Goal: Task Accomplishment & Management: Use online tool/utility

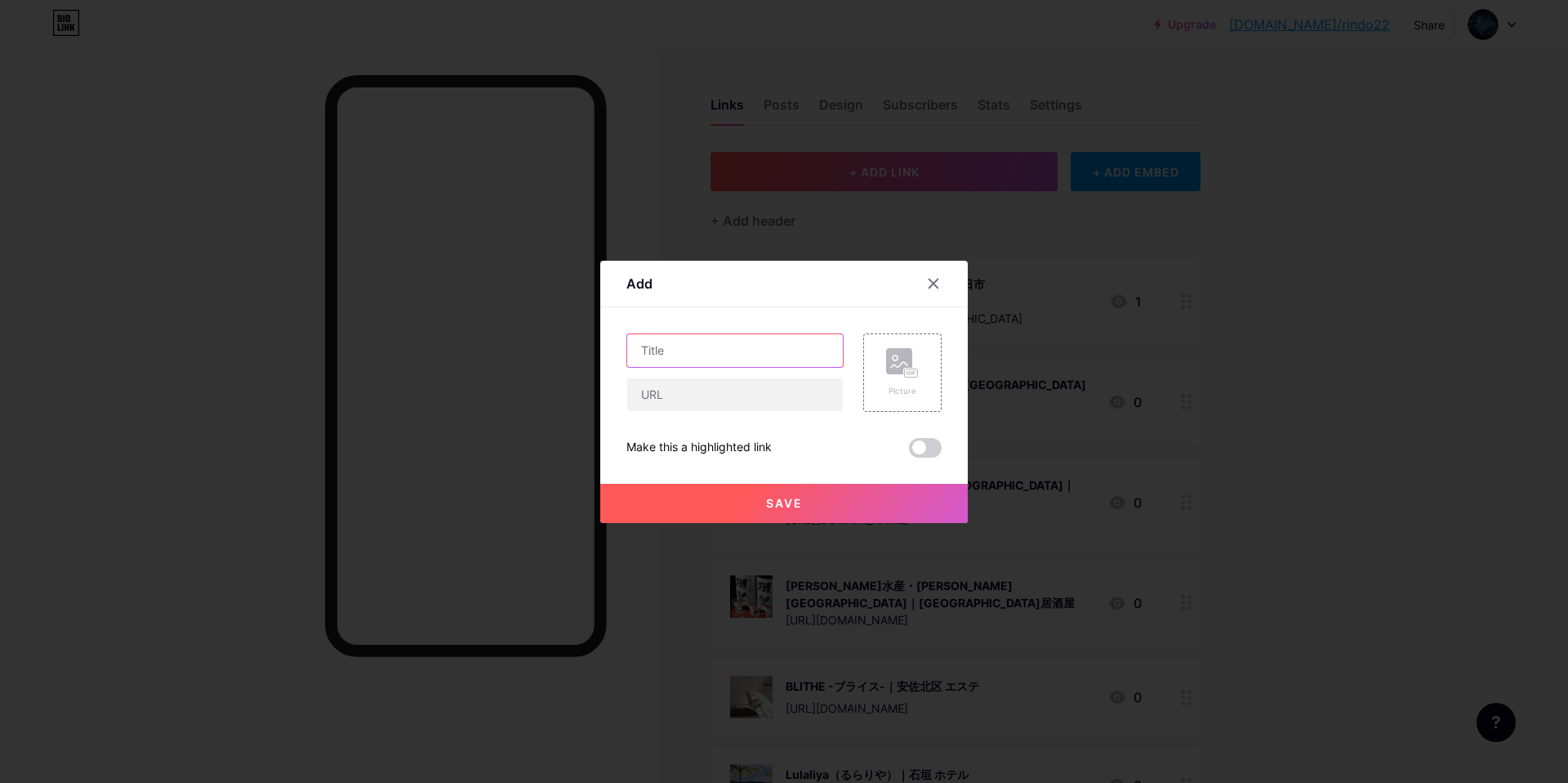
click at [689, 344] on input "text" at bounding box center [735, 351] width 216 height 33
paste input "牛繁 亀有店｜亀有 焼肉"
type input "牛繁 亀有店｜亀有 焼肉"
click at [712, 392] on input "text" at bounding box center [735, 395] width 216 height 33
paste input "[URL][DOMAIN_NAME]"
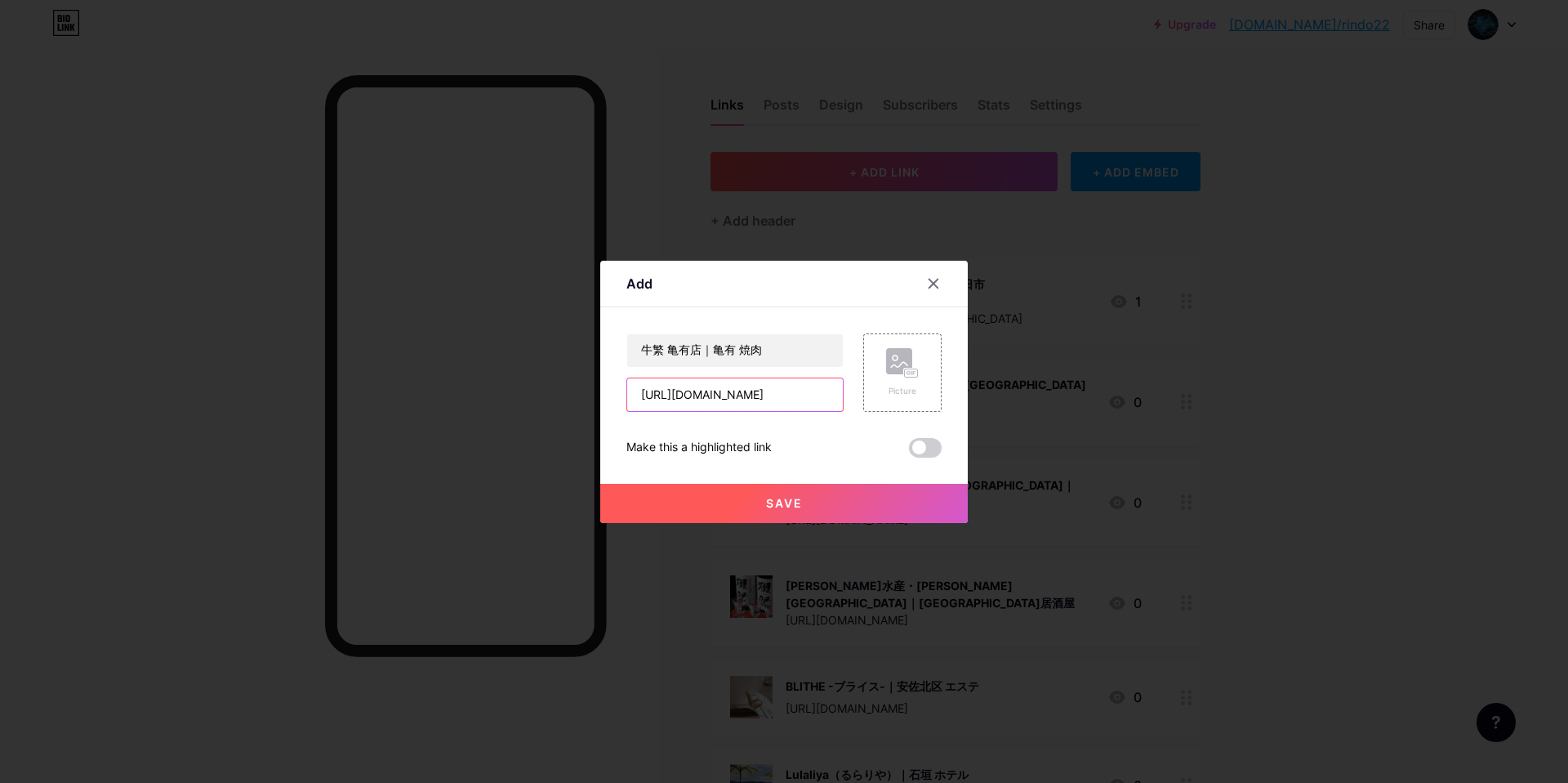
scroll to position [0, 54]
type input "[URL][DOMAIN_NAME]"
click at [913, 372] on icon at bounding box center [914, 372] width 3 height 4
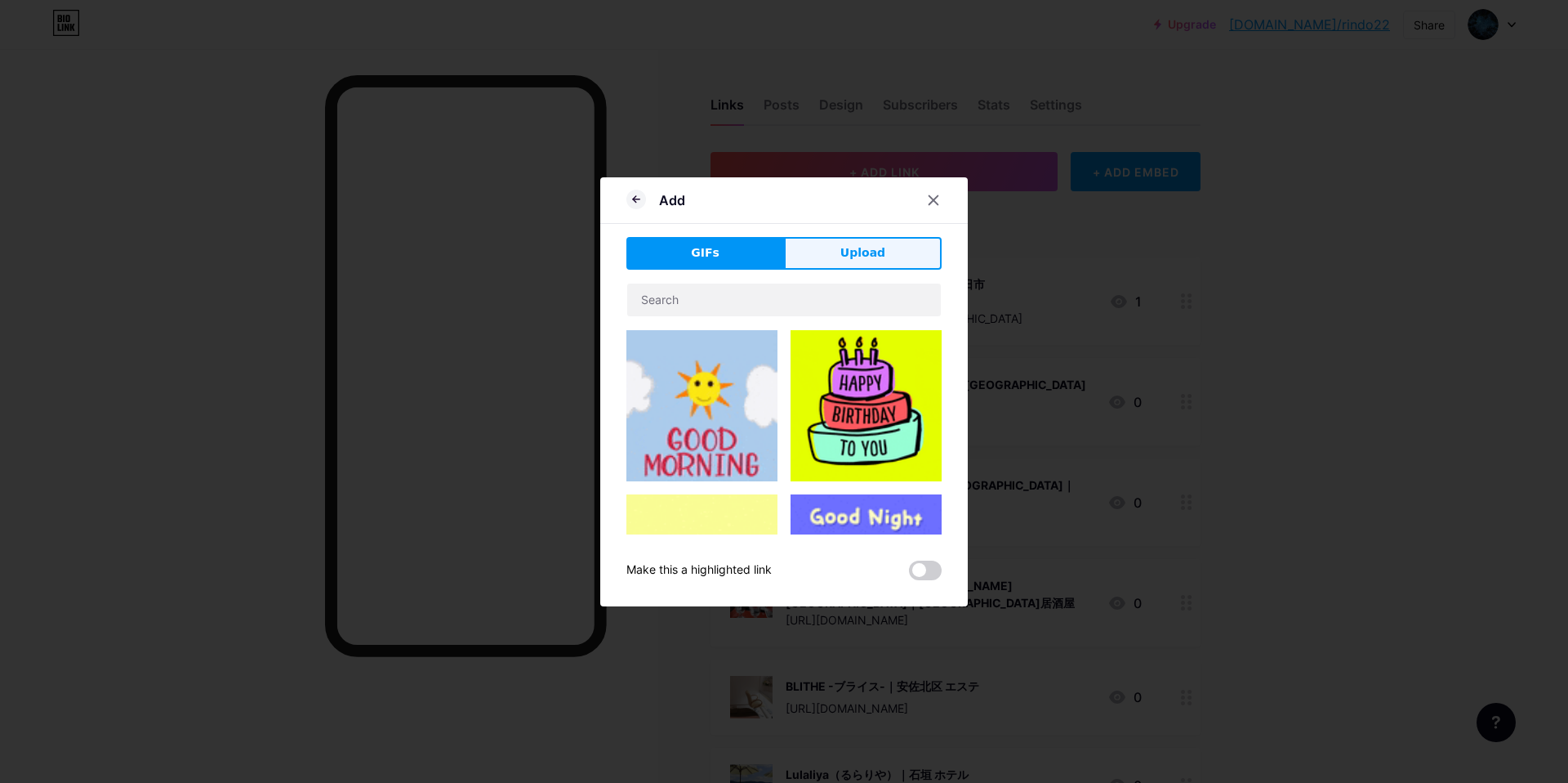
click at [872, 264] on button "Upload" at bounding box center [862, 253] width 157 height 33
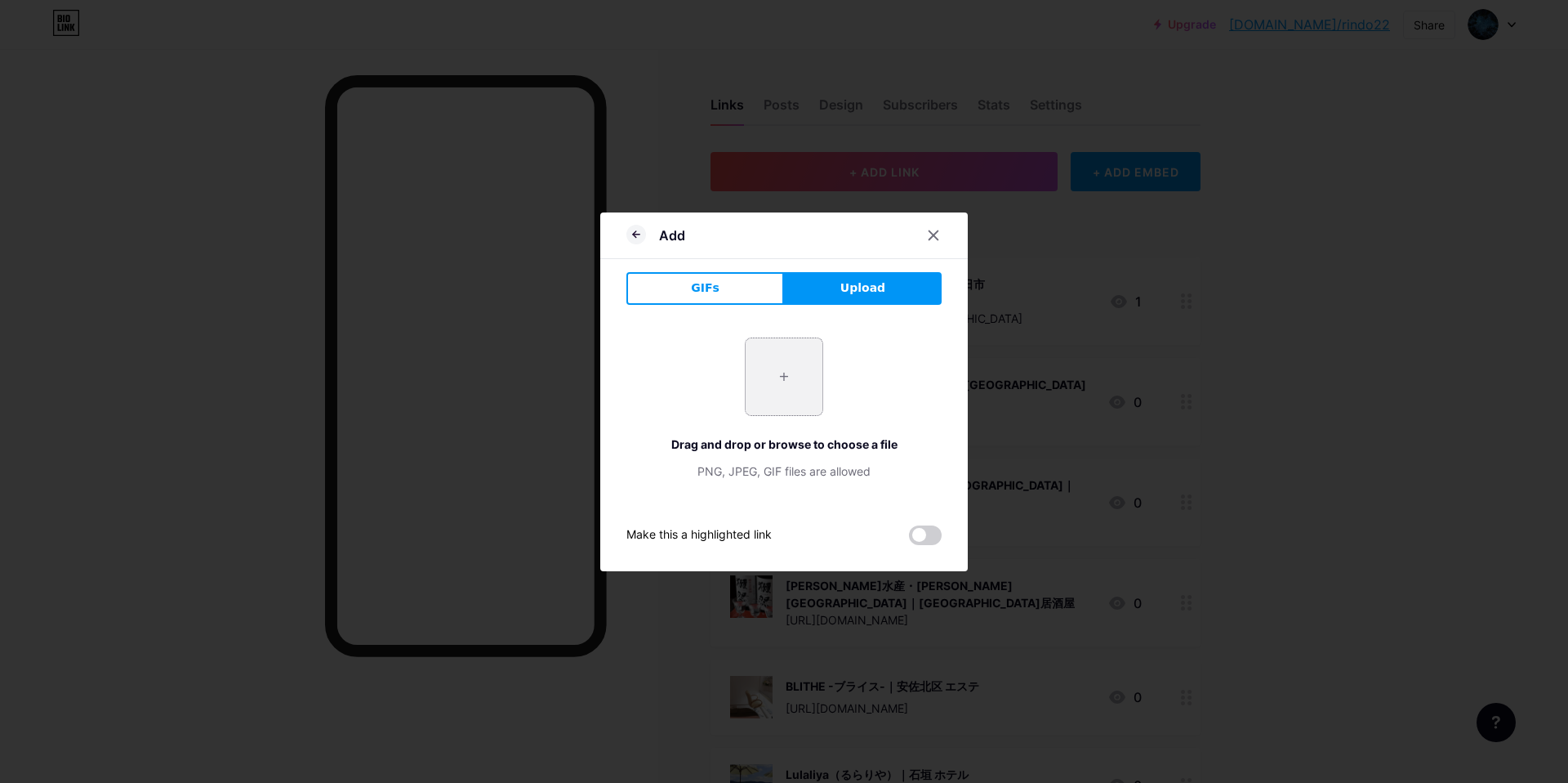
drag, startPoint x: 788, startPoint y: 392, endPoint x: 797, endPoint y: 392, distance: 9.0
click at [793, 392] on input "file" at bounding box center [784, 376] width 77 height 77
type input "C:\fakepath\スクリーンショット 2025-09-10 14.02.11.jpg"
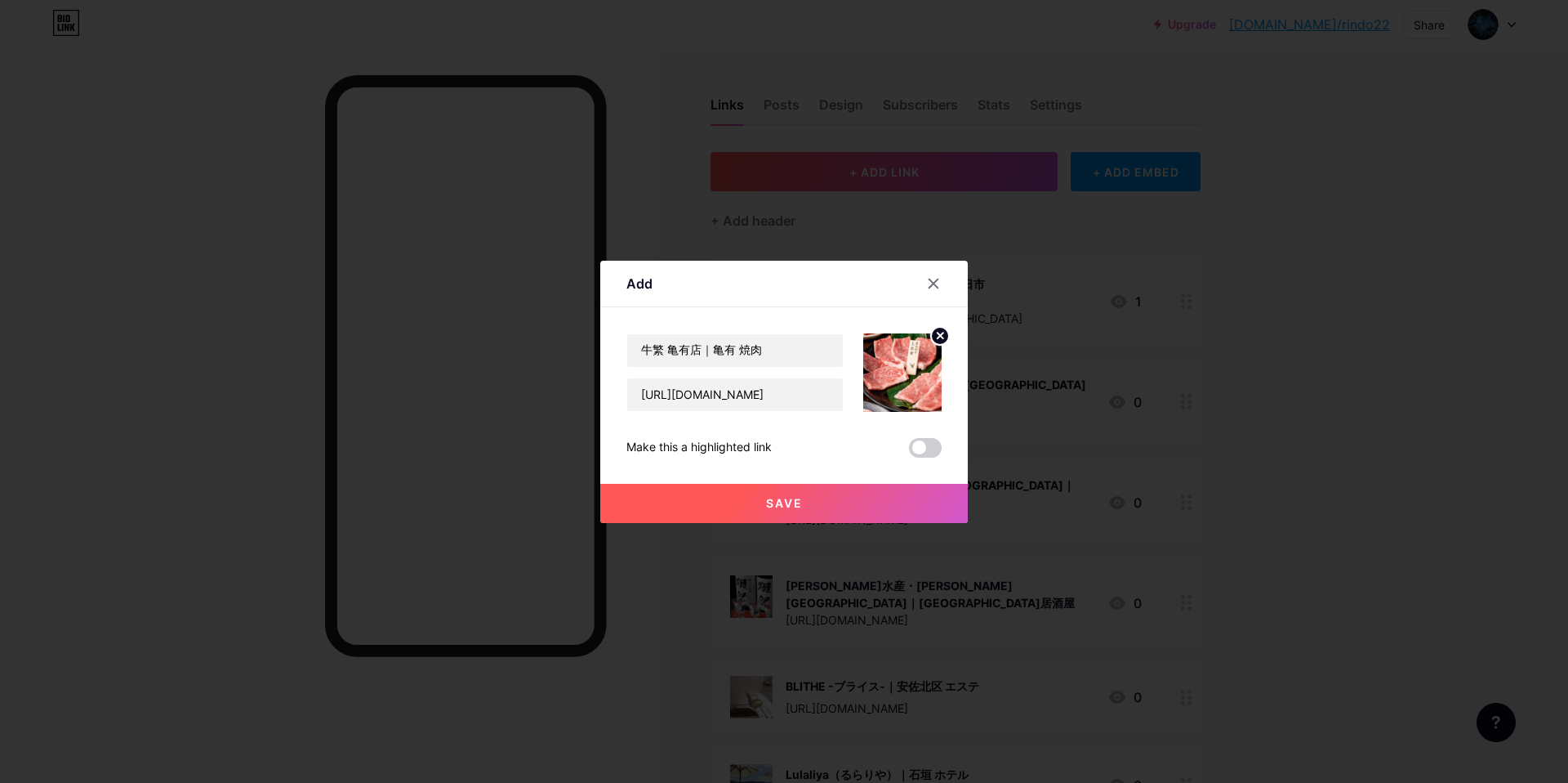
click at [793, 505] on span "Save" at bounding box center [784, 503] width 37 height 14
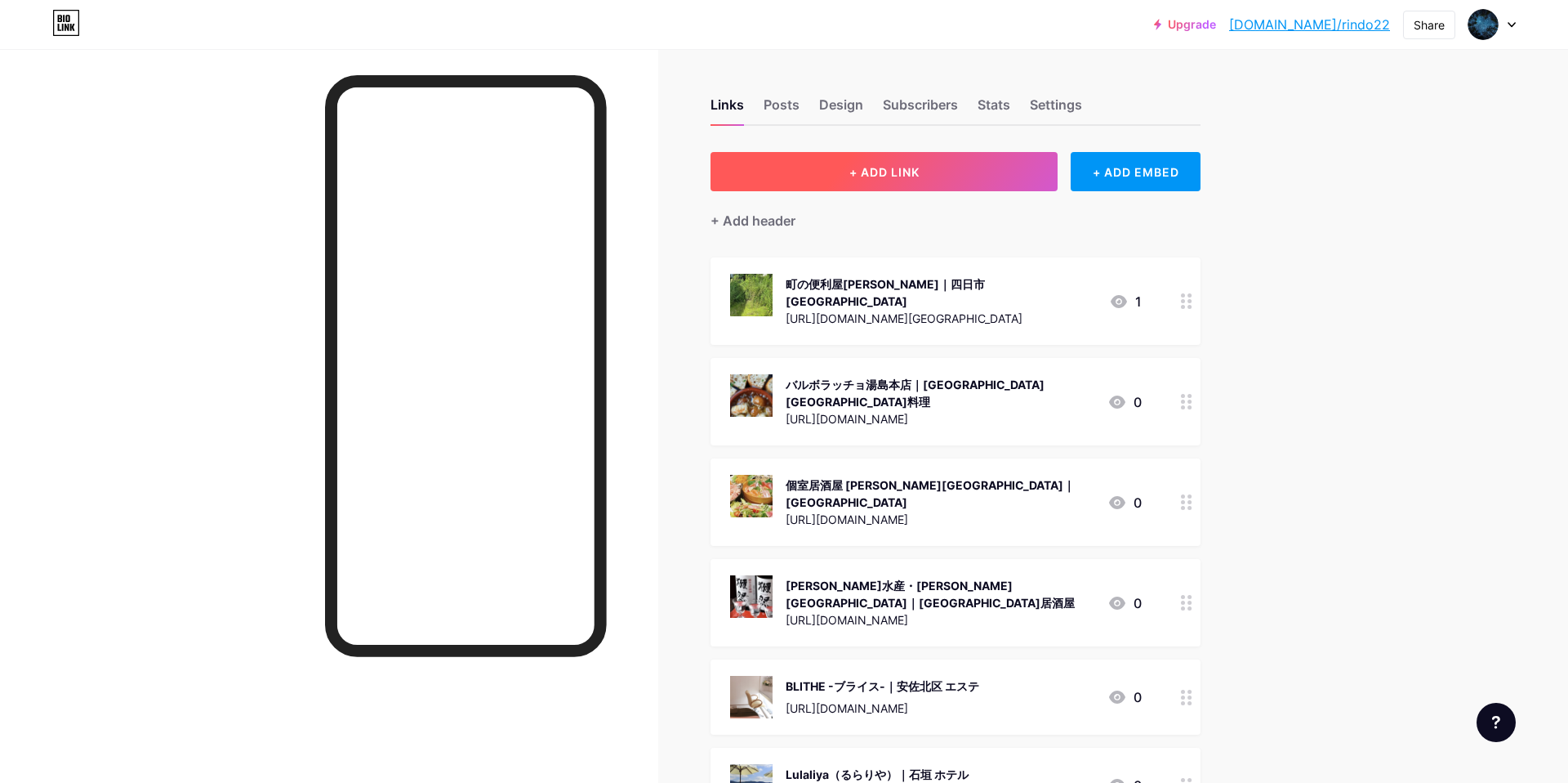
click at [895, 188] on button "+ ADD LINK" at bounding box center [884, 171] width 347 height 39
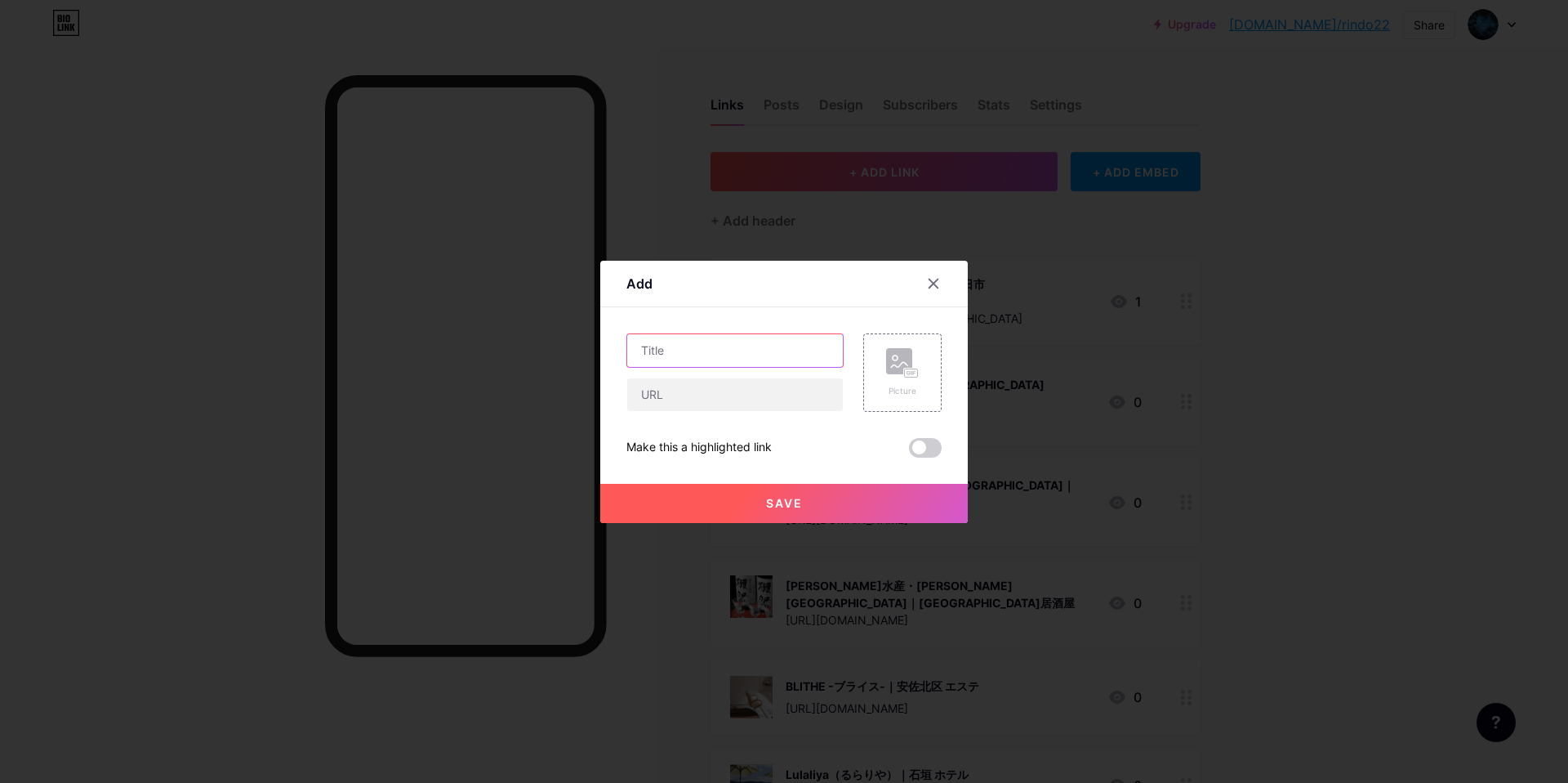
drag, startPoint x: 760, startPoint y: 357, endPoint x: 783, endPoint y: 332, distance: 34.0
click at [760, 355] on input "text" at bounding box center [735, 351] width 216 height 33
paste input "牛繁 [PERSON_NAME]店｜[PERSON_NAME] 焼肉"
type input "牛繁 [PERSON_NAME]店｜[PERSON_NAME] 焼肉"
click at [695, 401] on input "text" at bounding box center [735, 395] width 216 height 33
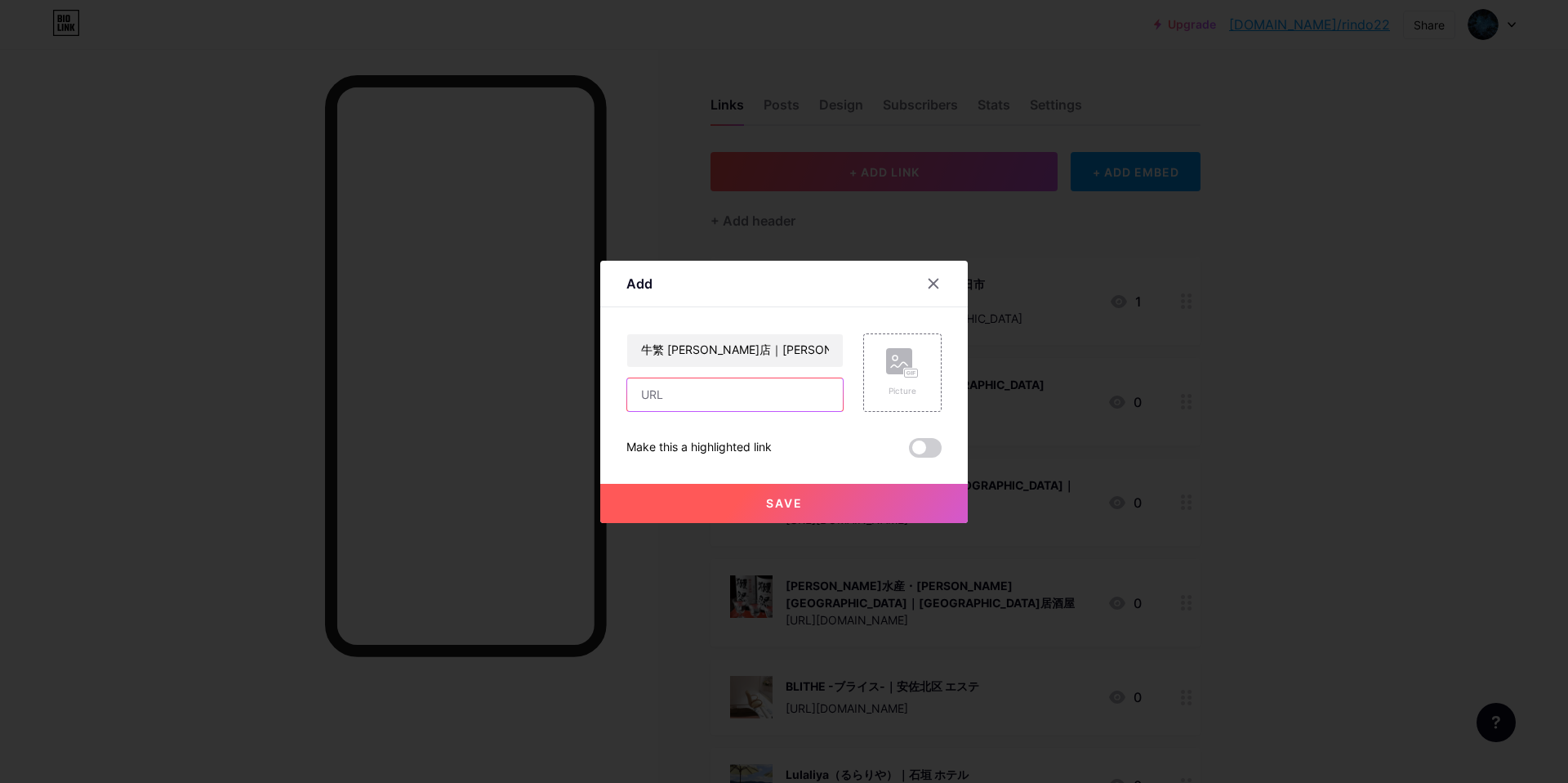
paste input "[URL][DOMAIN_NAME]"
type input "[URL][DOMAIN_NAME]"
click at [927, 363] on div "Picture" at bounding box center [902, 372] width 79 height 79
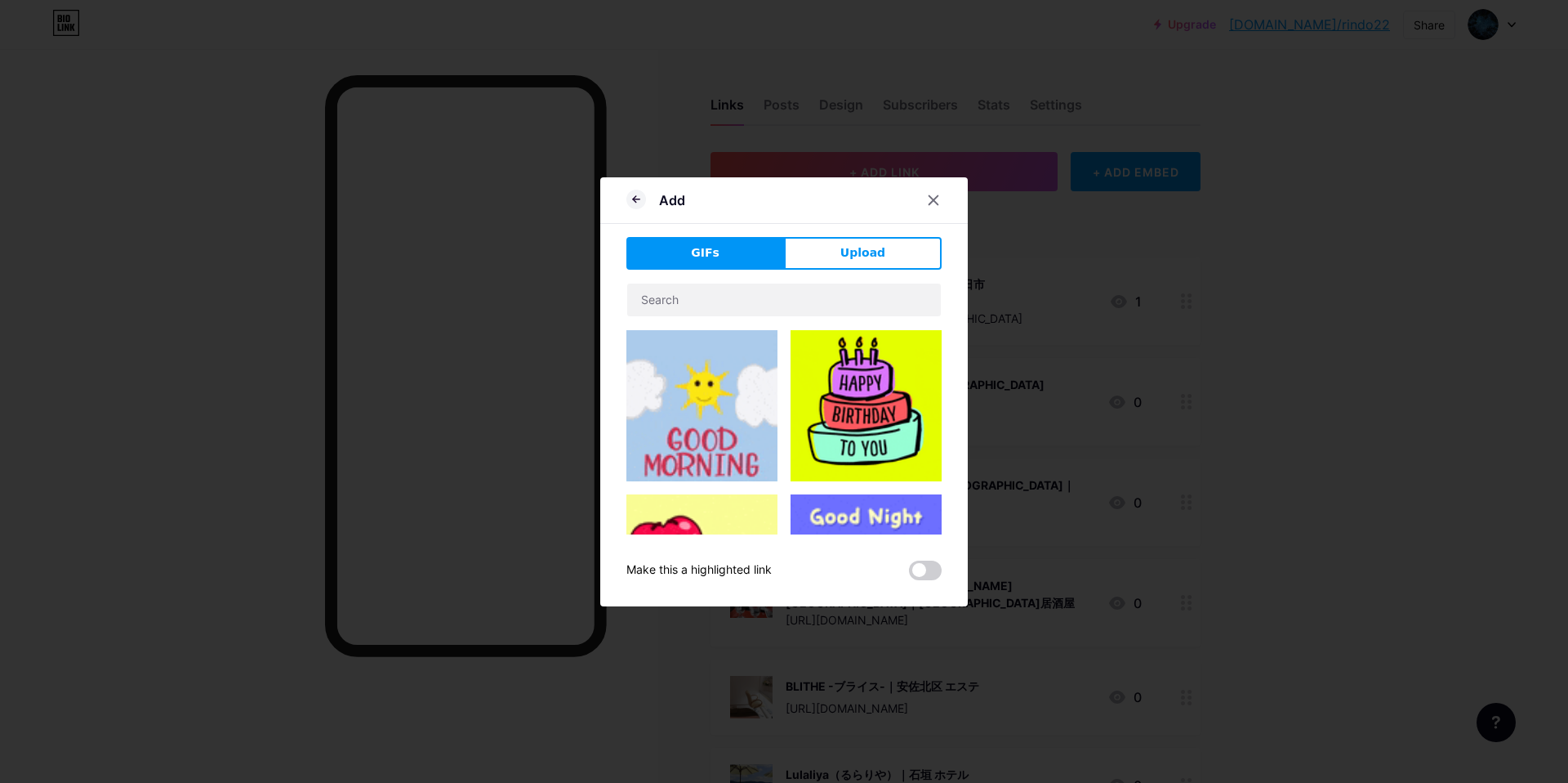
click at [867, 276] on div "GIFs Upload Content YouTube Play YouTube video without leaving your page. ADD V…" at bounding box center [784, 408] width 315 height 343
click at [858, 257] on span "Upload" at bounding box center [863, 253] width 45 height 17
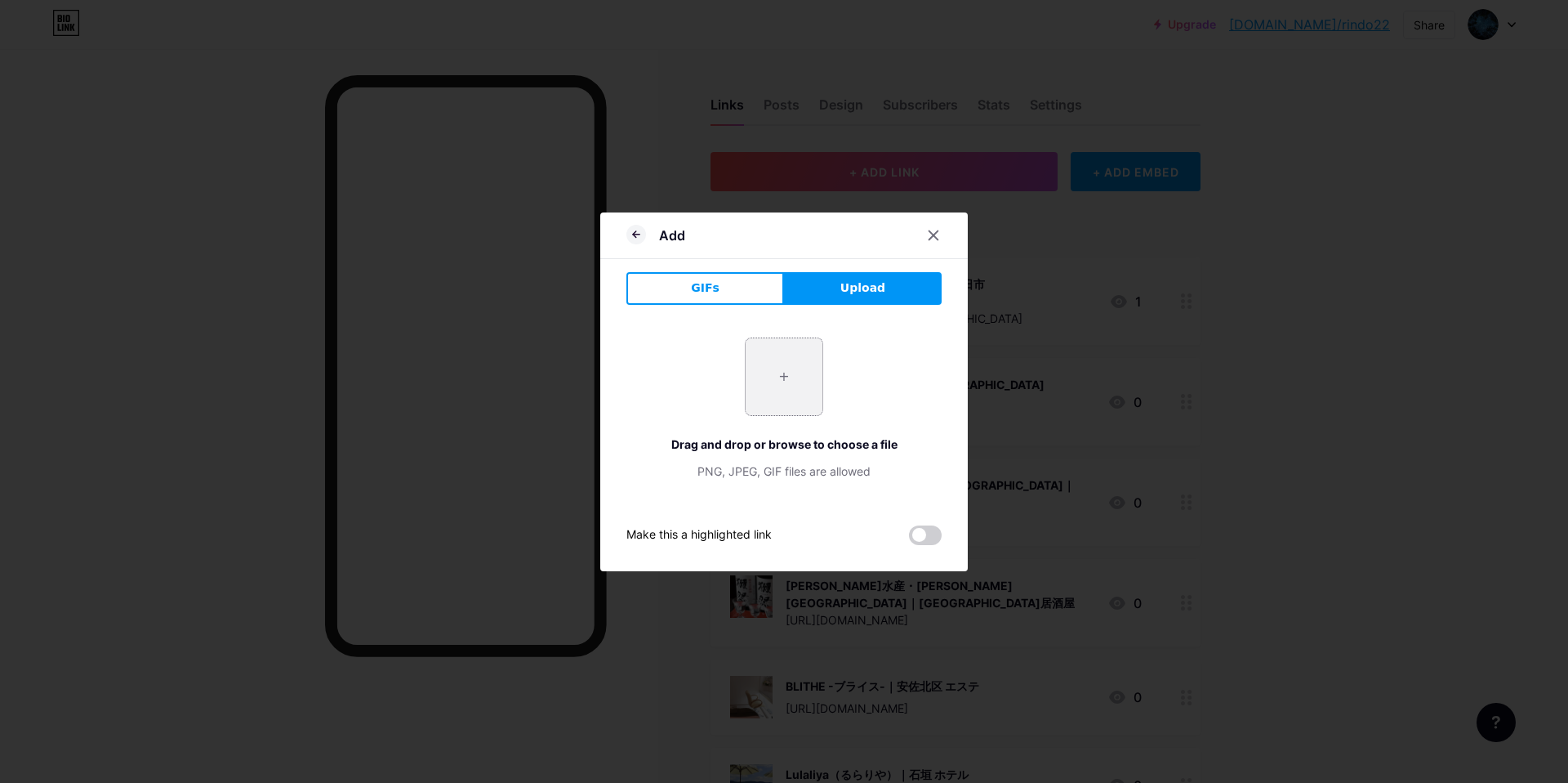
click at [763, 368] on input "file" at bounding box center [784, 376] width 77 height 77
type input "C:\fakepath\スクリーンショット 2025-09-10 14.07.40.jpg"
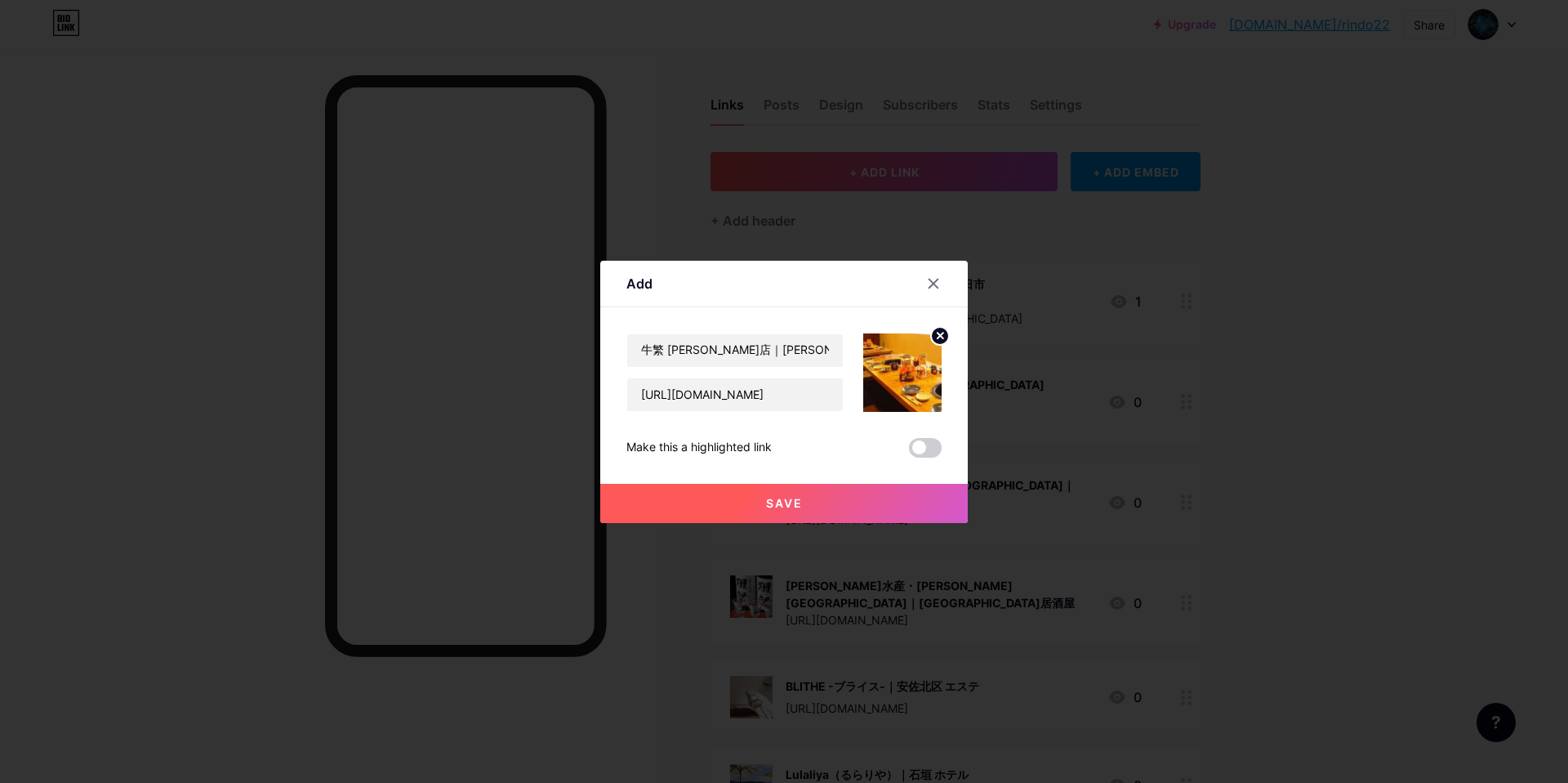
click at [730, 500] on button "Save" at bounding box center [784, 503] width 367 height 39
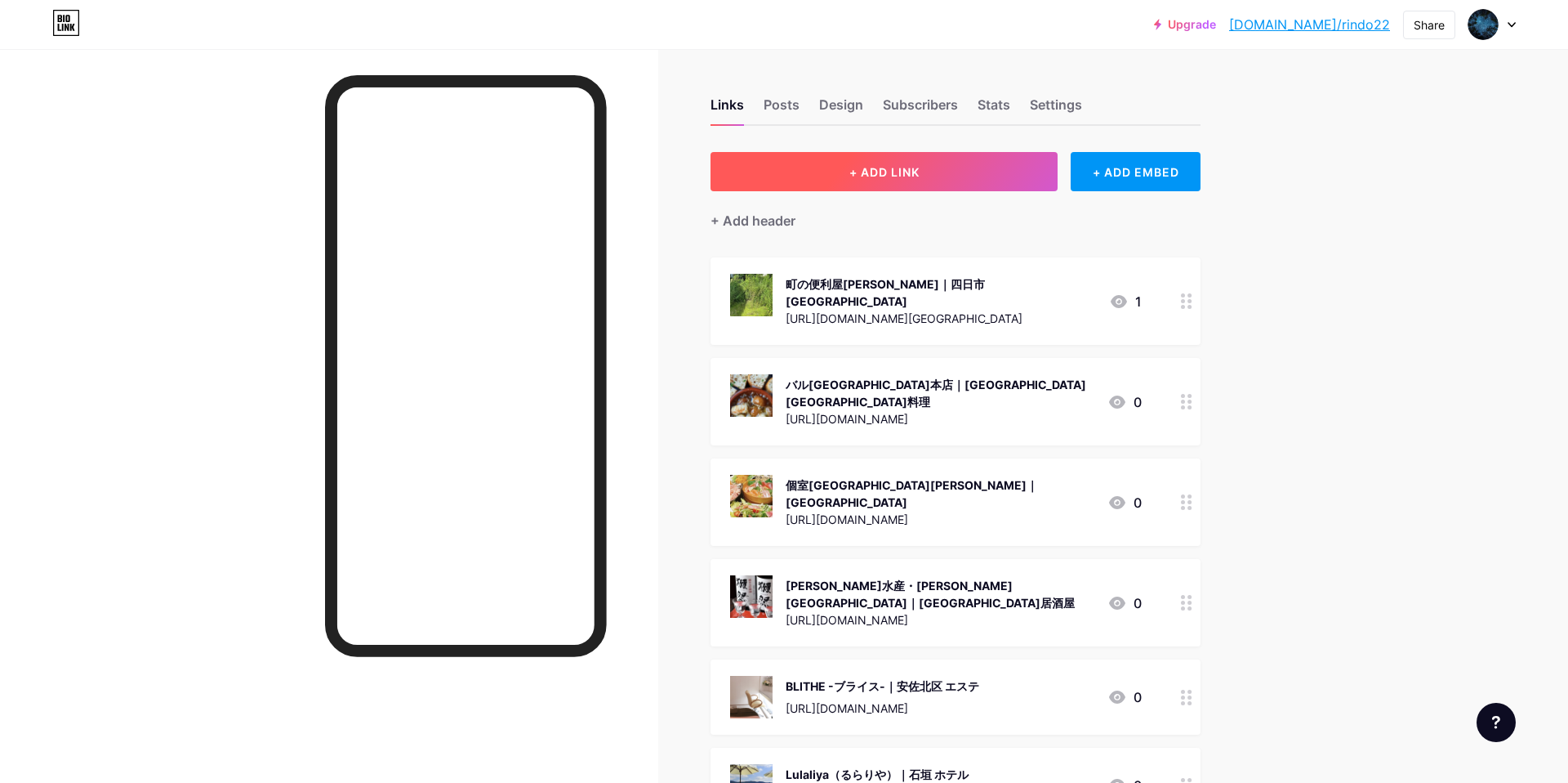
click at [902, 169] on span "+ ADD LINK" at bounding box center [884, 172] width 70 height 14
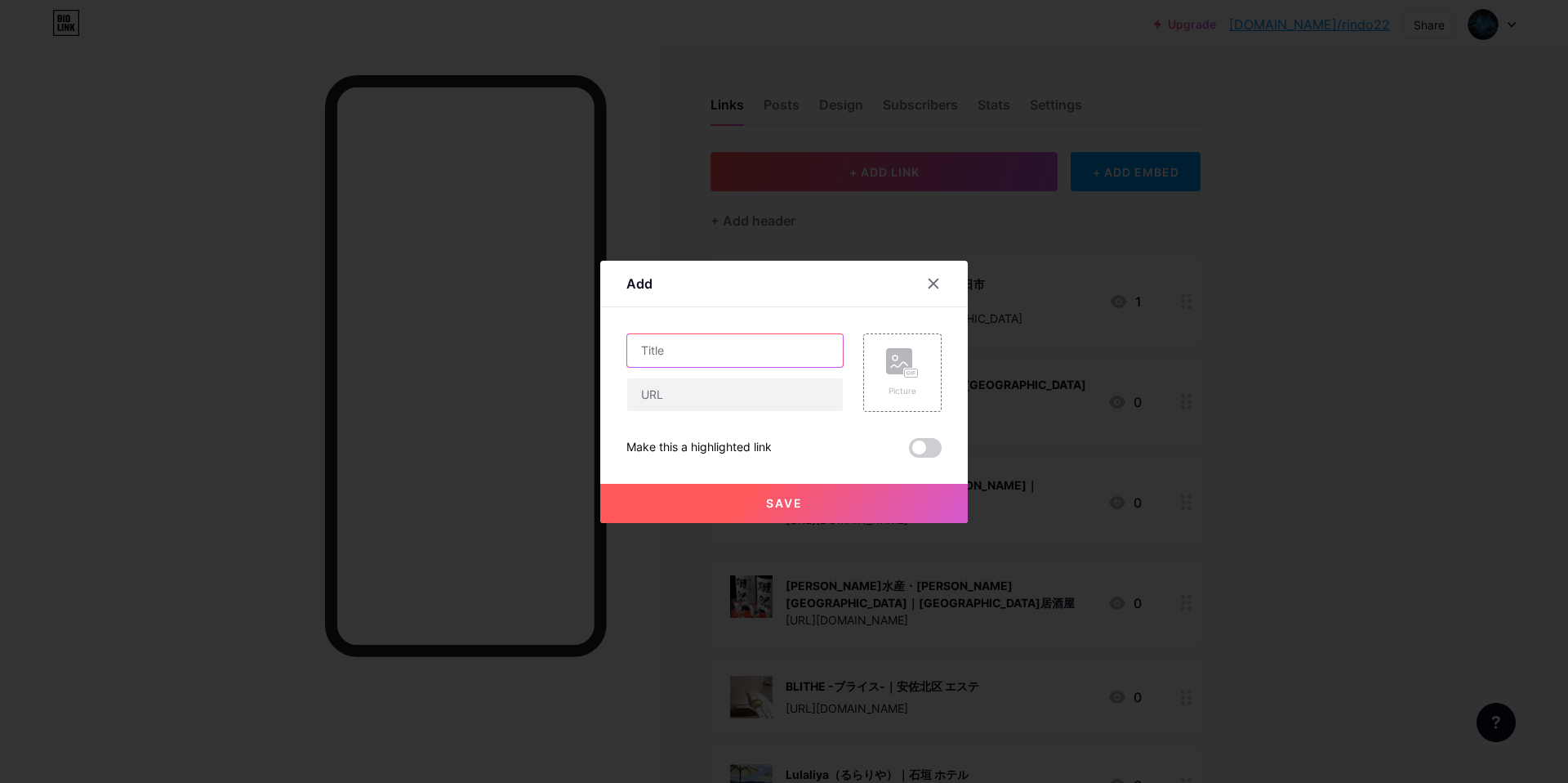
drag, startPoint x: 731, startPoint y: 357, endPoint x: 742, endPoint y: 319, distance: 39.6
click at [732, 352] on input "text" at bounding box center [735, 351] width 216 height 33
paste input "GGC[GEOGRAPHIC_DATA]店 [GEOGRAPHIC_DATA]とハンバーグ専門店｜草津 ステーキ"
type input "GGC[GEOGRAPHIC_DATA]店 [GEOGRAPHIC_DATA]とハンバーグ専門店｜草津 ステーキ"
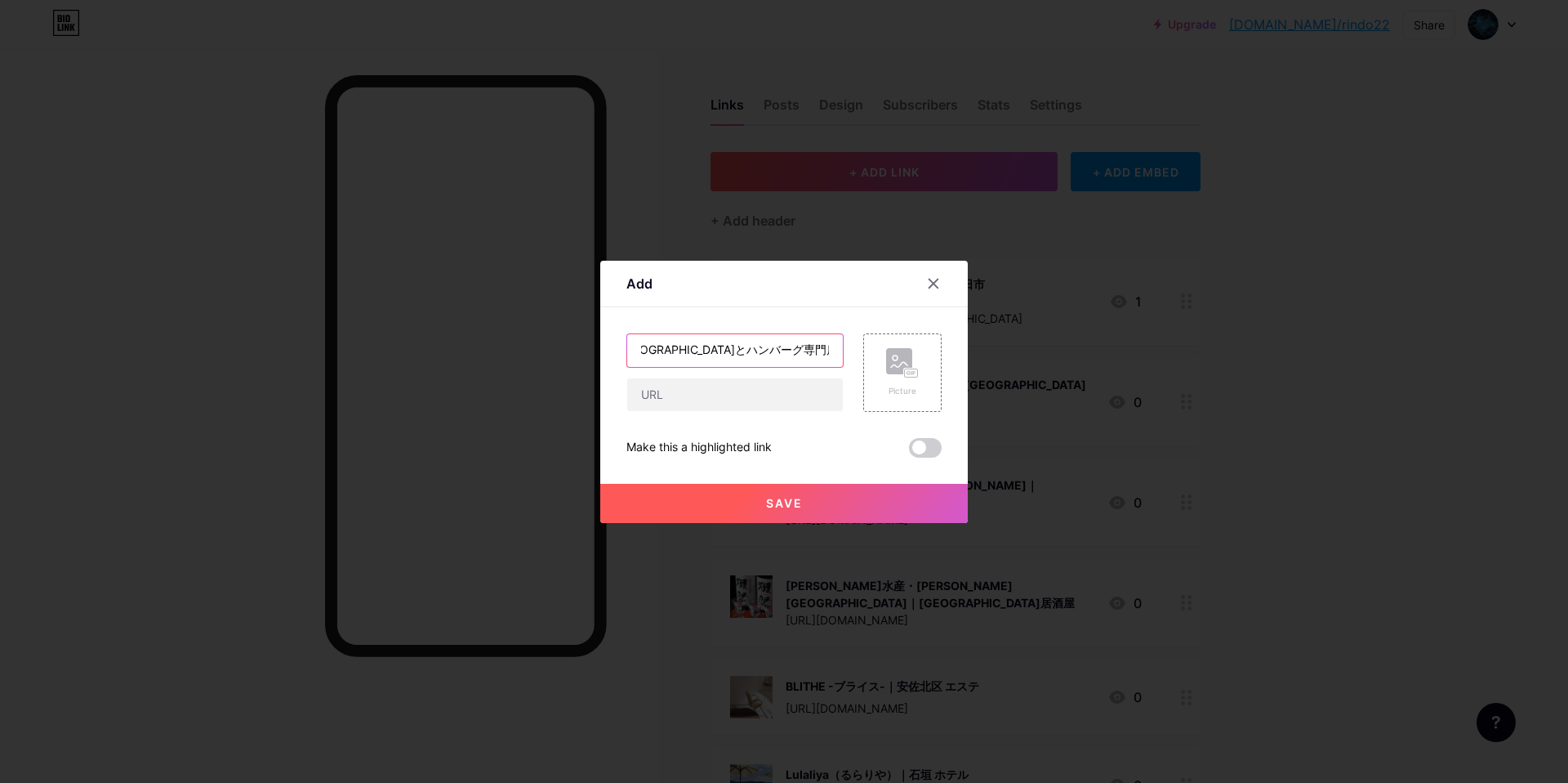
scroll to position [0, 0]
drag, startPoint x: 721, startPoint y: 395, endPoint x: 727, endPoint y: 385, distance: 11.7
click at [722, 389] on input "text" at bounding box center [735, 395] width 216 height 33
paste input "[URL][DOMAIN_NAME]"
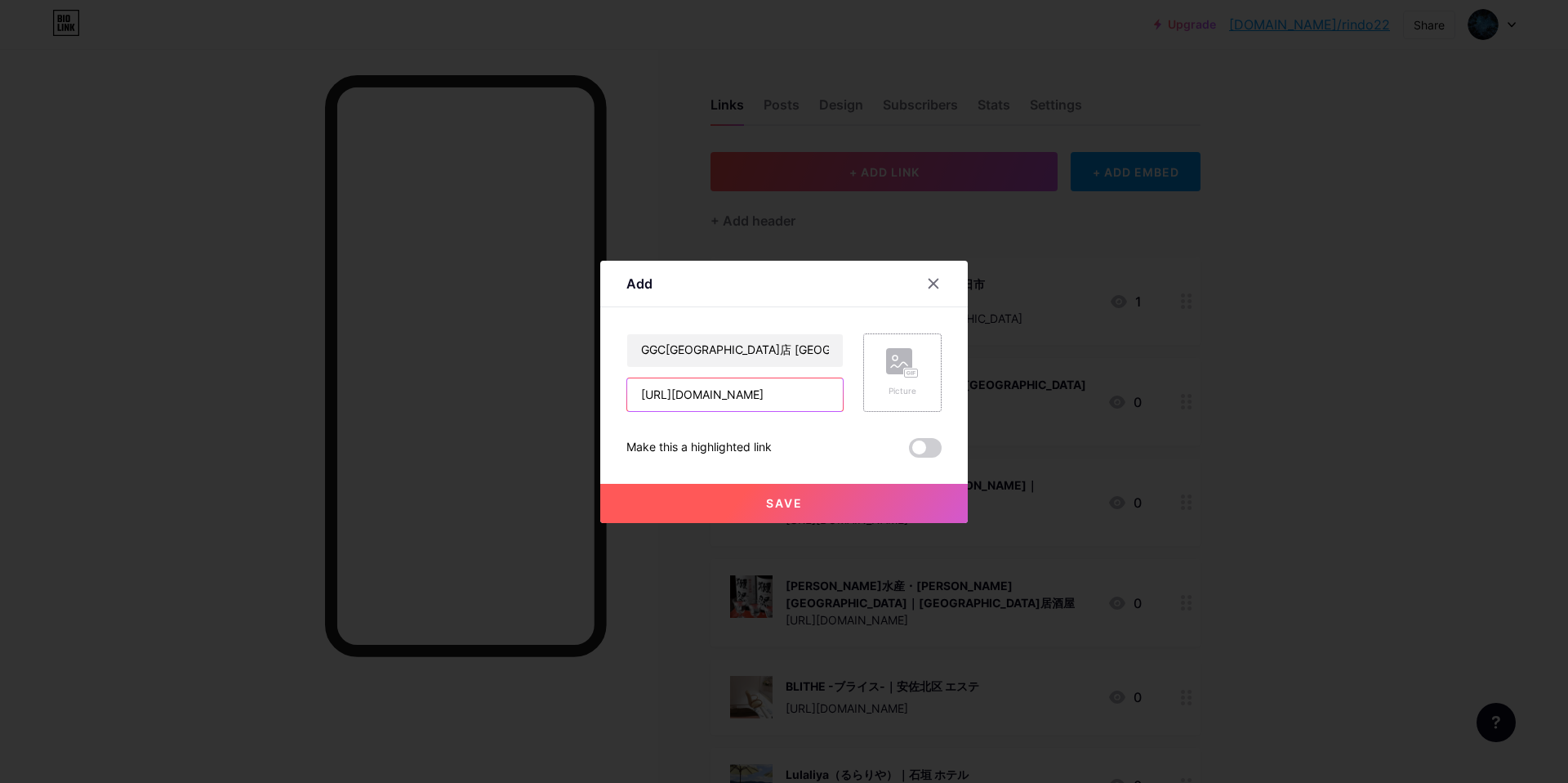
type input "[URL][DOMAIN_NAME]"
click at [896, 392] on div "Picture" at bounding box center [903, 391] width 33 height 12
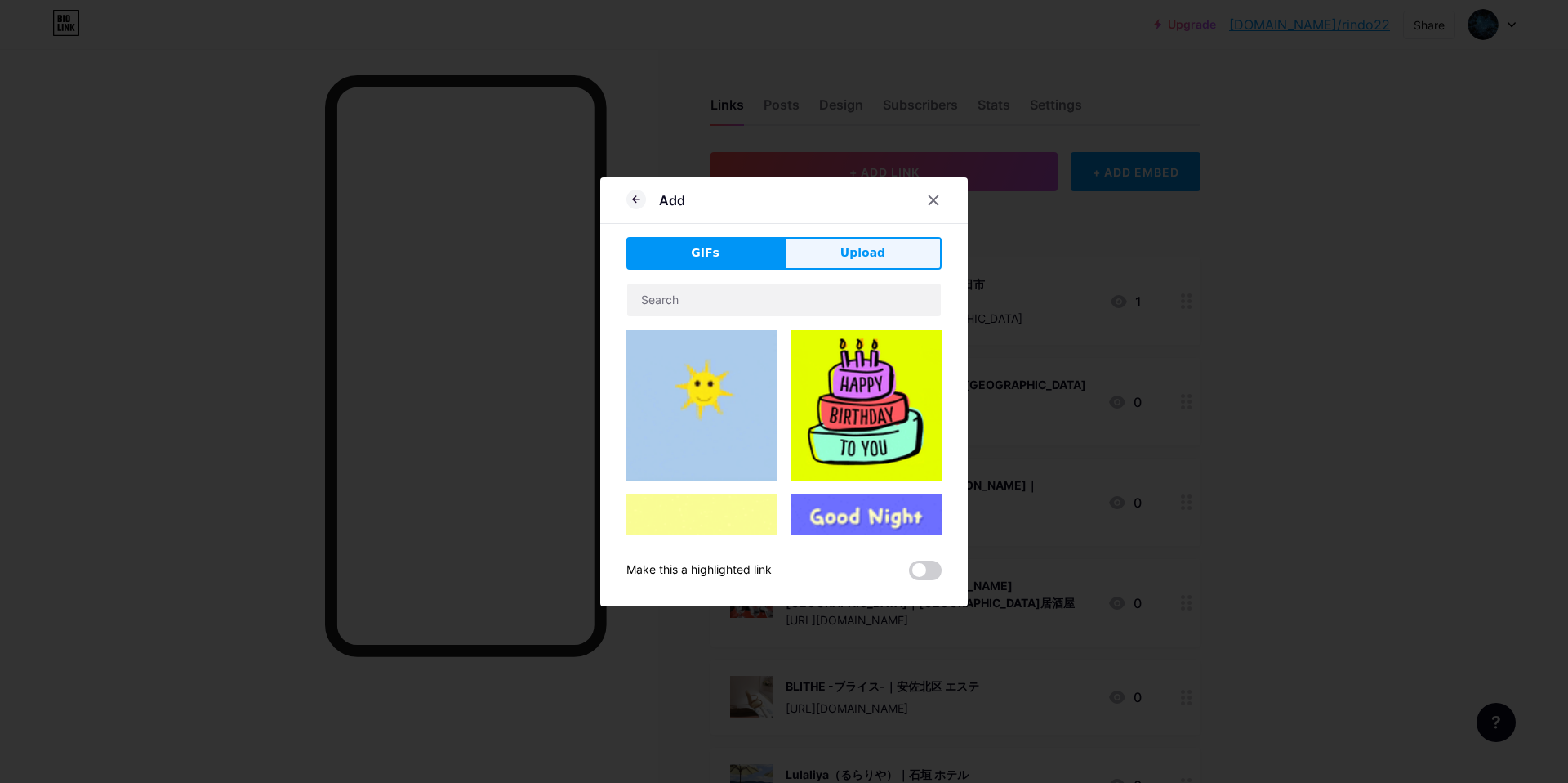
click at [897, 261] on button "Upload" at bounding box center [862, 253] width 157 height 33
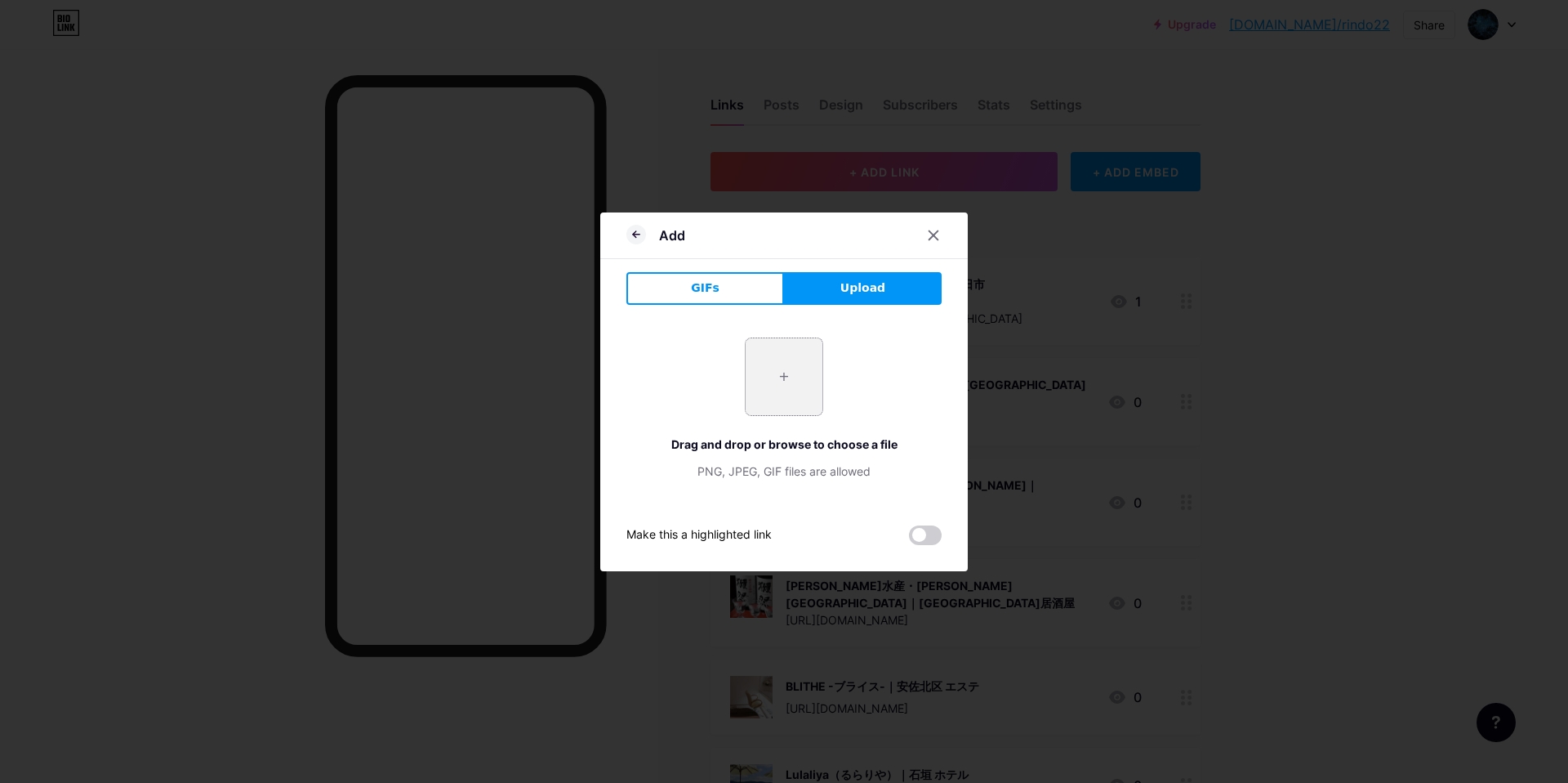
click at [787, 379] on input "file" at bounding box center [784, 376] width 77 height 77
type input "C:\fakepath\スクリーンショット 2025-09-10 14.12.28.jpg"
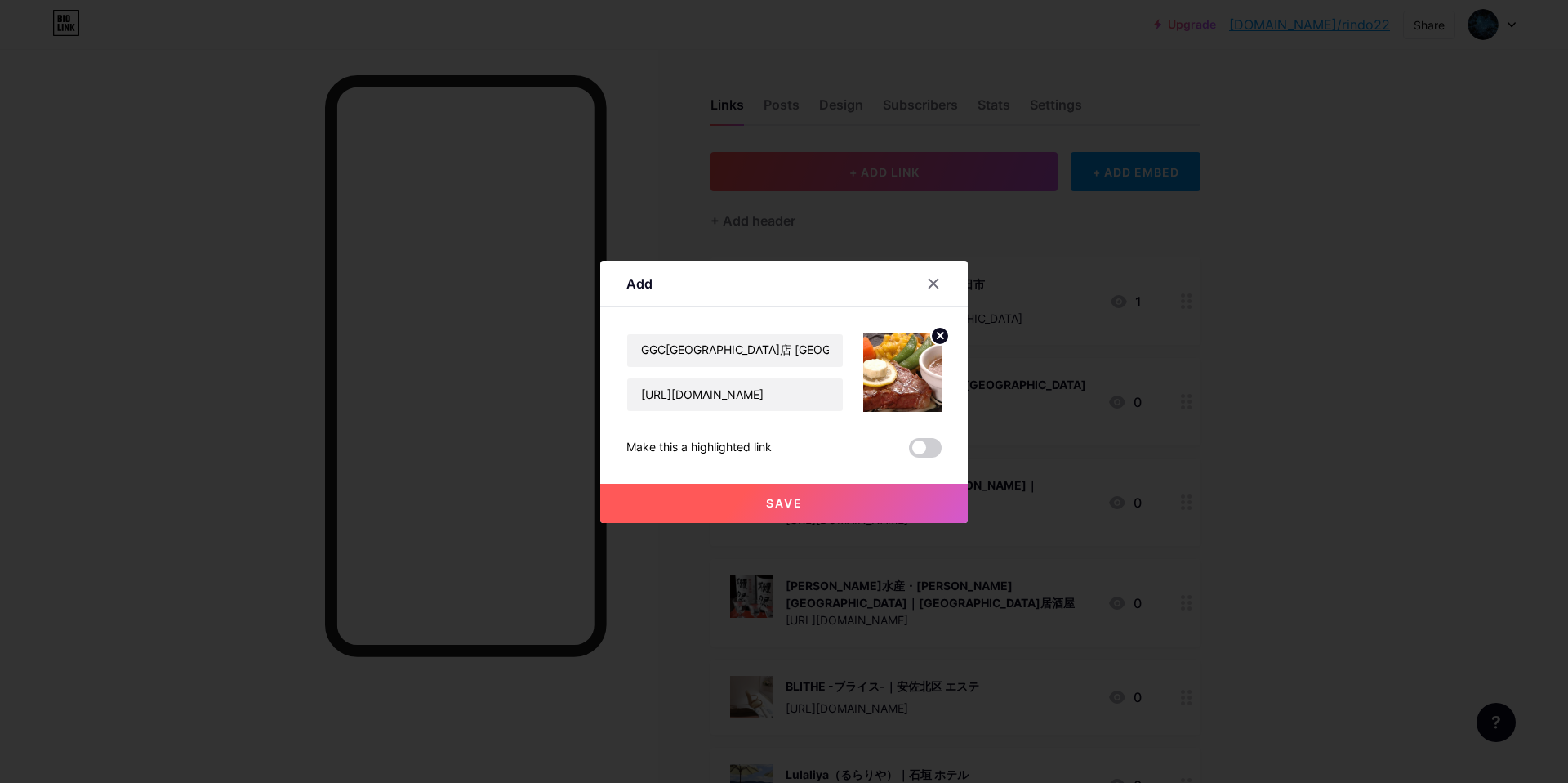
click at [768, 500] on span "Save" at bounding box center [784, 503] width 37 height 14
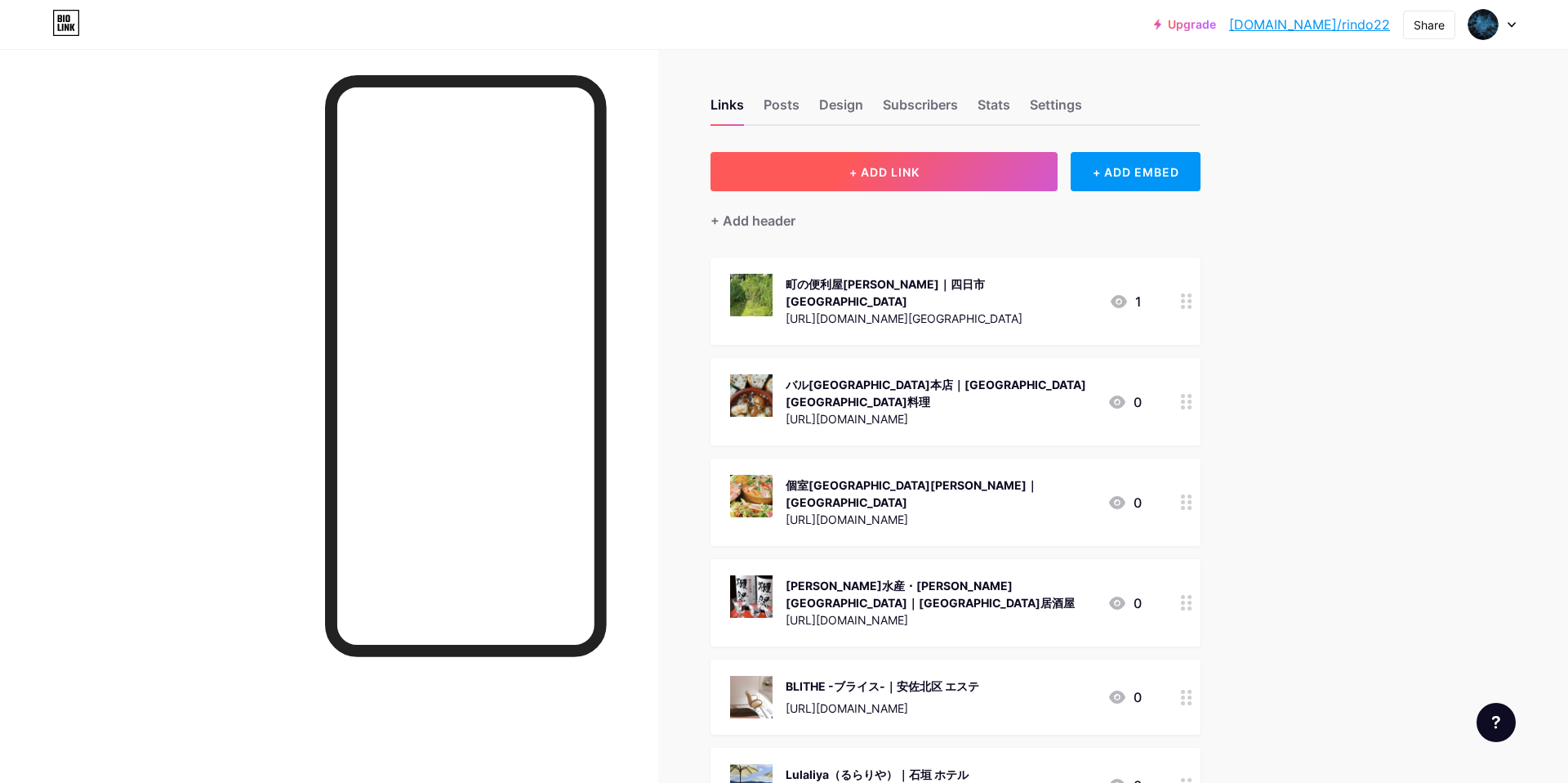
click at [849, 175] on span "+ ADD LINK" at bounding box center [884, 172] width 70 height 14
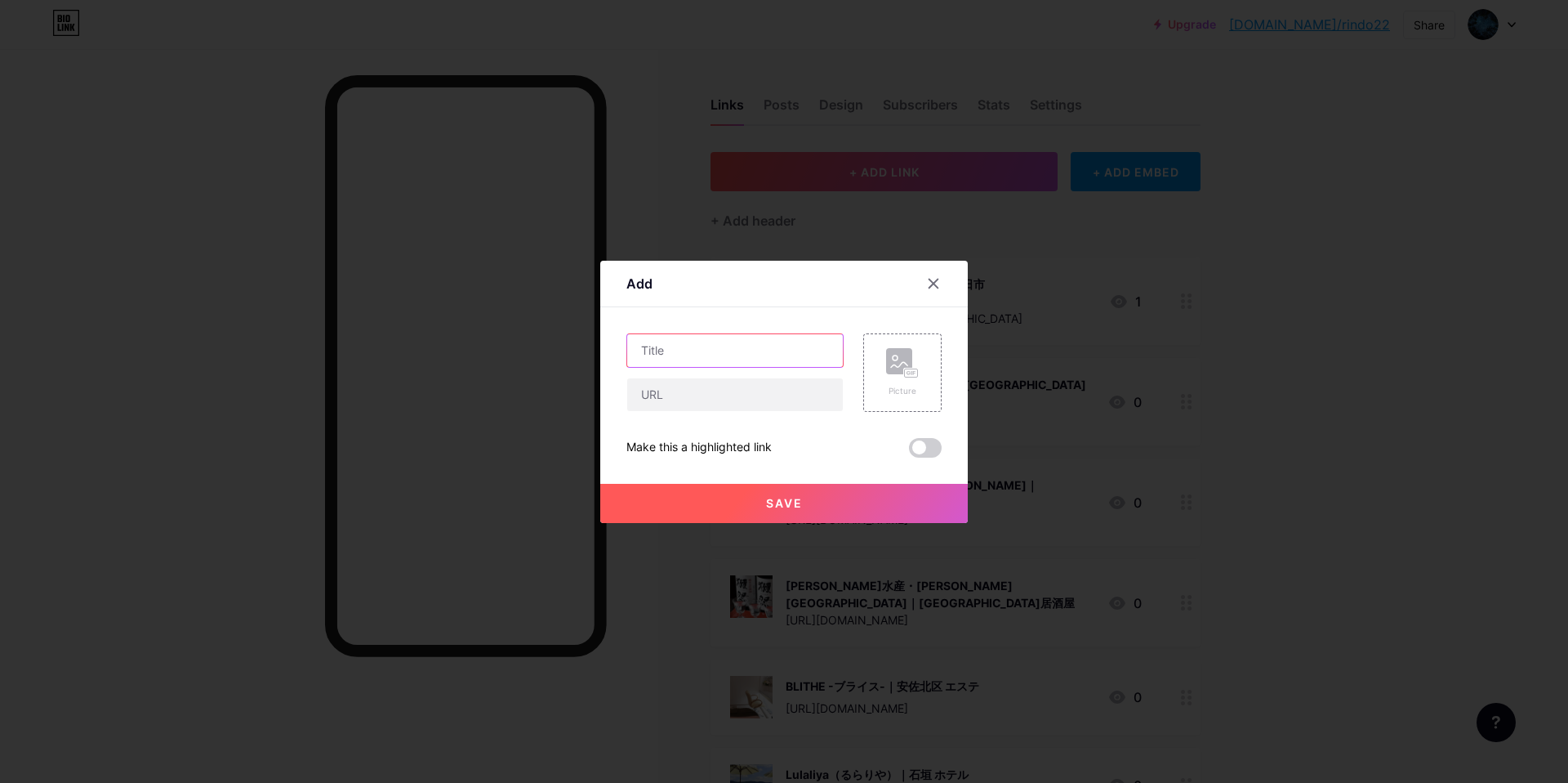
click at [735, 350] on input "text" at bounding box center [735, 351] width 216 height 33
paste input "WINK｜[GEOGRAPHIC_DATA]西区 まつエク"
type input "WINK｜[GEOGRAPHIC_DATA]西区 まつエク"
click at [746, 392] on input "text" at bounding box center [735, 395] width 216 height 33
paste input "[URL][DOMAIN_NAME]"
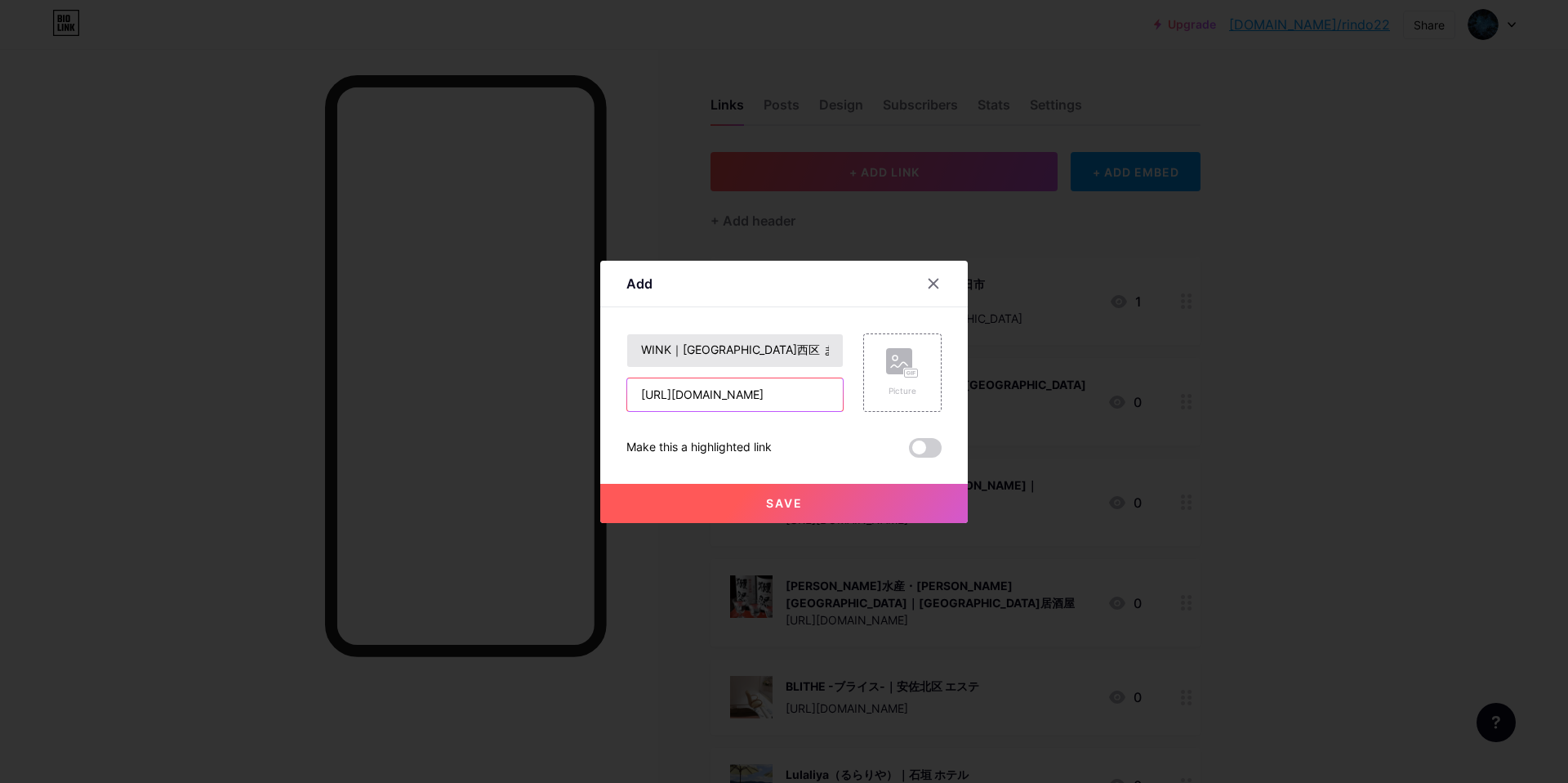
scroll to position [0, 73]
type input "[URL][DOMAIN_NAME]"
click at [902, 359] on rect at bounding box center [899, 361] width 26 height 26
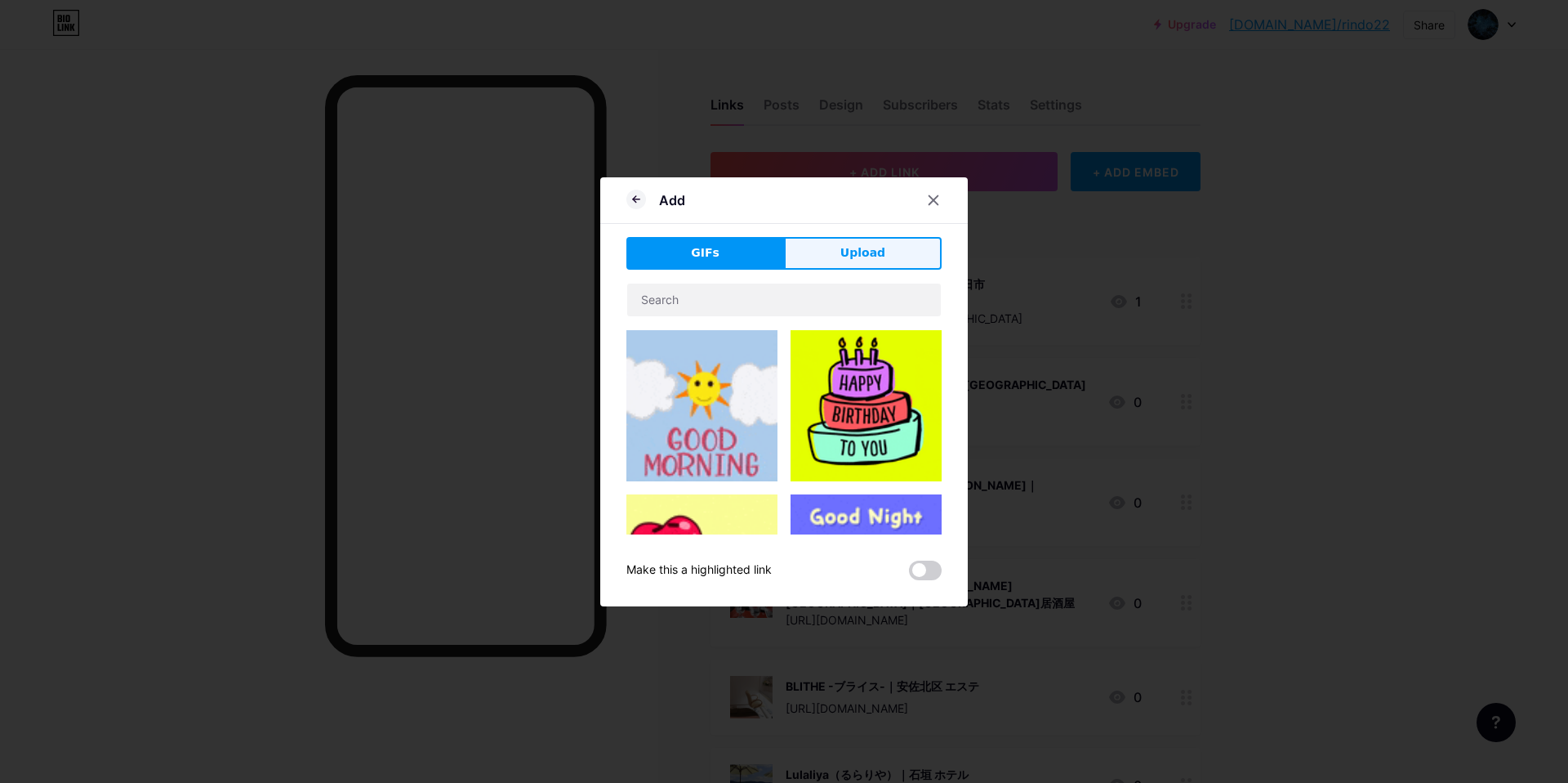
click at [884, 253] on button "Upload" at bounding box center [862, 253] width 157 height 33
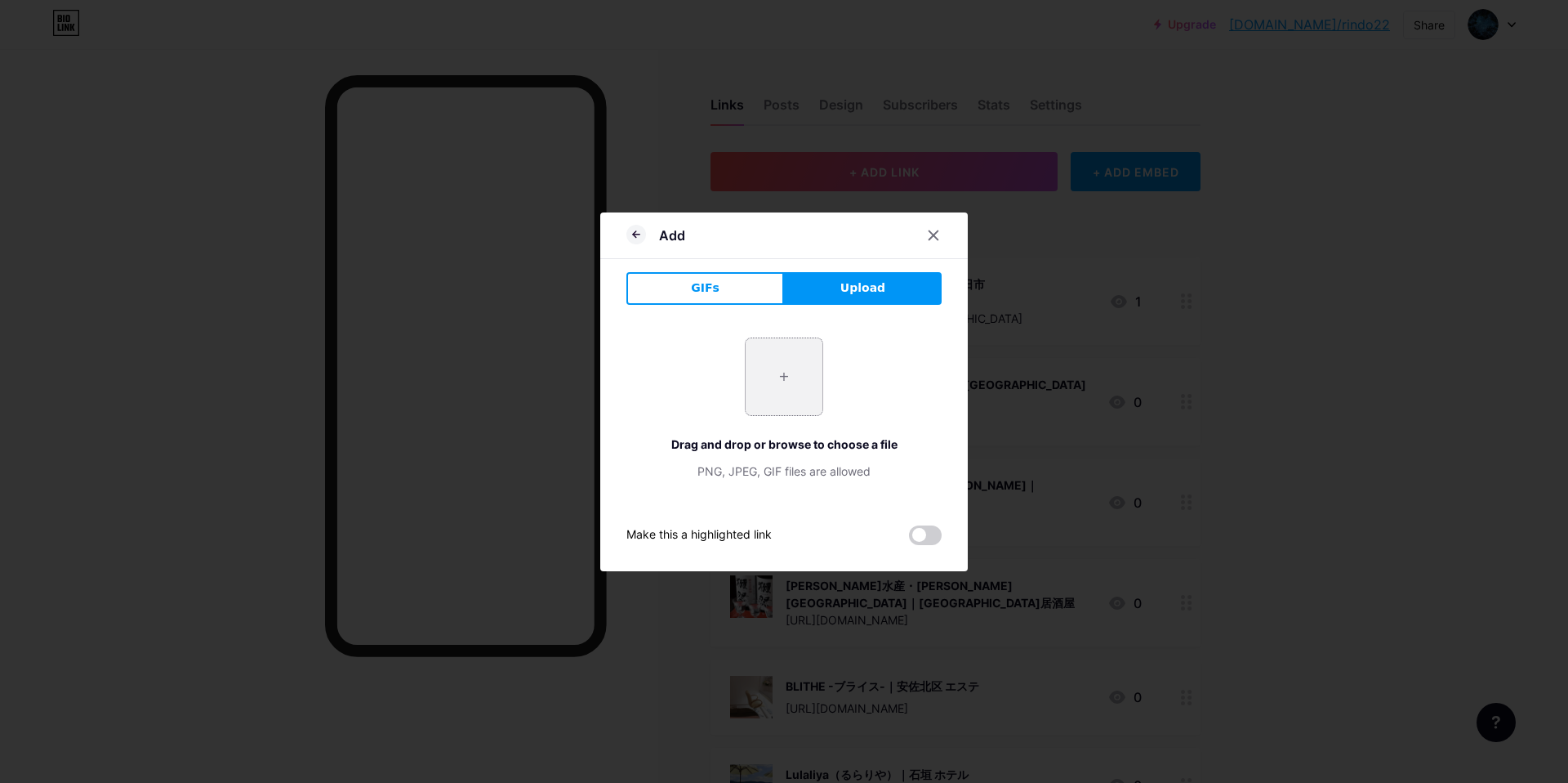
click at [765, 395] on input "file" at bounding box center [784, 376] width 77 height 77
type input "C:\fakepath\スクリーンショット 2025-09-10 14.18.14.jpg"
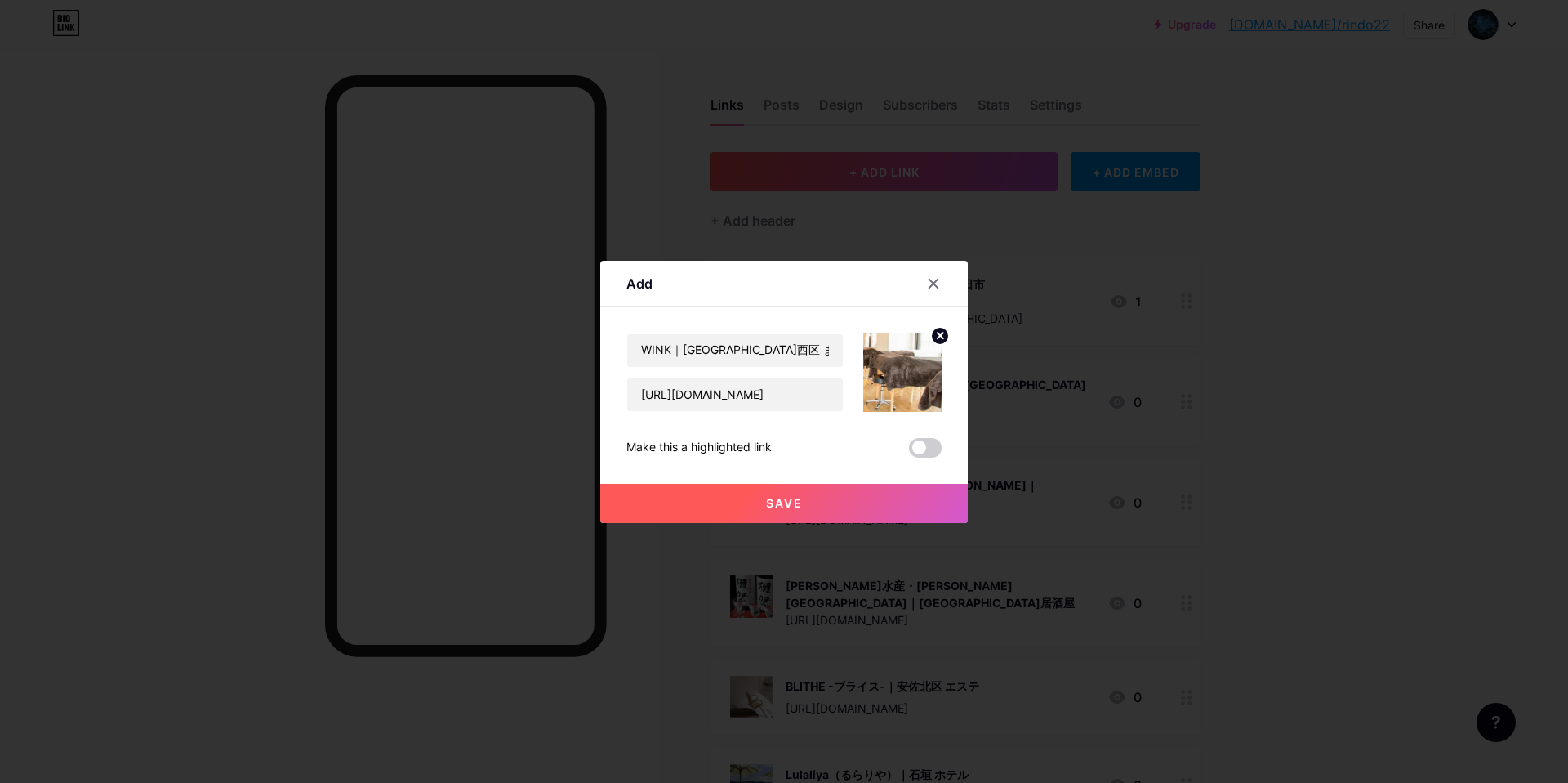
click at [707, 498] on button "Save" at bounding box center [784, 503] width 367 height 39
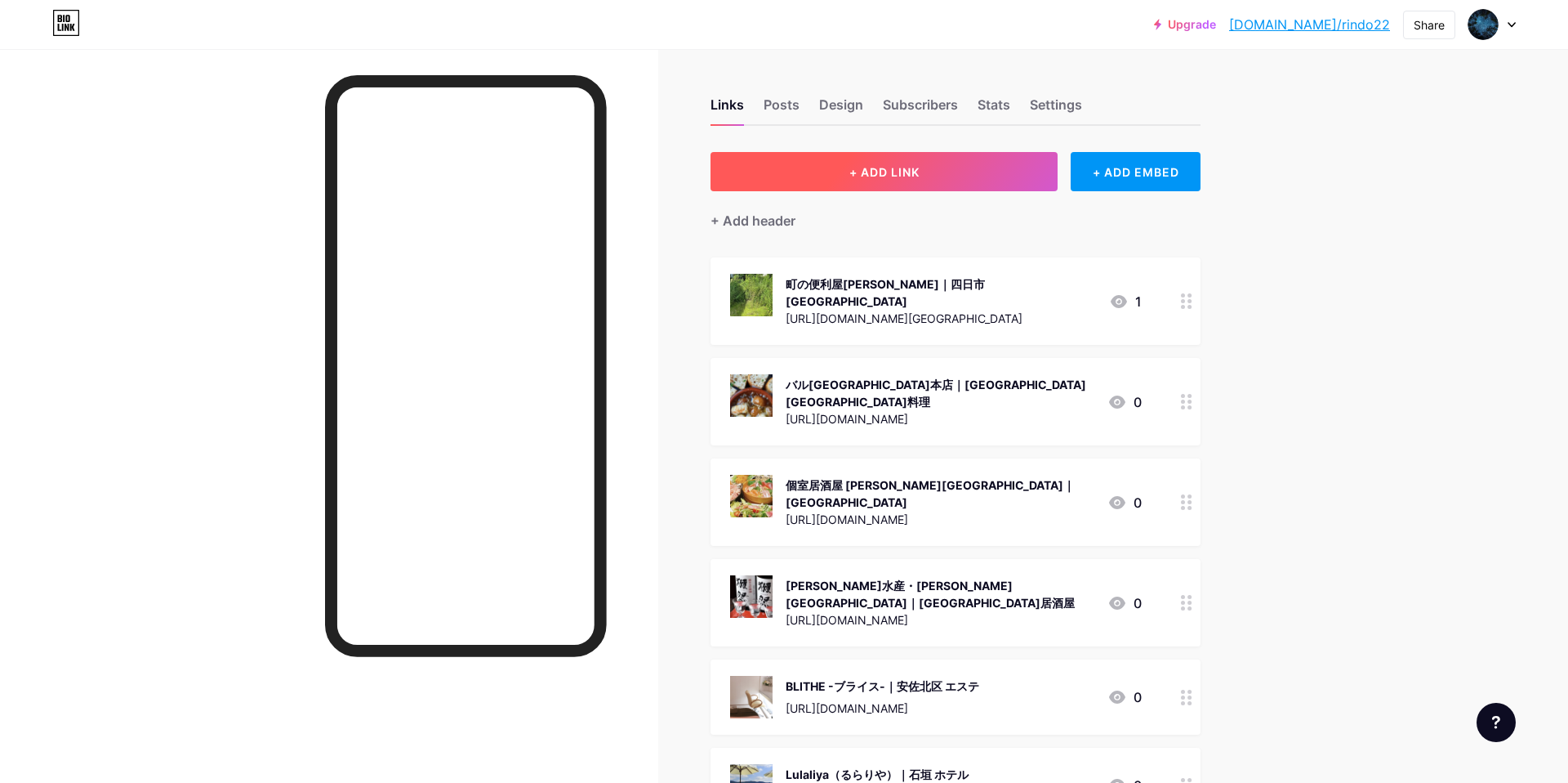
click at [857, 169] on span "+ ADD LINK" at bounding box center [884, 172] width 70 height 14
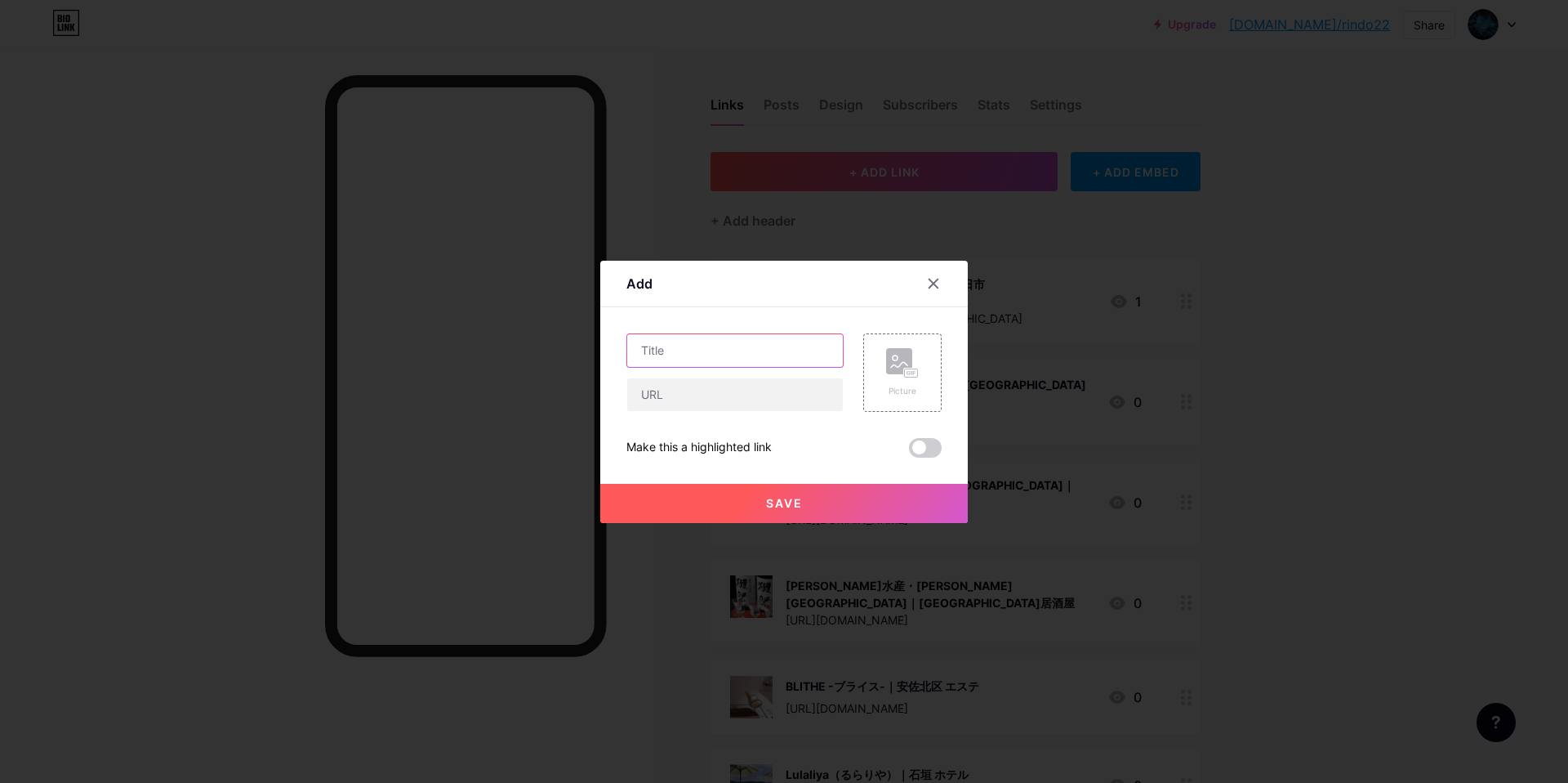
click at [722, 354] on input "text" at bounding box center [735, 351] width 216 height 33
paste input "[PERSON_NAME]の窓口 カラオケ｜[GEOGRAPHIC_DATA]中区 カラオケバー"
type input "[PERSON_NAME]の窓口 カラオケ｜[GEOGRAPHIC_DATA]中区 カラオケバー"
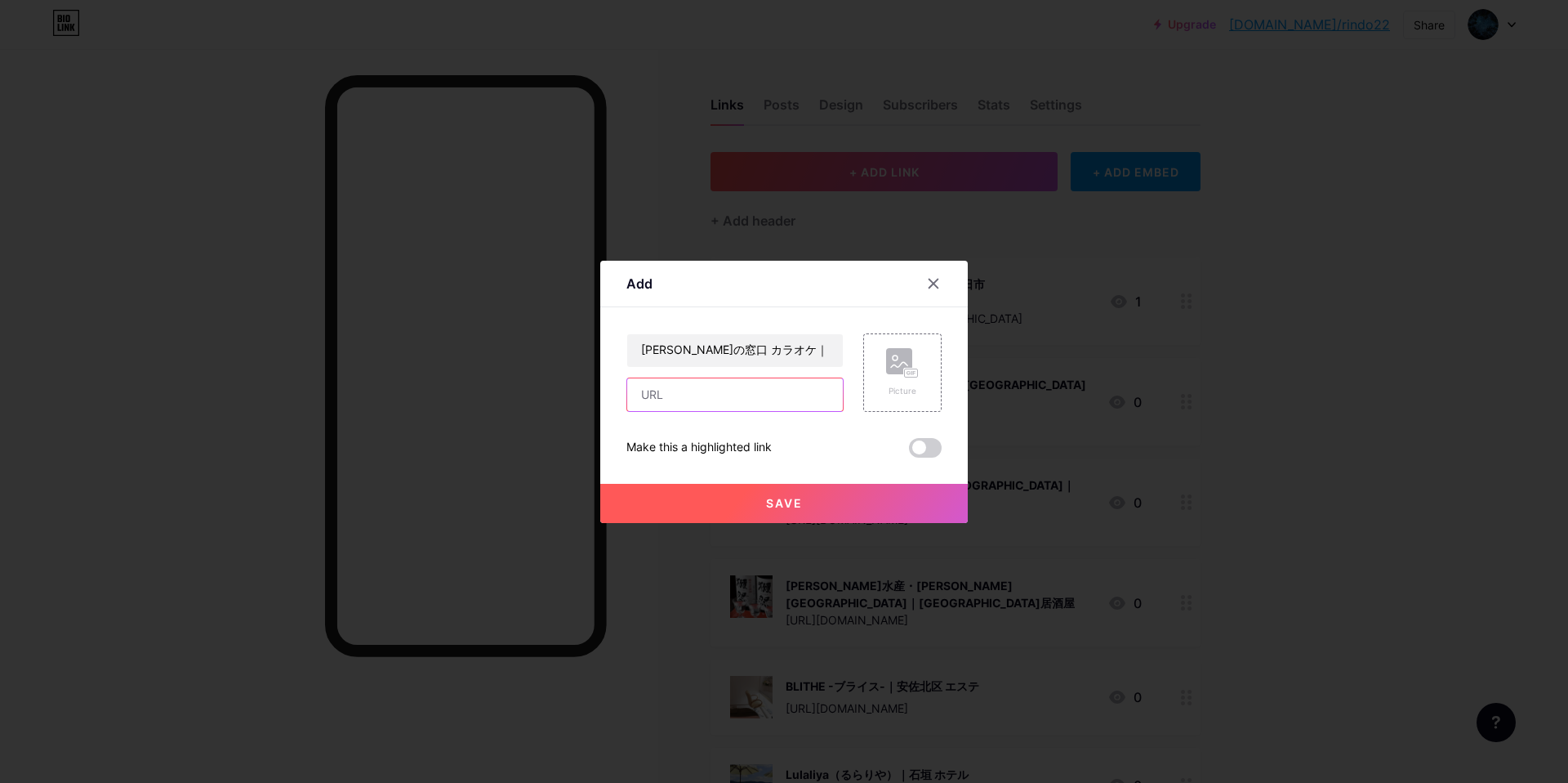
click at [708, 398] on input "text" at bounding box center [735, 395] width 216 height 33
paste input "[URL][DOMAIN_NAME]"
type input "[URL][DOMAIN_NAME]"
click at [923, 383] on div "Picture" at bounding box center [902, 372] width 79 height 79
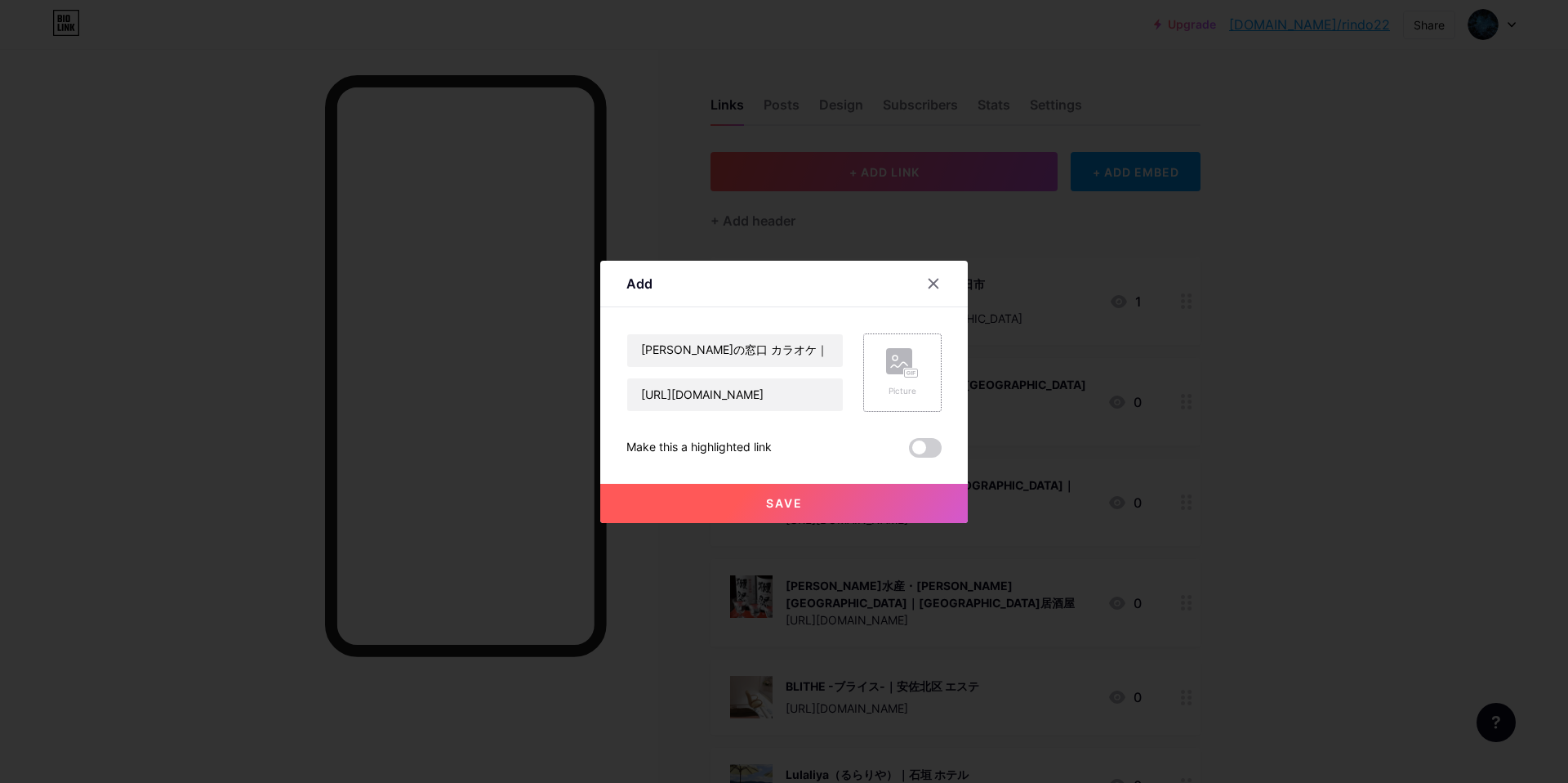
scroll to position [0, 0]
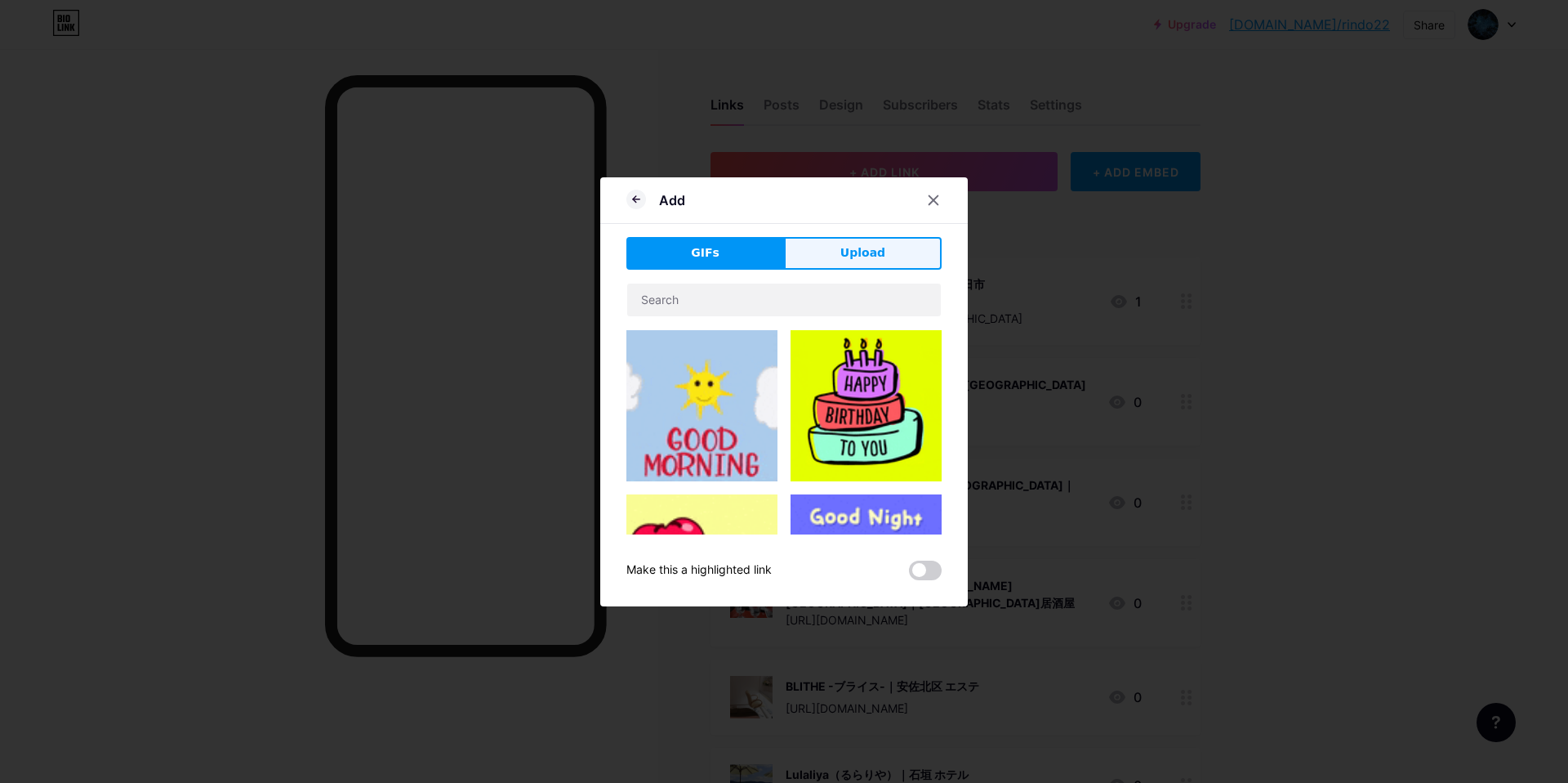
click at [881, 258] on span "Upload" at bounding box center [863, 253] width 45 height 17
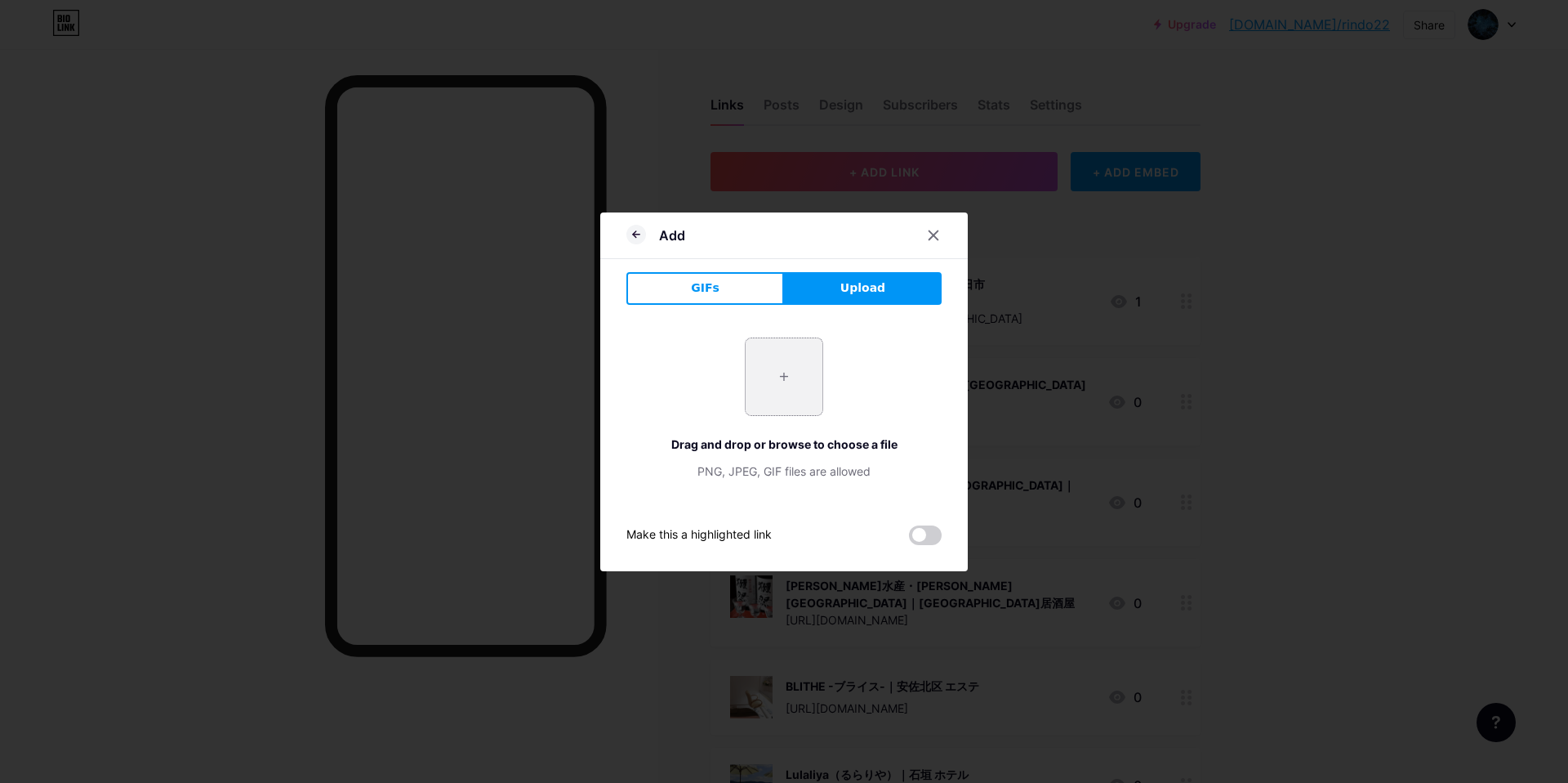
click at [779, 372] on input "file" at bounding box center [784, 376] width 77 height 77
type input "C:\fakepath\スクリーンショット [DATE] 14.21.58.jpg"
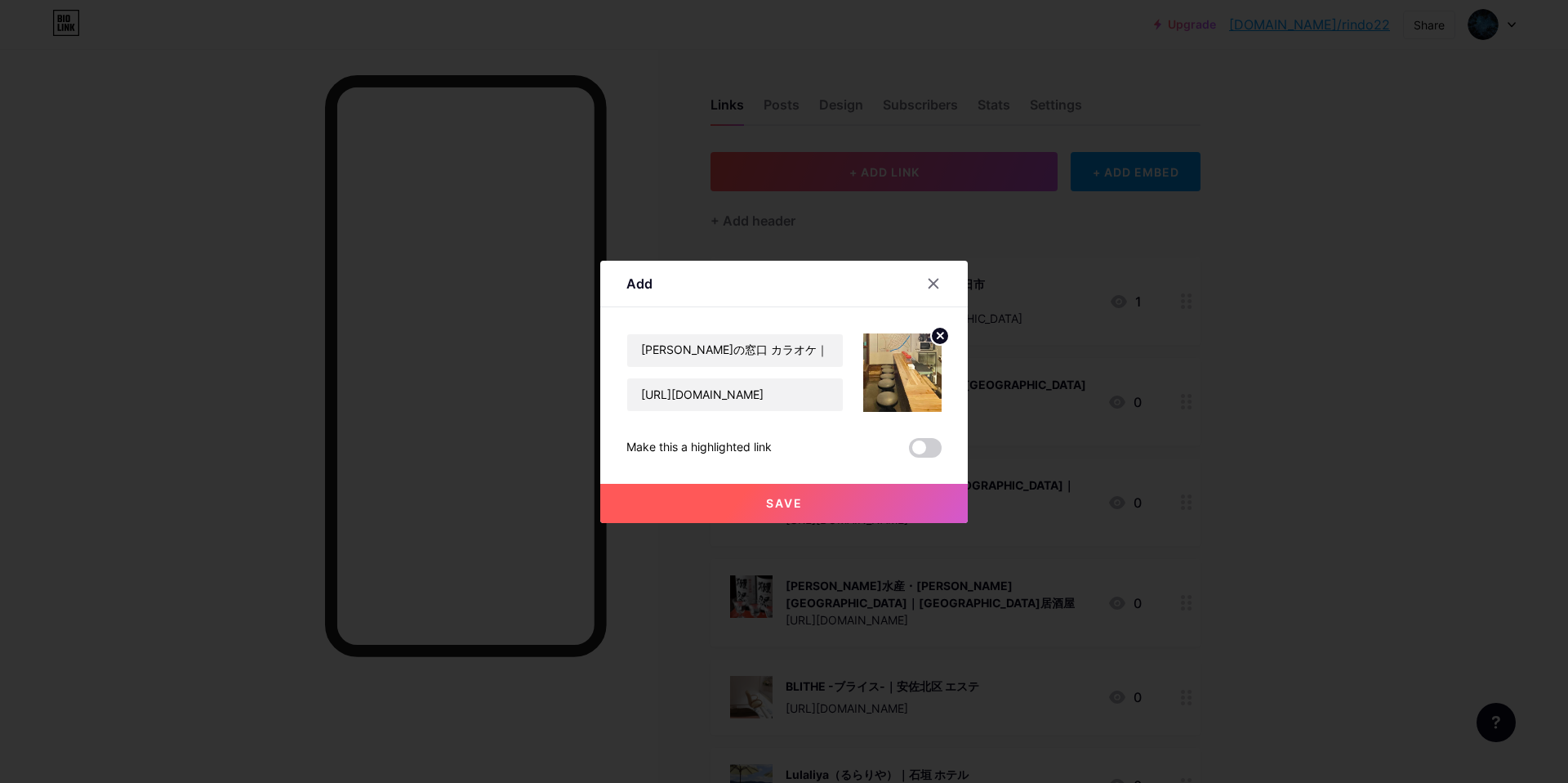
click at [712, 500] on button "Save" at bounding box center [784, 503] width 367 height 39
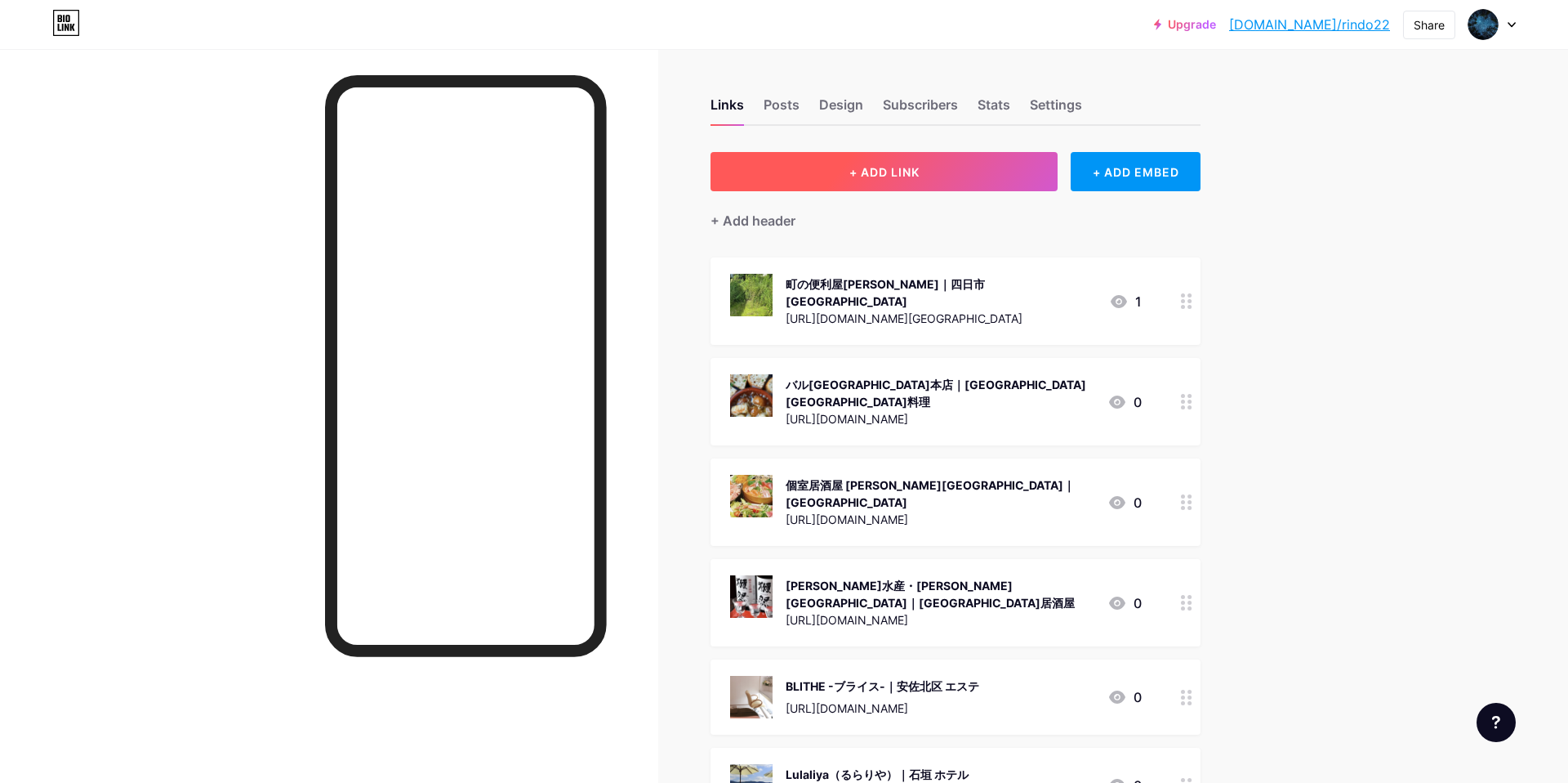
click at [927, 178] on button "+ ADD LINK" at bounding box center [884, 171] width 347 height 39
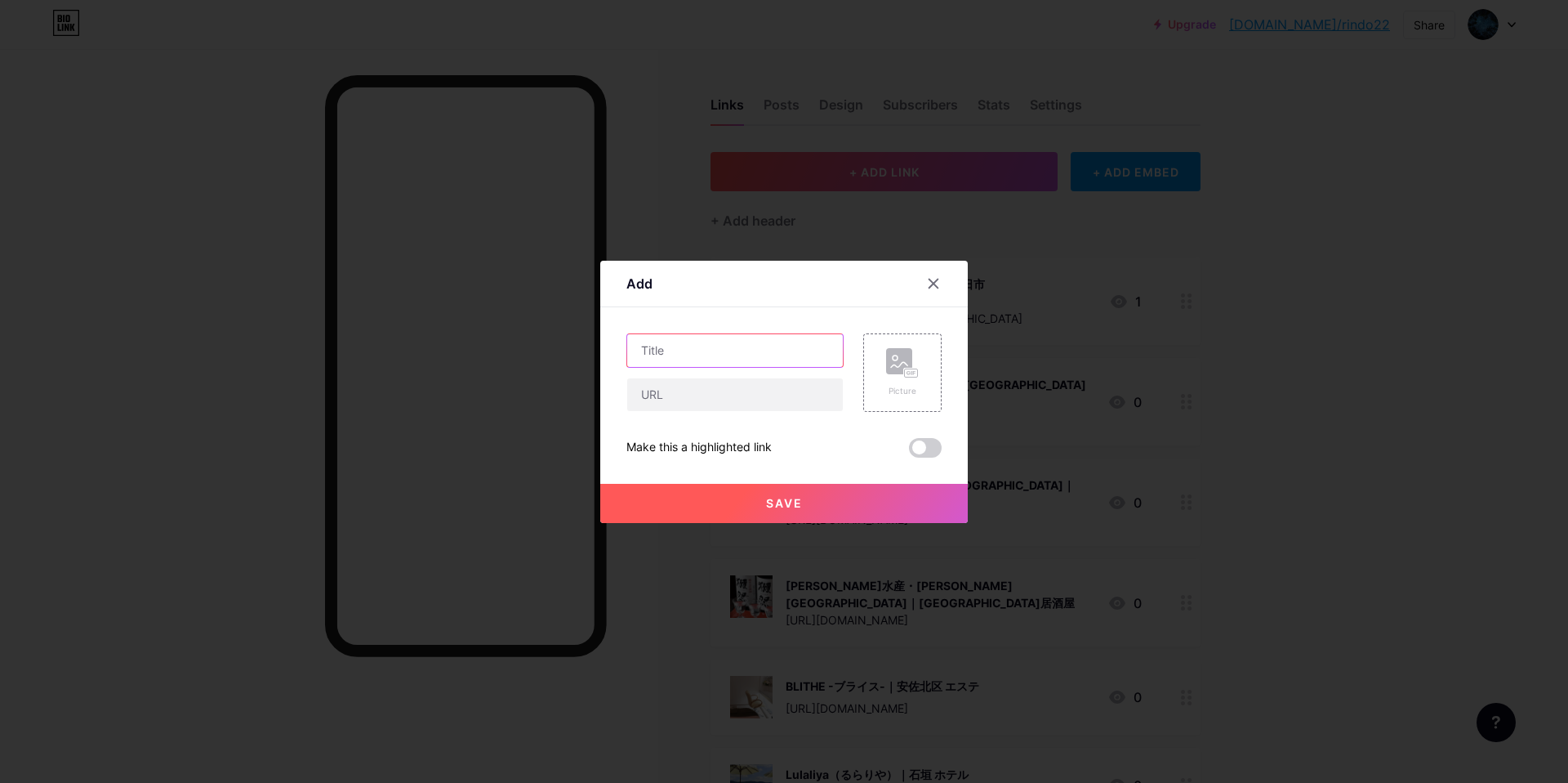
click at [723, 349] on input "text" at bounding box center [735, 351] width 216 height 33
paste input "K＆U整体メデニック｜[PERSON_NAME][GEOGRAPHIC_DATA] 整体"
type input "K＆U整体メデニック｜[PERSON_NAME][GEOGRAPHIC_DATA] 整体"
click at [708, 397] on input "text" at bounding box center [735, 395] width 216 height 33
paste input "[URL][DOMAIN_NAME]"
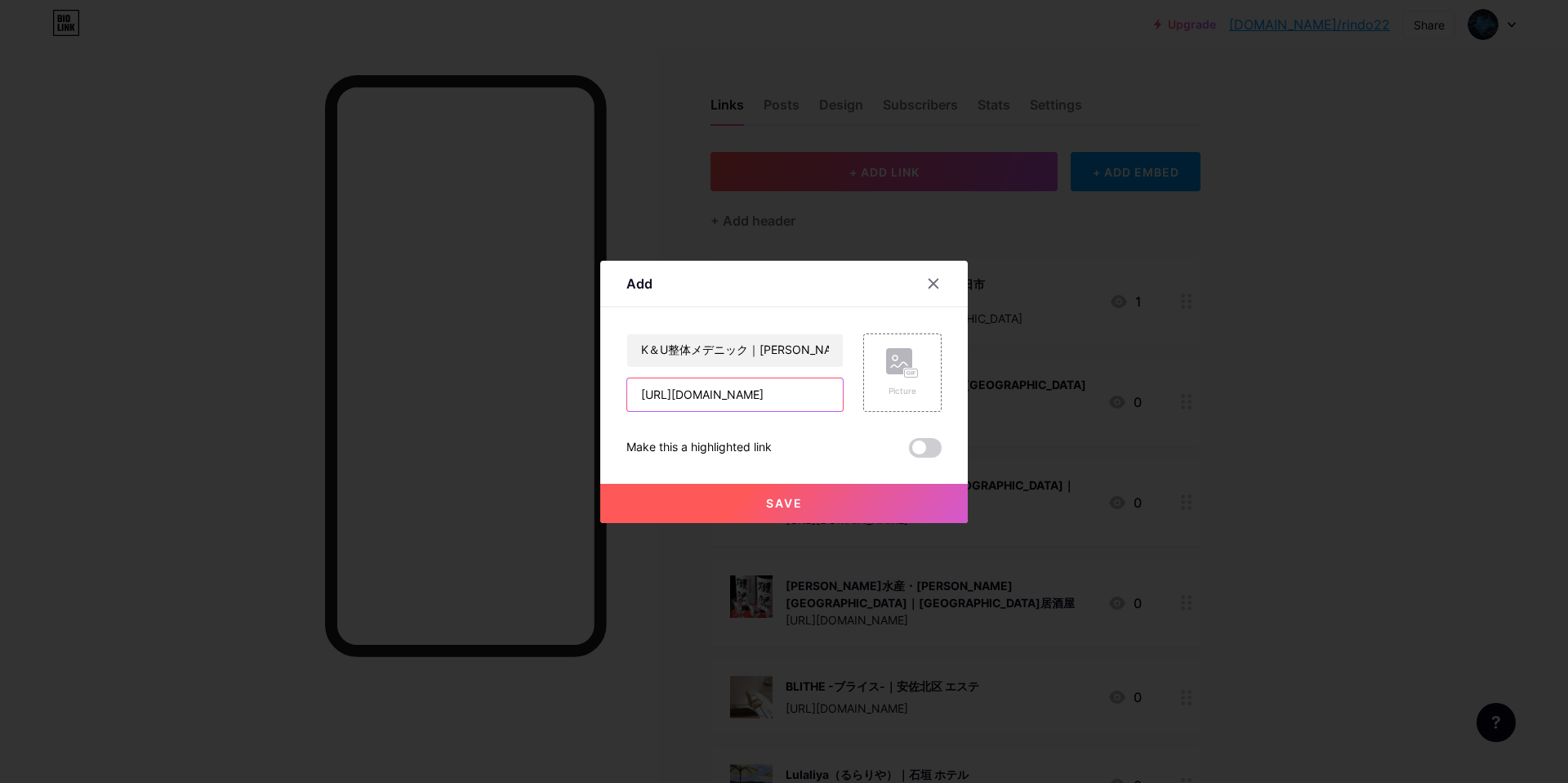
scroll to position [0, 68]
type input "[URL][DOMAIN_NAME]"
click at [914, 371] on icon at bounding box center [914, 372] width 3 height 4
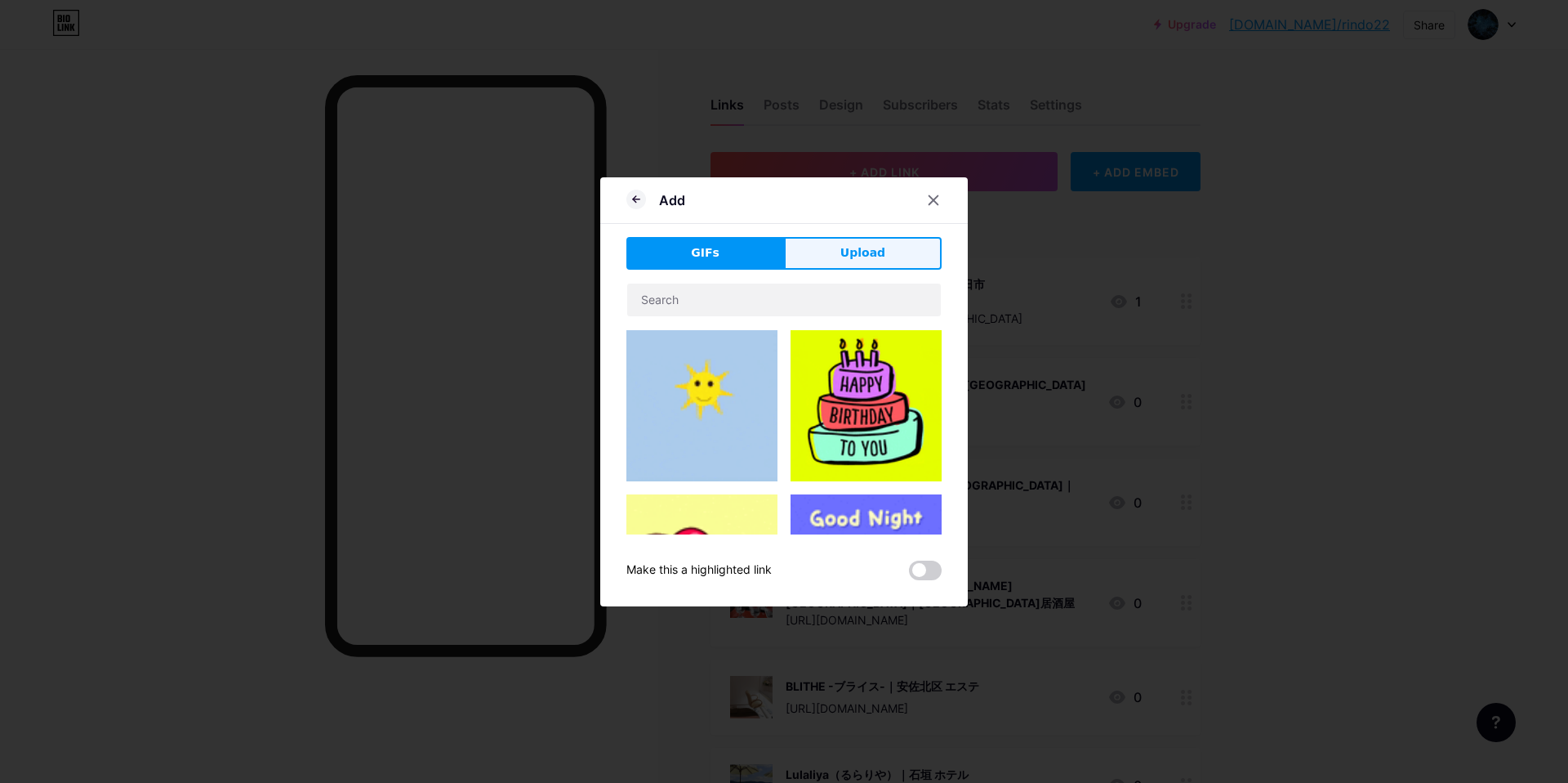
click at [821, 254] on button "Upload" at bounding box center [862, 253] width 157 height 33
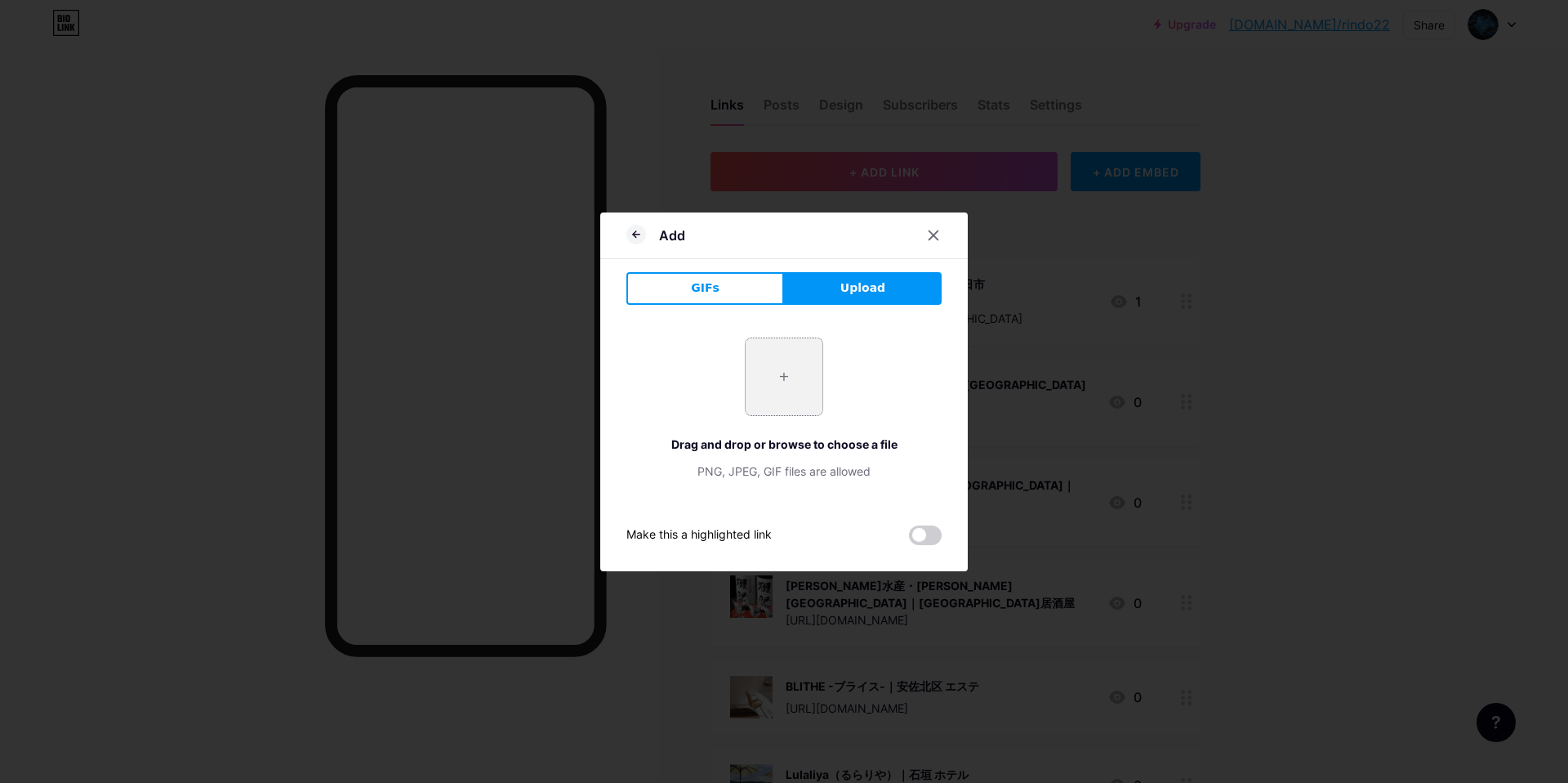
click at [770, 395] on input "file" at bounding box center [784, 376] width 77 height 77
type input "C:\fakepath\スクリーンショット [DATE] 14.21.58.jpg"
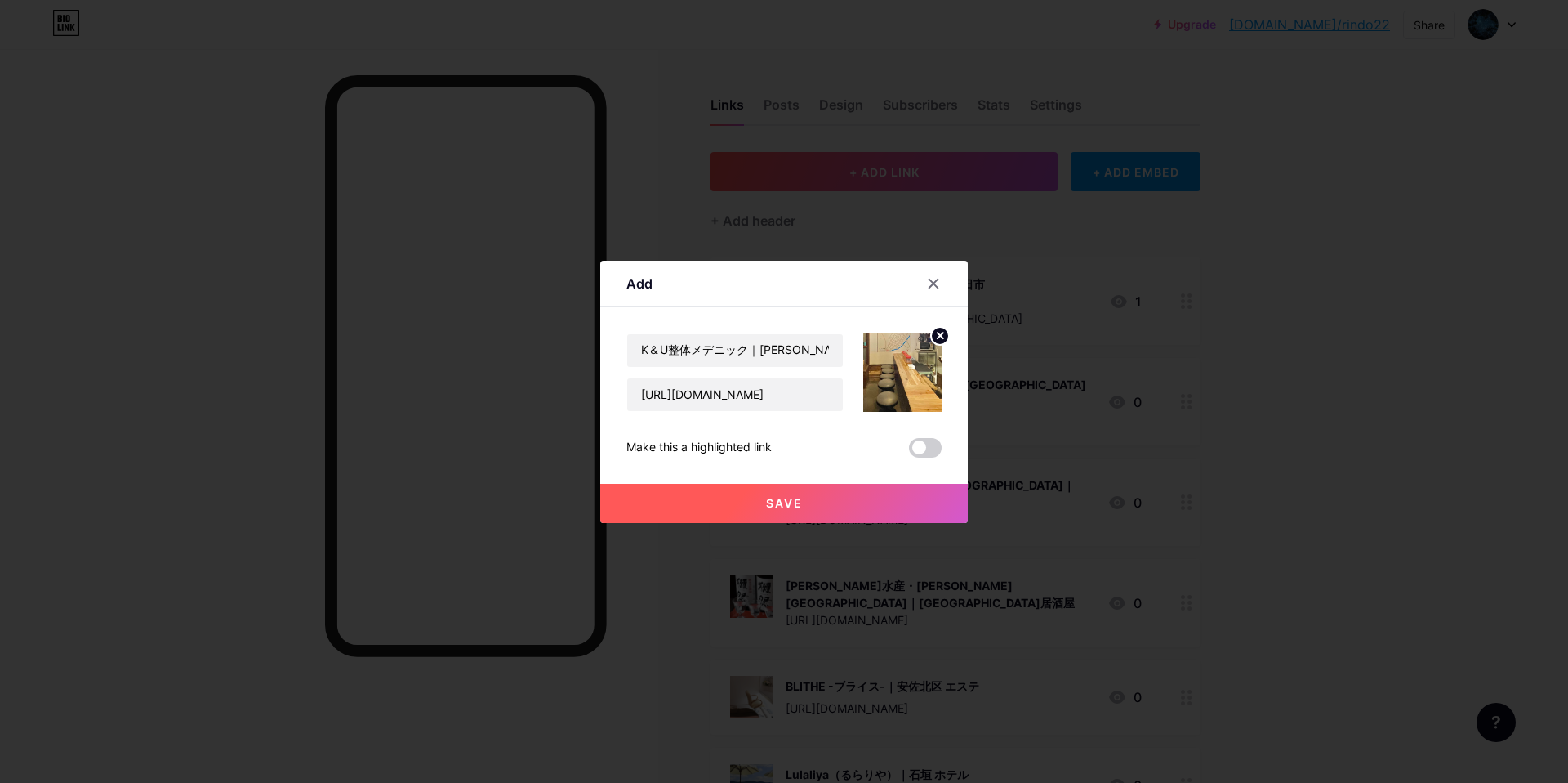
click at [831, 500] on button "Save" at bounding box center [784, 503] width 367 height 39
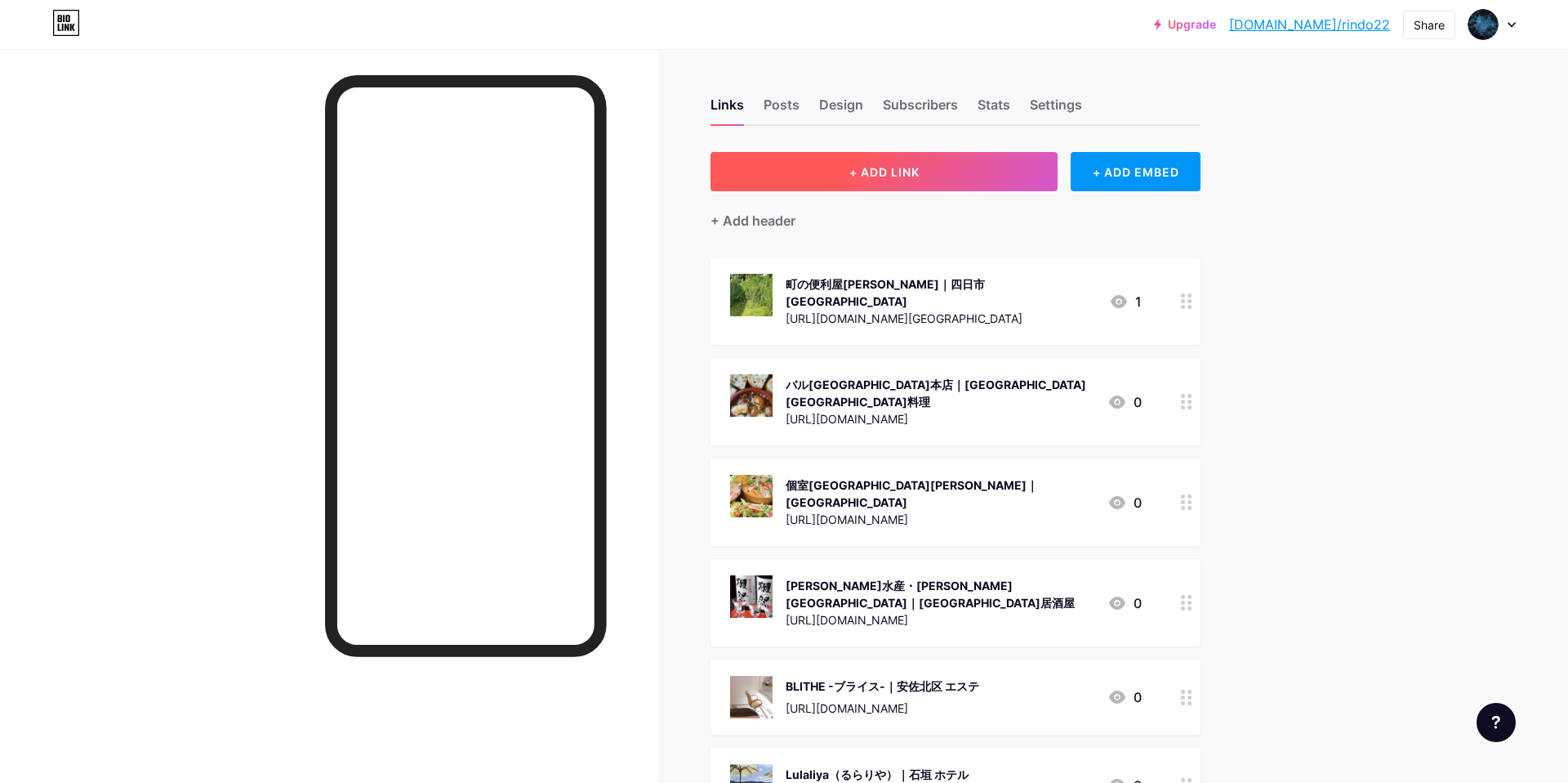
click at [905, 170] on span "+ ADD LINK" at bounding box center [884, 172] width 70 height 14
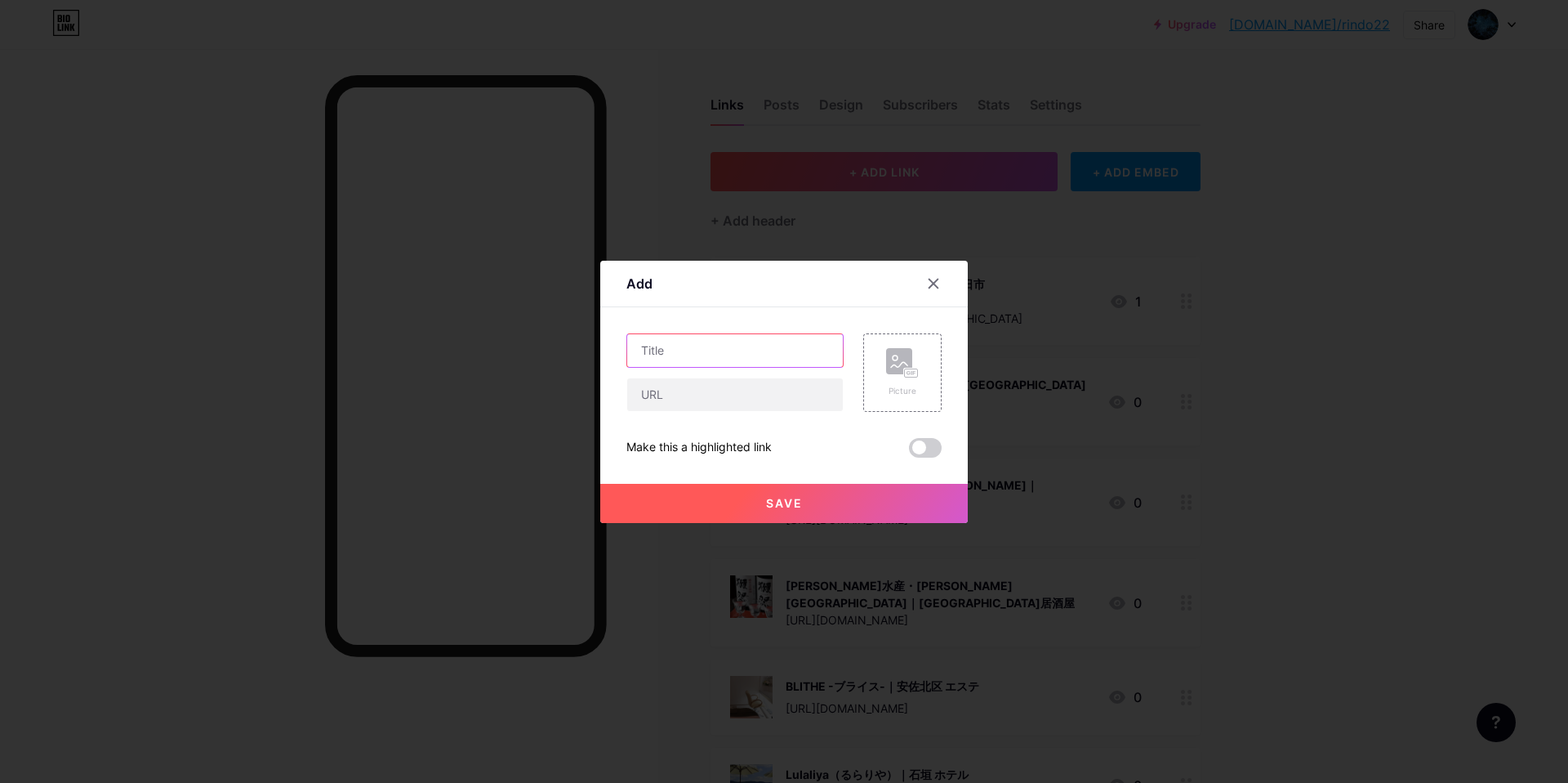
click at [765, 348] on input "text" at bounding box center [735, 351] width 216 height 33
paste input "RADOHRE神河（ラドーレかみかわ）｜[PERSON_NAME][GEOGRAPHIC_DATA]"
type input "RADOHRE神河（ラドーレかみかわ）｜[PERSON_NAME][GEOGRAPHIC_DATA]"
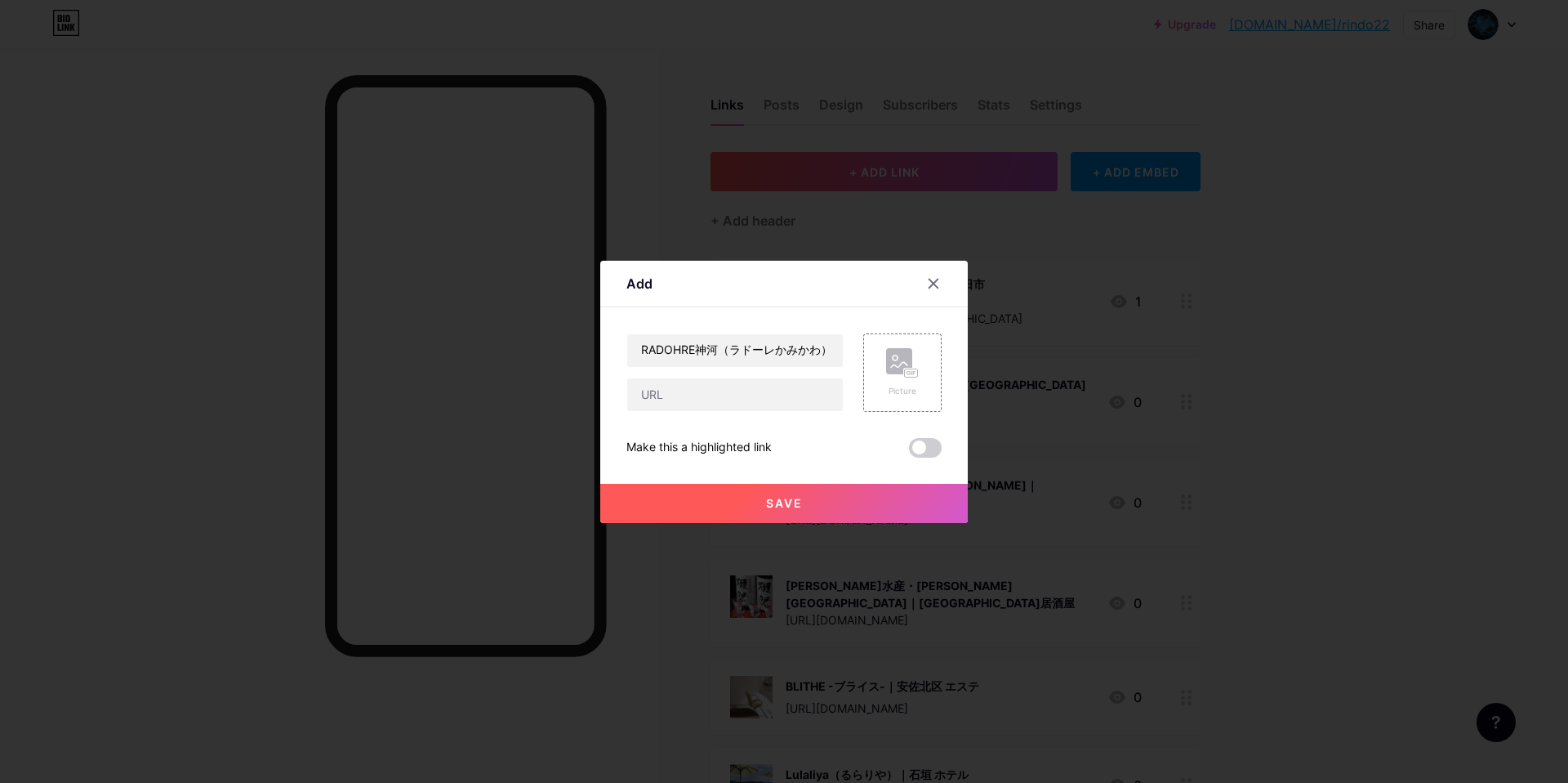
click at [725, 418] on div "RADOHRE神河（ラドーレかみかわ）｜[PERSON_NAME]民家宿 Picture Make this a highlighted link Save" at bounding box center [784, 396] width 315 height 124
click at [702, 393] on input "text" at bounding box center [735, 395] width 216 height 33
paste input "[URL][DOMAIN_NAME]"
type input "[URL][DOMAIN_NAME]"
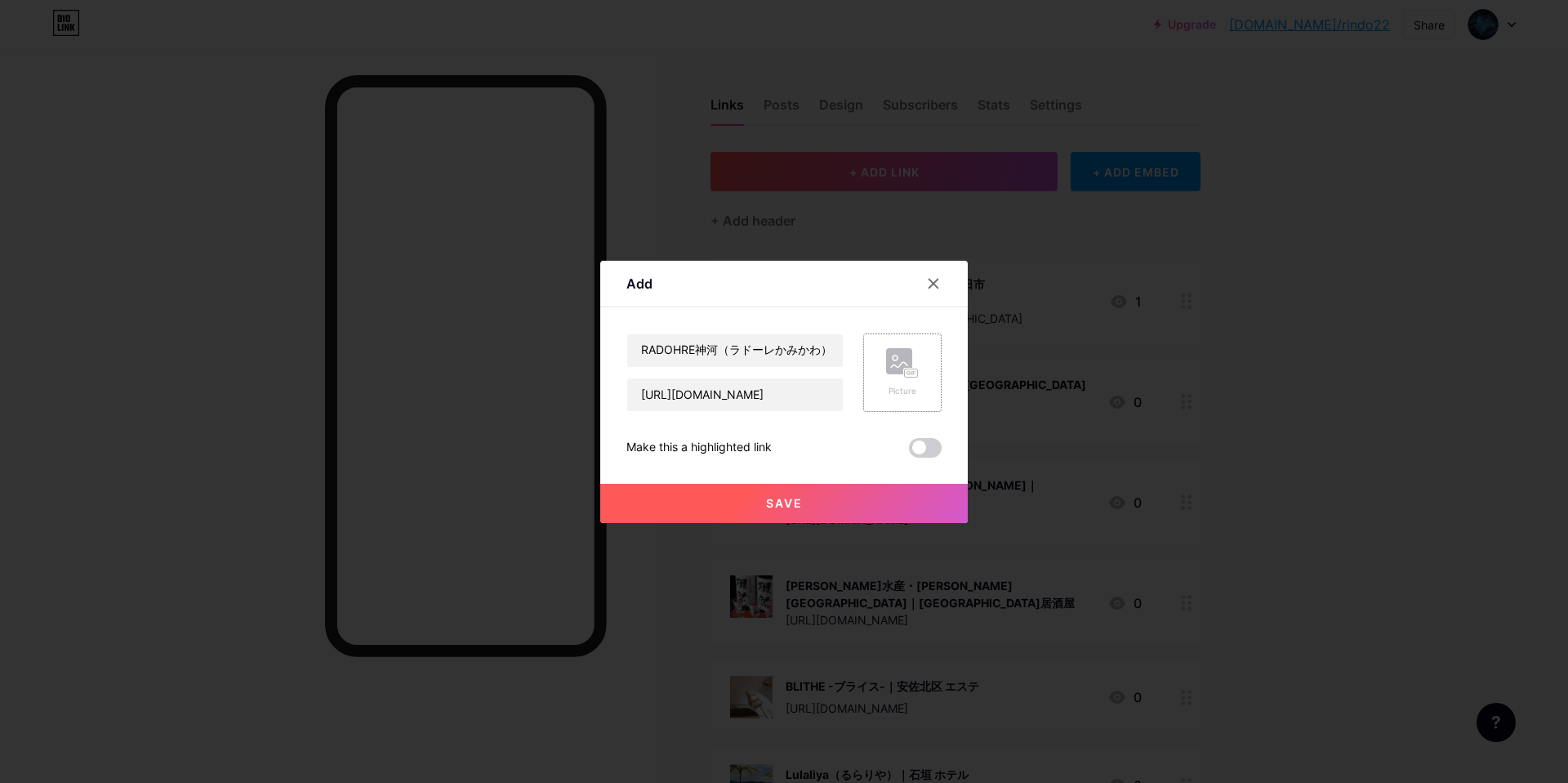
click at [932, 344] on div "Picture" at bounding box center [902, 372] width 79 height 79
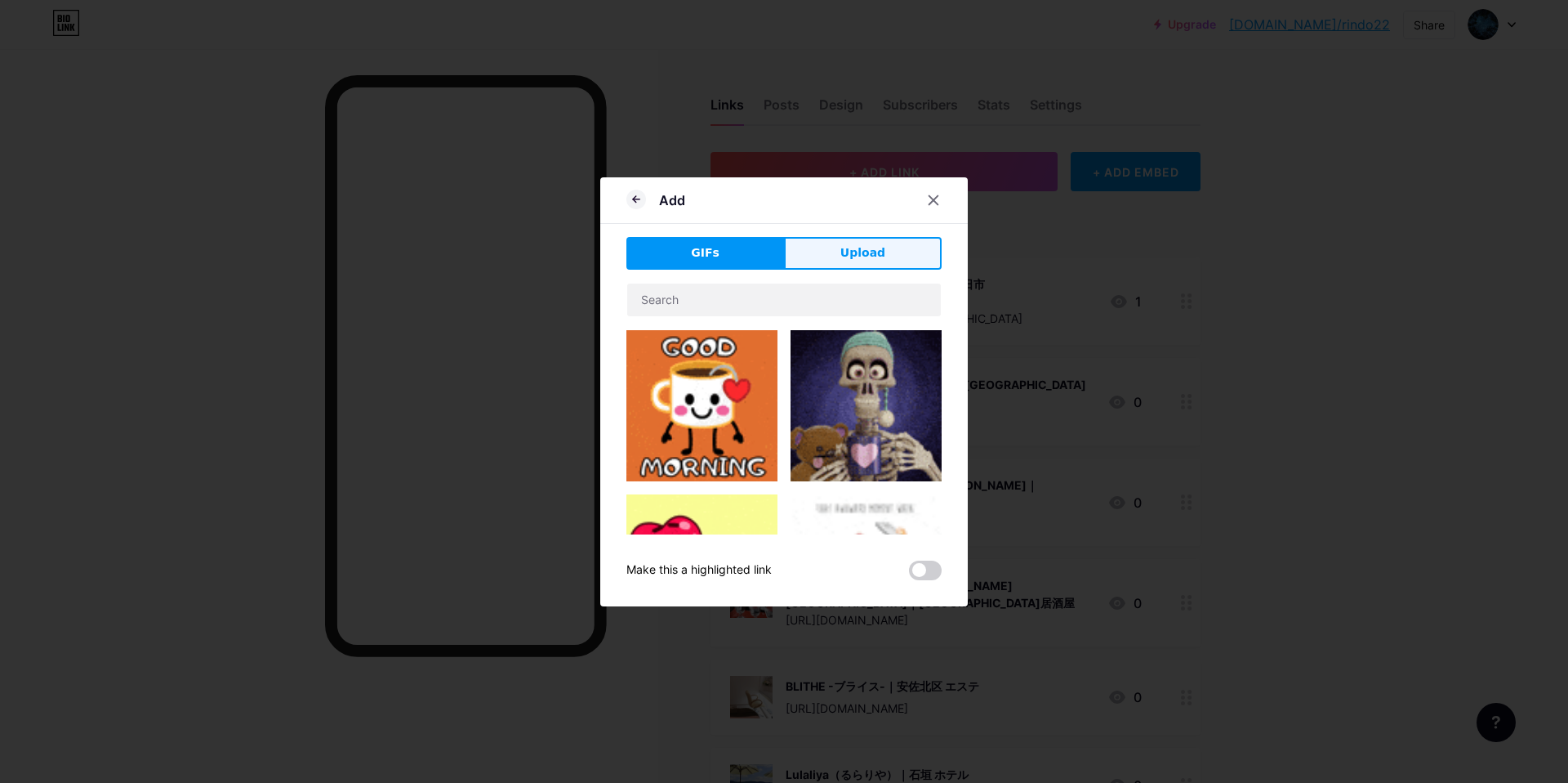
drag, startPoint x: 889, startPoint y: 256, endPoint x: 833, endPoint y: 303, distance: 73.1
click at [888, 255] on button "Upload" at bounding box center [862, 253] width 157 height 33
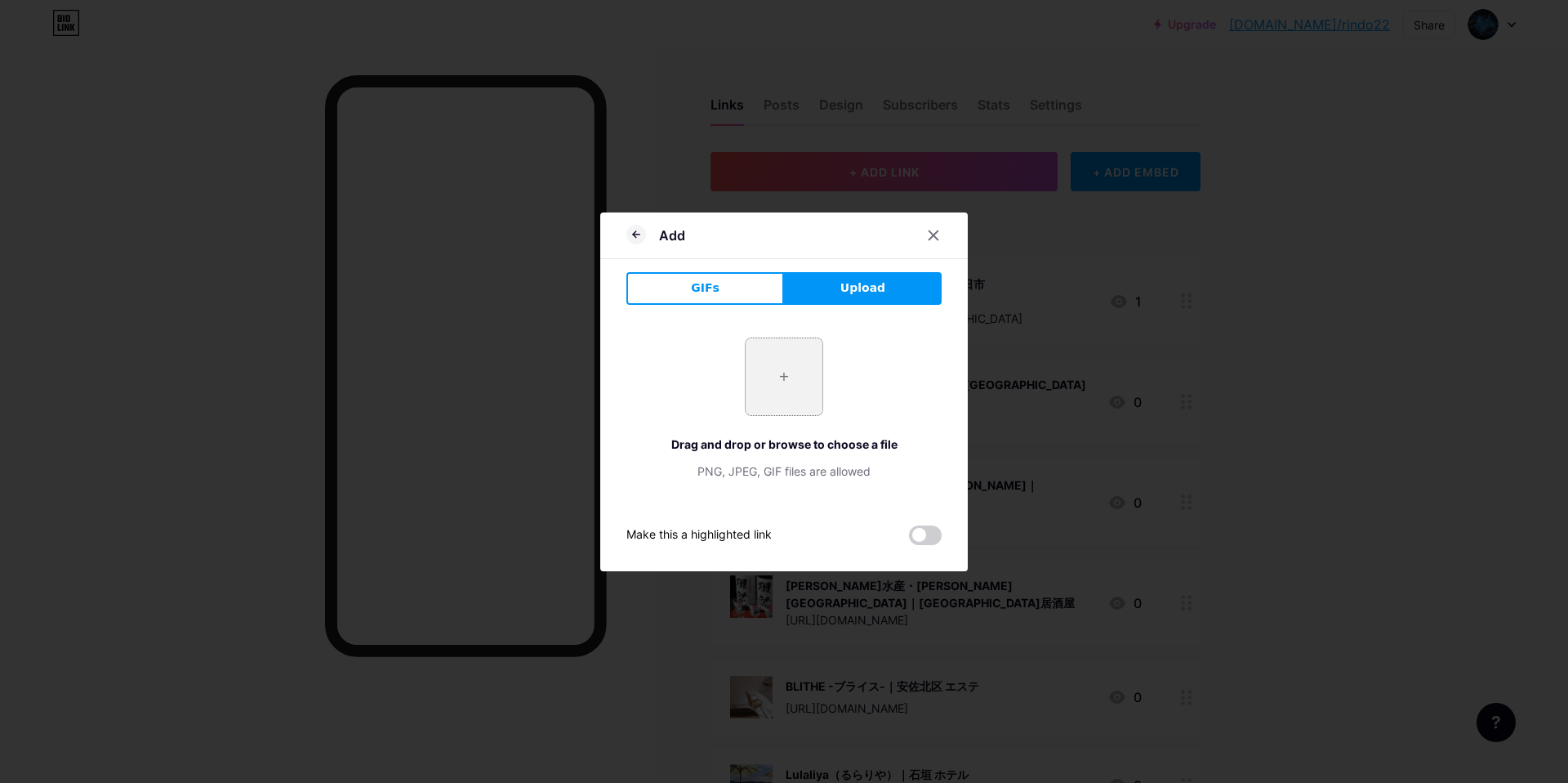
click at [779, 396] on input "file" at bounding box center [784, 376] width 77 height 77
type input "C:\fakepath\スクリーンショット [DATE] 14.21.58.jpg"
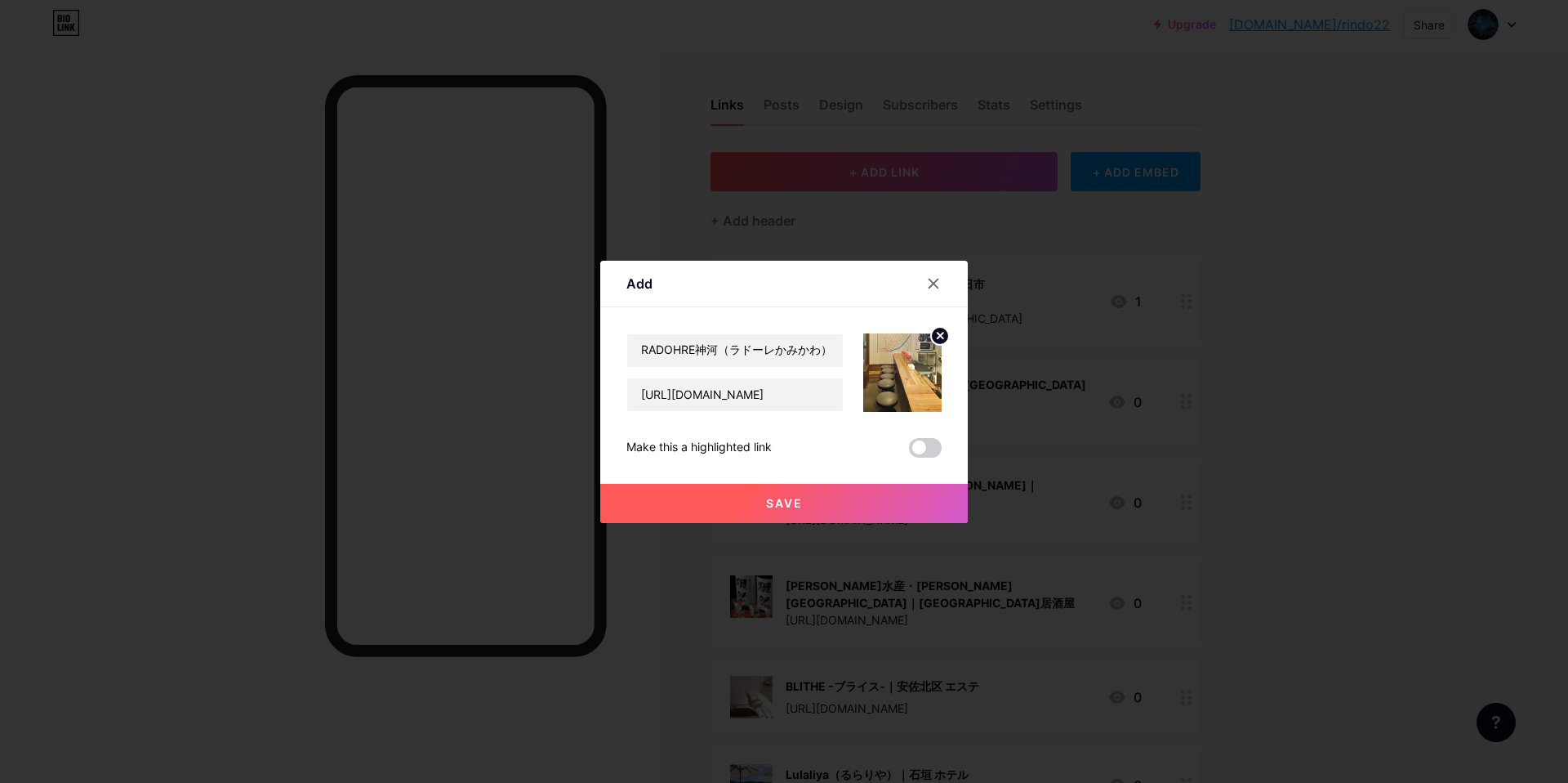
click at [823, 495] on button "Save" at bounding box center [784, 503] width 367 height 39
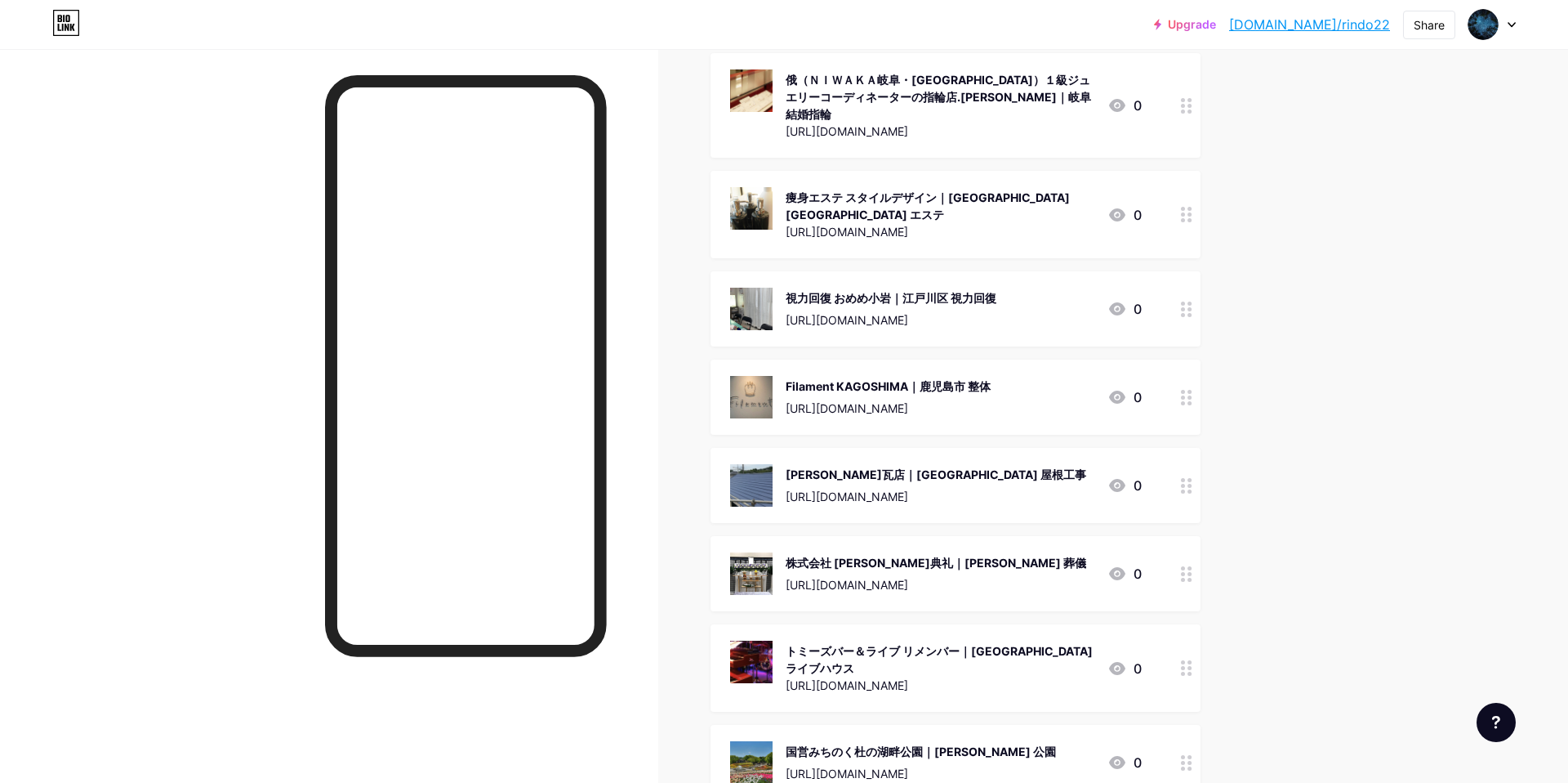
scroll to position [144571, 0]
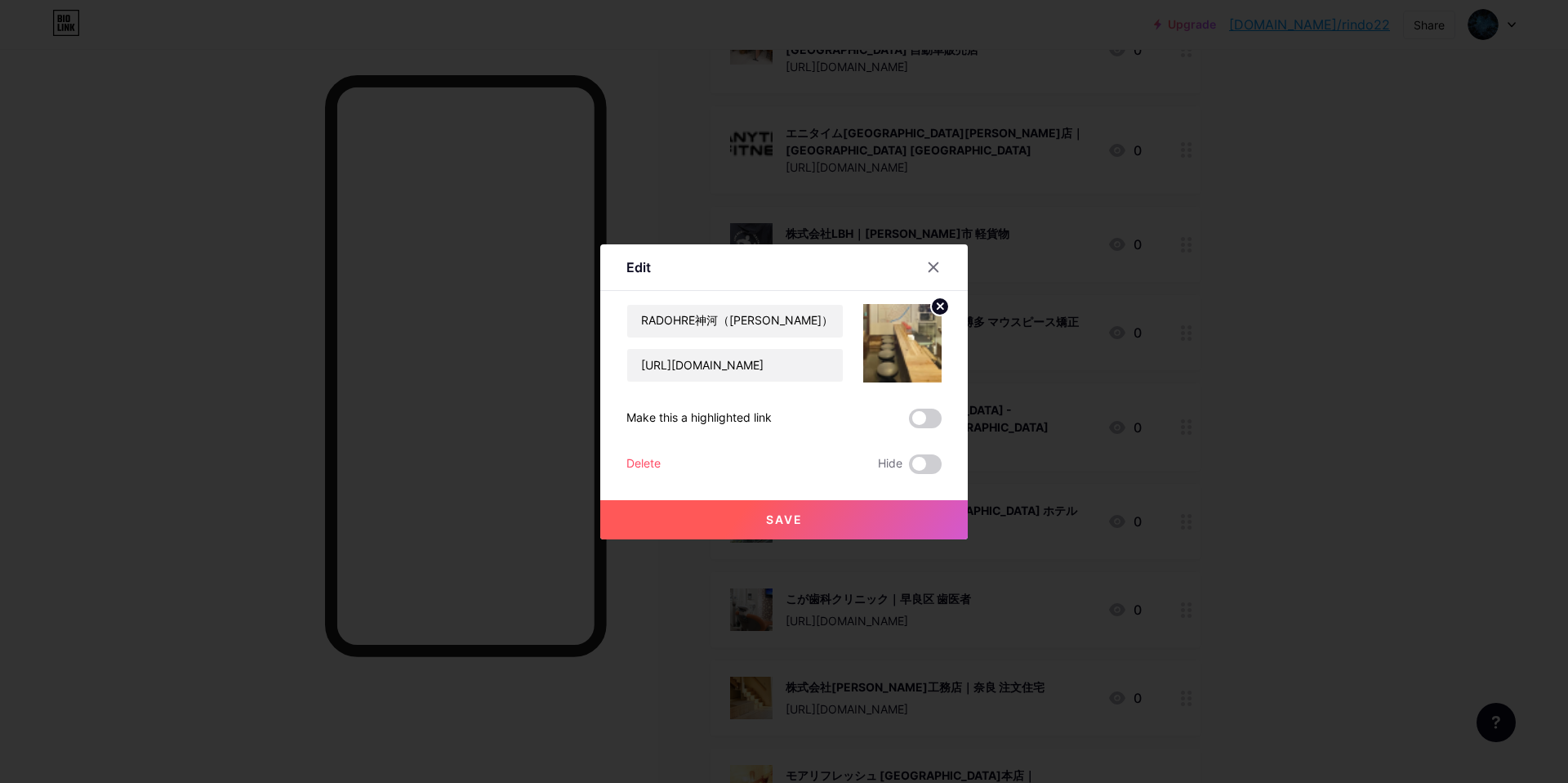
click at [932, 262] on icon at bounding box center [933, 267] width 13 height 13
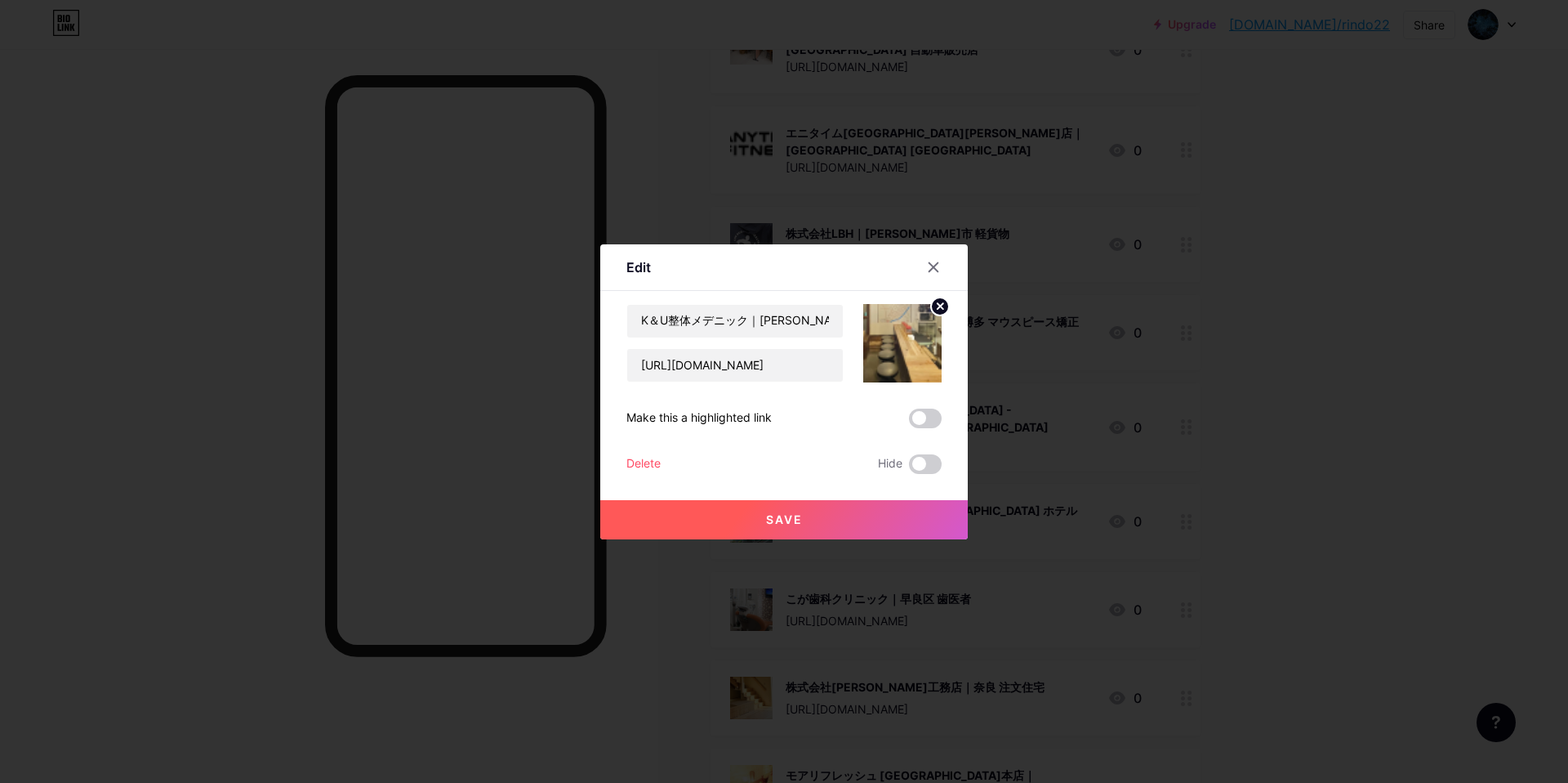
click at [939, 303] on circle at bounding box center [940, 306] width 18 height 18
click at [902, 324] on rect at bounding box center [899, 332] width 26 height 26
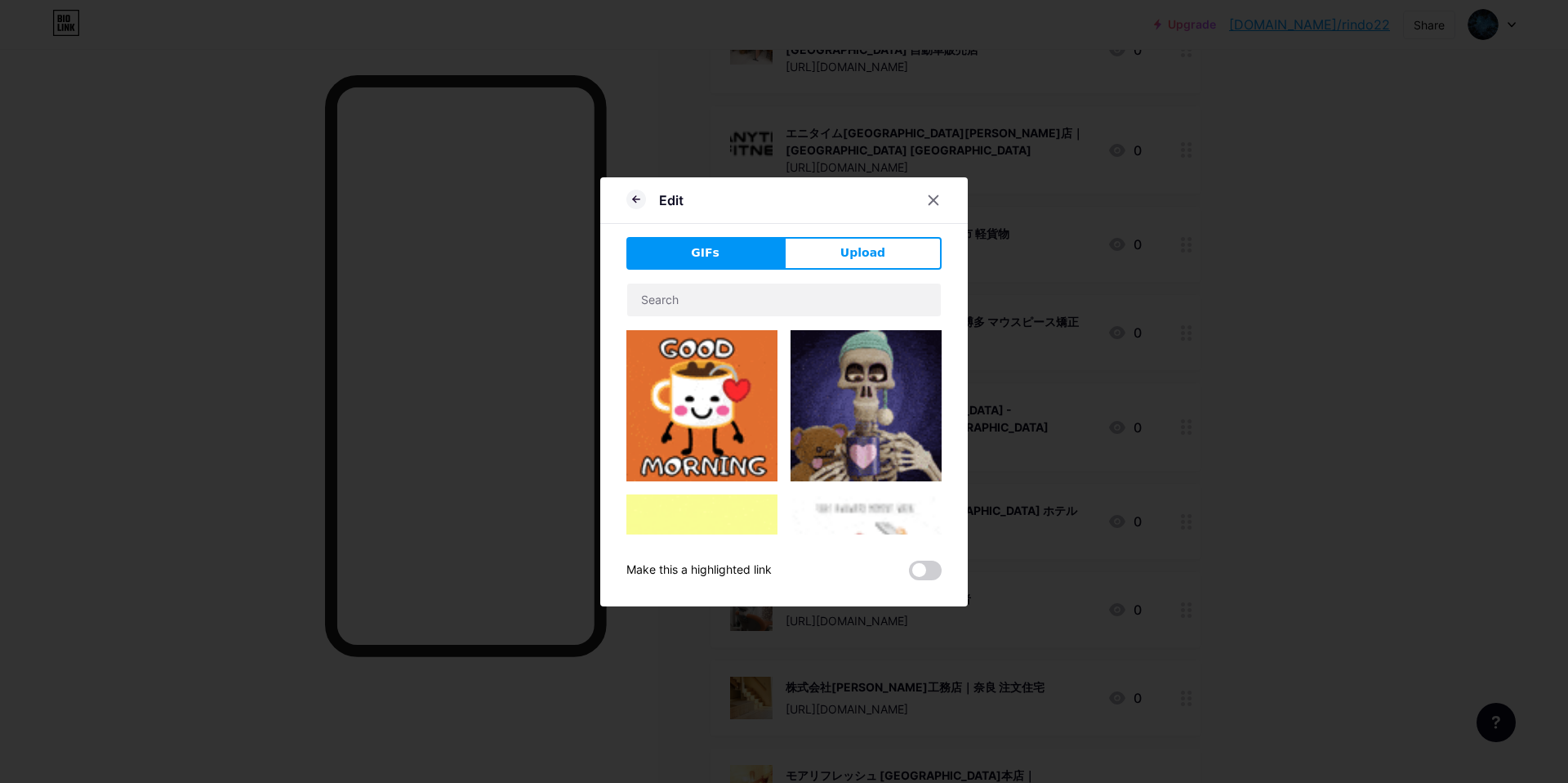
drag, startPoint x: 860, startPoint y: 246, endPoint x: 858, endPoint y: 258, distance: 12.2
click at [860, 250] on span "Upload" at bounding box center [863, 253] width 45 height 17
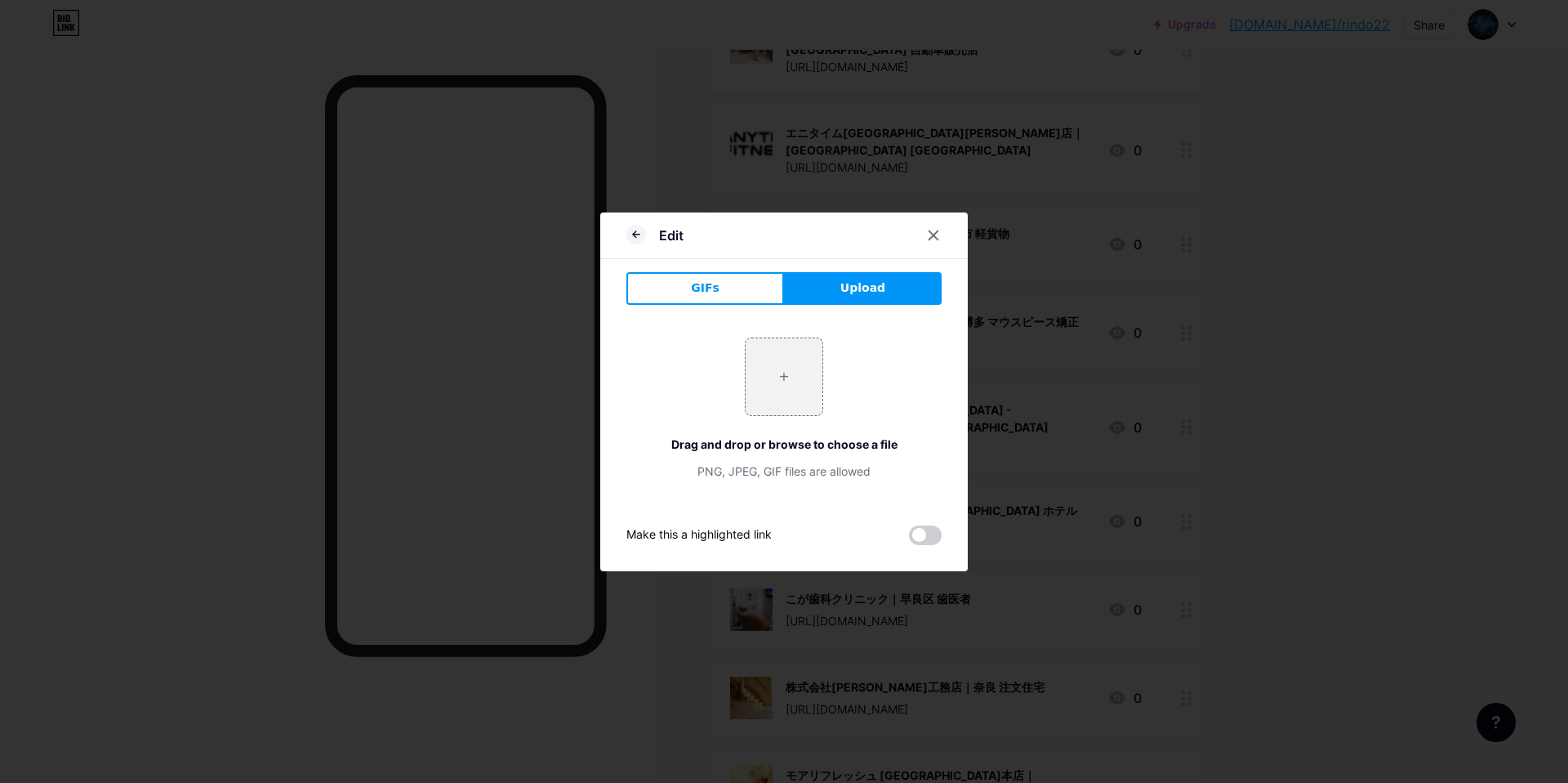
click at [850, 284] on span "Upload" at bounding box center [863, 288] width 45 height 17
click at [790, 364] on input "file" at bounding box center [784, 376] width 77 height 77
type input "C:\fakepath\スクリーンショット 2025-09-10 14.31.30.jpg"
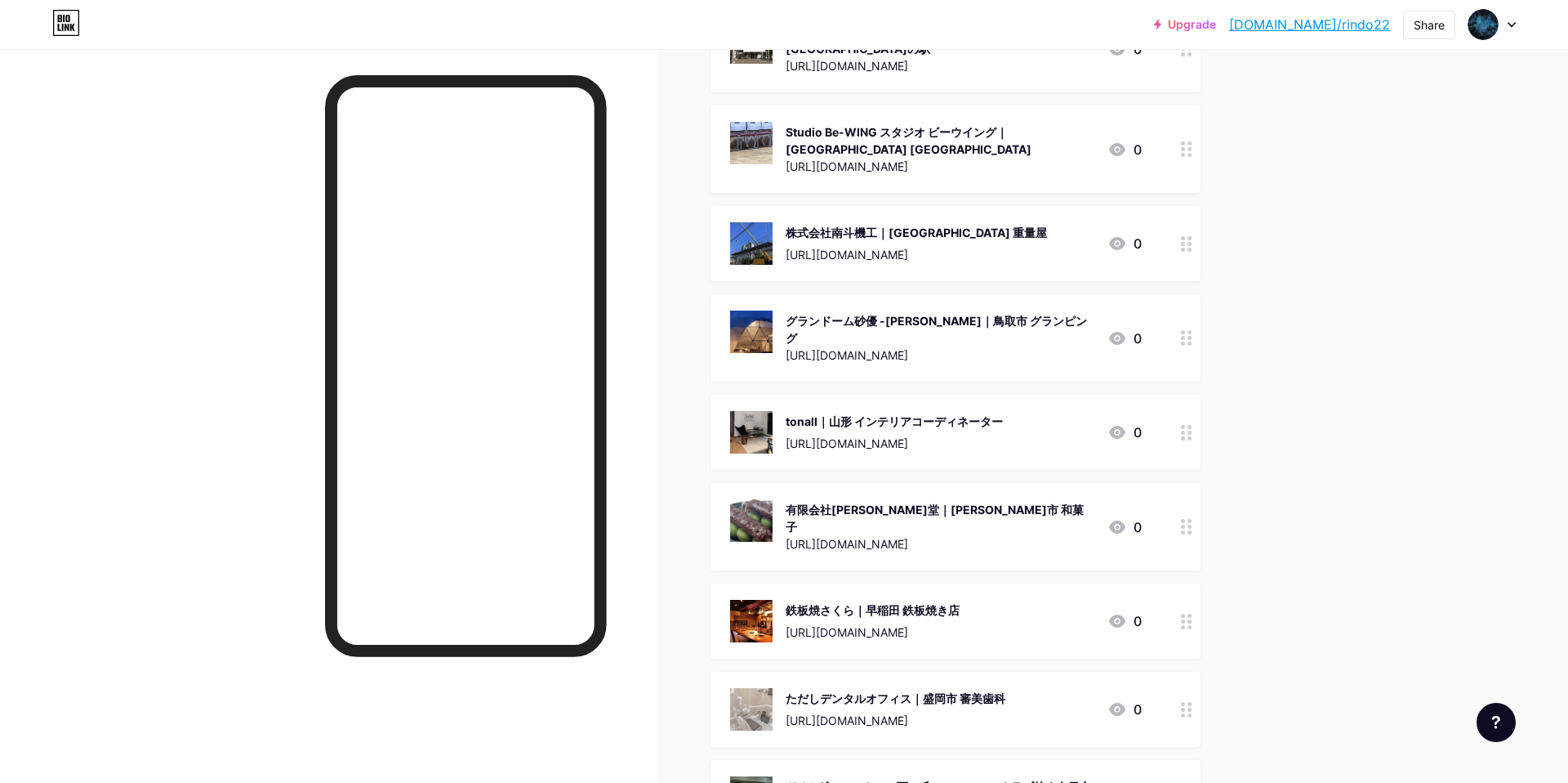
scroll to position [144571, 0]
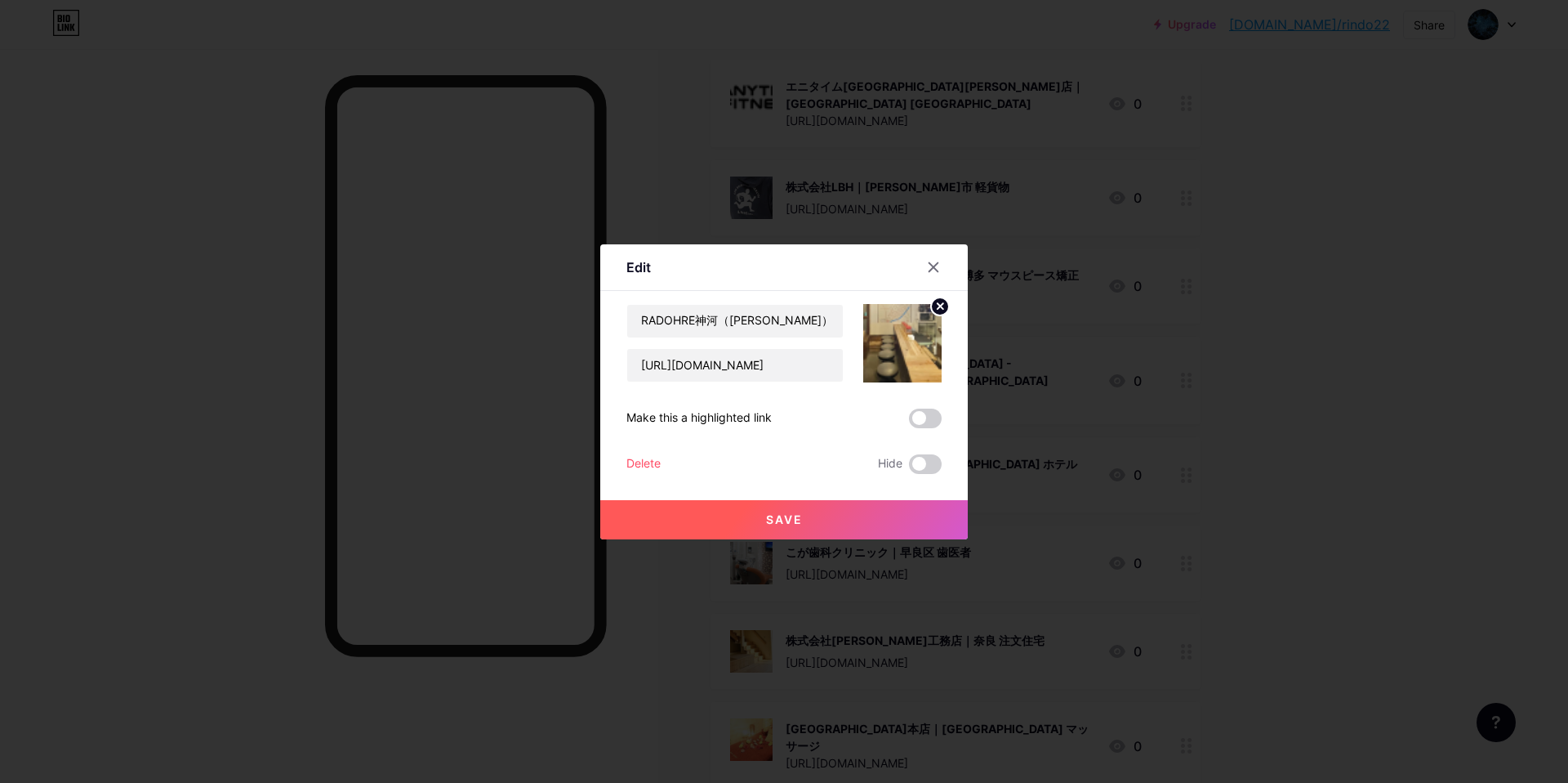
click at [936, 301] on circle at bounding box center [940, 306] width 18 height 18
click at [880, 323] on div "Picture" at bounding box center [902, 343] width 79 height 79
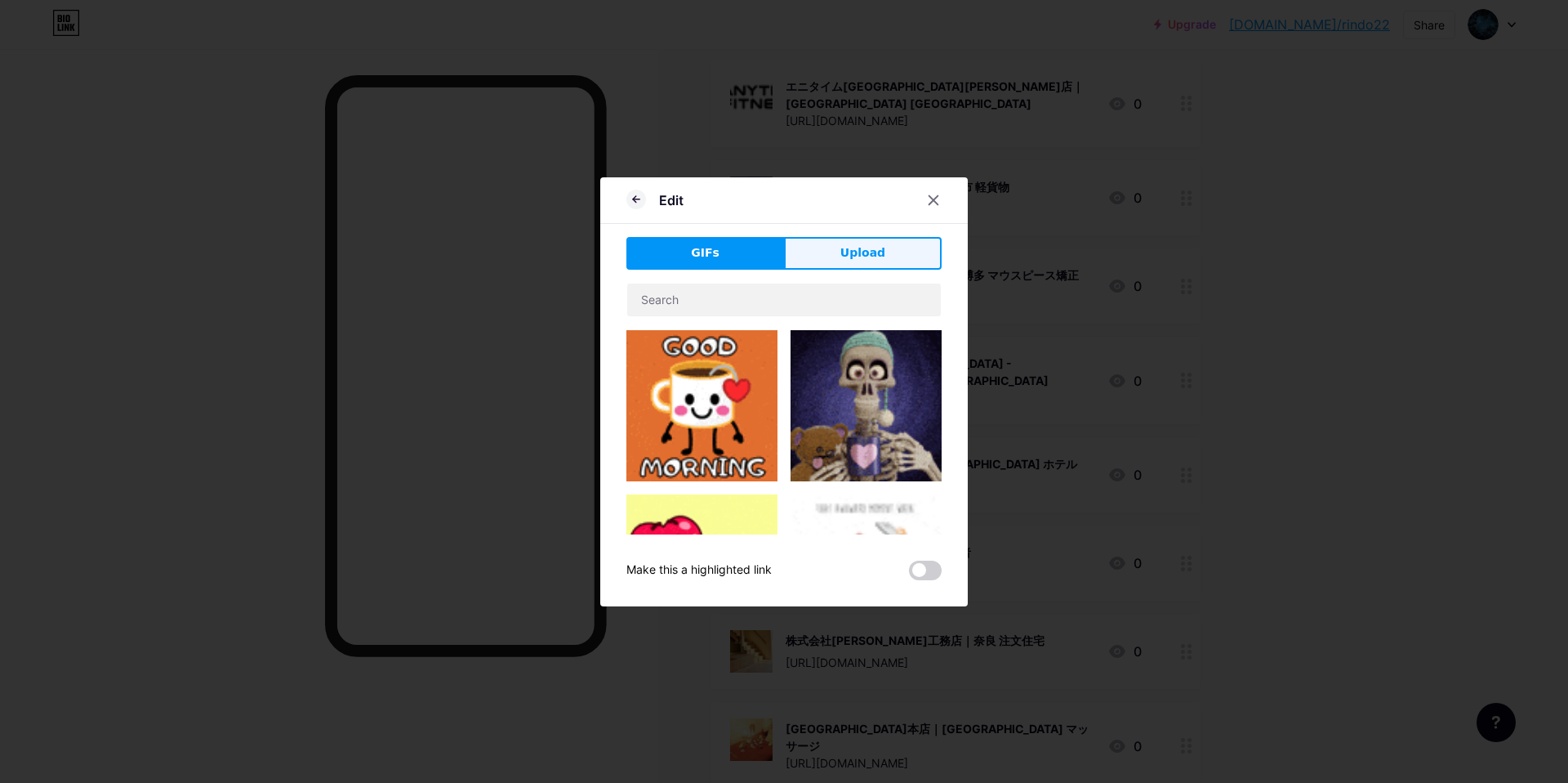
click at [887, 251] on button "Upload" at bounding box center [862, 253] width 157 height 33
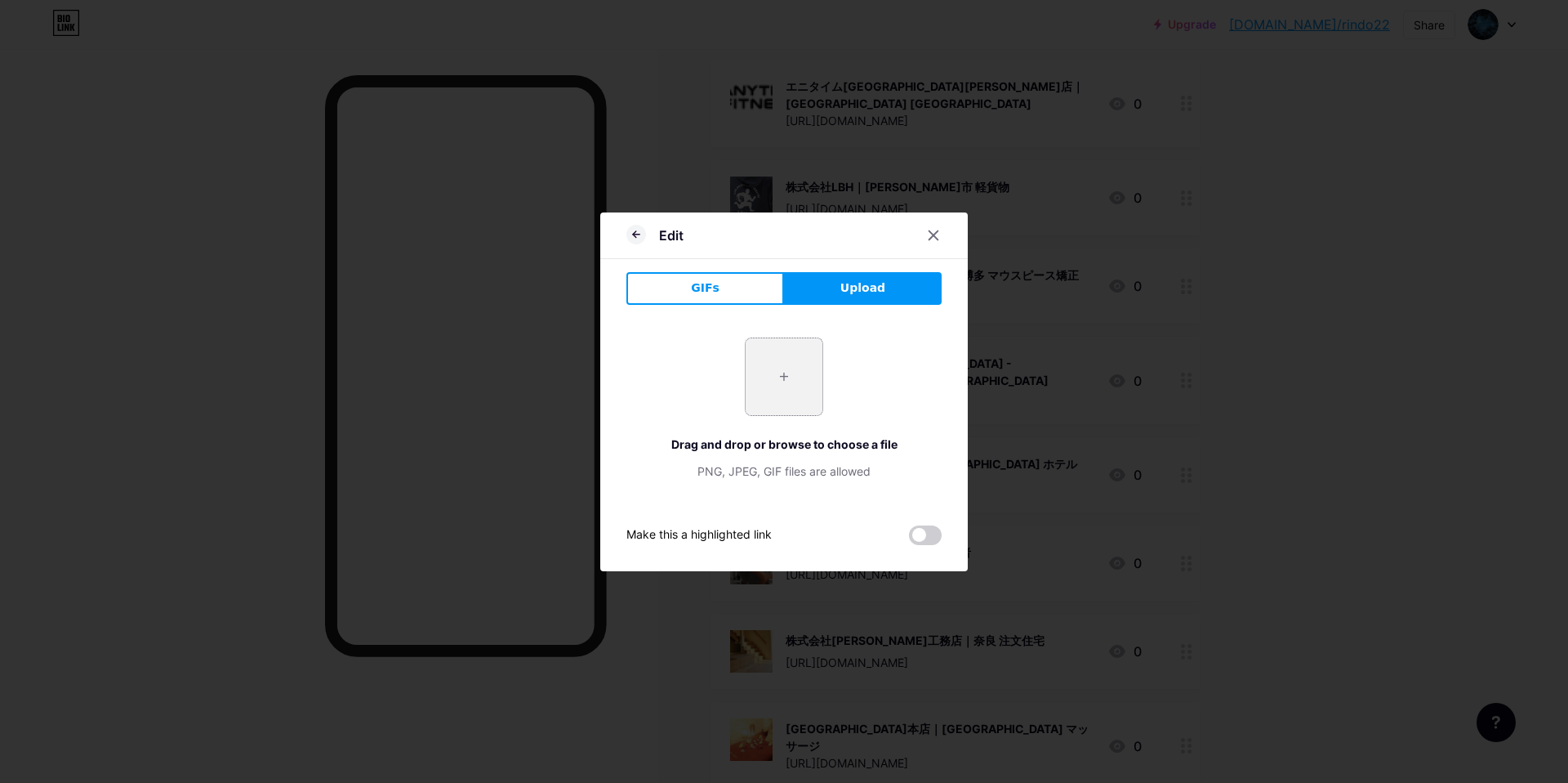
click at [794, 377] on input "file" at bounding box center [784, 376] width 77 height 77
type input "C:\fakepath\スクリーンショット 2025-09-10 14.29.59.jpg"
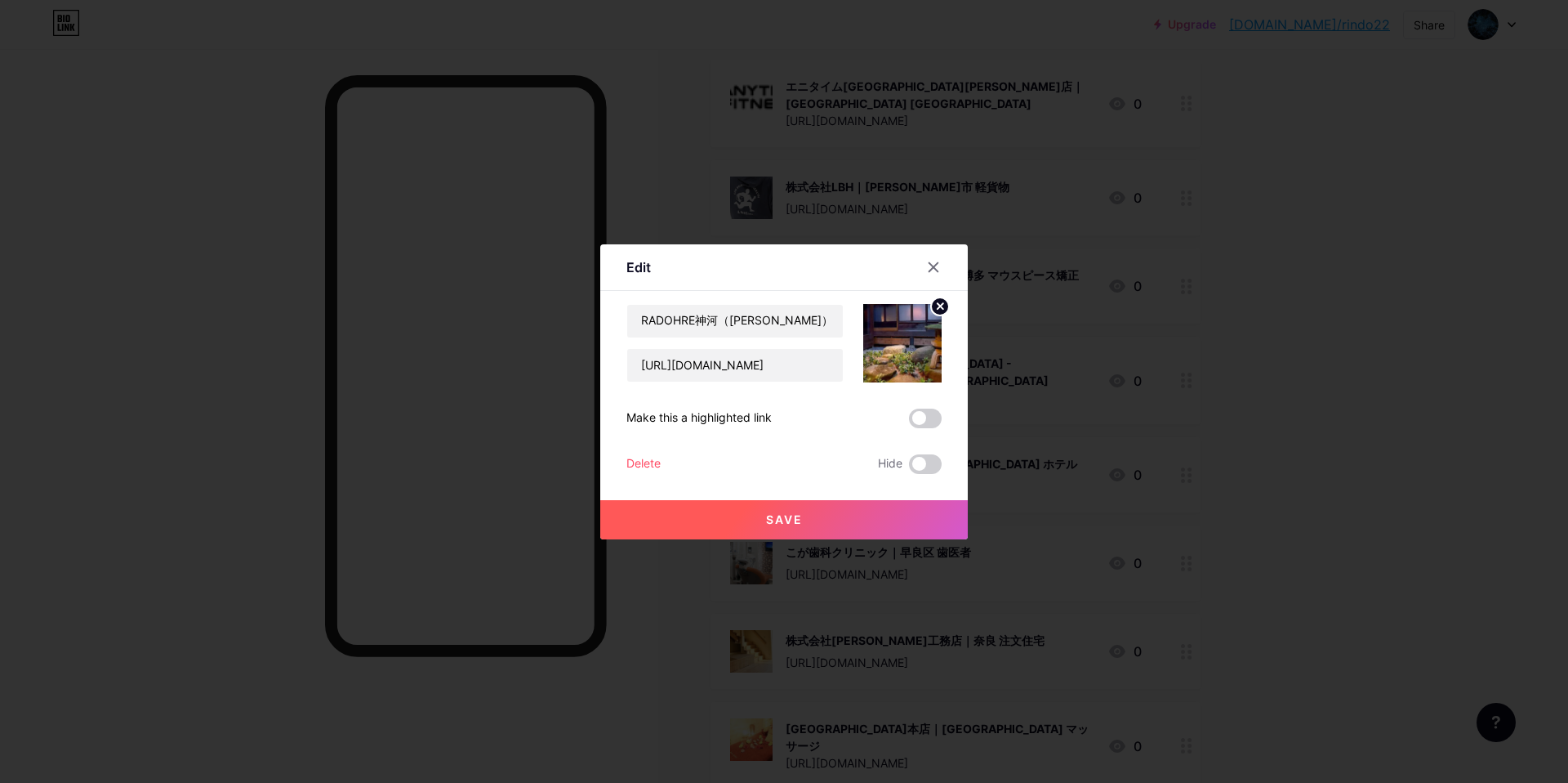
click at [827, 524] on button "Save" at bounding box center [784, 519] width 367 height 39
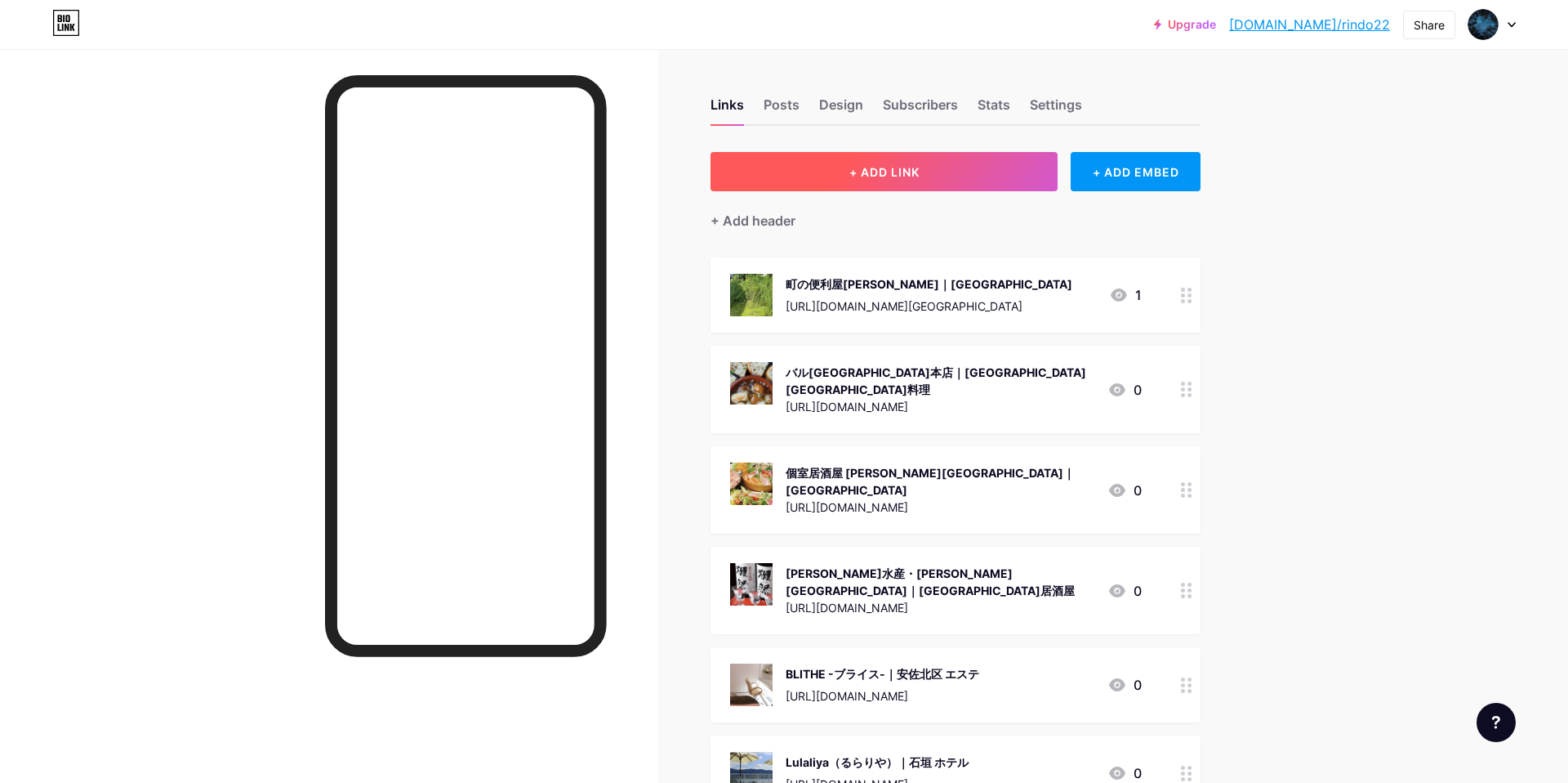
click at [907, 174] on span "+ ADD LINK" at bounding box center [884, 172] width 70 height 14
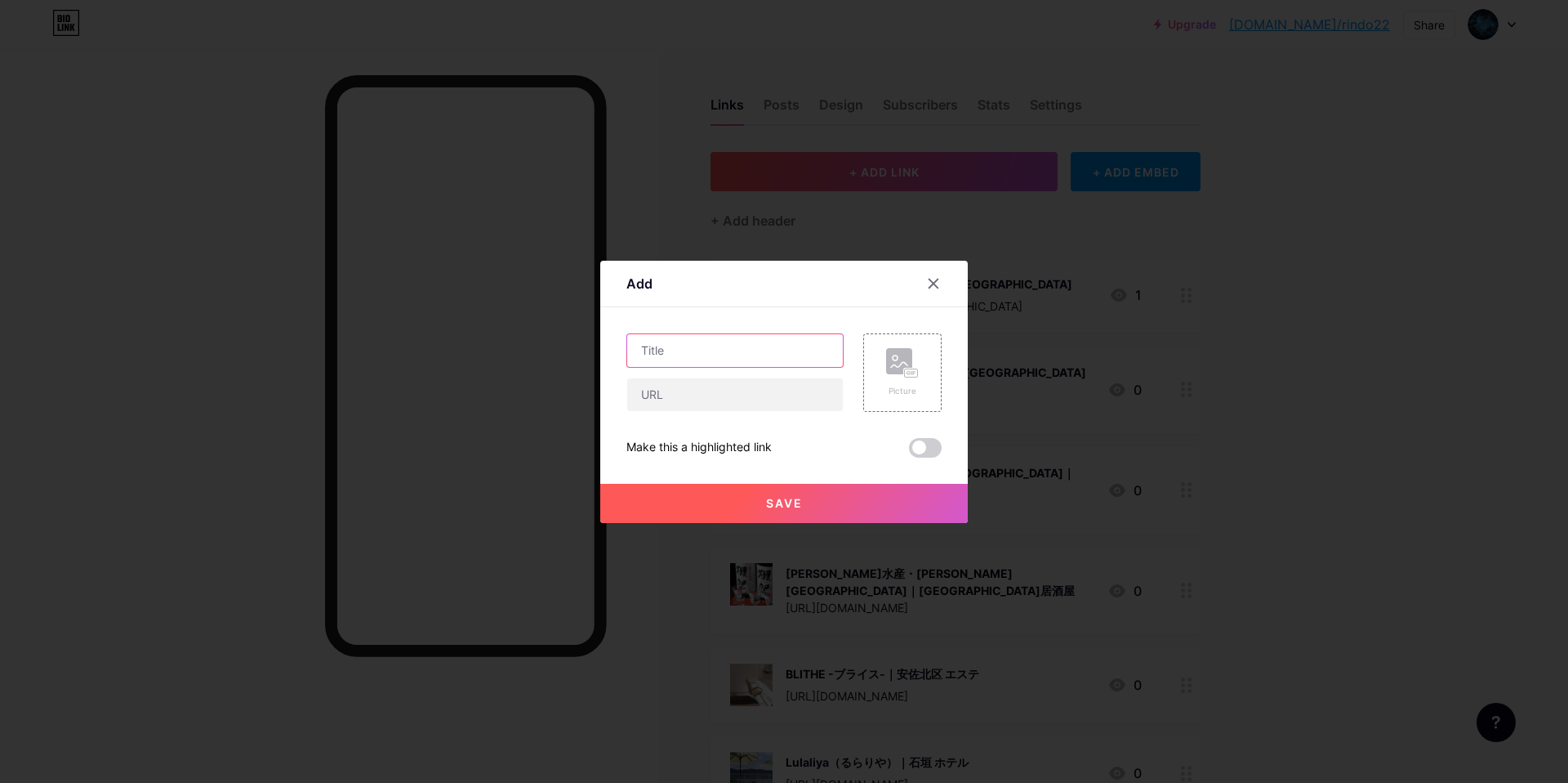
drag, startPoint x: 746, startPoint y: 352, endPoint x: 706, endPoint y: 315, distance: 54.5
click at [746, 345] on input "text" at bounding box center [735, 351] width 216 height 33
paste input "[PERSON_NAME]工業｜[GEOGRAPHIC_DATA] 外壁塗装"
type input "[PERSON_NAME]工業｜[GEOGRAPHIC_DATA] 外壁塗装"
click at [703, 404] on input "text" at bounding box center [735, 395] width 216 height 33
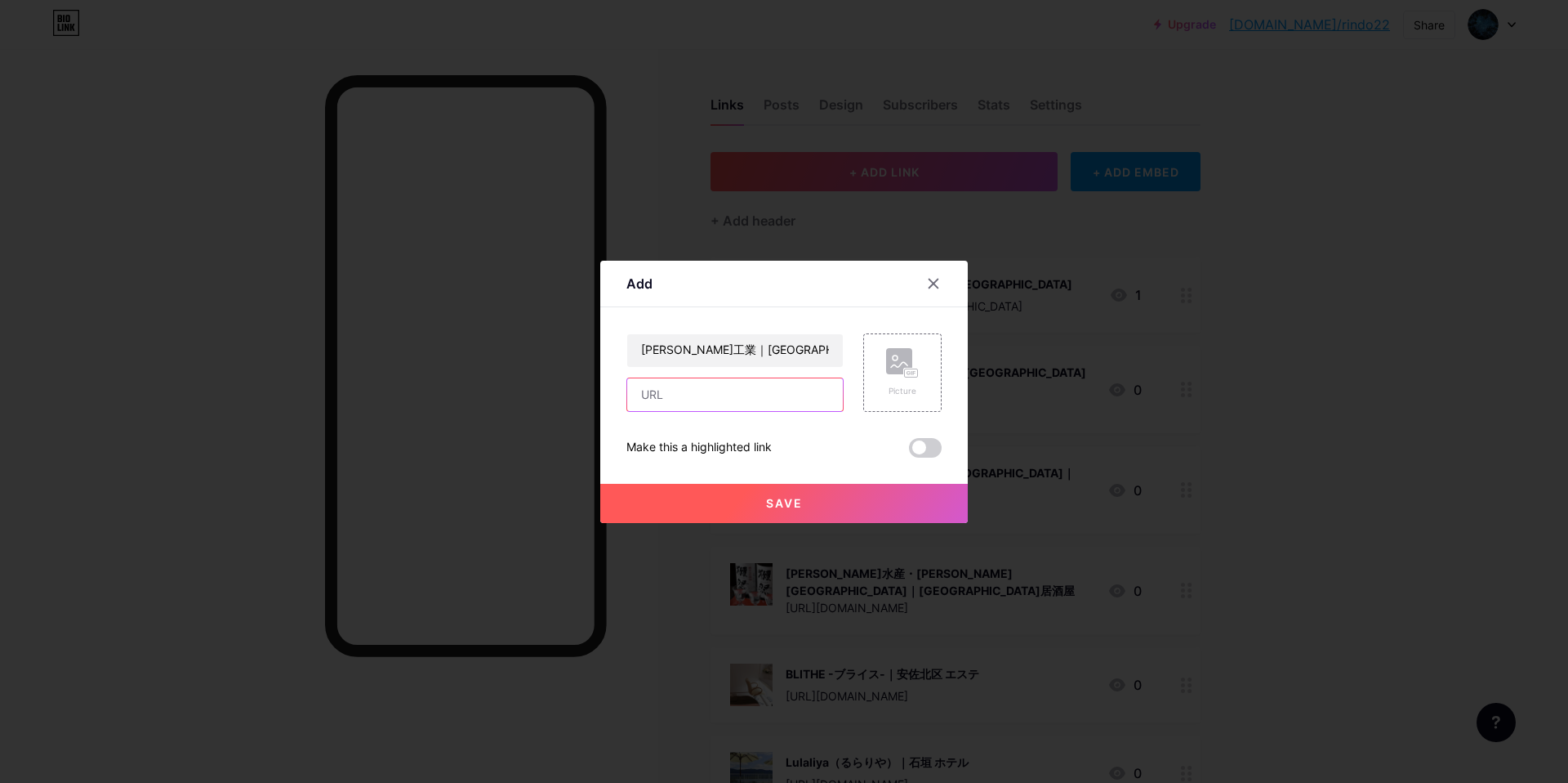
paste input "[URL][DOMAIN_NAME]"
type input "[URL][DOMAIN_NAME]"
click at [902, 380] on div "Picture" at bounding box center [902, 372] width 79 height 79
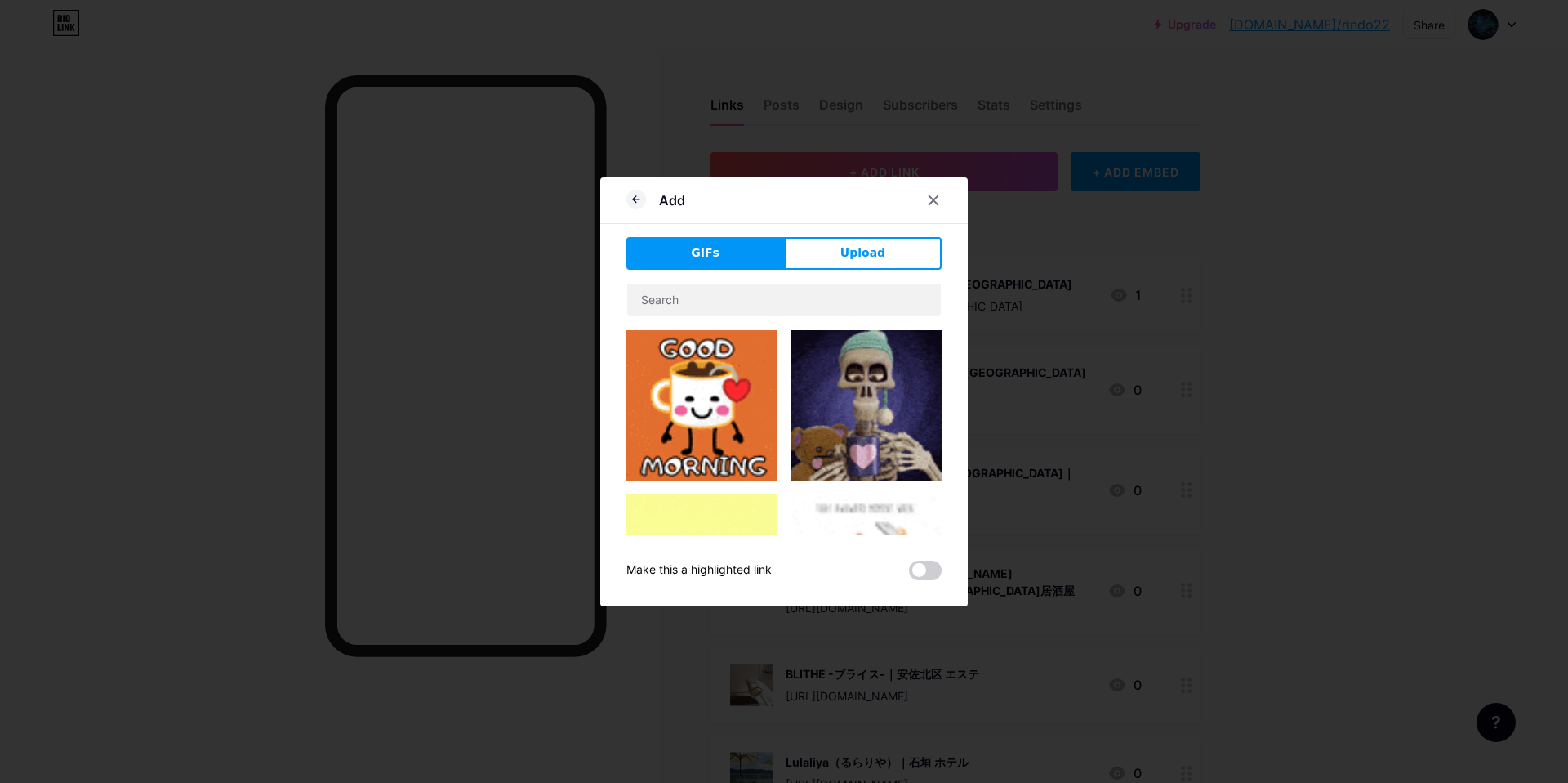
click at [890, 258] on button "Upload" at bounding box center [862, 253] width 157 height 33
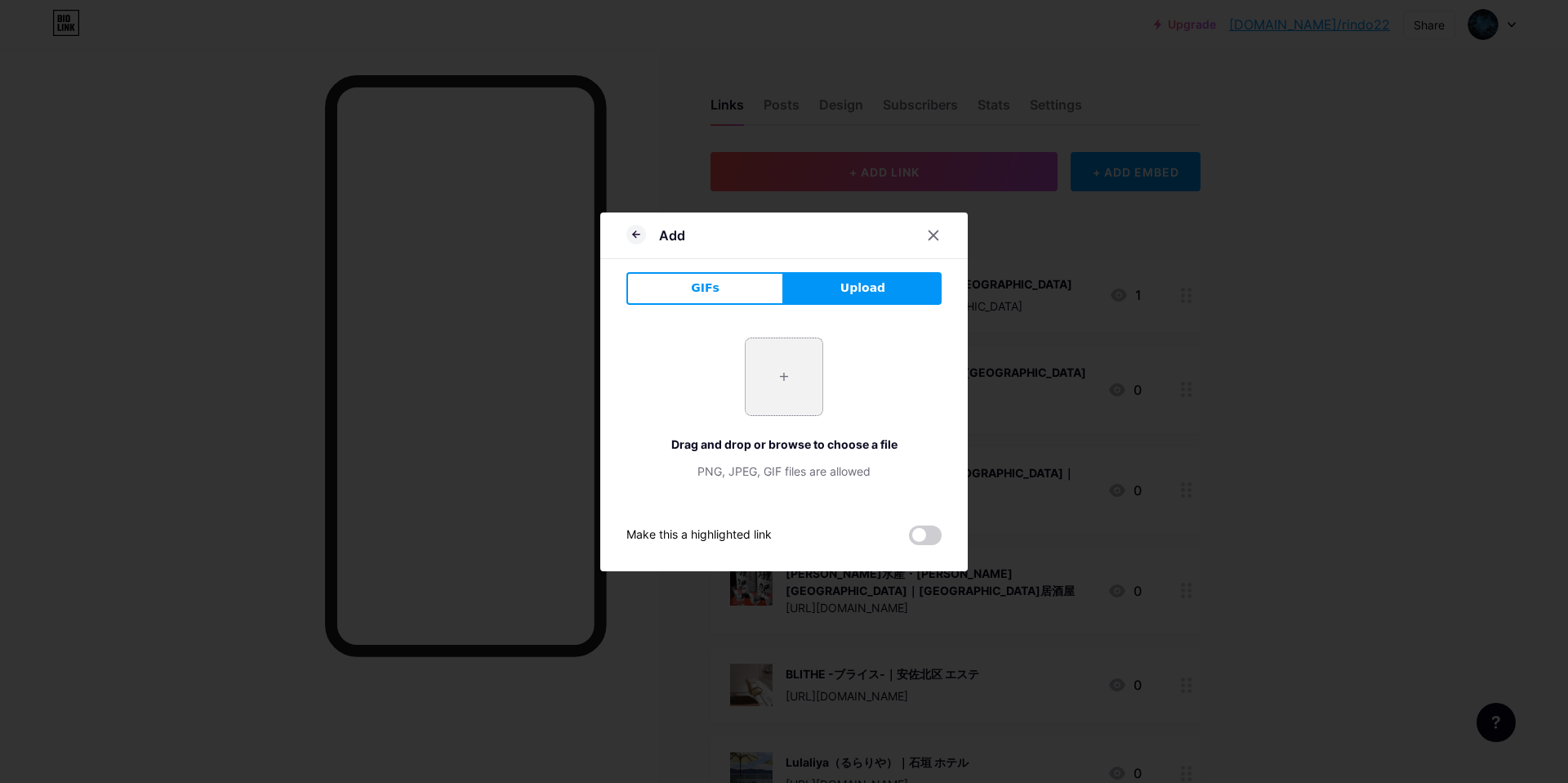
click at [756, 411] on input "file" at bounding box center [784, 376] width 77 height 77
type input "C:\fakepath\スクリーンショット [DATE] 14.34.52.jpg"
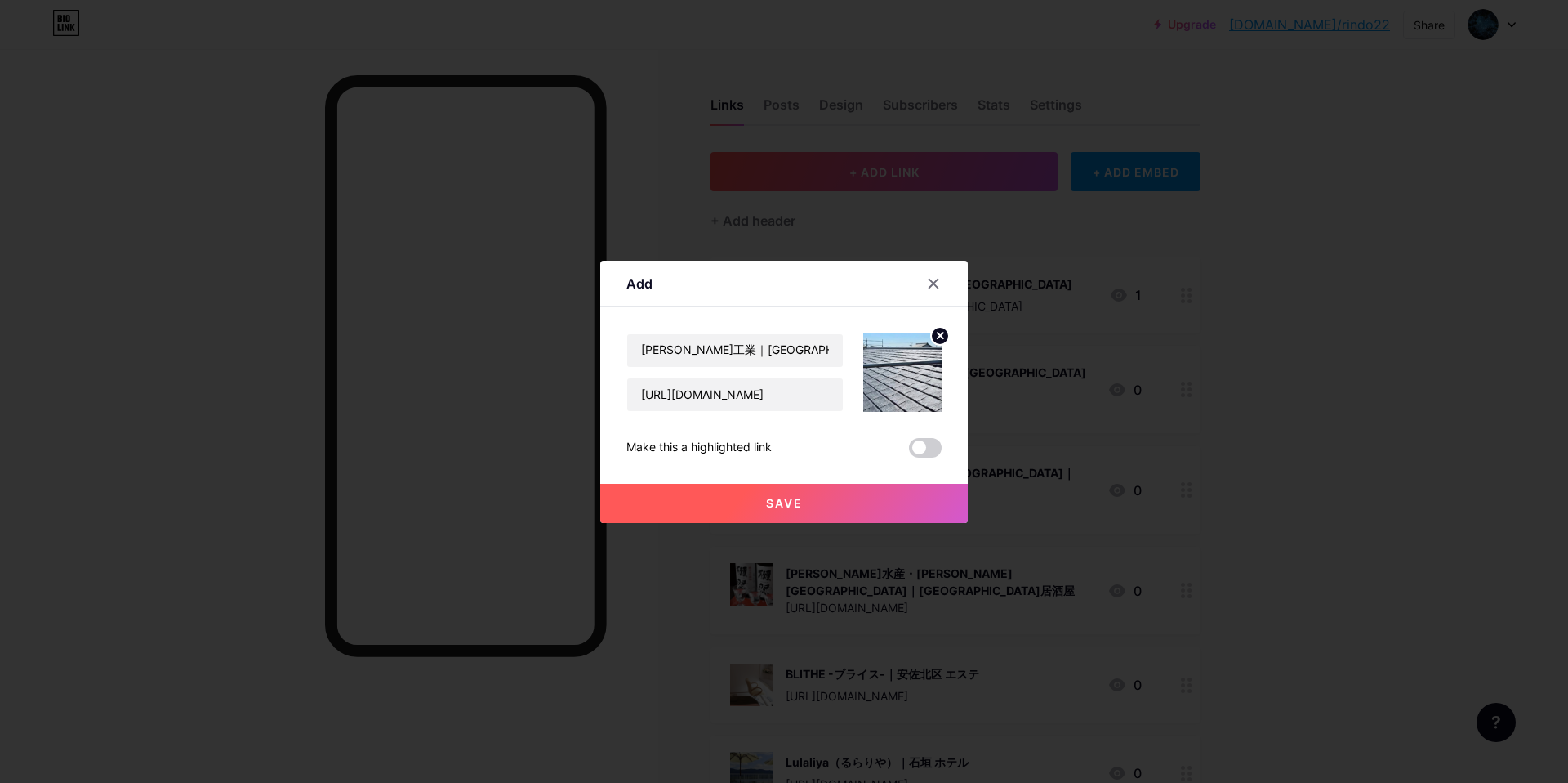
click at [724, 502] on button "Save" at bounding box center [784, 503] width 367 height 39
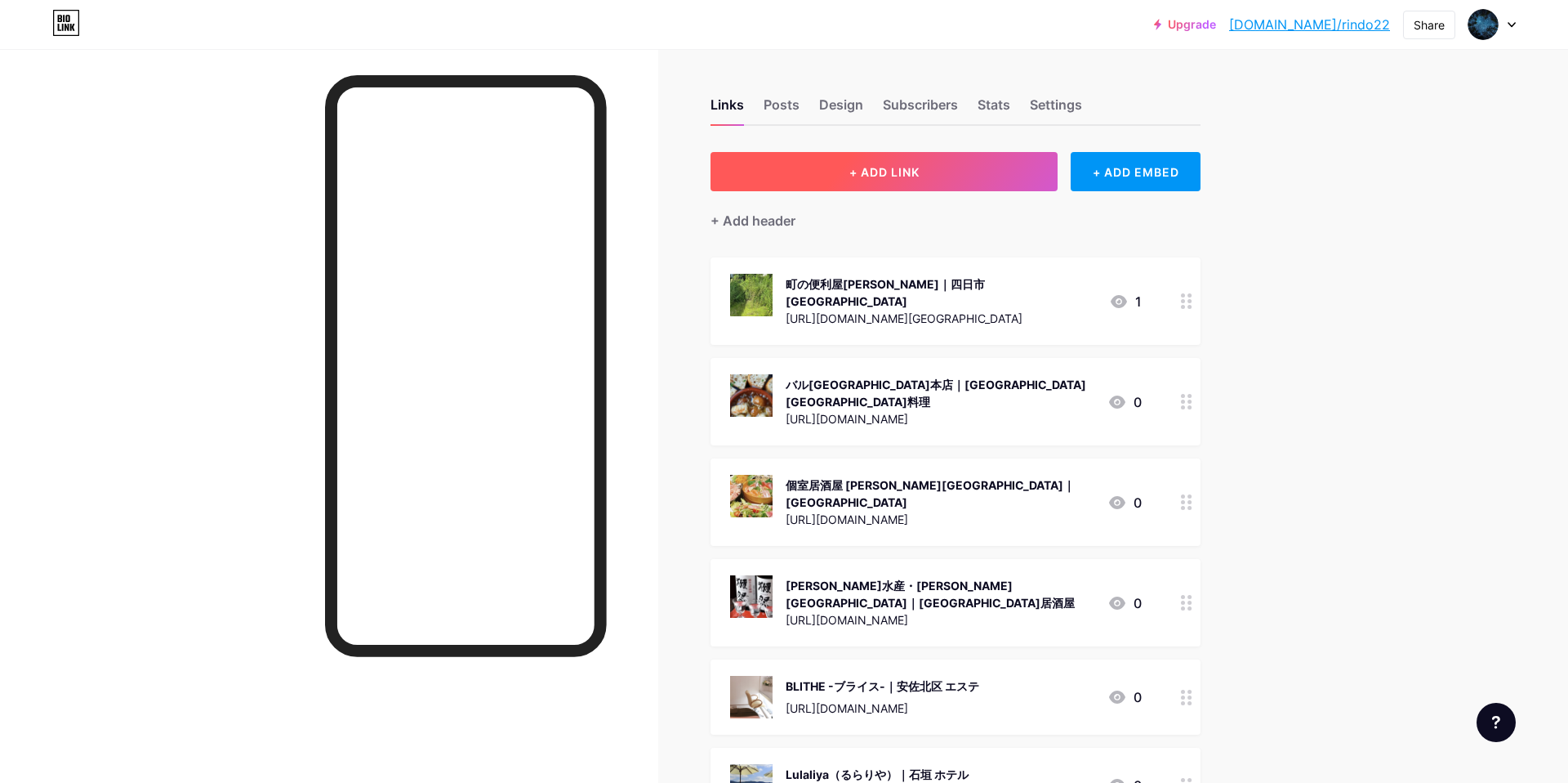
click at [911, 186] on button "+ ADD LINK" at bounding box center [884, 171] width 347 height 39
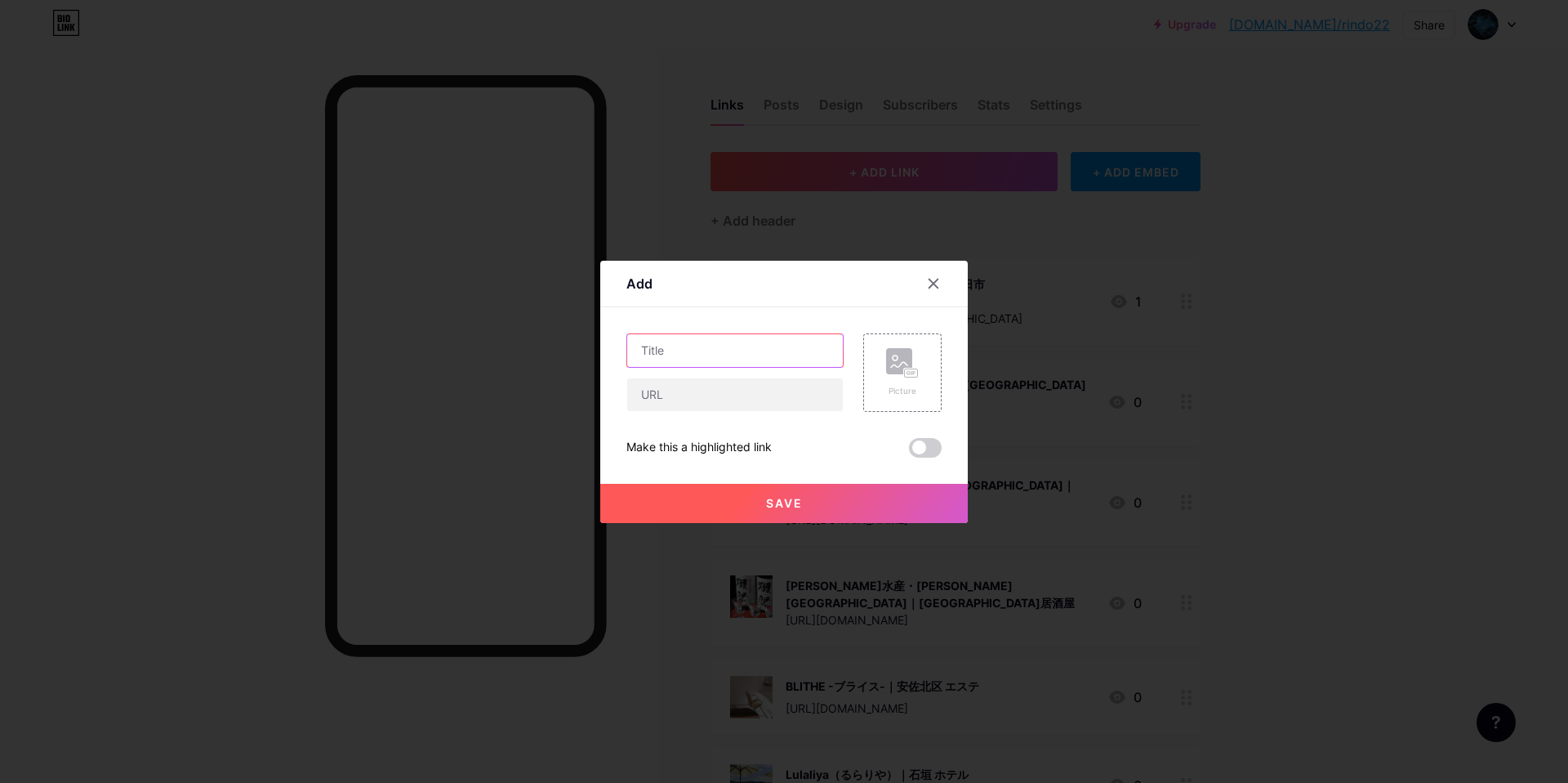
click at [739, 346] on input "text" at bounding box center [735, 351] width 216 height 33
paste input "株式会社エスジーエフ｜塩竈市 防水工事"
type input "株式会社エスジーエフ｜塩竈市 防水工事"
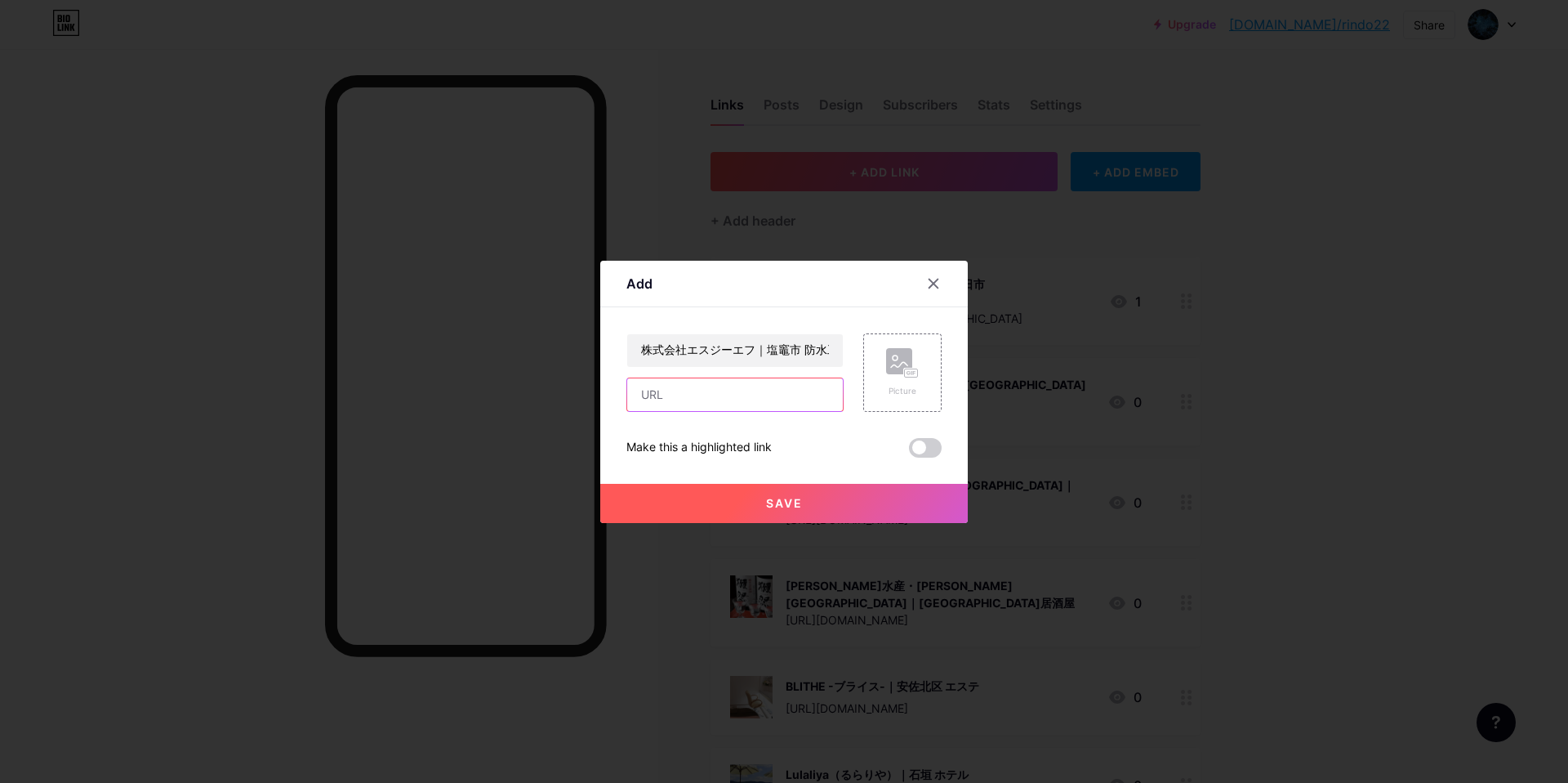
drag, startPoint x: 689, startPoint y: 395, endPoint x: 693, endPoint y: 386, distance: 9.8
click at [689, 394] on input "text" at bounding box center [735, 395] width 216 height 33
paste input "宮城県塩竈市尾島町１２−１４ 022-253-7994 塩竈市 防水工事 https://maps.app.goo.gl/VD6dwLBsDDUAygDo9"
type input "宮城県塩竈市尾島町１２−１４ 022-253-7994 塩竈市 防水工事 https://maps.app.goo.gl/VD6dwLBsDDUAygDo9"
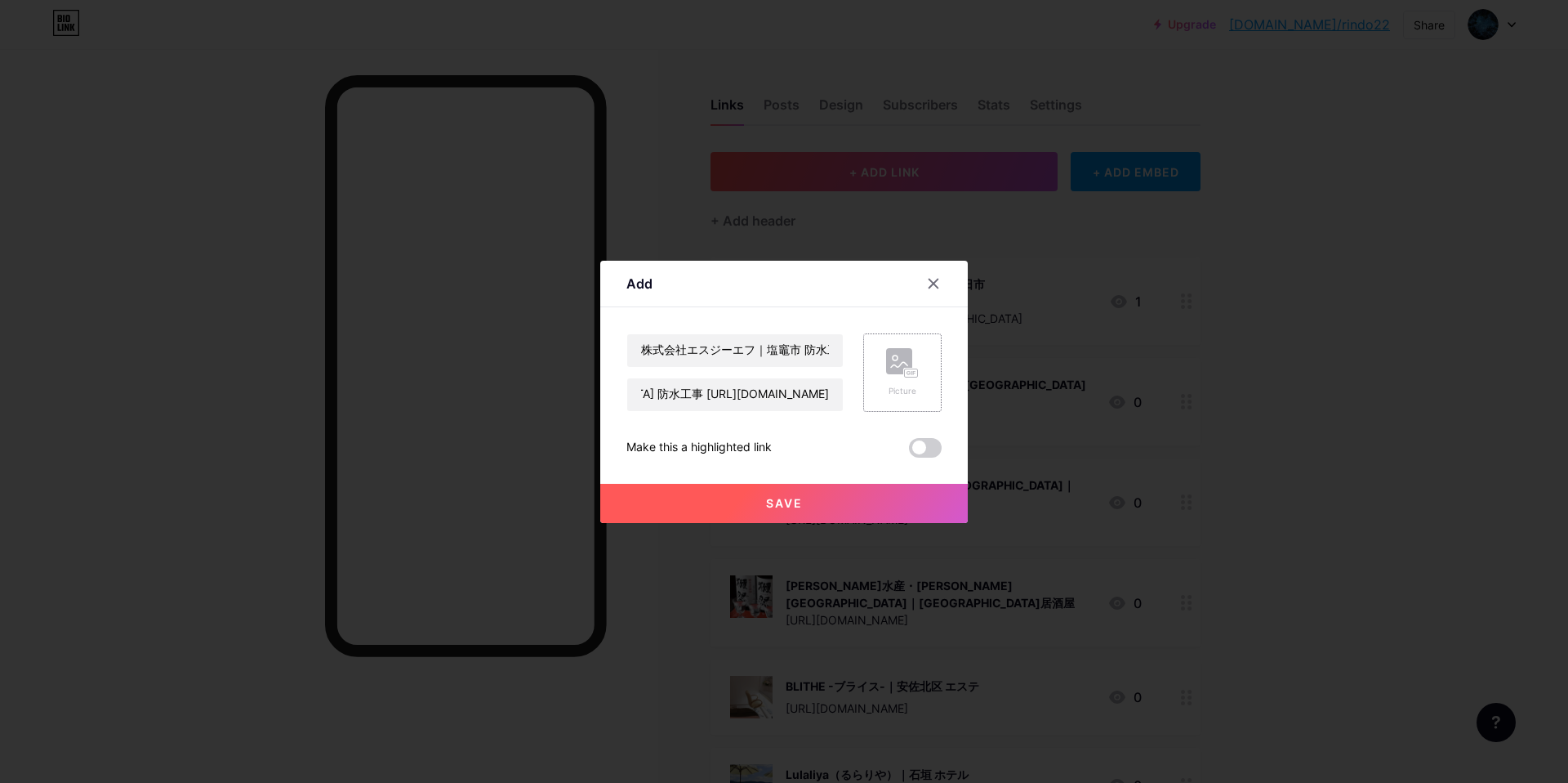
scroll to position [0, 0]
drag, startPoint x: 865, startPoint y: 375, endPoint x: 880, endPoint y: 372, distance: 15.3
click at [880, 372] on div "Picture" at bounding box center [902, 372] width 79 height 79
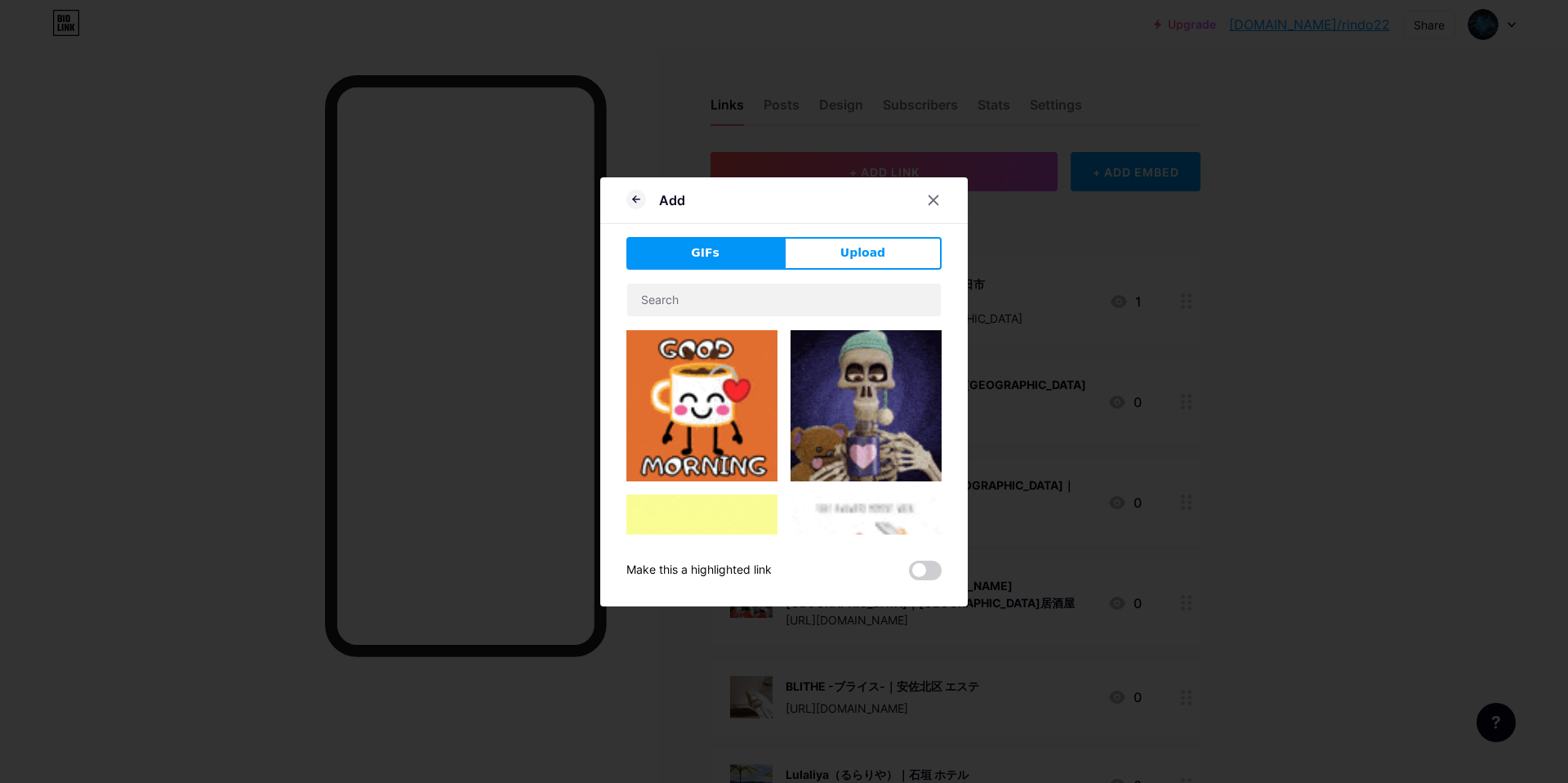
drag, startPoint x: 879, startPoint y: 251, endPoint x: 863, endPoint y: 271, distance: 25.6
click at [879, 251] on span "Upload" at bounding box center [863, 253] width 45 height 17
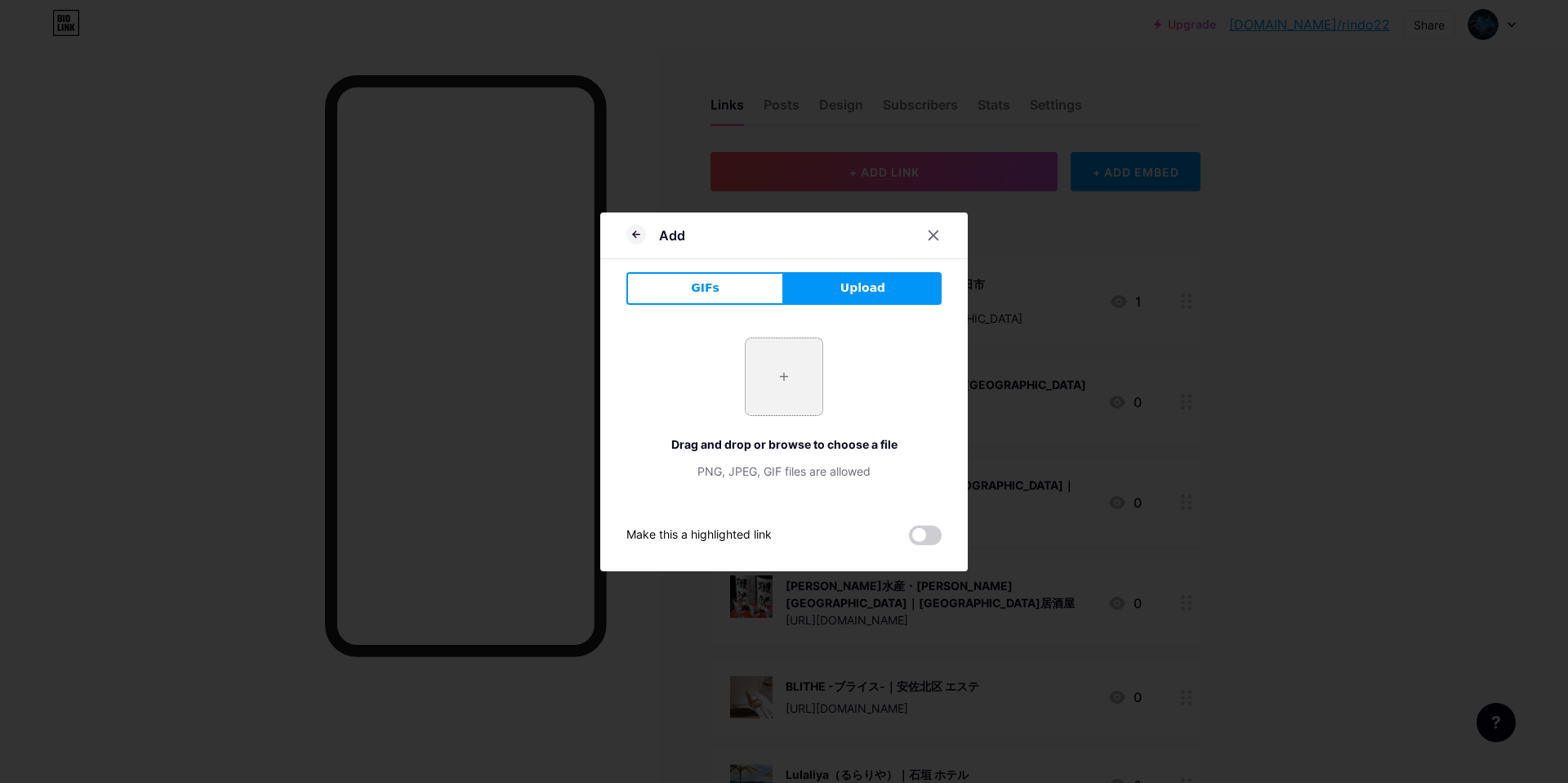
click at [791, 398] on input "file" at bounding box center [784, 376] width 77 height 77
type input "C:\fakepath\スクリーンショット 2025-09-10 14.38.49.jpg"
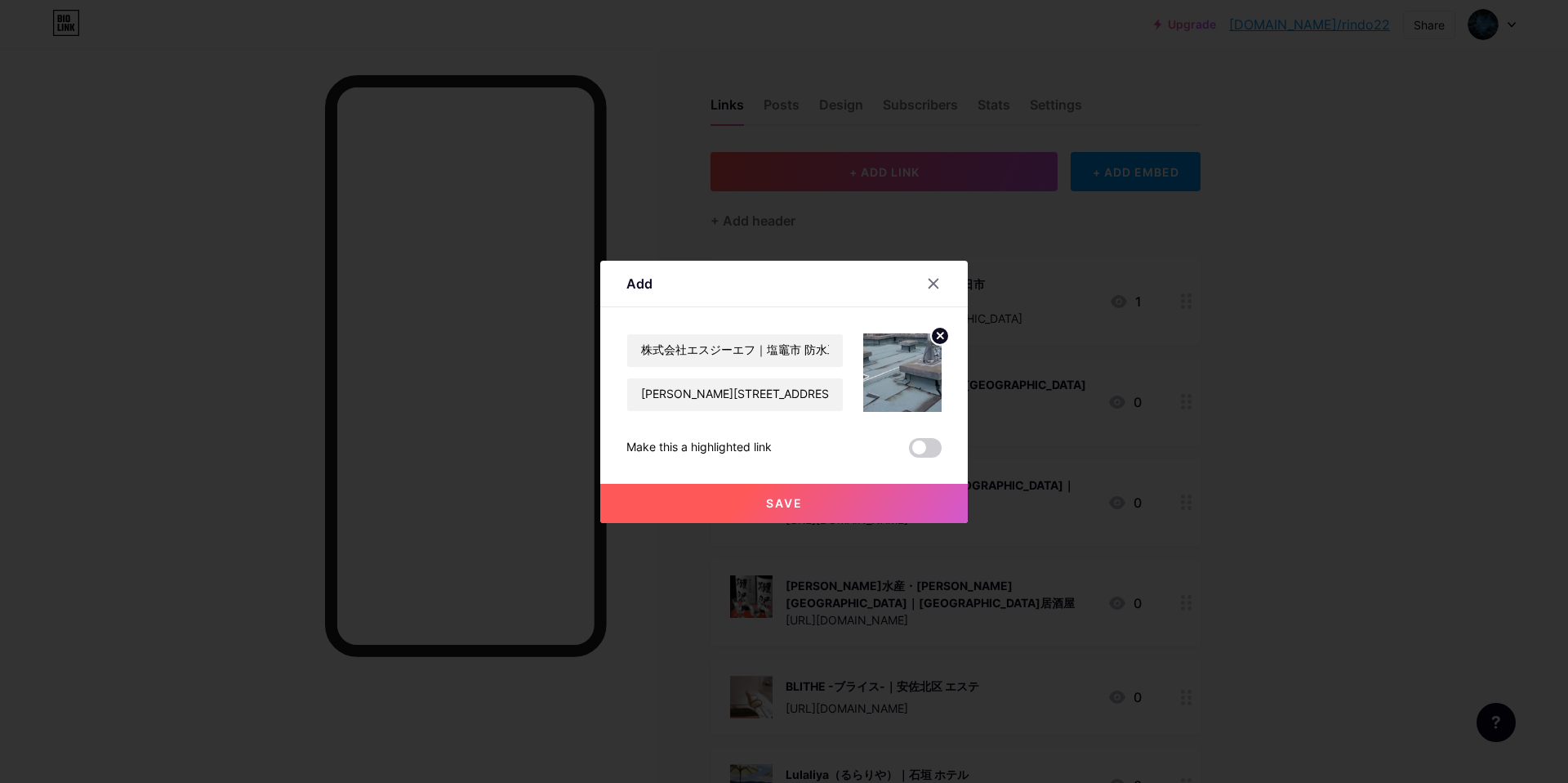
drag, startPoint x: 765, startPoint y: 498, endPoint x: 773, endPoint y: 487, distance: 13.6
click at [766, 497] on span "Save" at bounding box center [784, 503] width 37 height 14
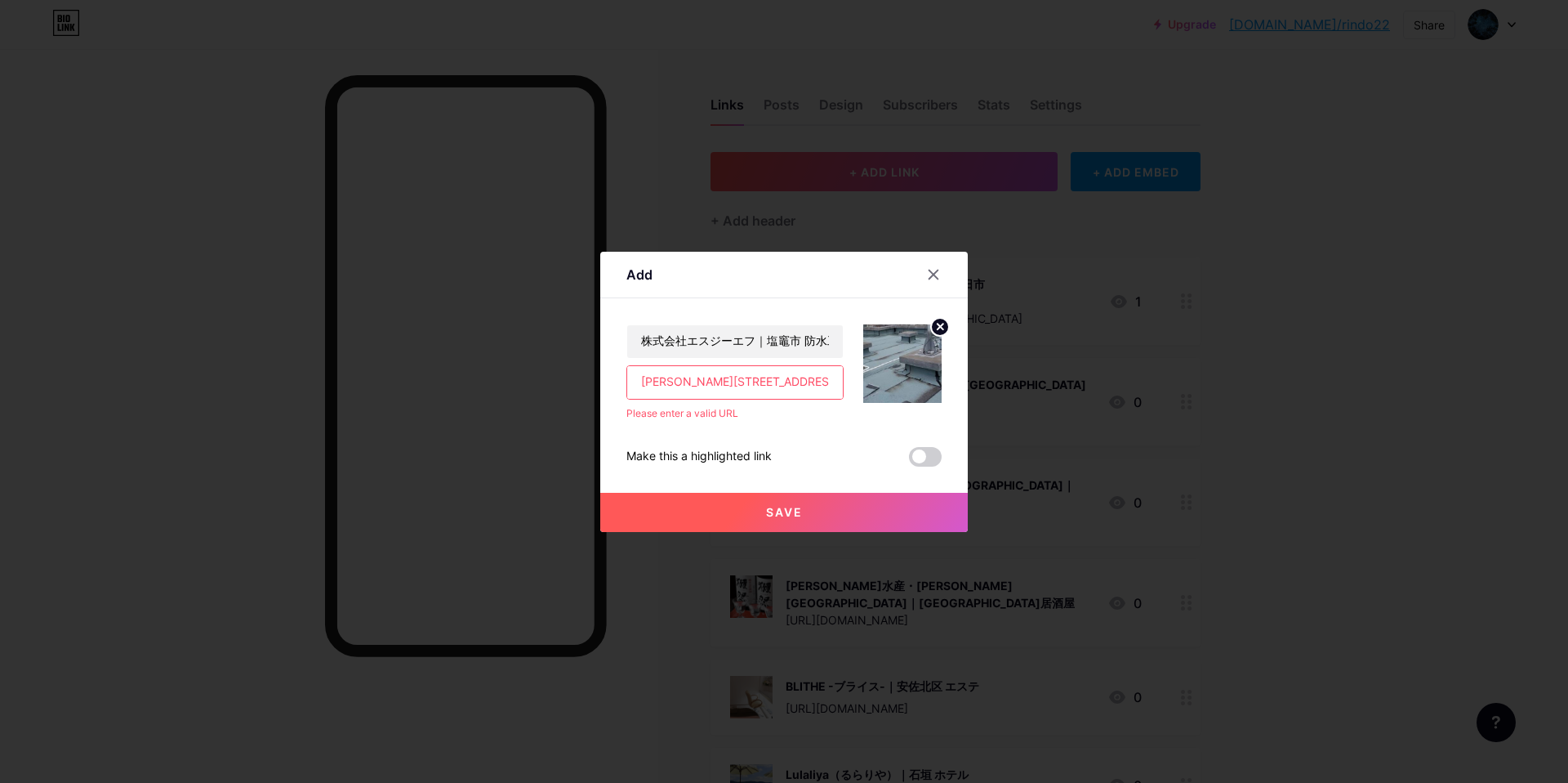
click at [679, 385] on input "宮城県塩竈市尾島町１２−１４ 022-253-7994 塩竈市 防水工事 https://maps.app.goo.gl/VD6dwLBsDDUAygDo9" at bounding box center [735, 382] width 216 height 33
paste input "text"
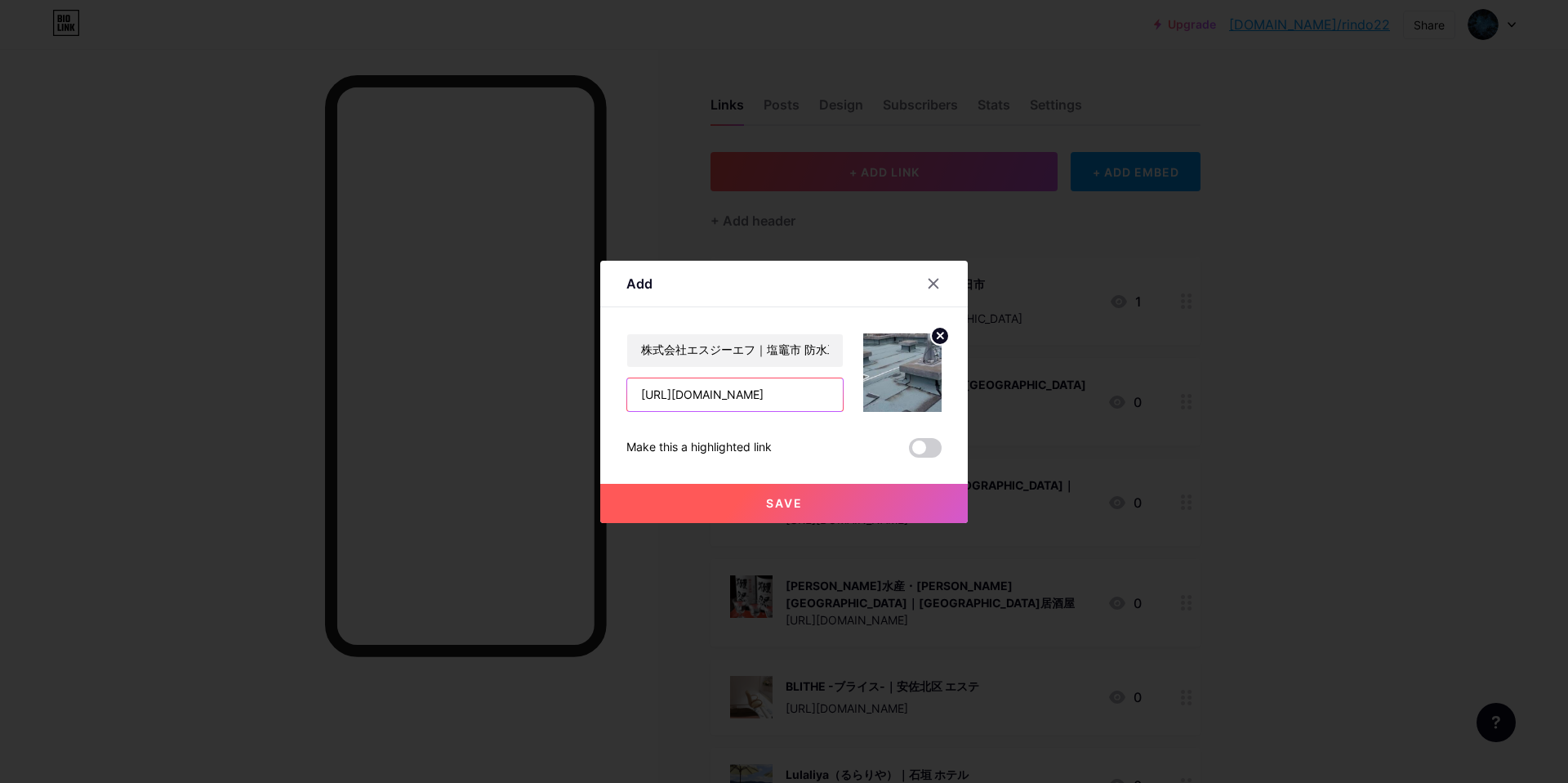
scroll to position [0, 71]
type input "[URL][DOMAIN_NAME]"
click at [767, 510] on button "Save" at bounding box center [784, 503] width 367 height 39
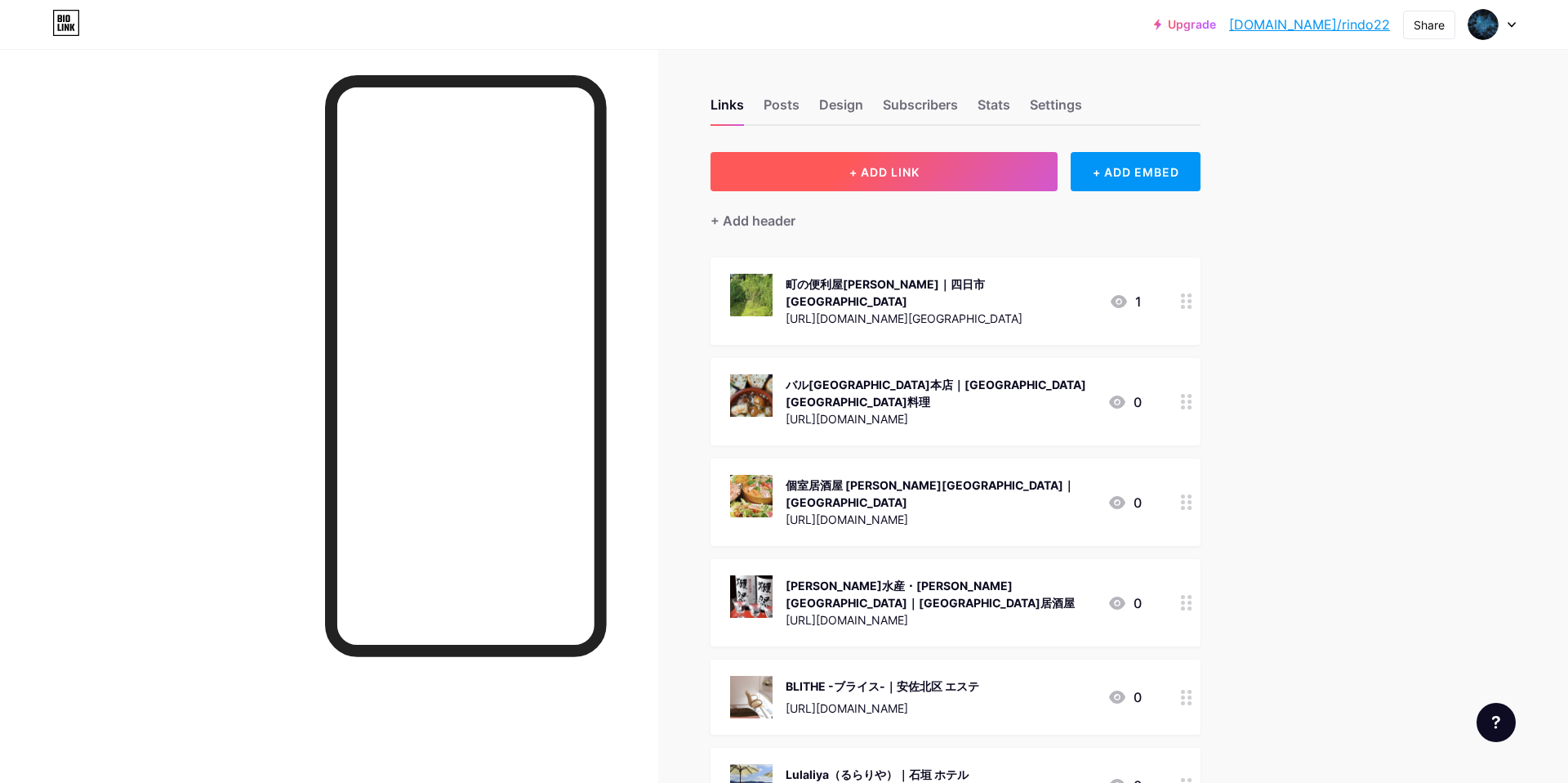
click at [909, 170] on span "+ ADD LINK" at bounding box center [884, 172] width 70 height 14
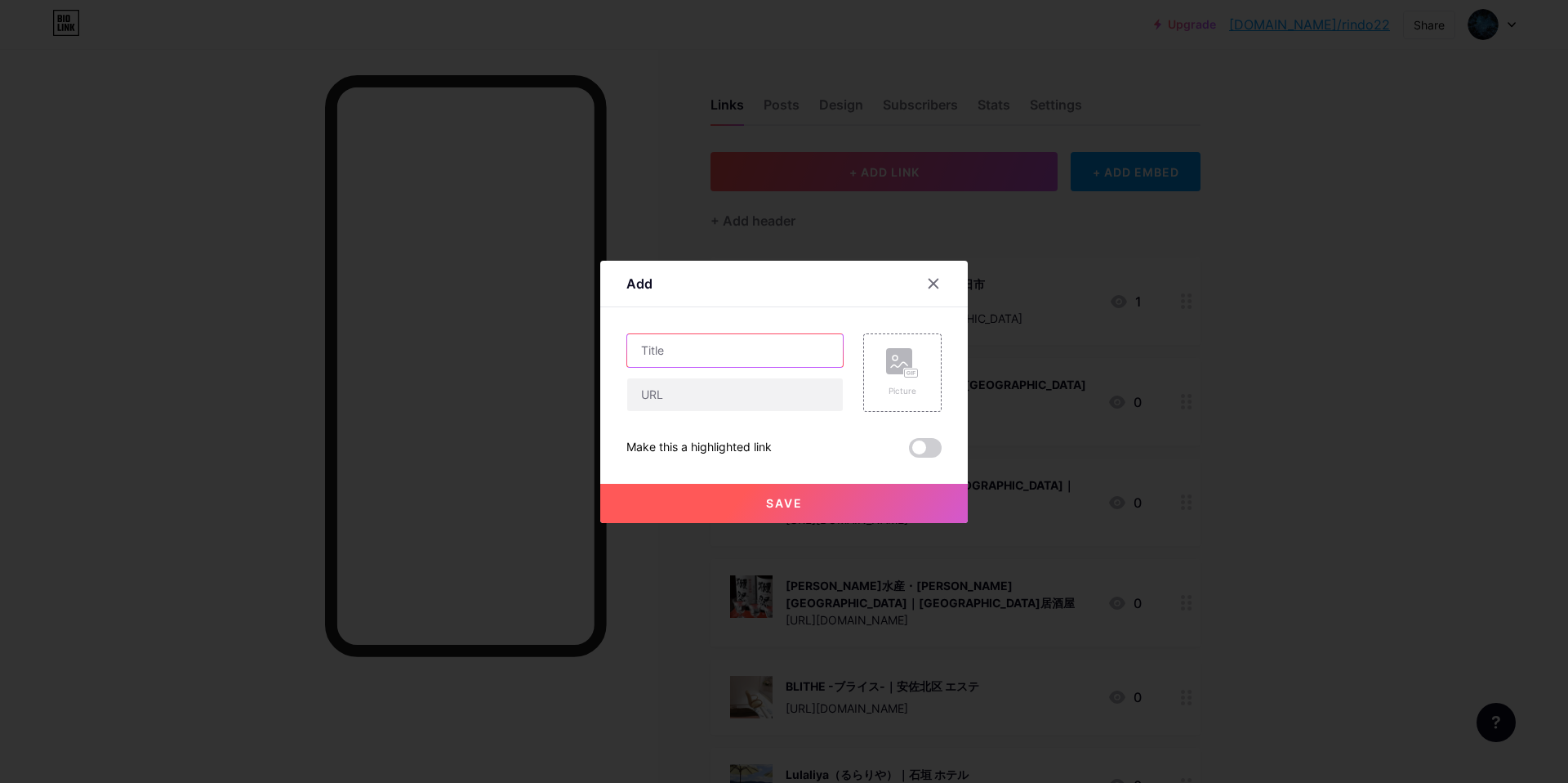
drag, startPoint x: 676, startPoint y: 355, endPoint x: 689, endPoint y: 313, distance: 44.0
click at [677, 353] on input "text" at bounding box center [735, 351] width 216 height 33
paste input "Club HILTON（ヒルトン）｜大分市 キャバクラ"
type input "Club HILTON（ヒルトン）｜大分市 キャバクラ"
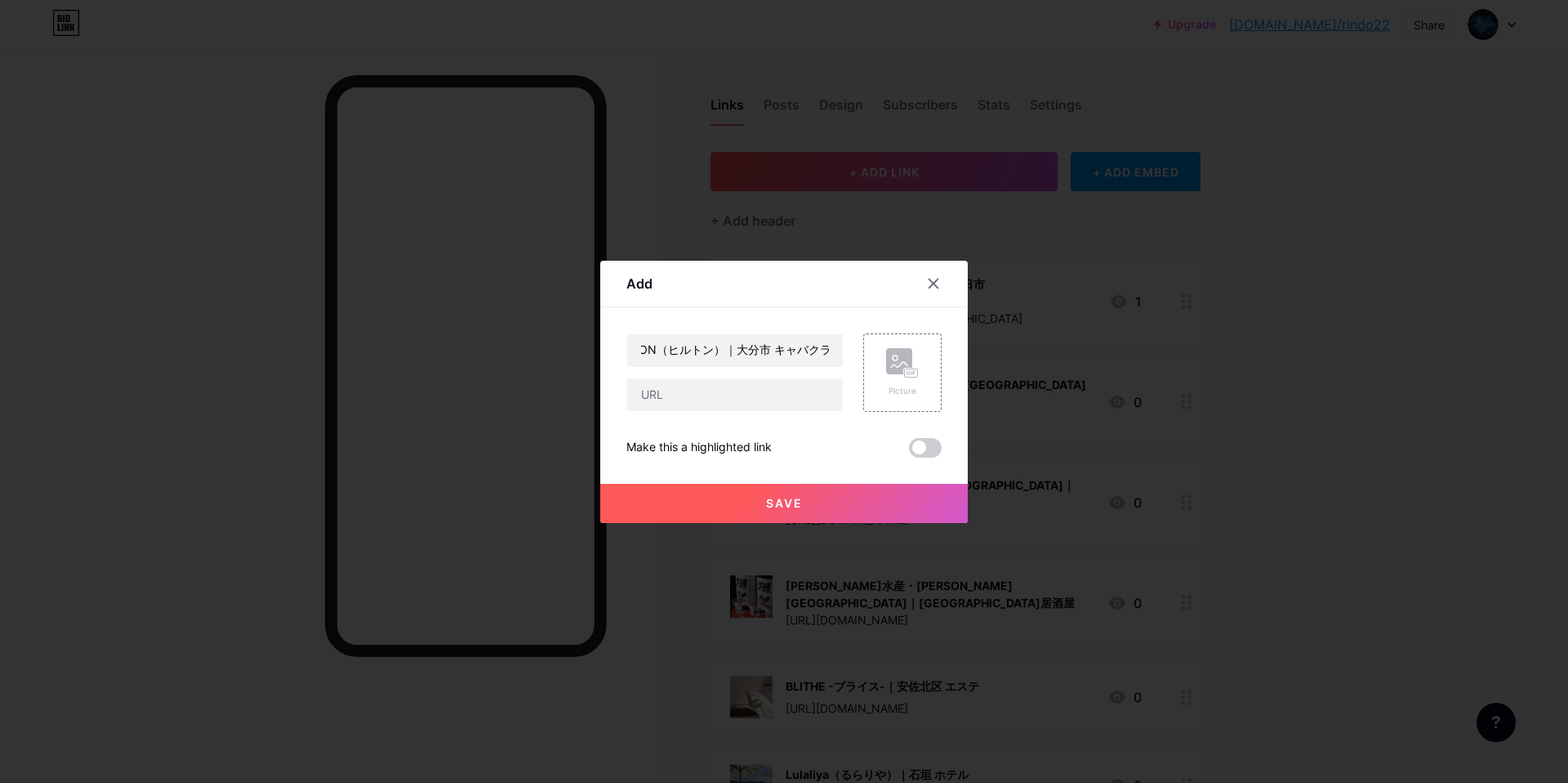
scroll to position [0, 0]
drag, startPoint x: 707, startPoint y: 397, endPoint x: 716, endPoint y: 322, distance: 75.5
click at [702, 360] on div "Club HILTON（ヒルトン）｜大分市 キャバクラ" at bounding box center [734, 372] width 217 height 79
paste input "[URL][DOMAIN_NAME]"
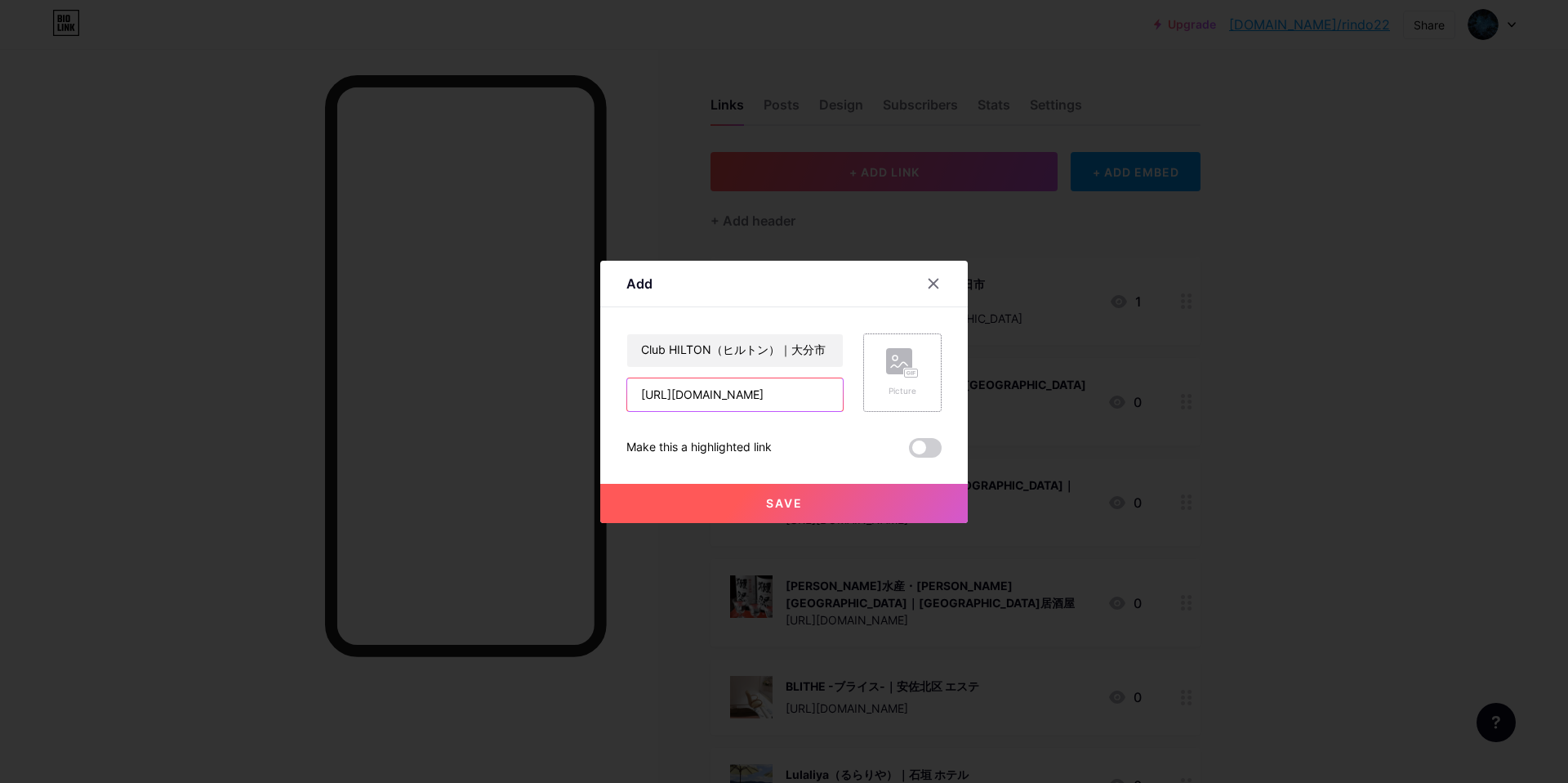
type input "[URL][DOMAIN_NAME]"
click at [892, 374] on icon at bounding box center [903, 363] width 33 height 30
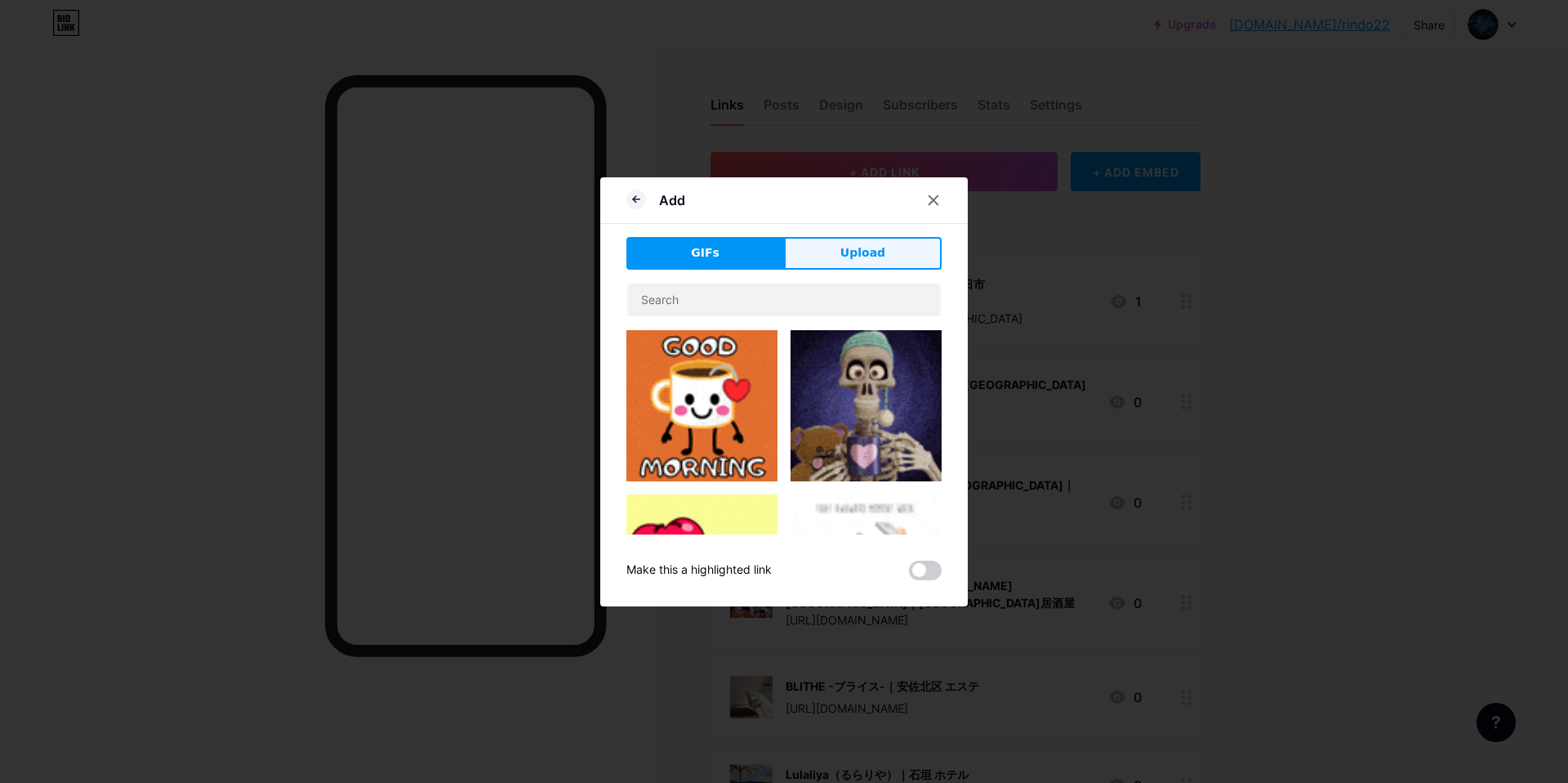
click at [870, 246] on span "Upload" at bounding box center [863, 253] width 45 height 17
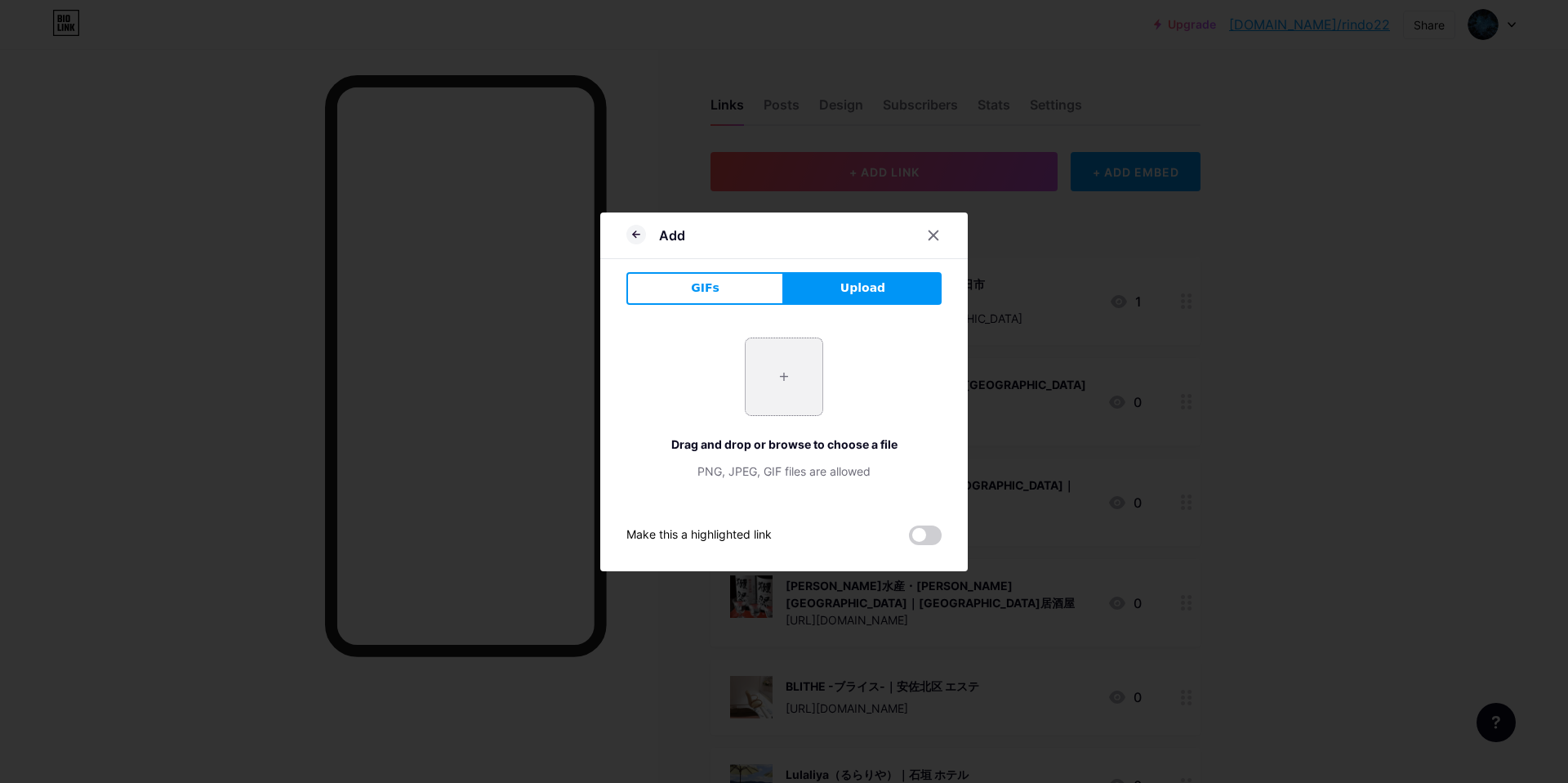
click at [771, 391] on input "file" at bounding box center [784, 376] width 77 height 77
type input "C:\fakepath\スクリーンショット 2025-09-10 14.42.17.jpg"
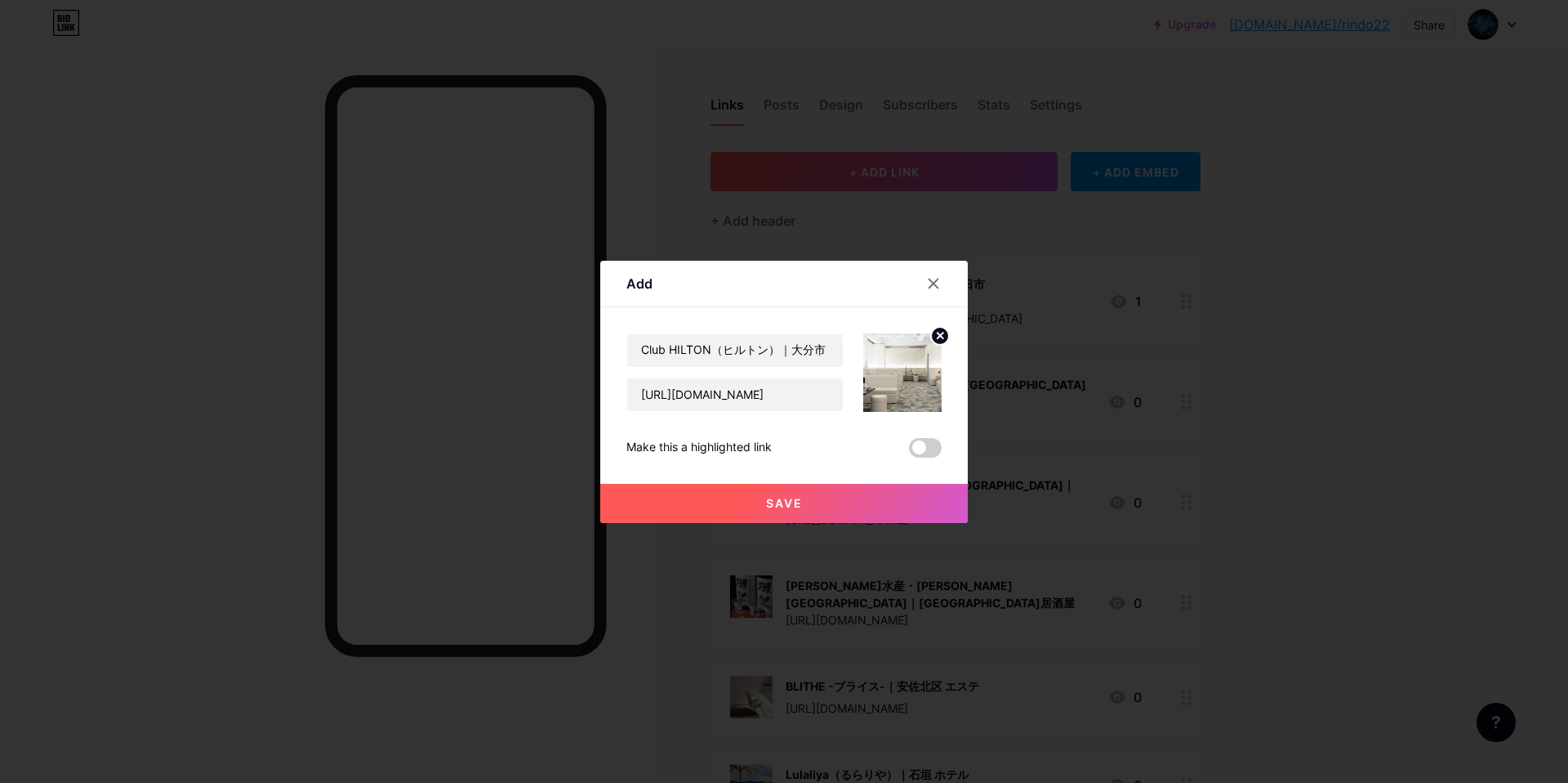
click at [753, 497] on button "Save" at bounding box center [784, 503] width 367 height 39
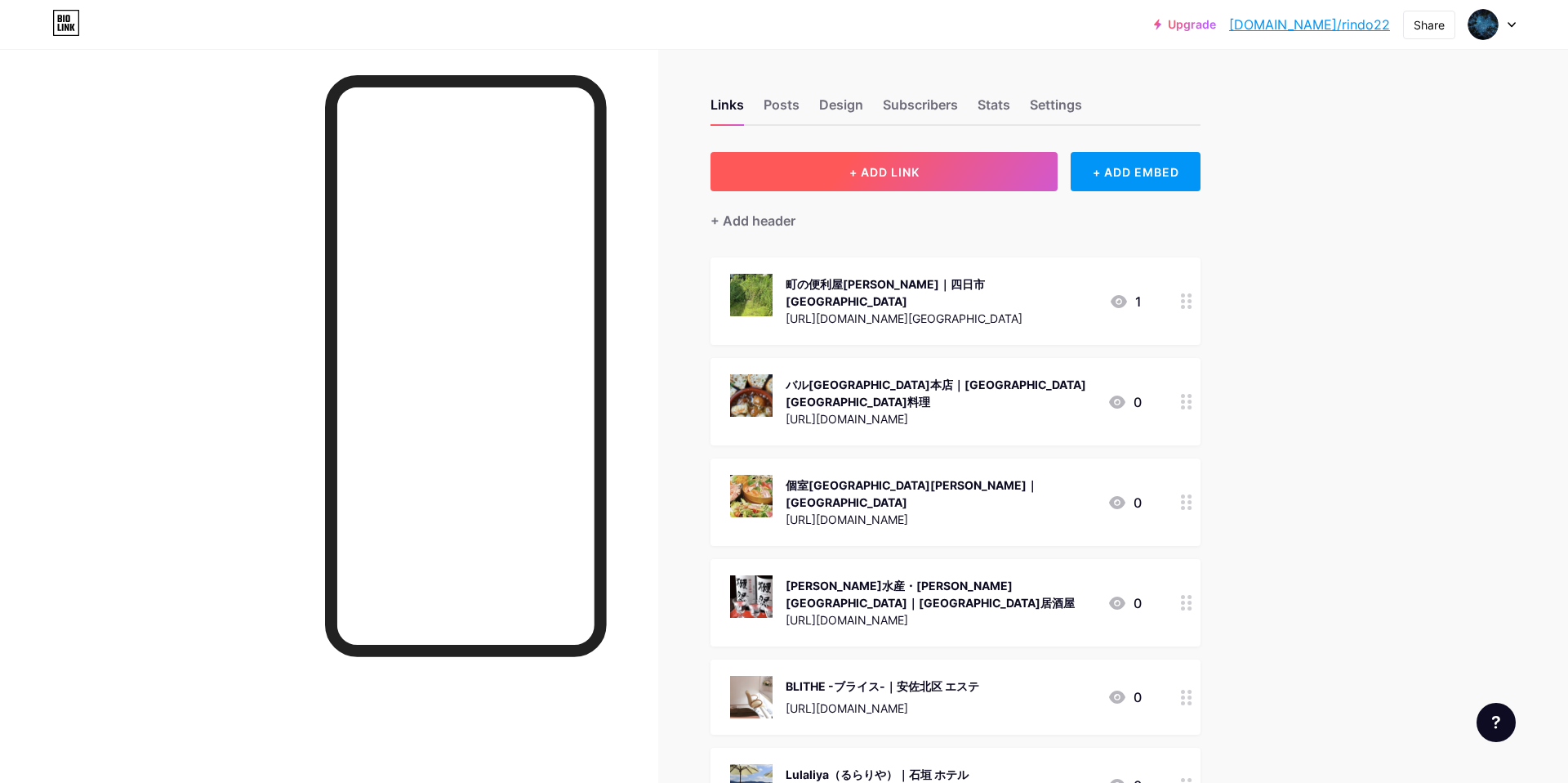
click at [934, 182] on button "+ ADD LINK" at bounding box center [884, 171] width 347 height 39
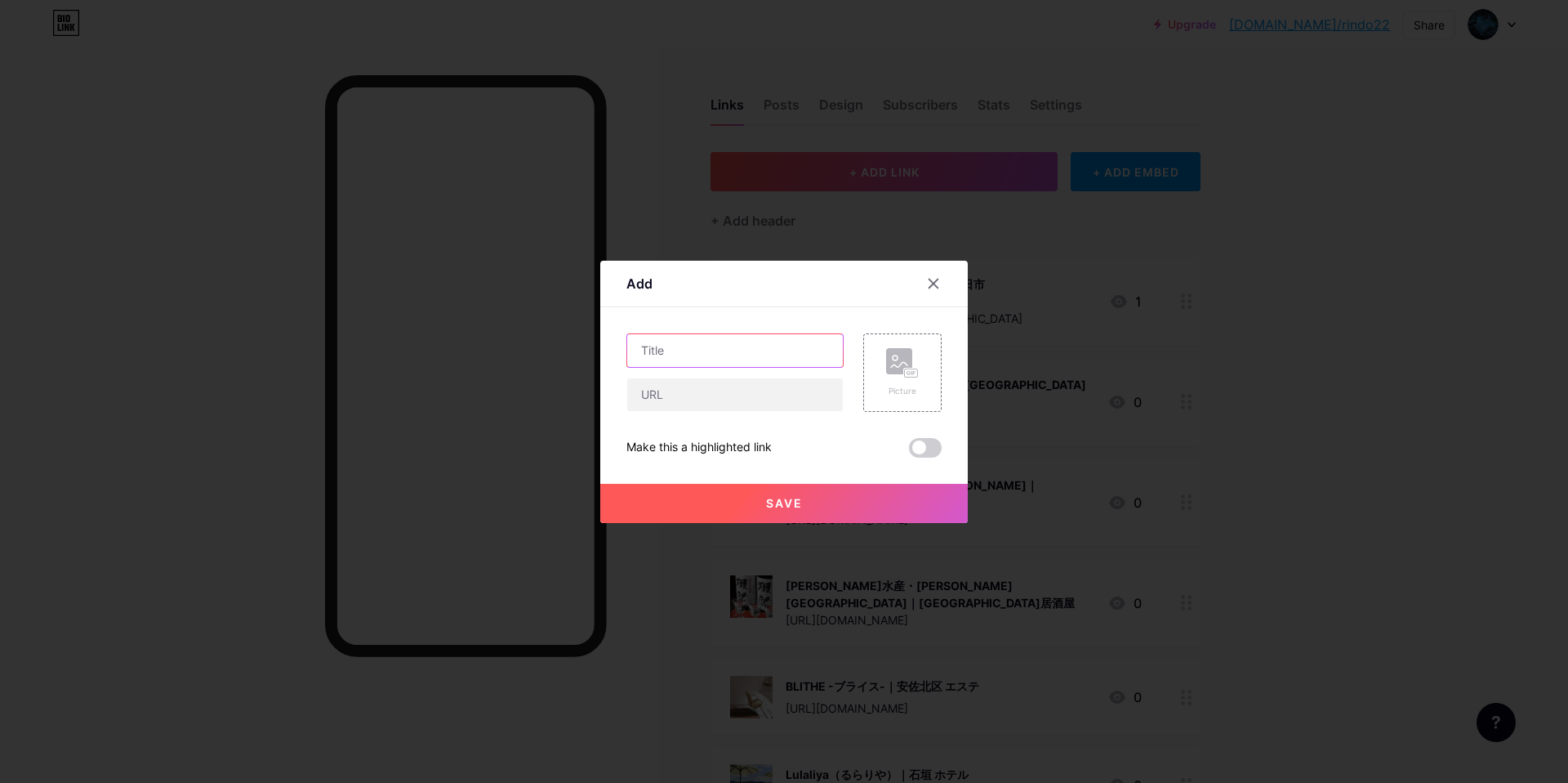
drag, startPoint x: 762, startPoint y: 353, endPoint x: 766, endPoint y: 326, distance: 27.3
click at [762, 350] on input "text" at bounding box center [735, 351] width 216 height 33
paste input "ハウスドゥ 六地蔵｜宇治市 不動産仲介業"
type input "ハウスドゥ 六地蔵｜宇治市 不動産仲介業"
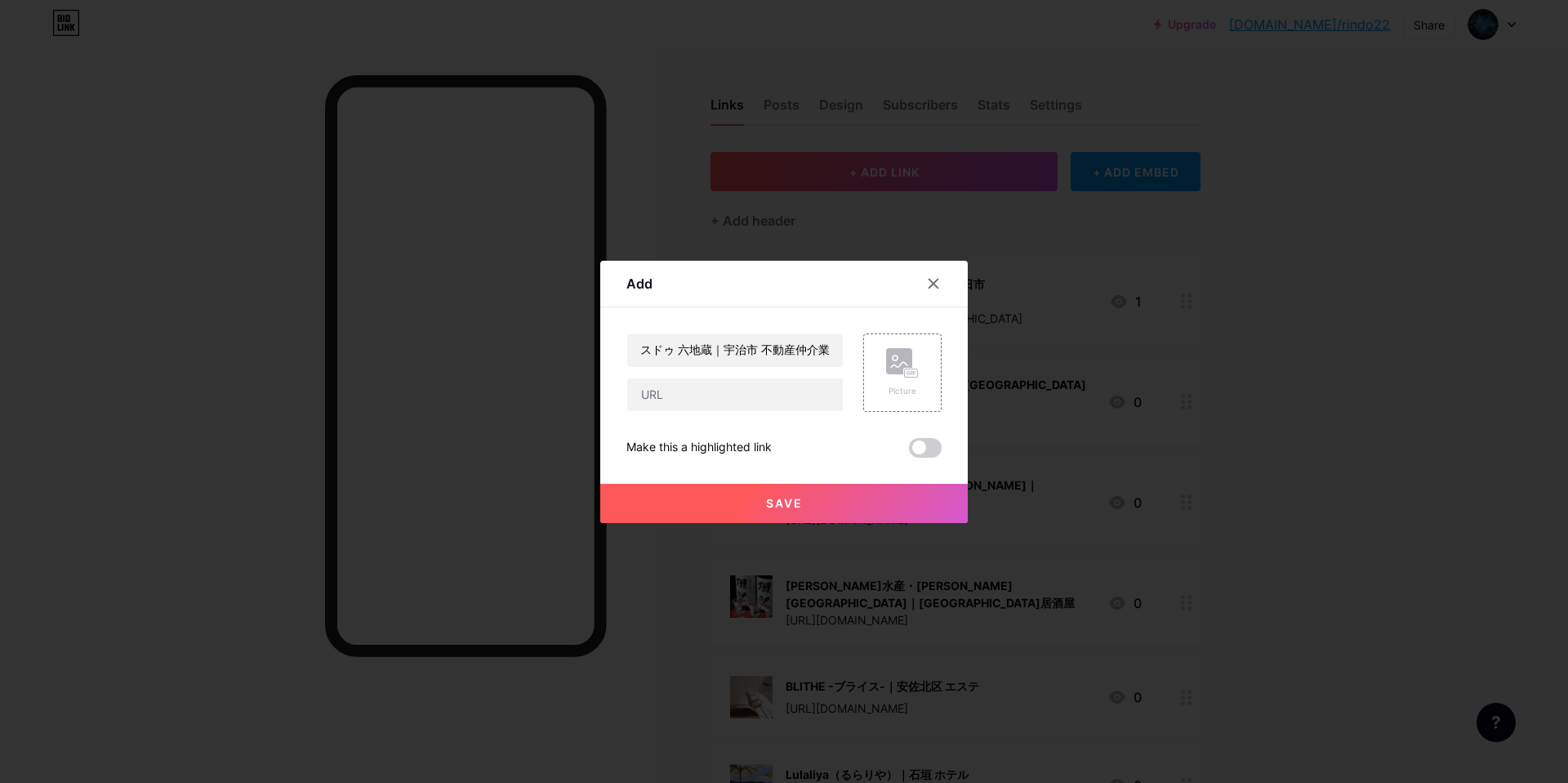
scroll to position [0, 0]
click at [676, 394] on input "text" at bounding box center [735, 395] width 216 height 33
paste input "[URL][DOMAIN_NAME]"
type input "[URL][DOMAIN_NAME]"
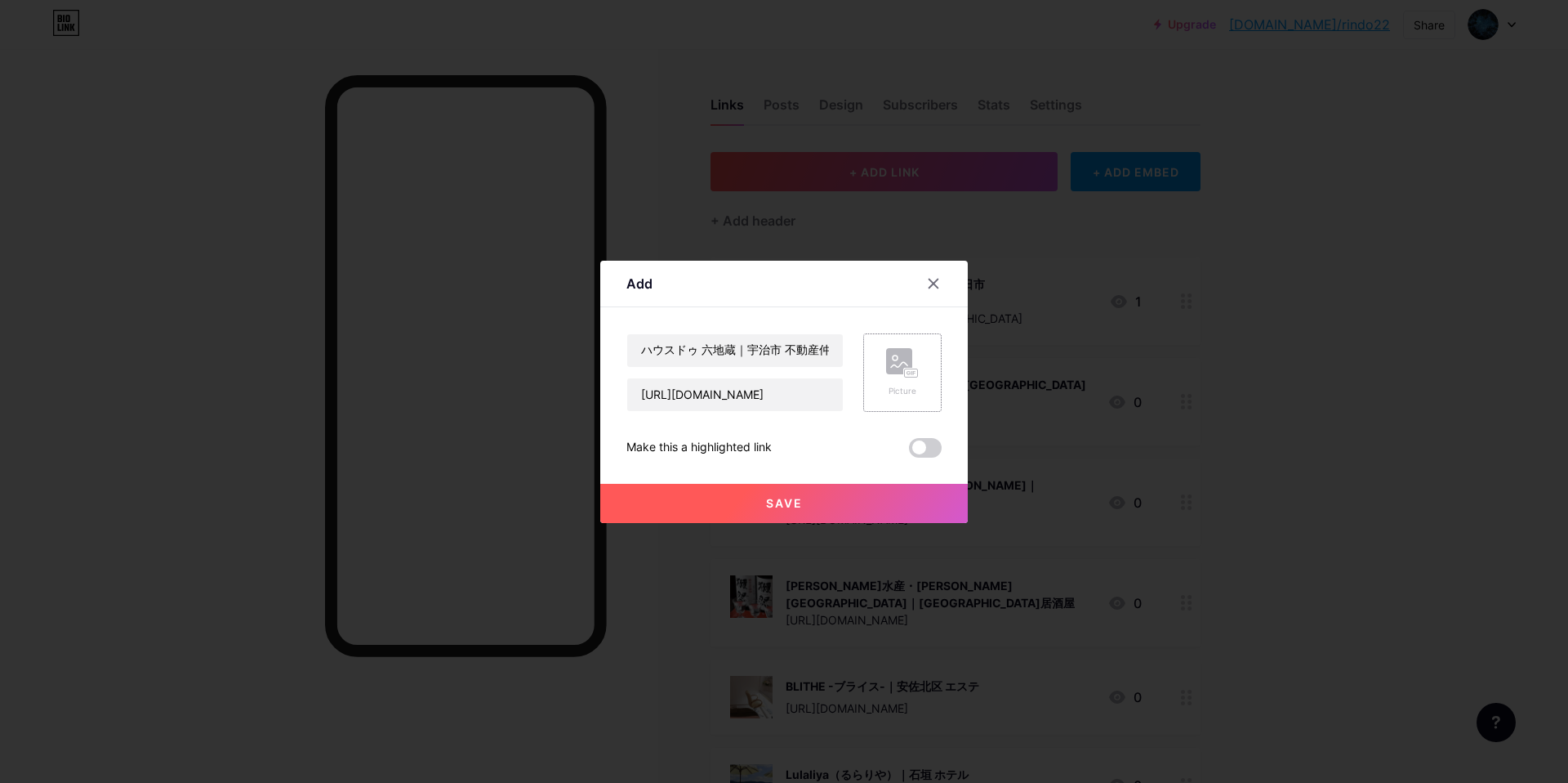
click at [903, 380] on div "Picture" at bounding box center [903, 372] width 33 height 49
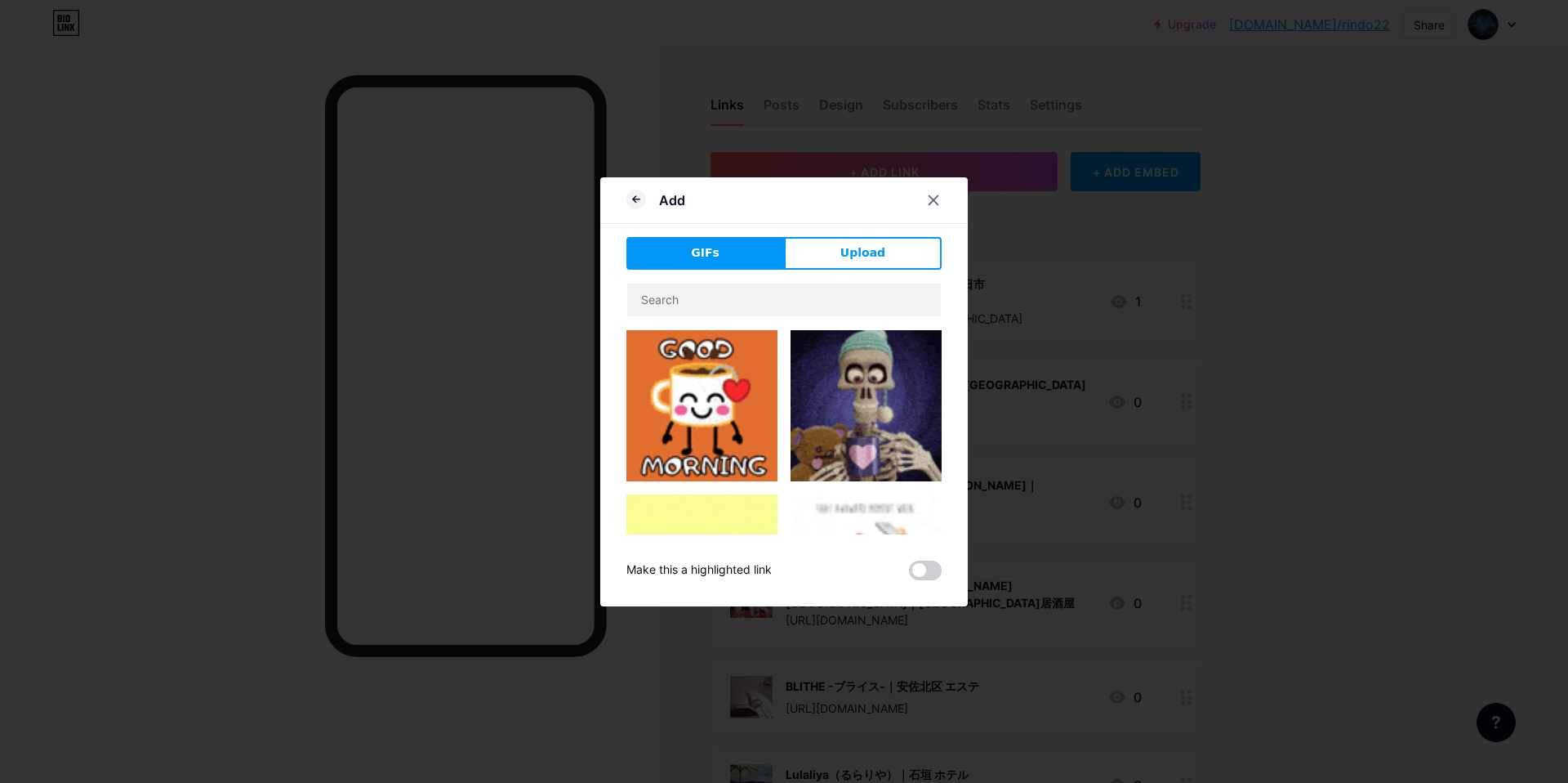
drag, startPoint x: 877, startPoint y: 251, endPoint x: 852, endPoint y: 261, distance: 26.9
click at [876, 249] on span "Upload" at bounding box center [863, 253] width 45 height 17
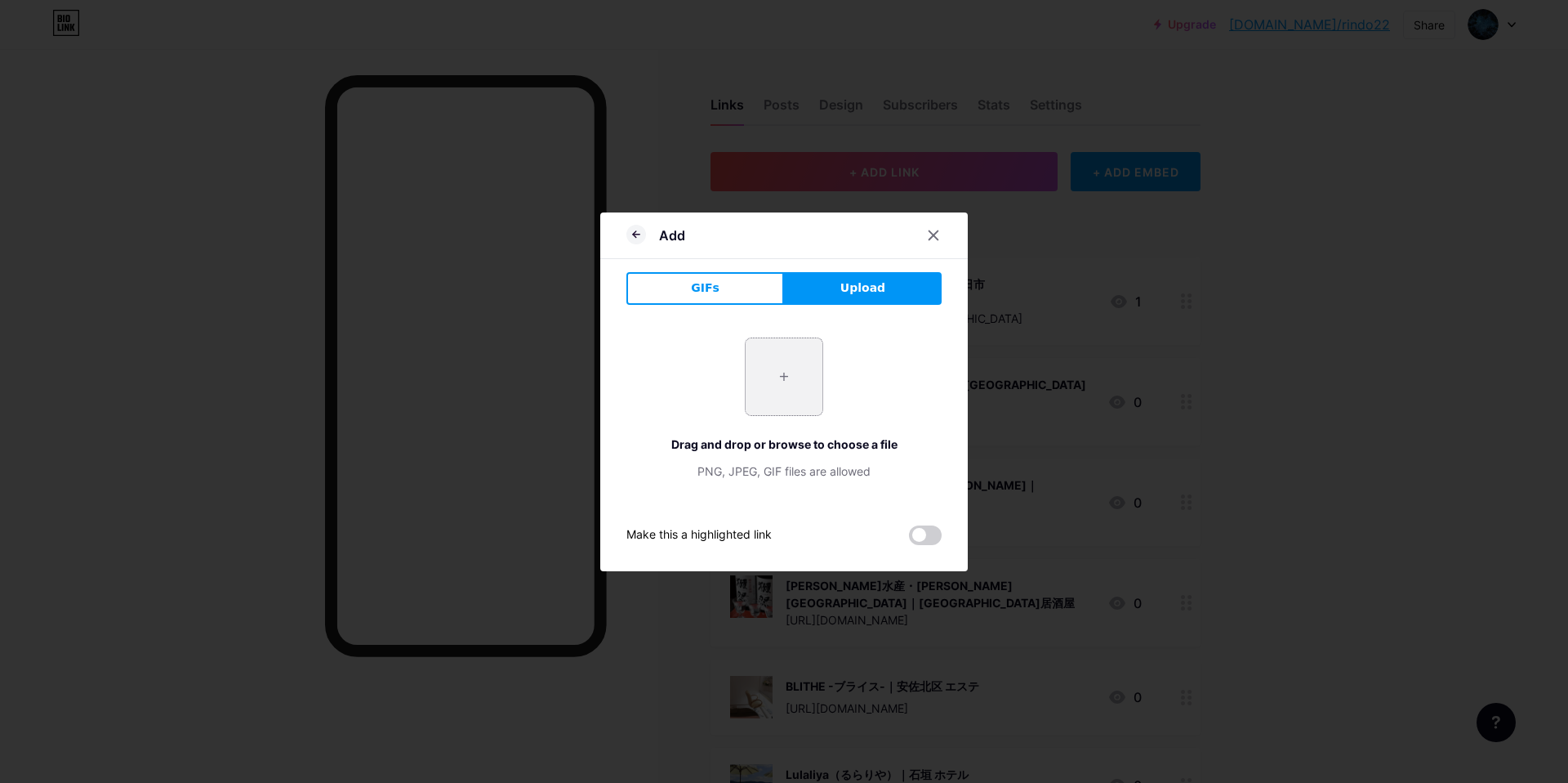
click at [803, 382] on input "file" at bounding box center [784, 376] width 77 height 77
type input "C:\fakepath\スクリーンショット 2025-09-10 14.46.06.jpg"
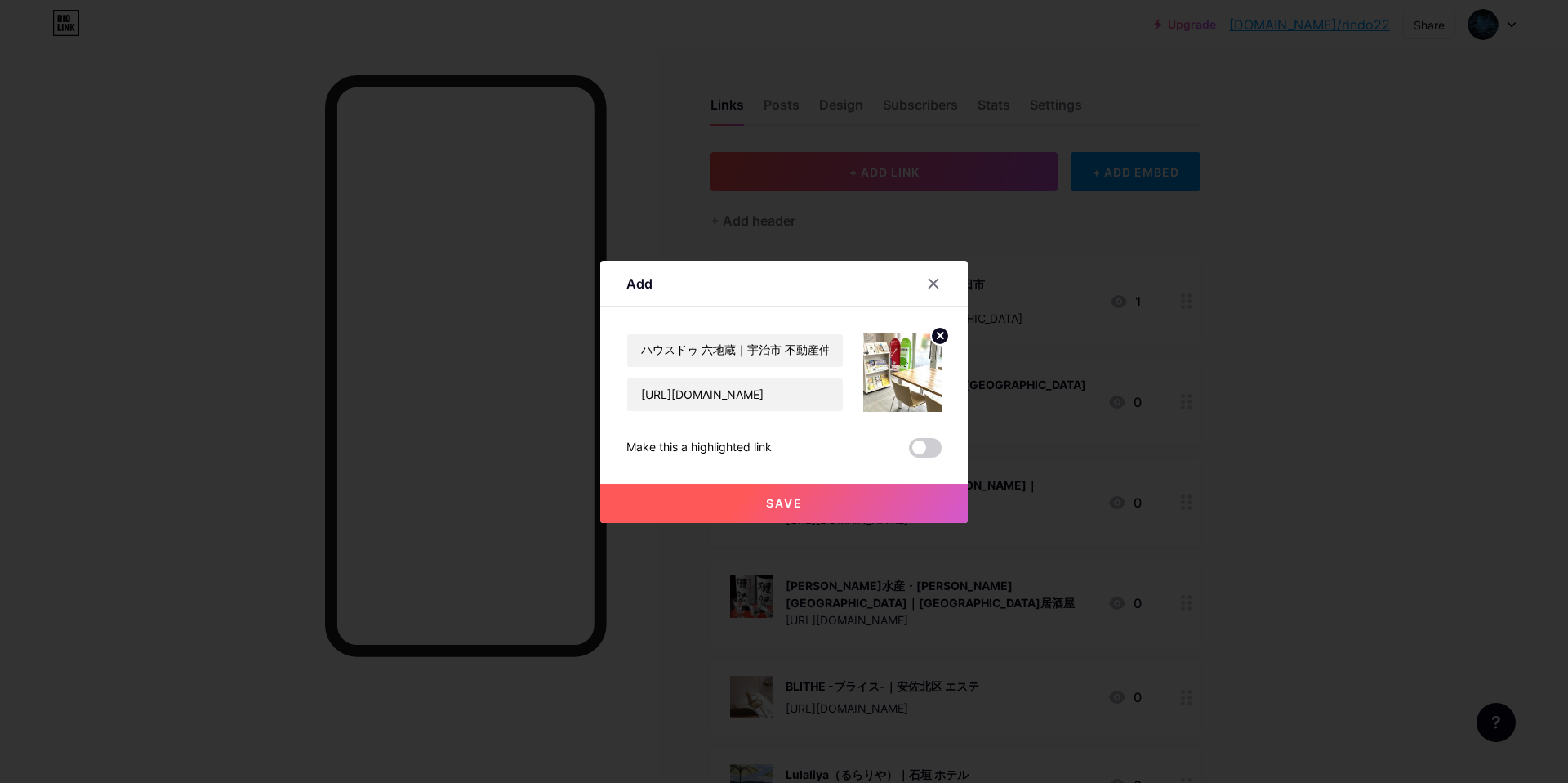
click at [773, 506] on span "Save" at bounding box center [784, 503] width 37 height 14
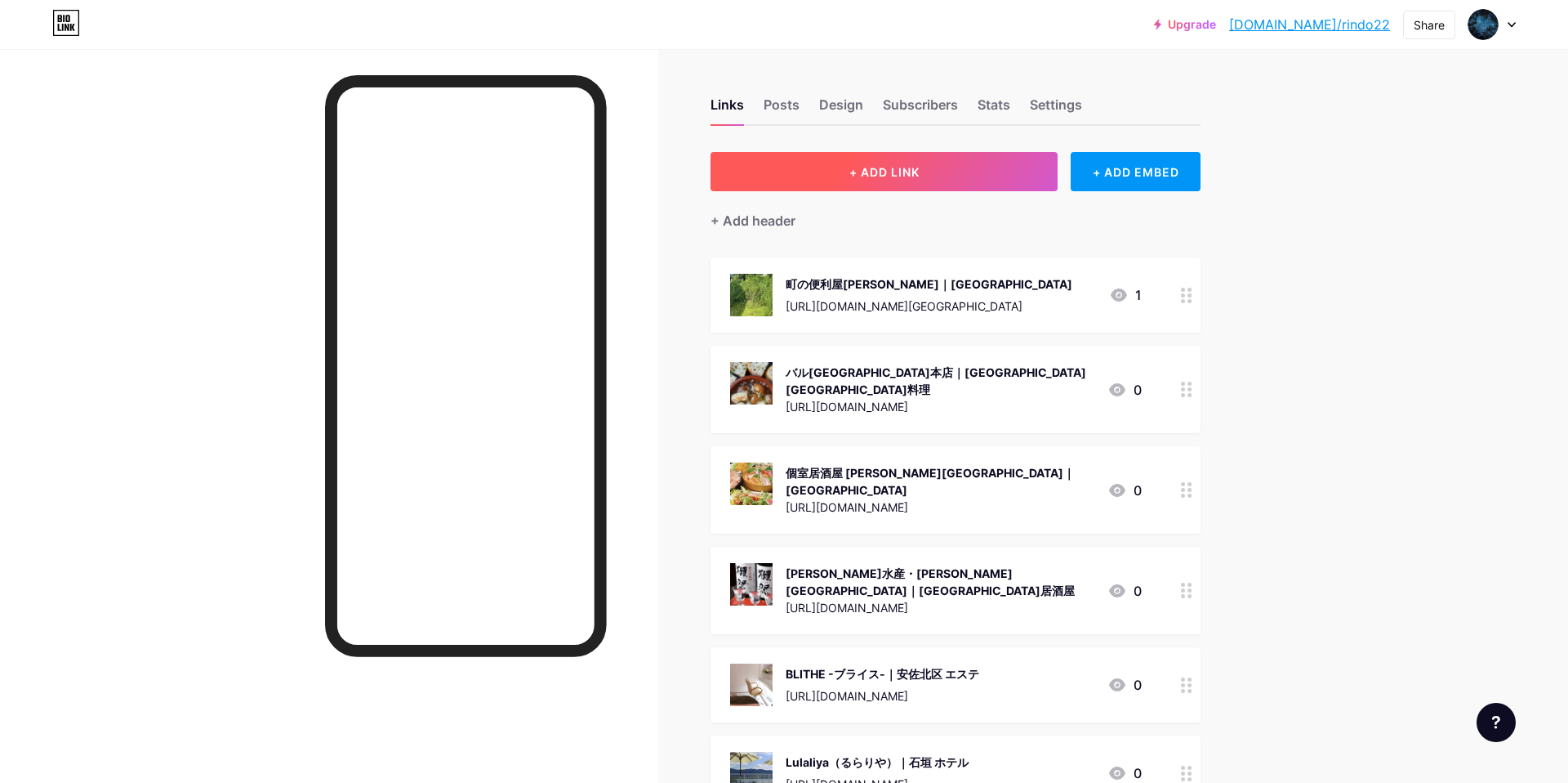
click at [919, 175] on span "+ ADD LINK" at bounding box center [884, 172] width 70 height 14
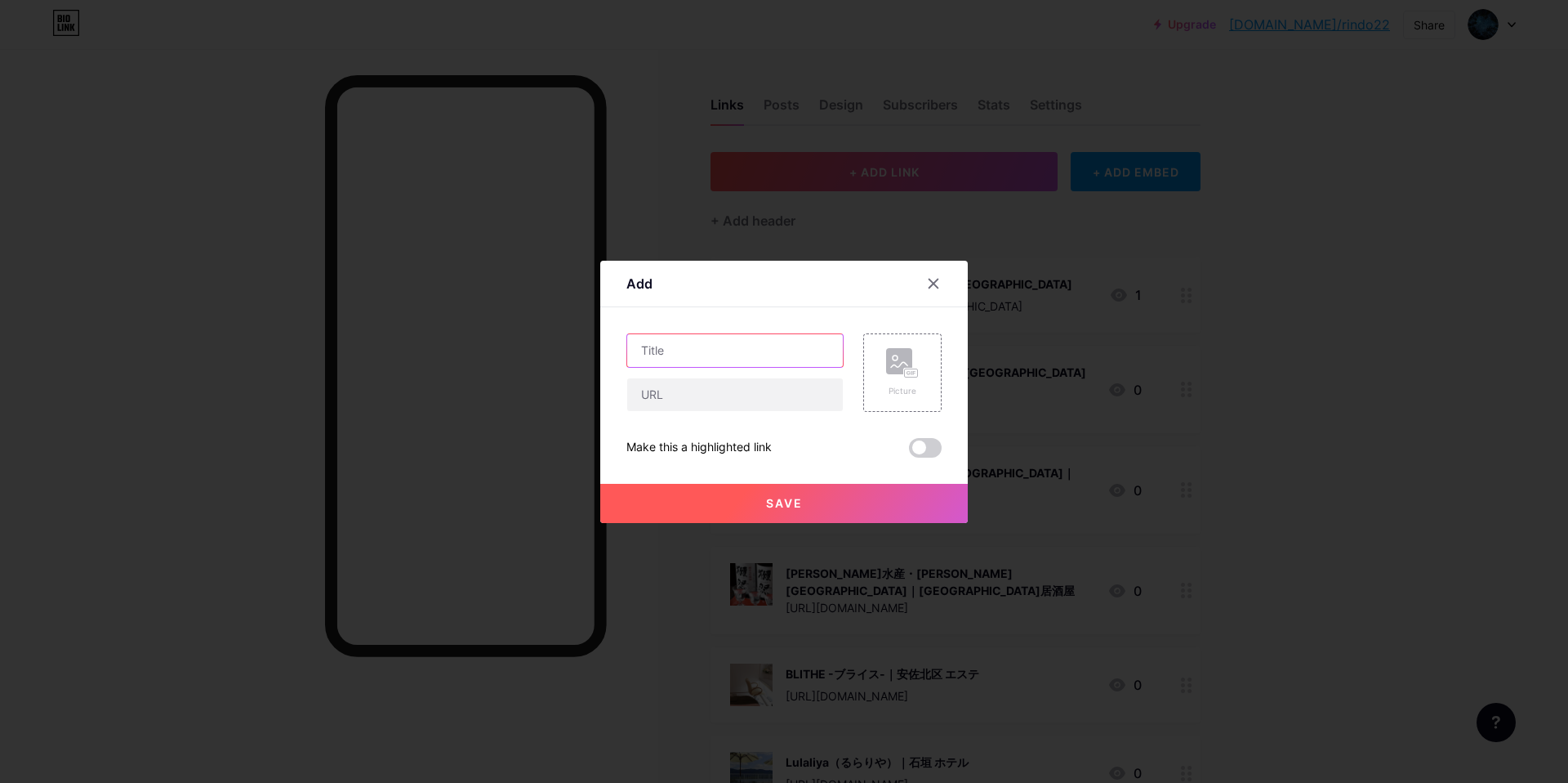
drag, startPoint x: 727, startPoint y: 341, endPoint x: 658, endPoint y: 324, distance: 71.1
click at [725, 342] on input "text" at bounding box center [735, 351] width 216 height 33
paste input "ロングヒルズ｜河口湖 貸別荘"
type input "ロングヒルズ｜河口湖 貸別荘"
click at [701, 389] on input "text" at bounding box center [735, 395] width 216 height 33
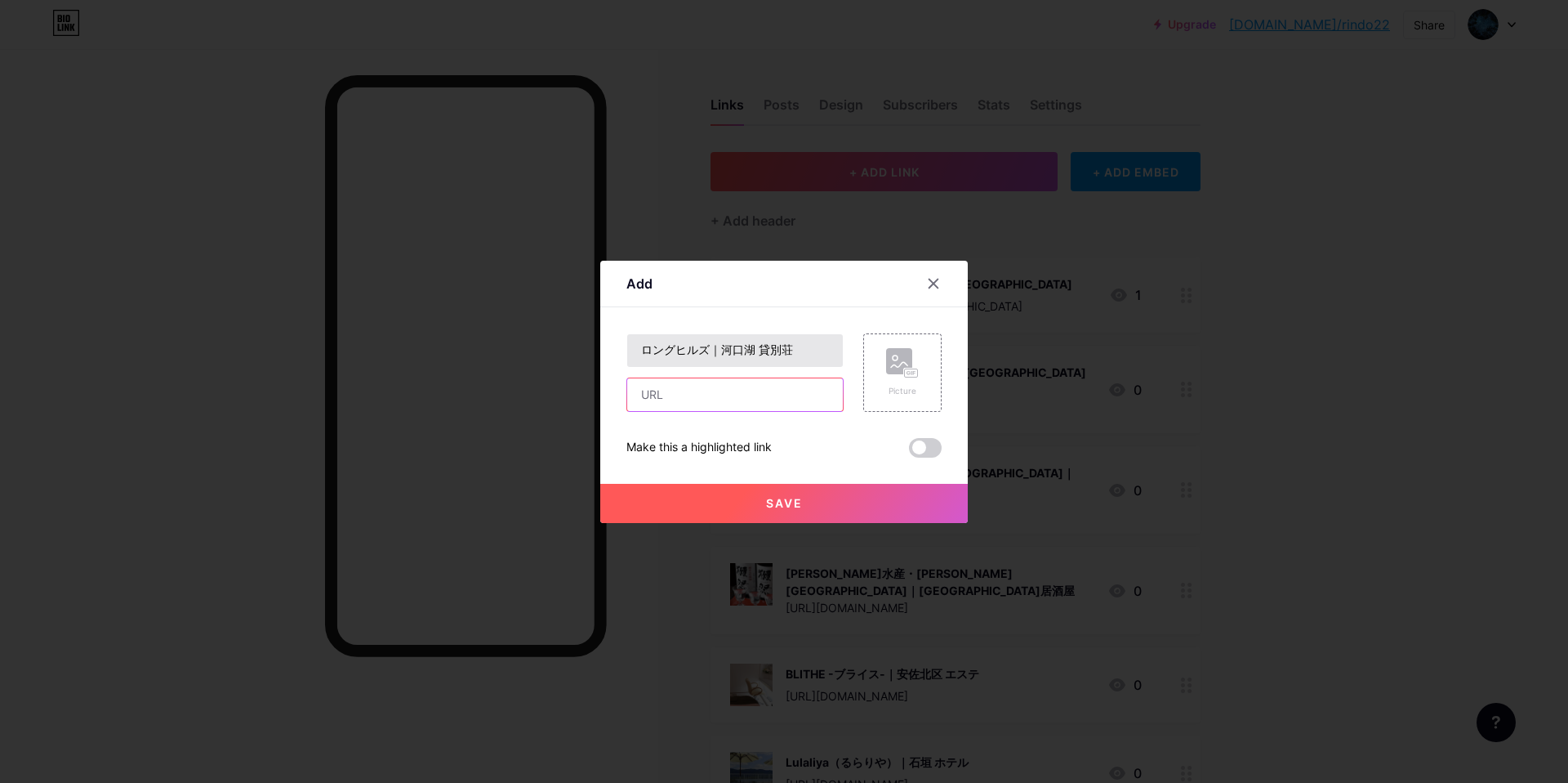
paste input "[URL][DOMAIN_NAME]"
type input "[URL][DOMAIN_NAME]"
click at [897, 378] on div "Picture" at bounding box center [903, 372] width 33 height 49
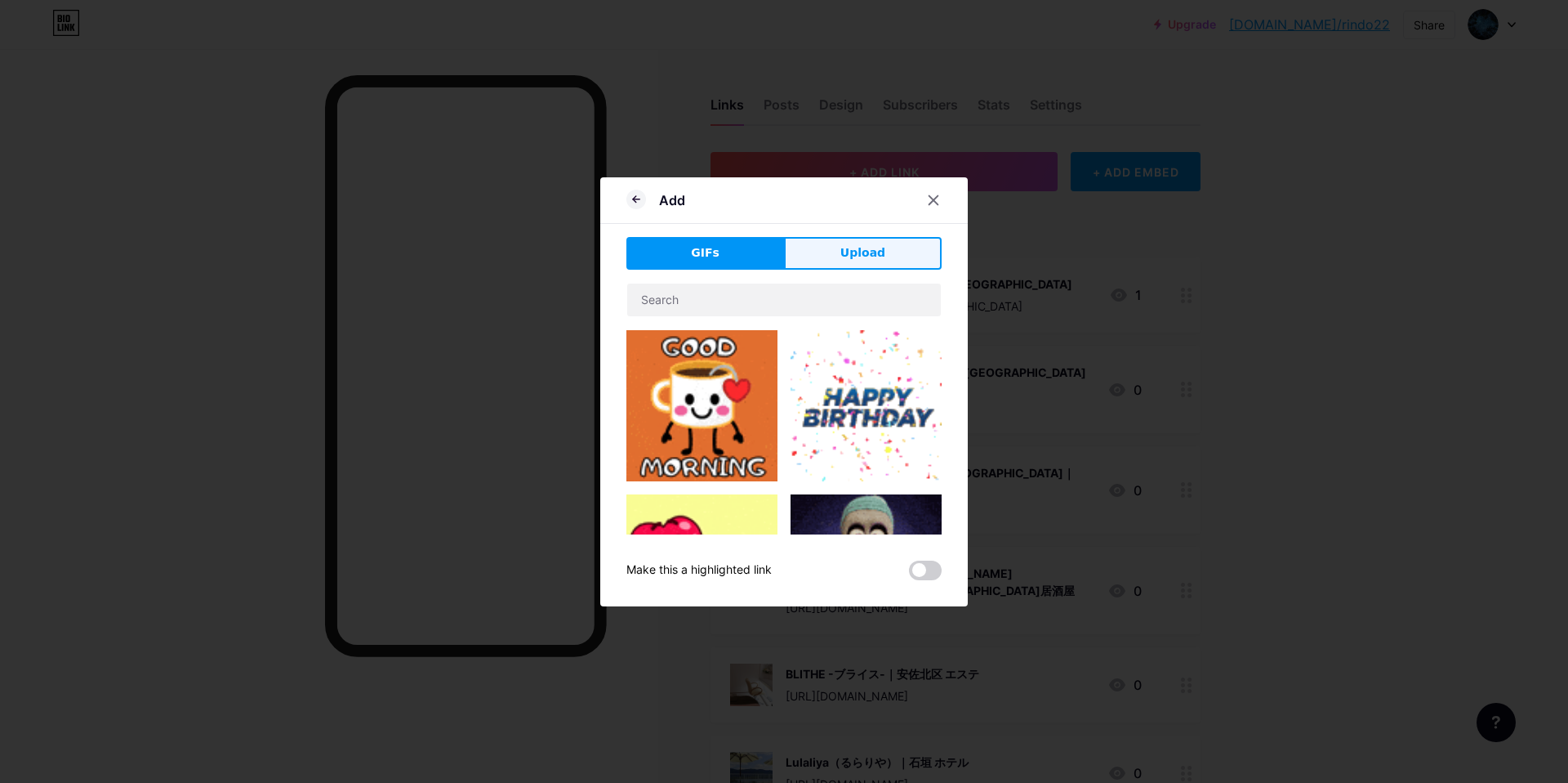
click at [891, 257] on button "Upload" at bounding box center [862, 253] width 157 height 33
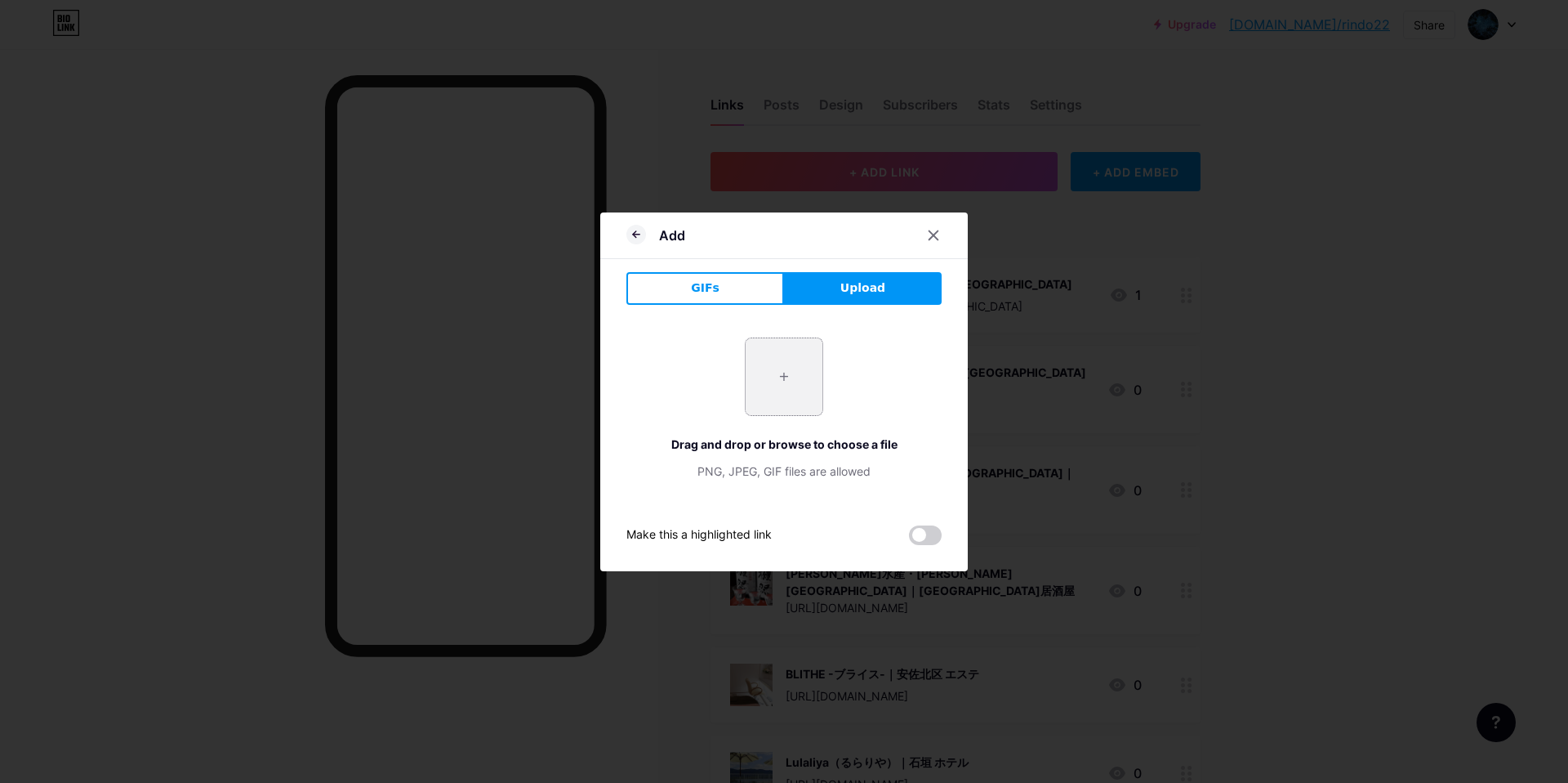
click at [791, 362] on input "file" at bounding box center [784, 376] width 77 height 77
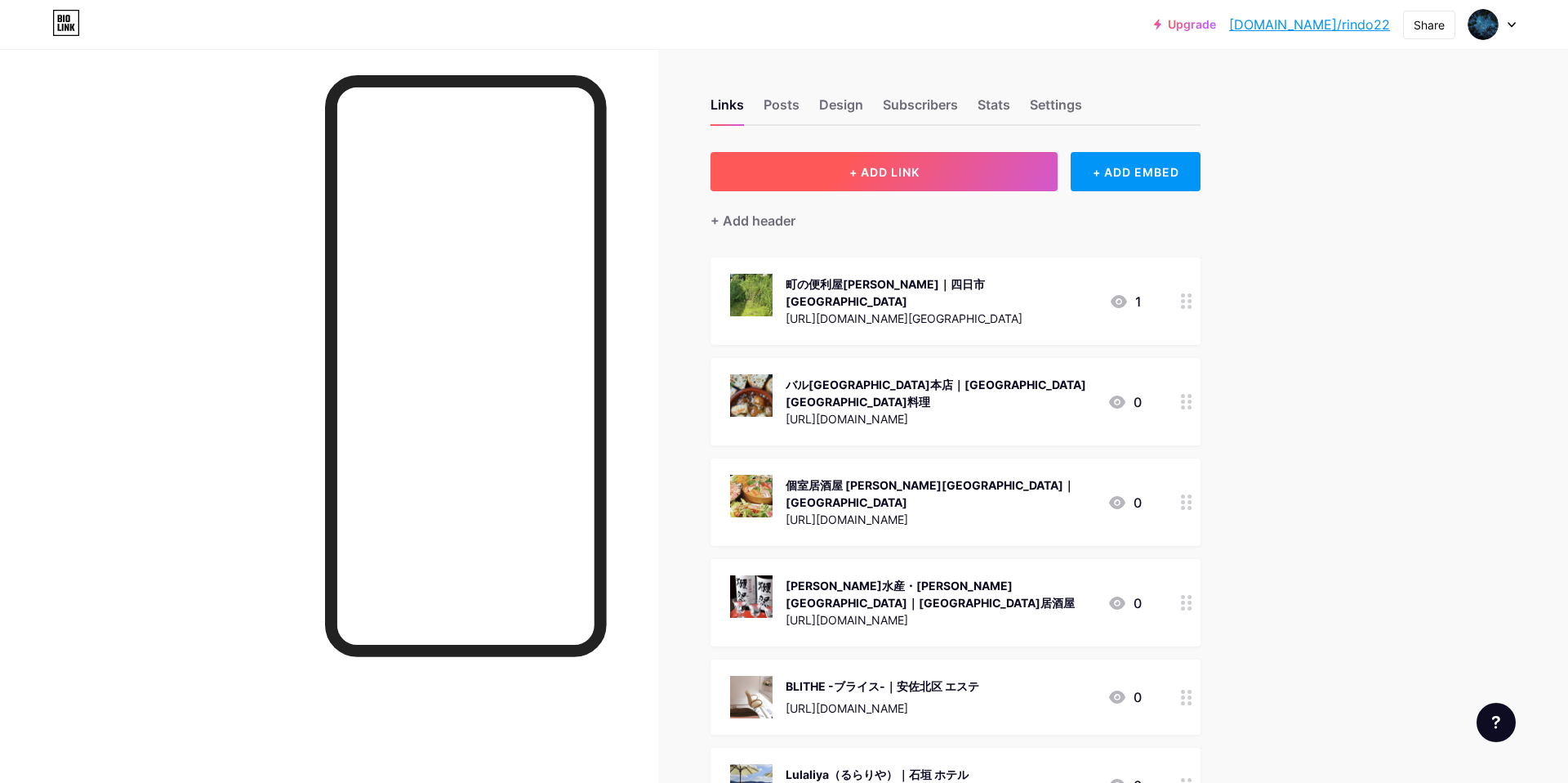
click at [995, 176] on button "+ ADD LINK" at bounding box center [884, 171] width 347 height 39
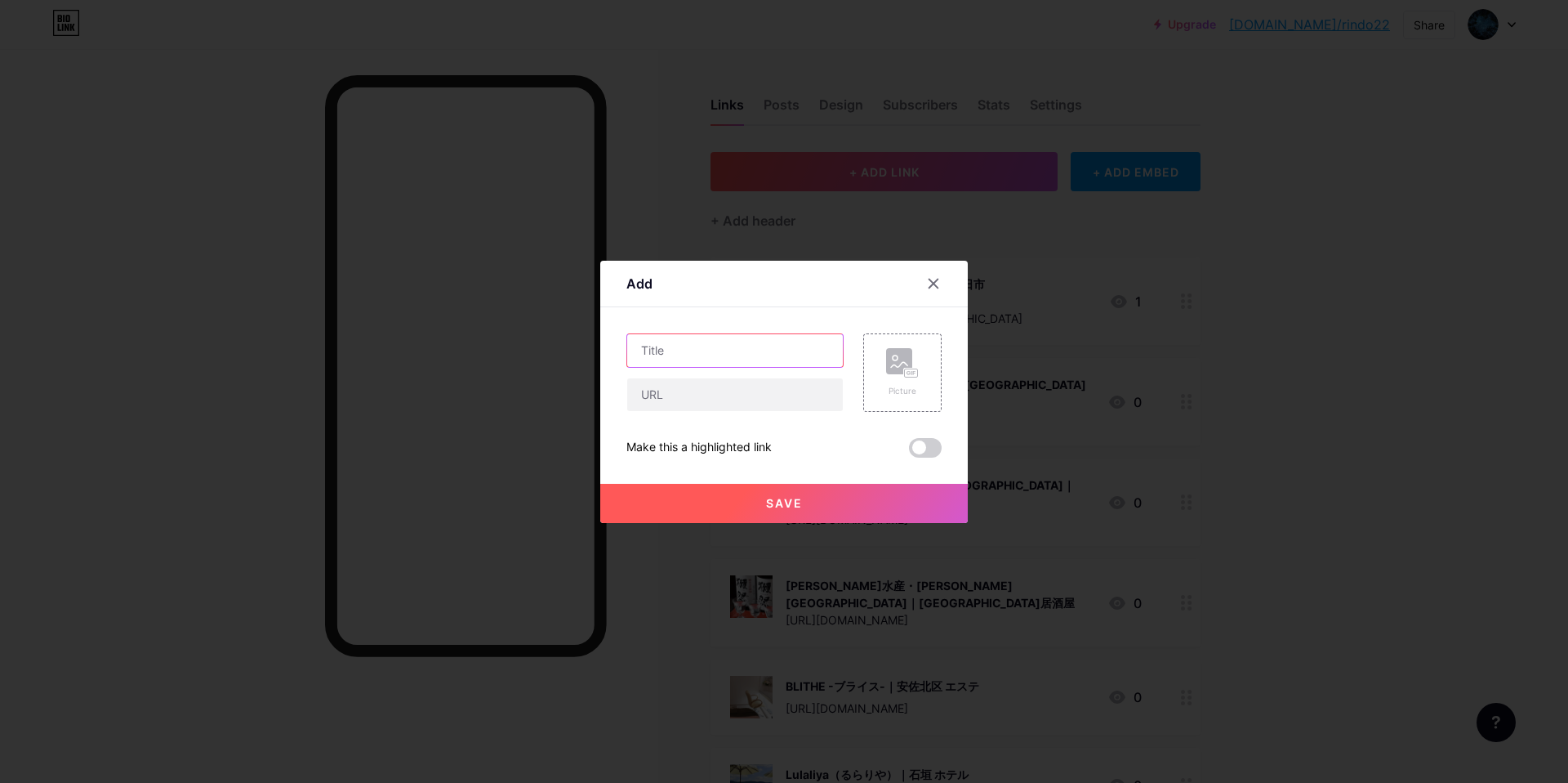
drag, startPoint x: 747, startPoint y: 355, endPoint x: 814, endPoint y: 311, distance: 80.2
click at [748, 351] on input "text" at bounding box center [735, 351] width 216 height 33
paste input "[PERSON_NAME]｜[GEOGRAPHIC_DATA] [GEOGRAPHIC_DATA]屋"
type input "[PERSON_NAME]｜[GEOGRAPHIC_DATA] [GEOGRAPHIC_DATA]屋"
click at [710, 391] on input "text" at bounding box center [735, 395] width 216 height 33
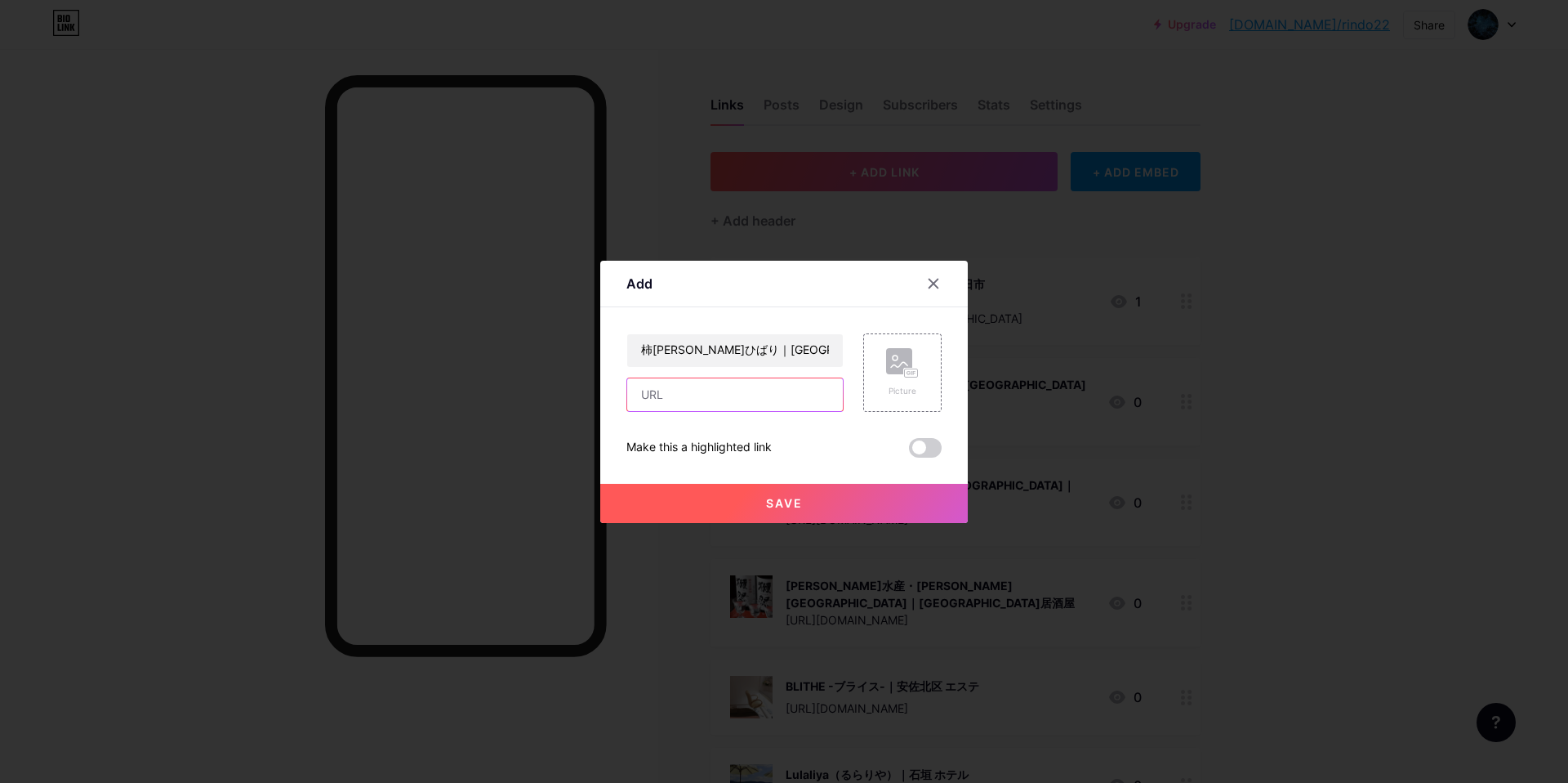
paste input "[URL][DOMAIN_NAME]"
type input "[URL][DOMAIN_NAME]"
click at [918, 366] on div "Picture" at bounding box center [902, 372] width 79 height 79
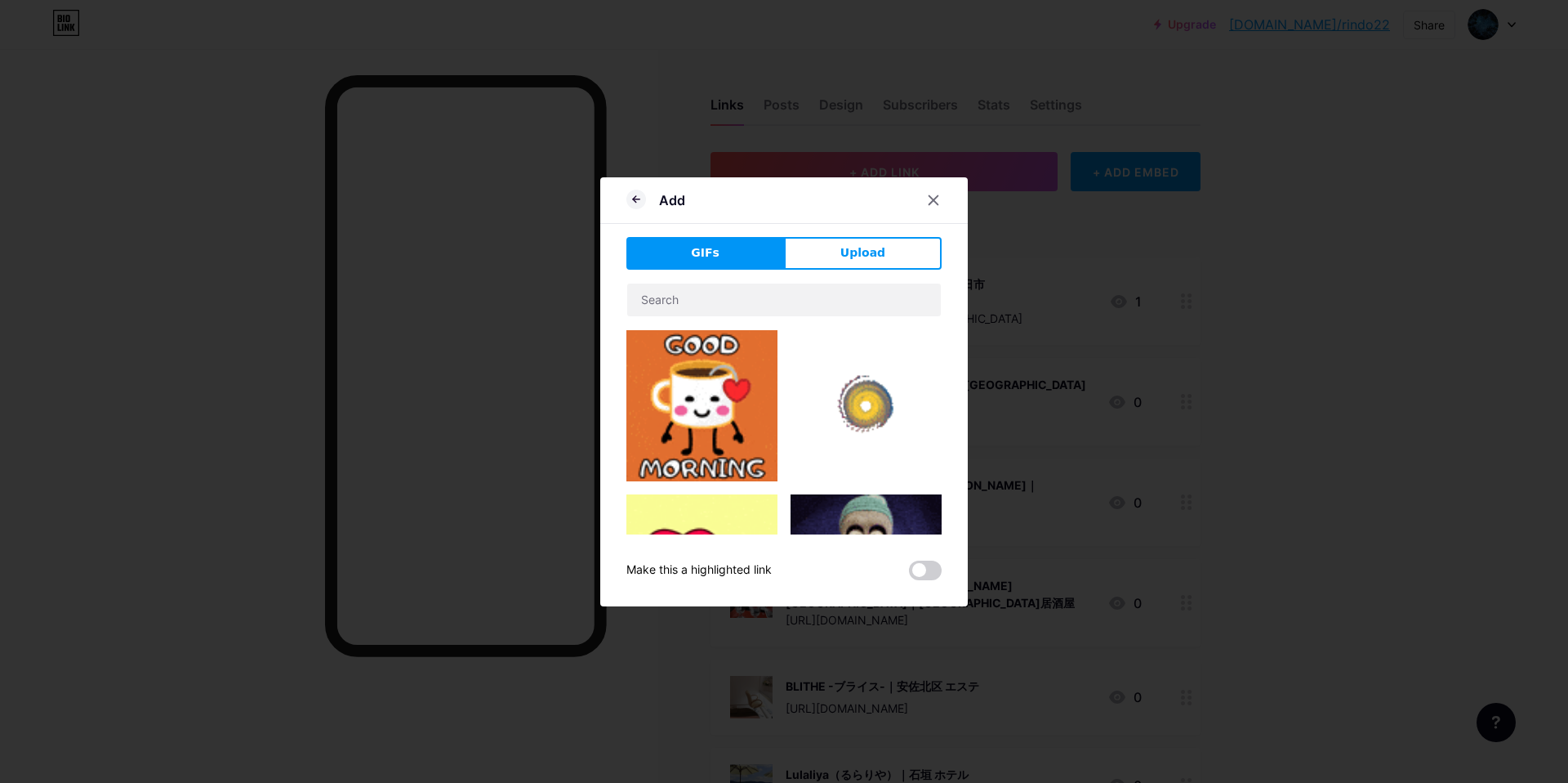
drag, startPoint x: 855, startPoint y: 258, endPoint x: 854, endPoint y: 267, distance: 9.1
click at [856, 259] on span "Upload" at bounding box center [863, 253] width 45 height 17
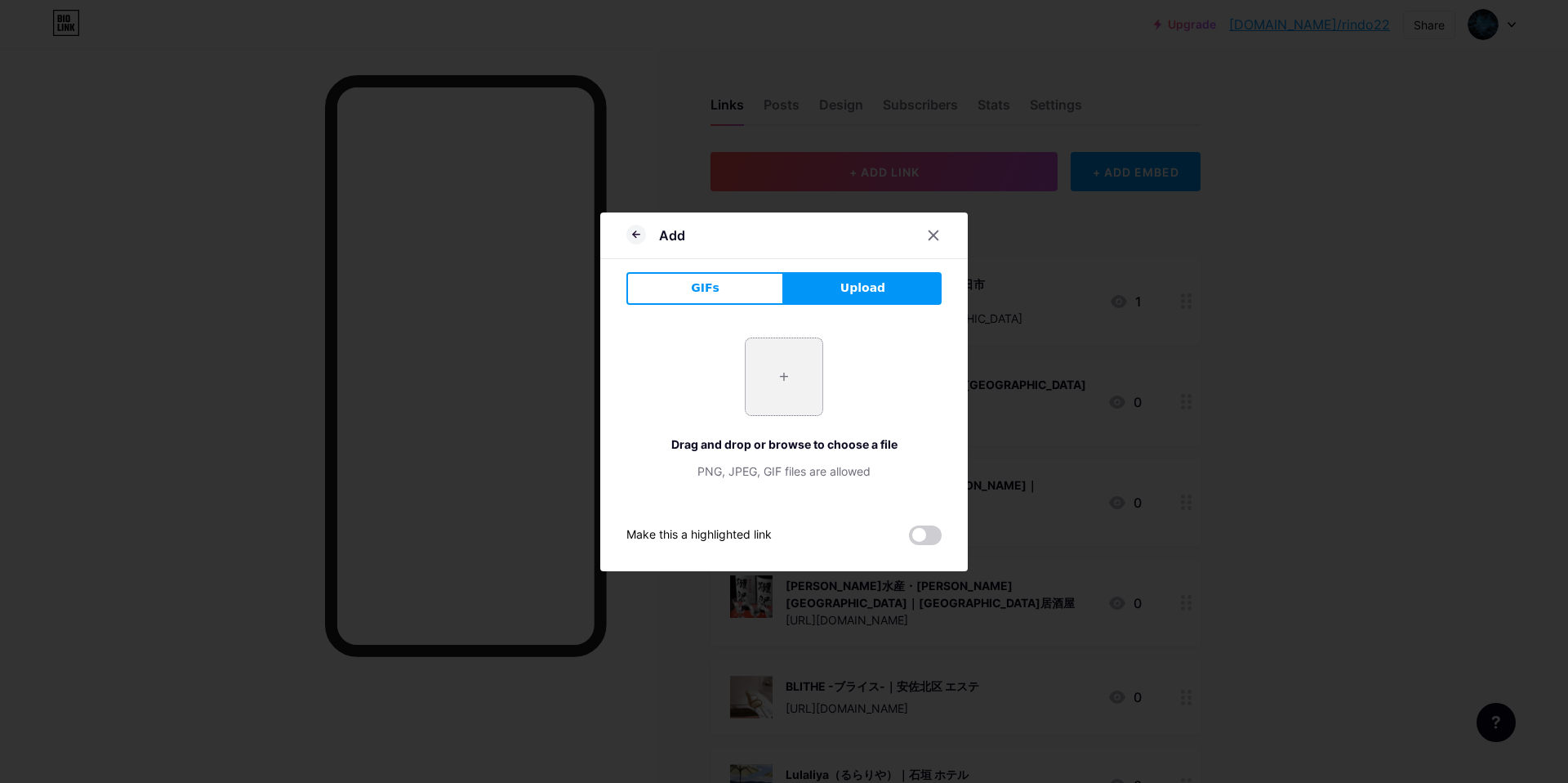
click at [780, 370] on input "file" at bounding box center [784, 376] width 77 height 77
type input "C:\fakepath\スクリーンショット 2025-09-10 14.55.03.jpg"
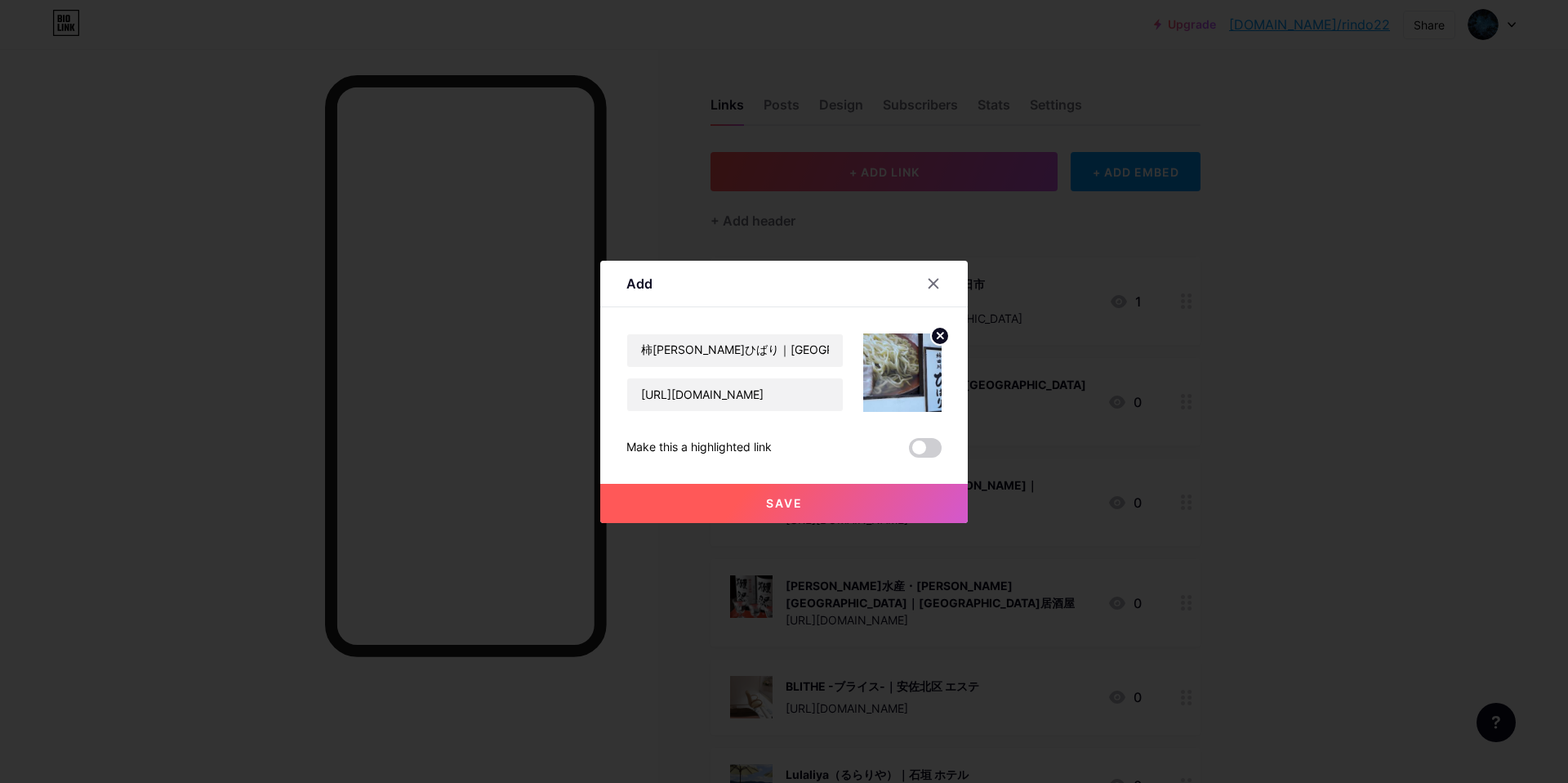
click at [780, 500] on span "Save" at bounding box center [784, 503] width 37 height 14
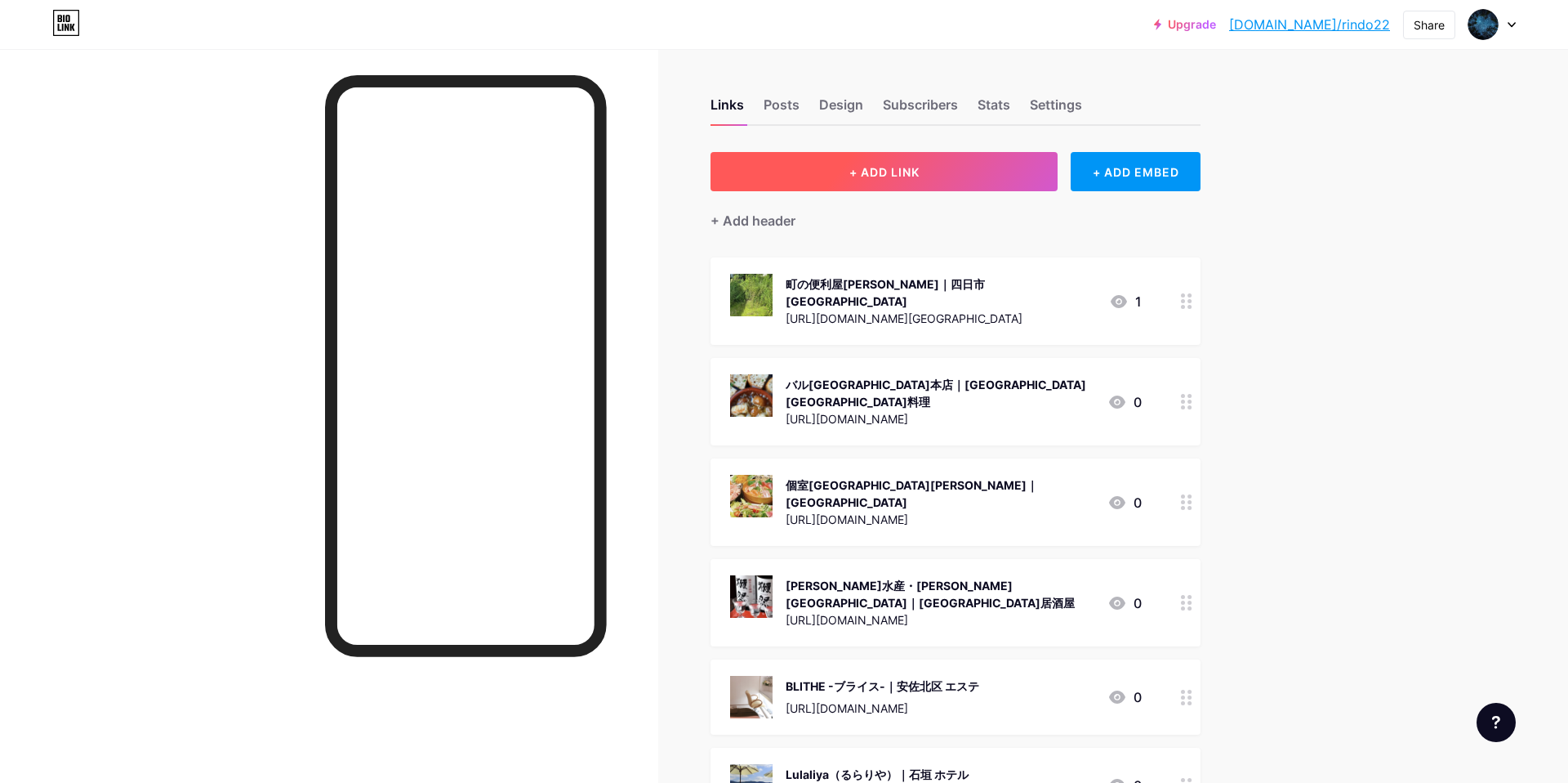
click at [886, 173] on span "+ ADD LINK" at bounding box center [884, 172] width 70 height 14
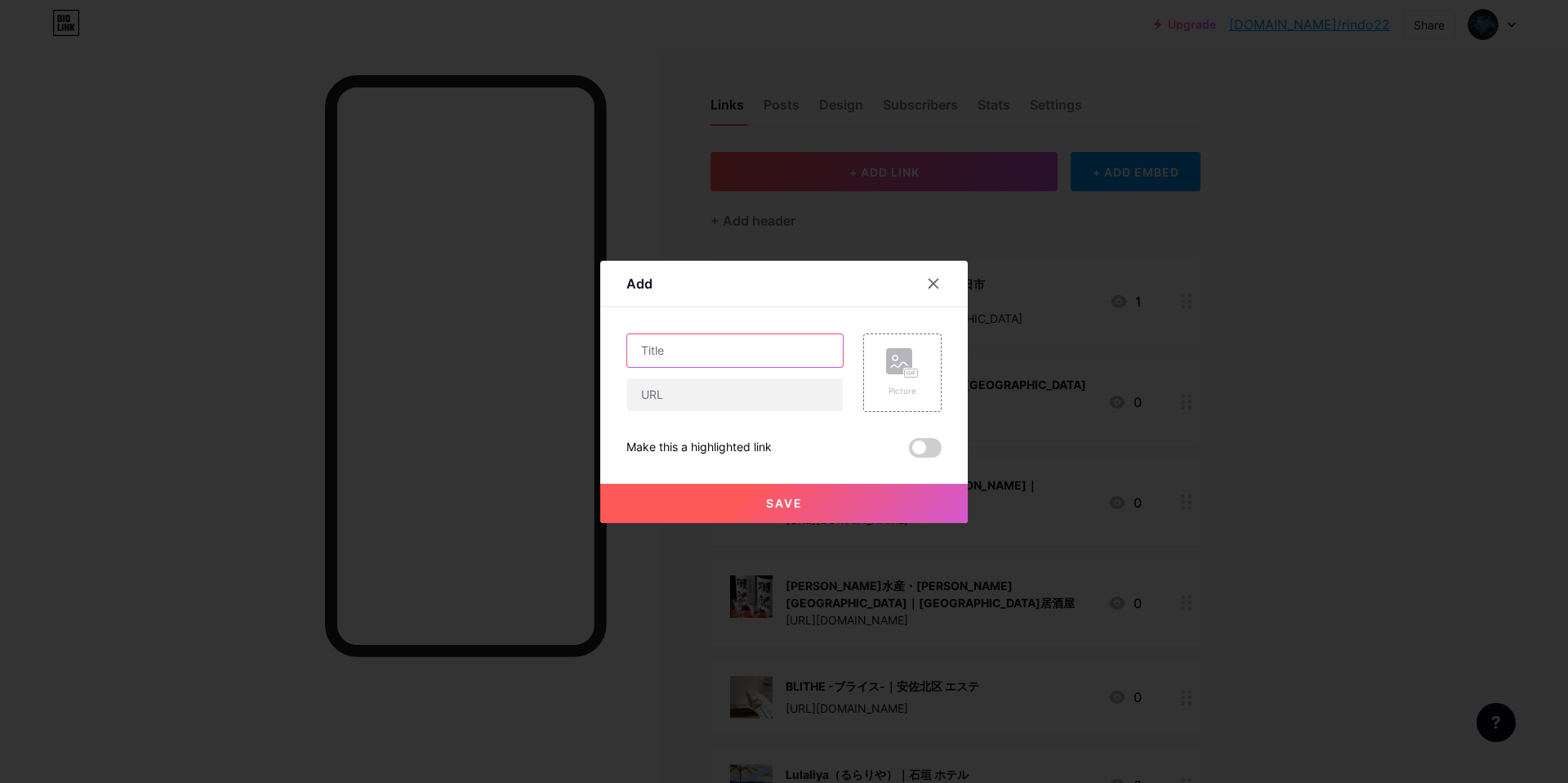
drag, startPoint x: 735, startPoint y: 353, endPoint x: 735, endPoint y: 343, distance: 10.0
click at [735, 351] on input "text" at bounding box center [735, 351] width 216 height 33
paste input "豚[GEOGRAPHIC_DATA][PERSON_NAME]店｜[PERSON_NAME][GEOGRAPHIC_DATA] 居酒屋"
type input "豚[GEOGRAPHIC_DATA][PERSON_NAME]店｜[PERSON_NAME][GEOGRAPHIC_DATA] 居酒屋"
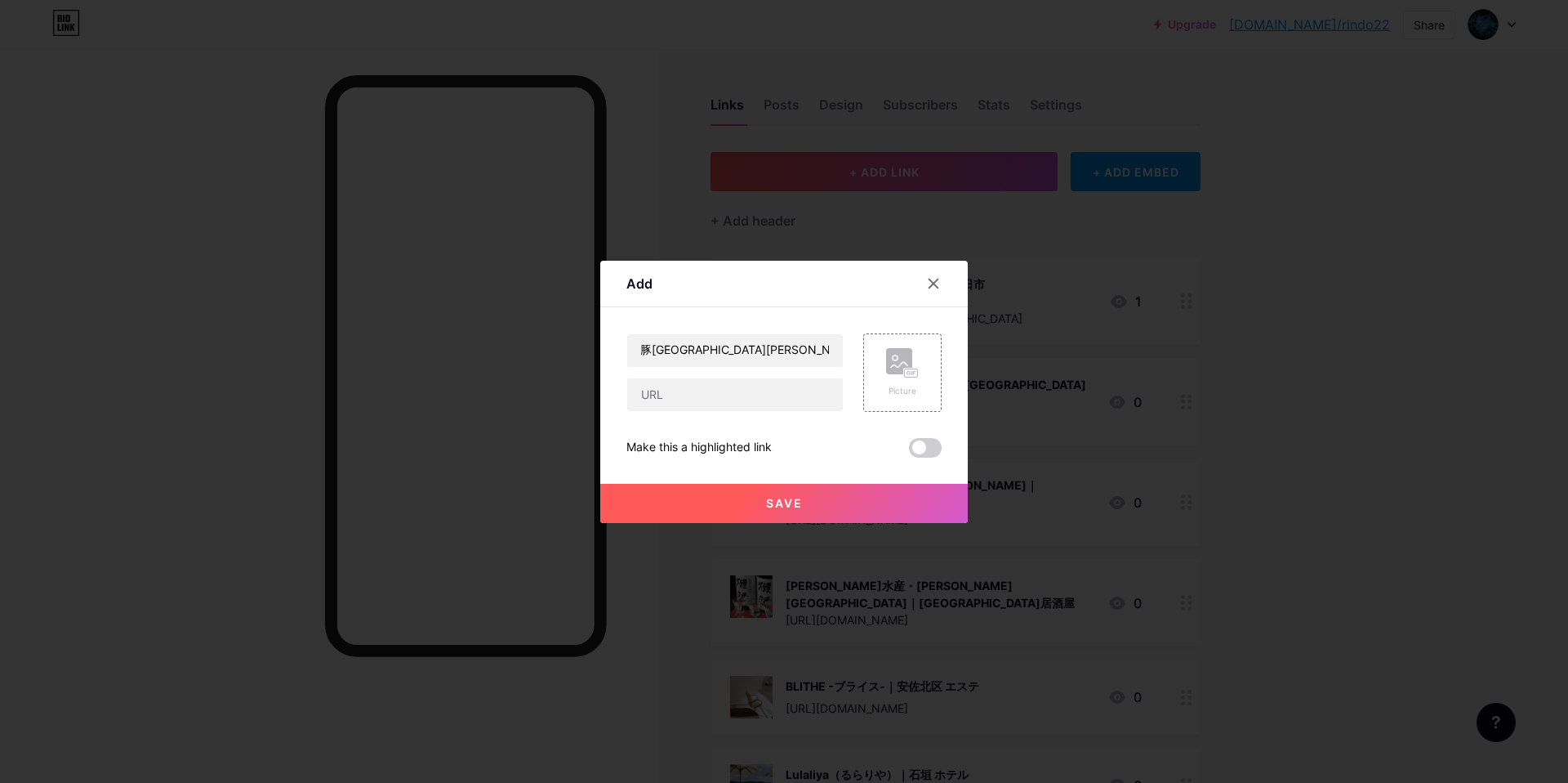
scroll to position [0, 0]
click at [663, 395] on input "text" at bounding box center [735, 395] width 216 height 33
paste input "[URL][DOMAIN_NAME]"
type input "[URL][DOMAIN_NAME]"
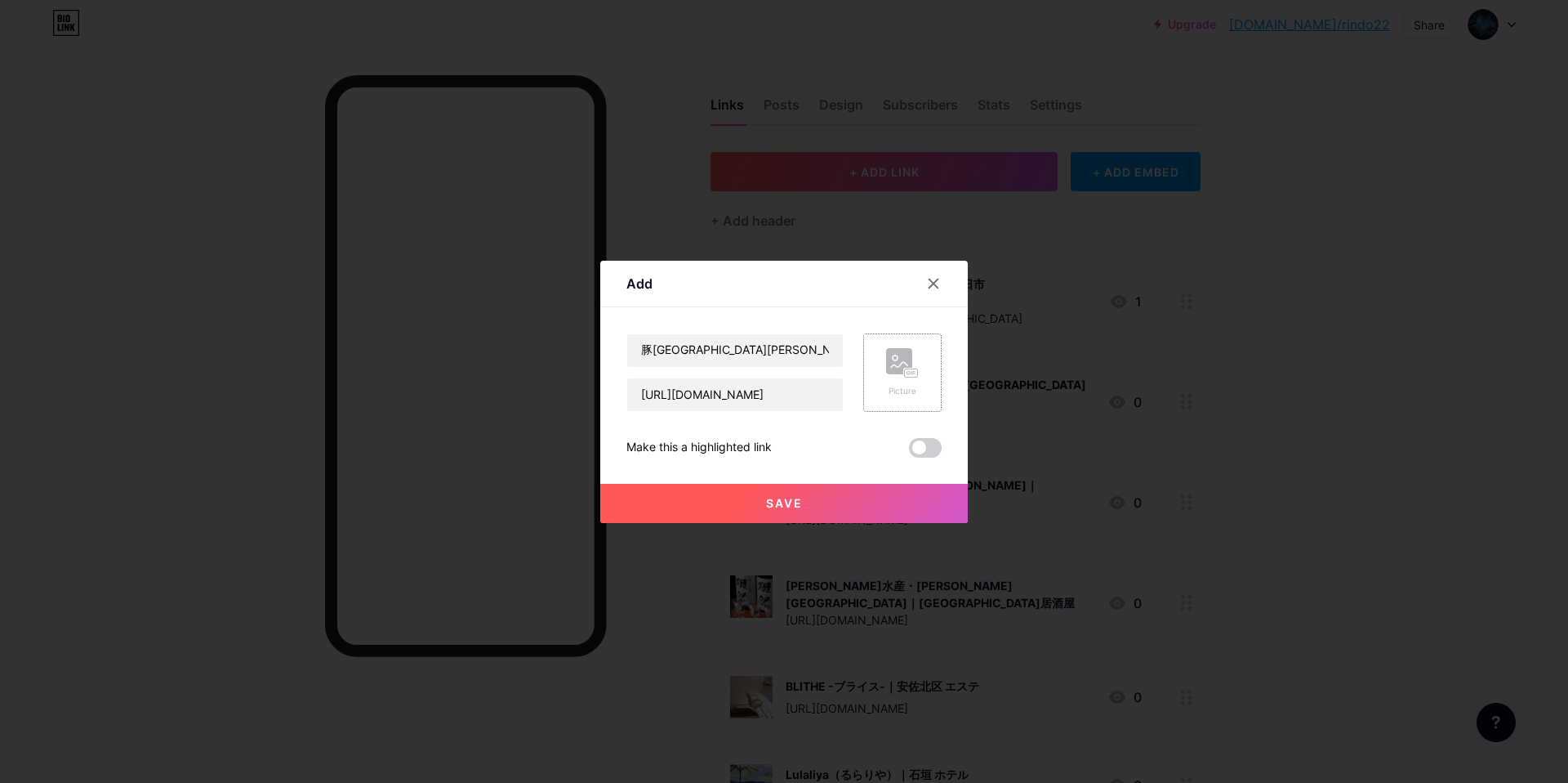
scroll to position [0, 0]
click at [892, 366] on rect at bounding box center [899, 361] width 26 height 26
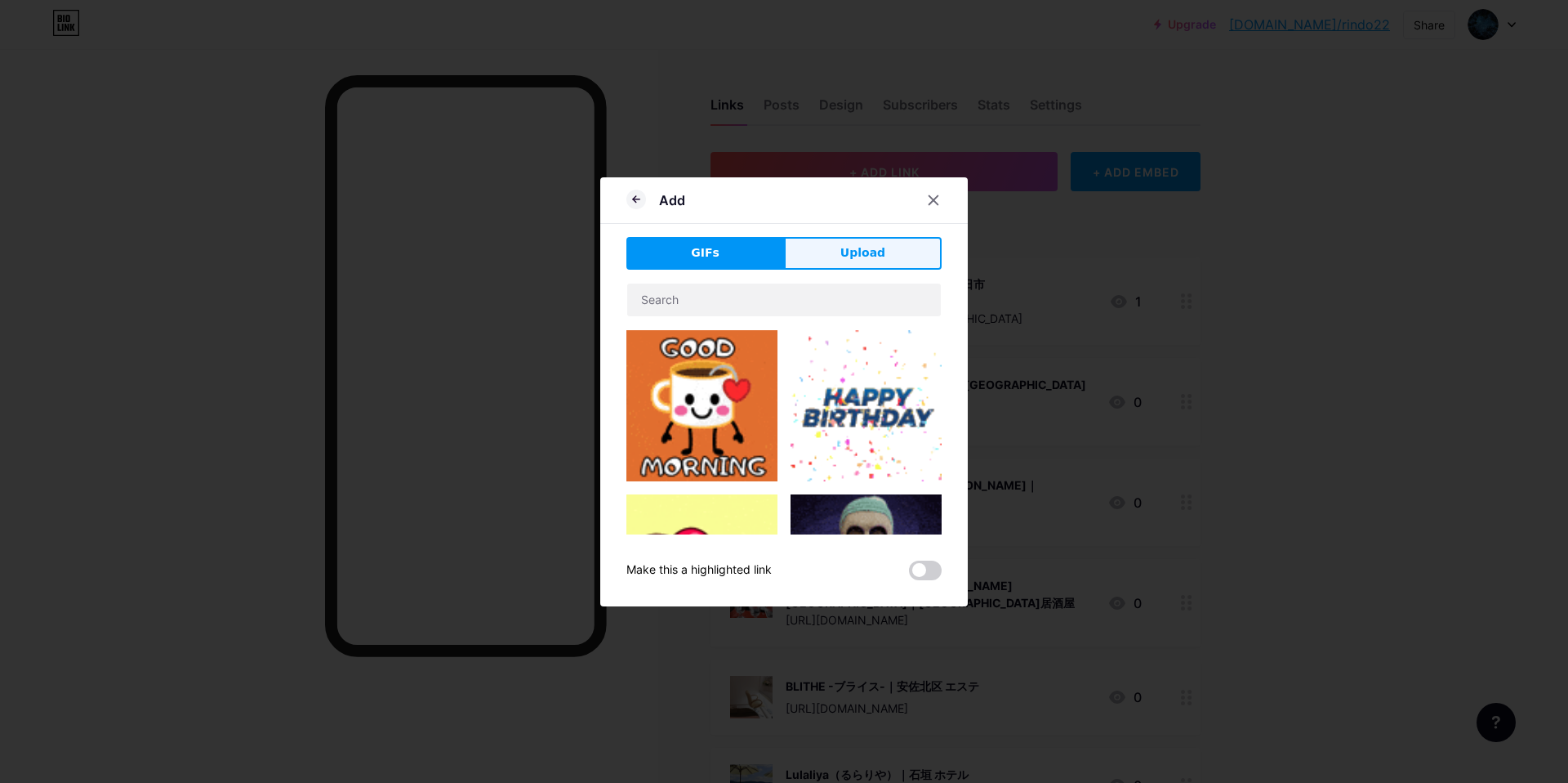
click at [867, 239] on button "Upload" at bounding box center [862, 253] width 157 height 33
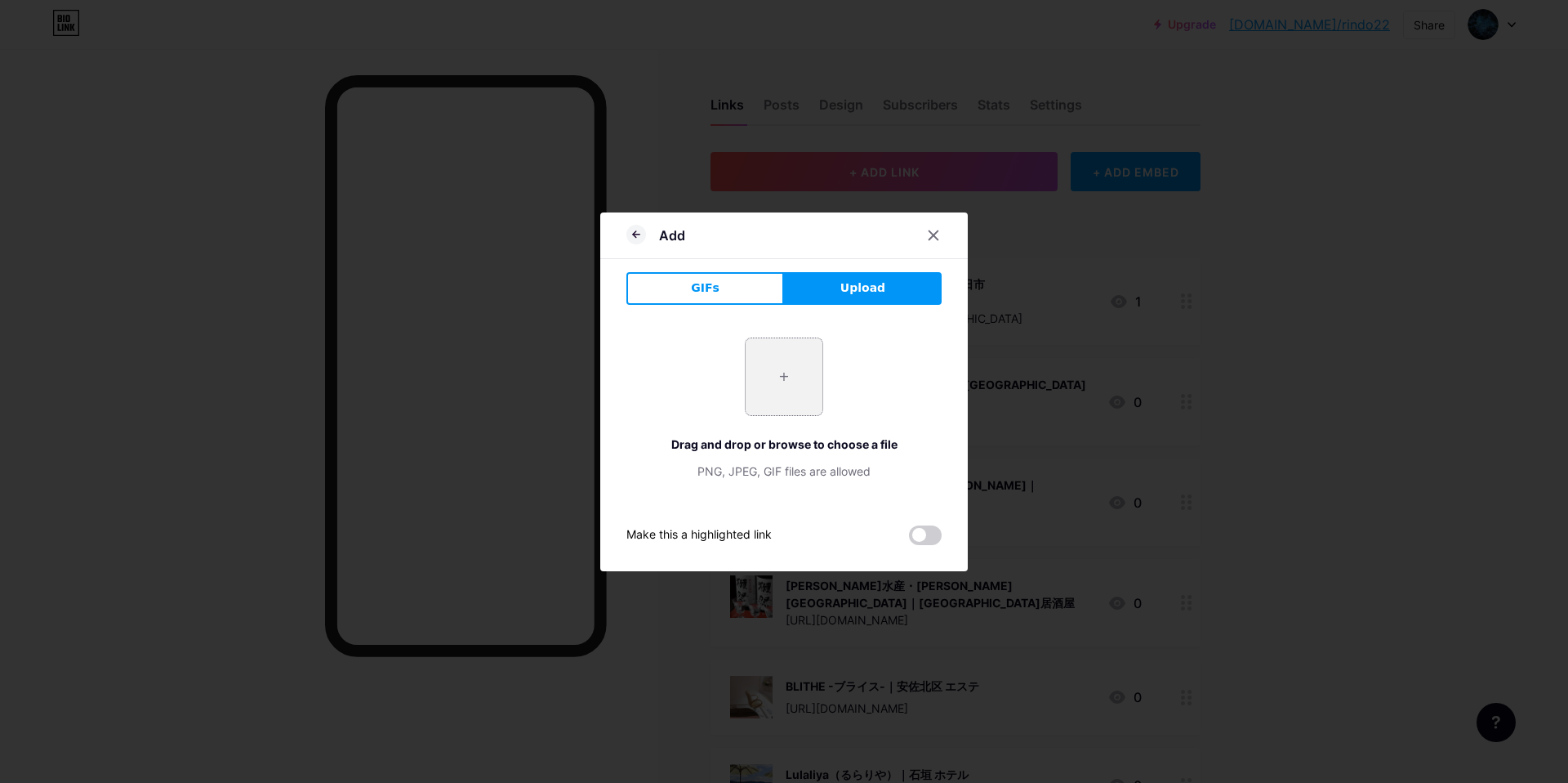
drag, startPoint x: 734, startPoint y: 377, endPoint x: 763, endPoint y: 377, distance: 29.0
click at [743, 378] on div "+ Drag and drop or browse to choose a file PNG, JPEG, GIF files are allowed" at bounding box center [784, 408] width 315 height 142
click at [782, 381] on input "file" at bounding box center [784, 376] width 77 height 77
type input "C:\fakepath\スクリーンショット 2025-09-10 15.06.22.jpg"
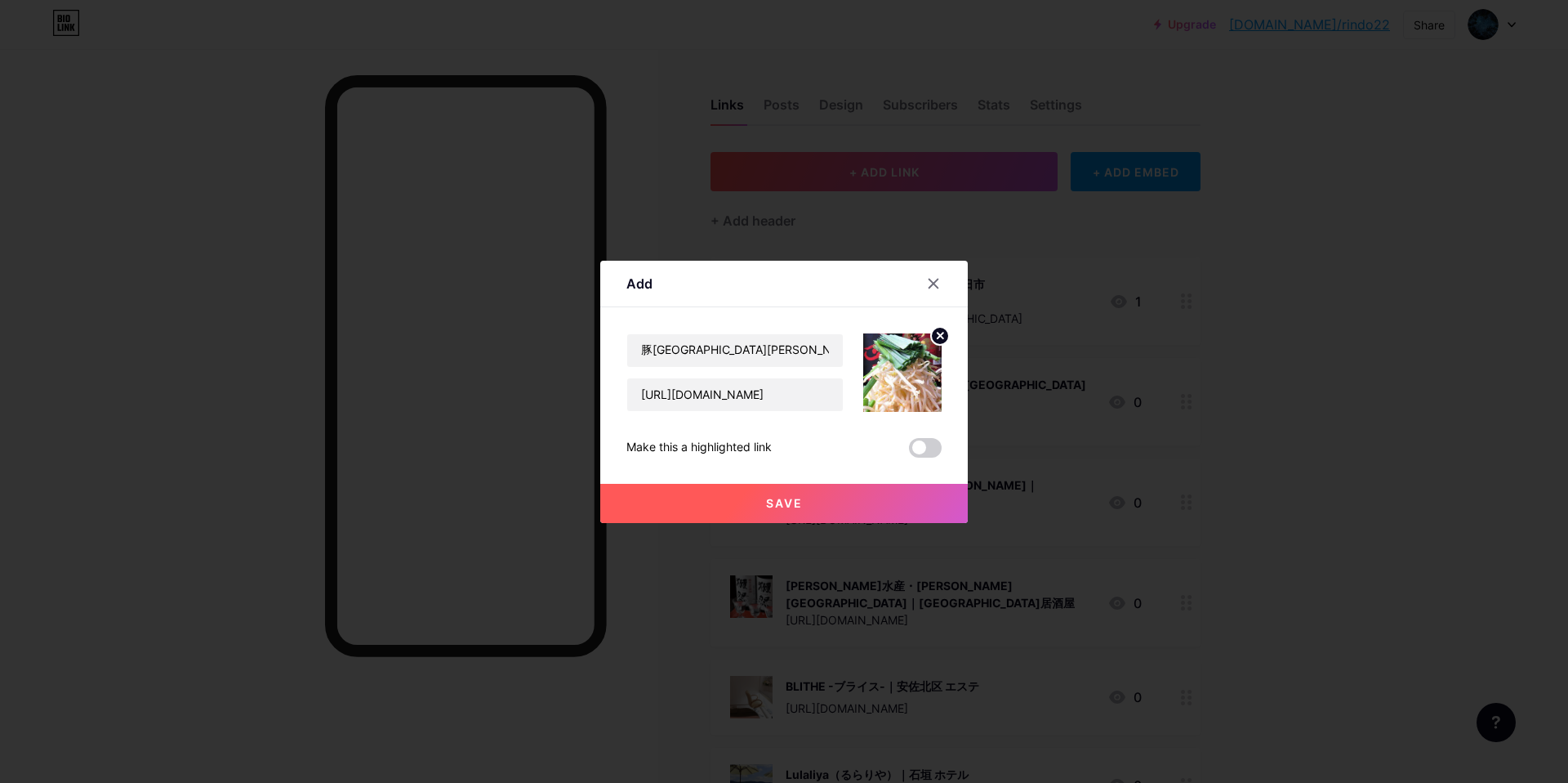
click at [786, 500] on span "Save" at bounding box center [784, 503] width 37 height 14
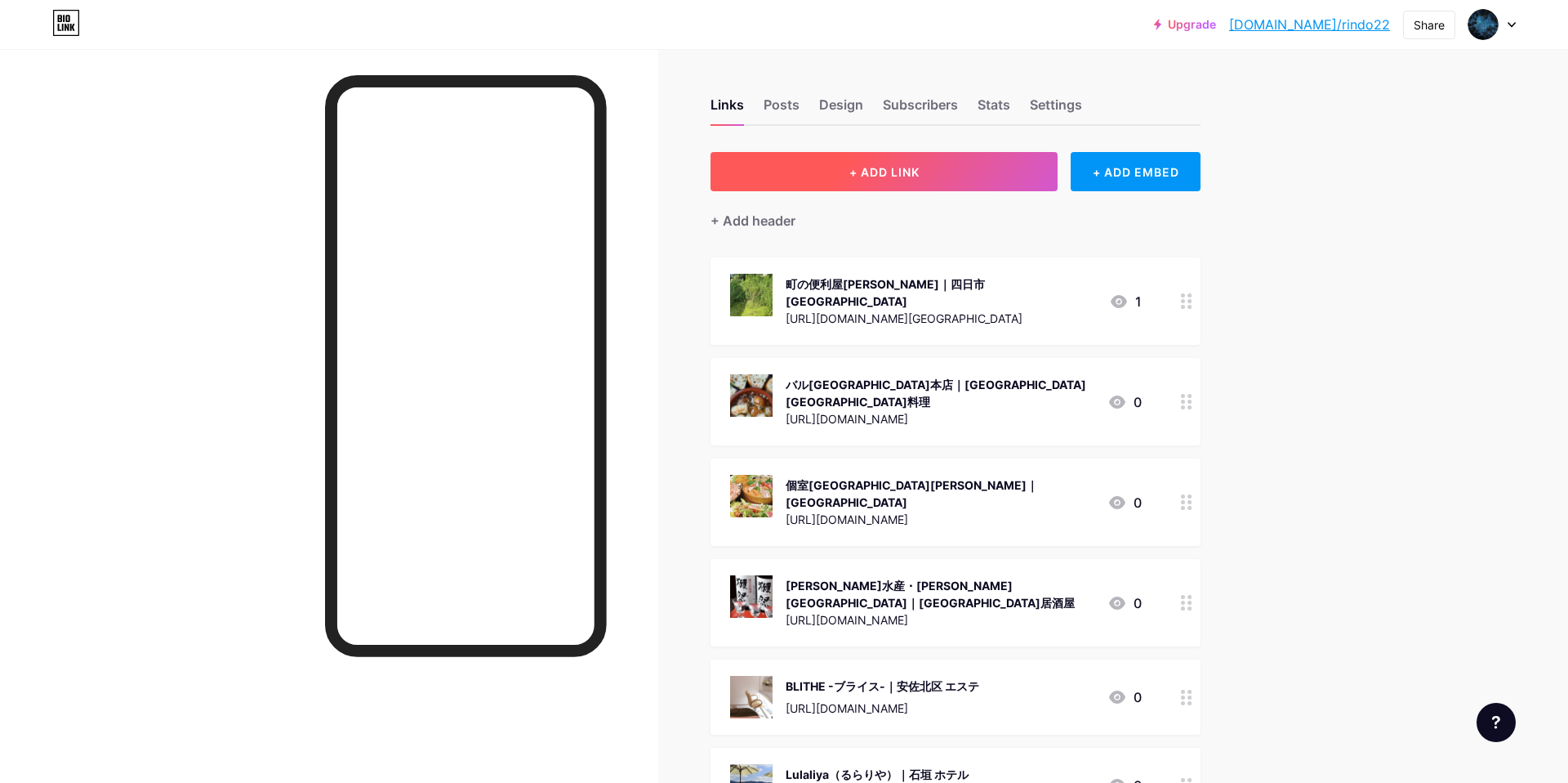
click at [900, 175] on span "+ ADD LINK" at bounding box center [884, 172] width 70 height 14
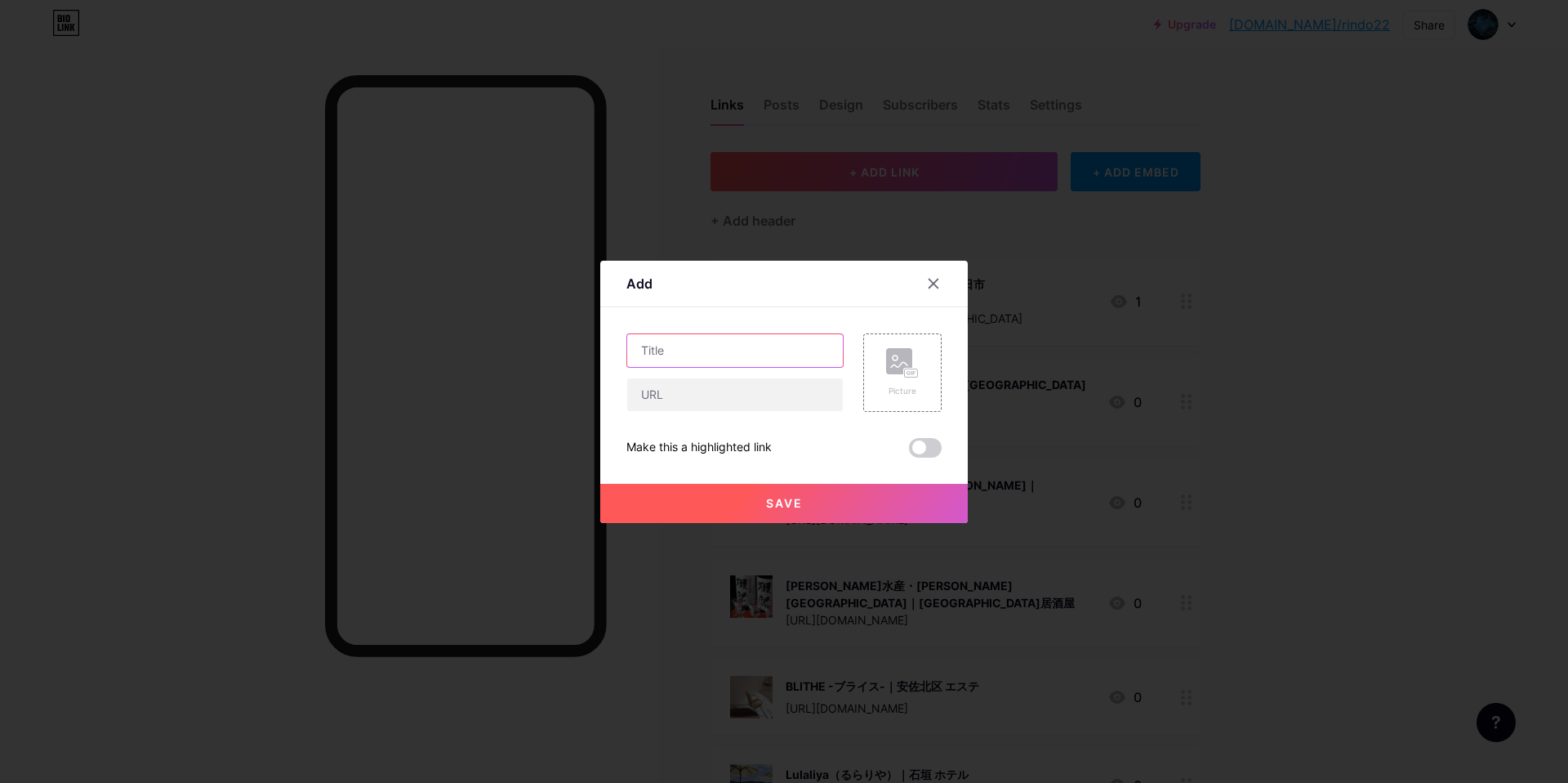
click at [750, 357] on input "text" at bounding box center [735, 351] width 216 height 33
paste input "豚炭一[PERSON_NAME]店｜[PERSON_NAME][GEOGRAPHIC_DATA] 居酒屋"
type input "豚炭一[PERSON_NAME]店｜[PERSON_NAME][GEOGRAPHIC_DATA] 居酒屋"
click at [690, 387] on div at bounding box center [734, 395] width 217 height 35
click at [697, 393] on input "text" at bounding box center [735, 395] width 216 height 33
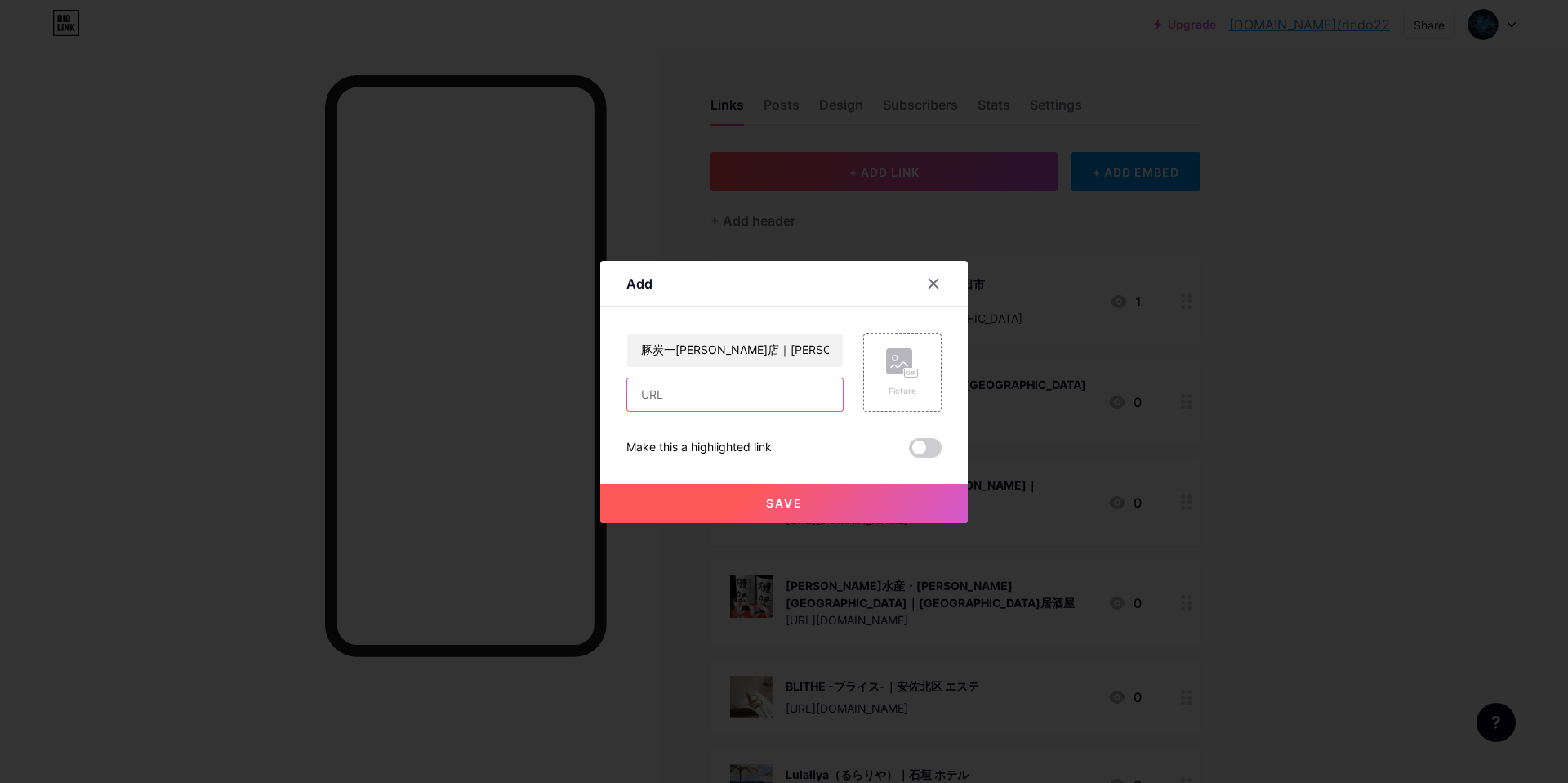
paste input "[URL][DOMAIN_NAME]"
type input "[URL][DOMAIN_NAME]"
click at [930, 366] on div "Picture" at bounding box center [902, 372] width 79 height 79
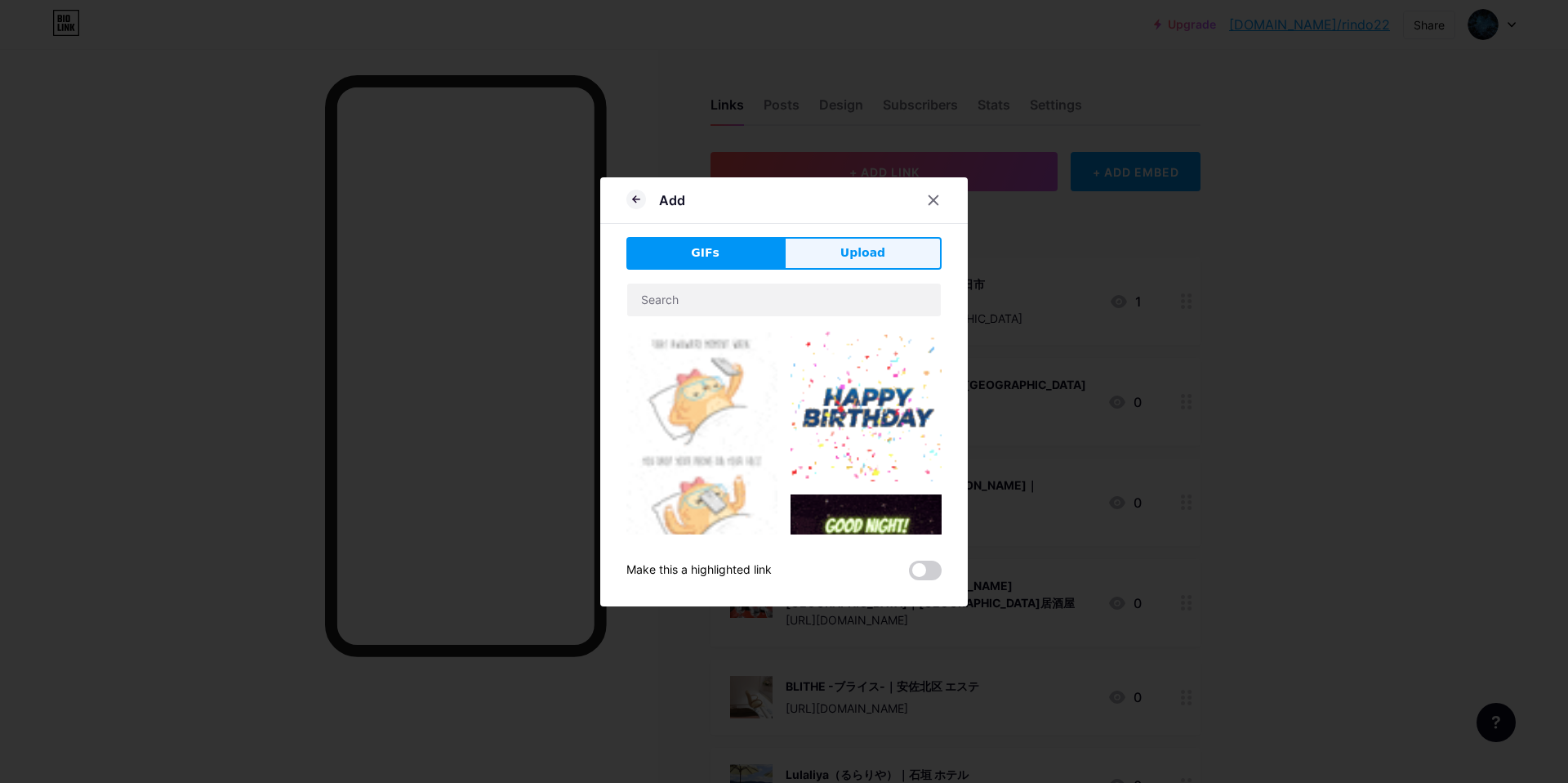
click at [868, 248] on span "Upload" at bounding box center [863, 253] width 45 height 17
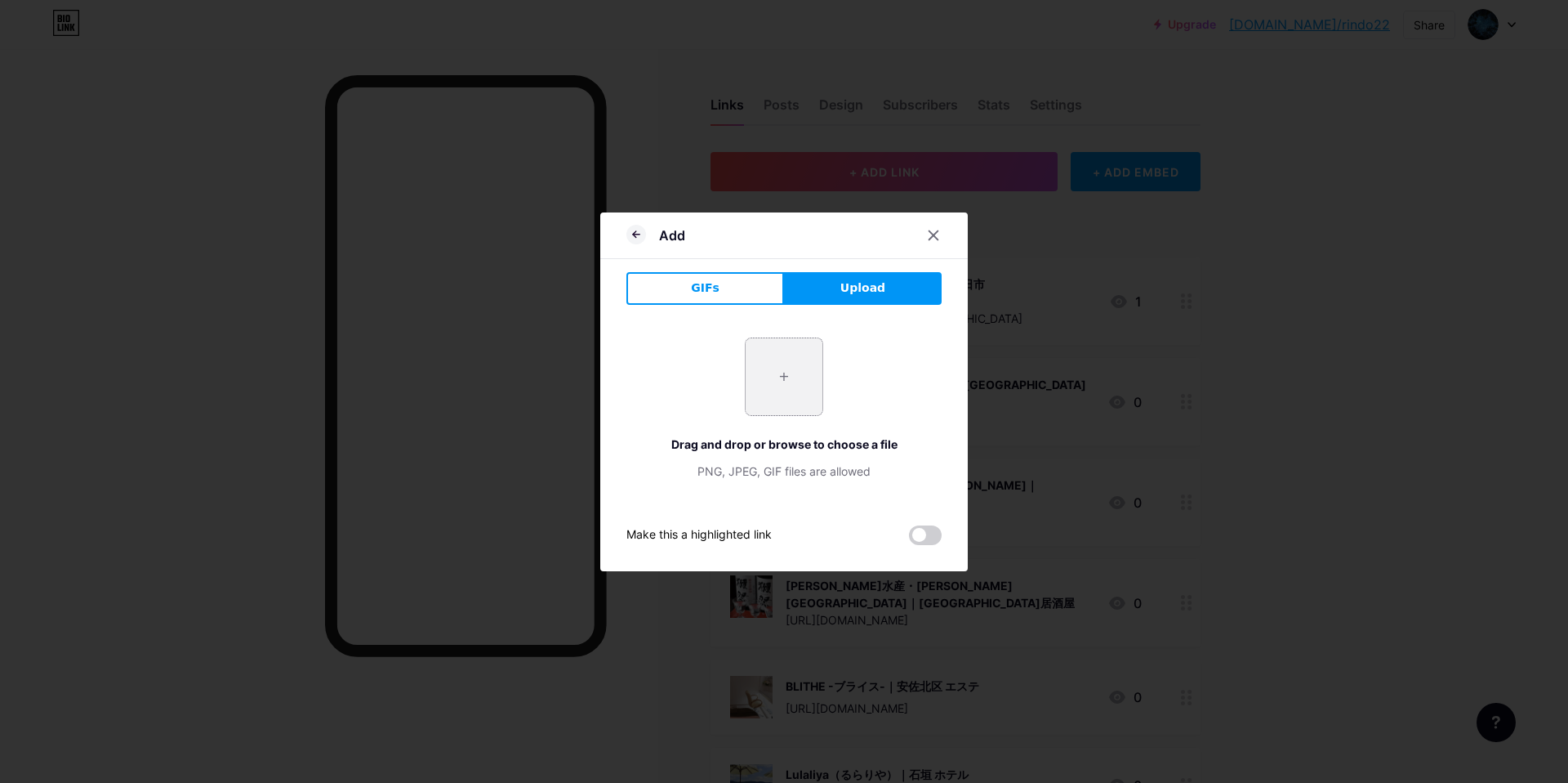
click at [761, 392] on input "file" at bounding box center [784, 376] width 77 height 77
type input "C:\fakepath\スクリーンショット 2025-09-10 15.09.45.jpg"
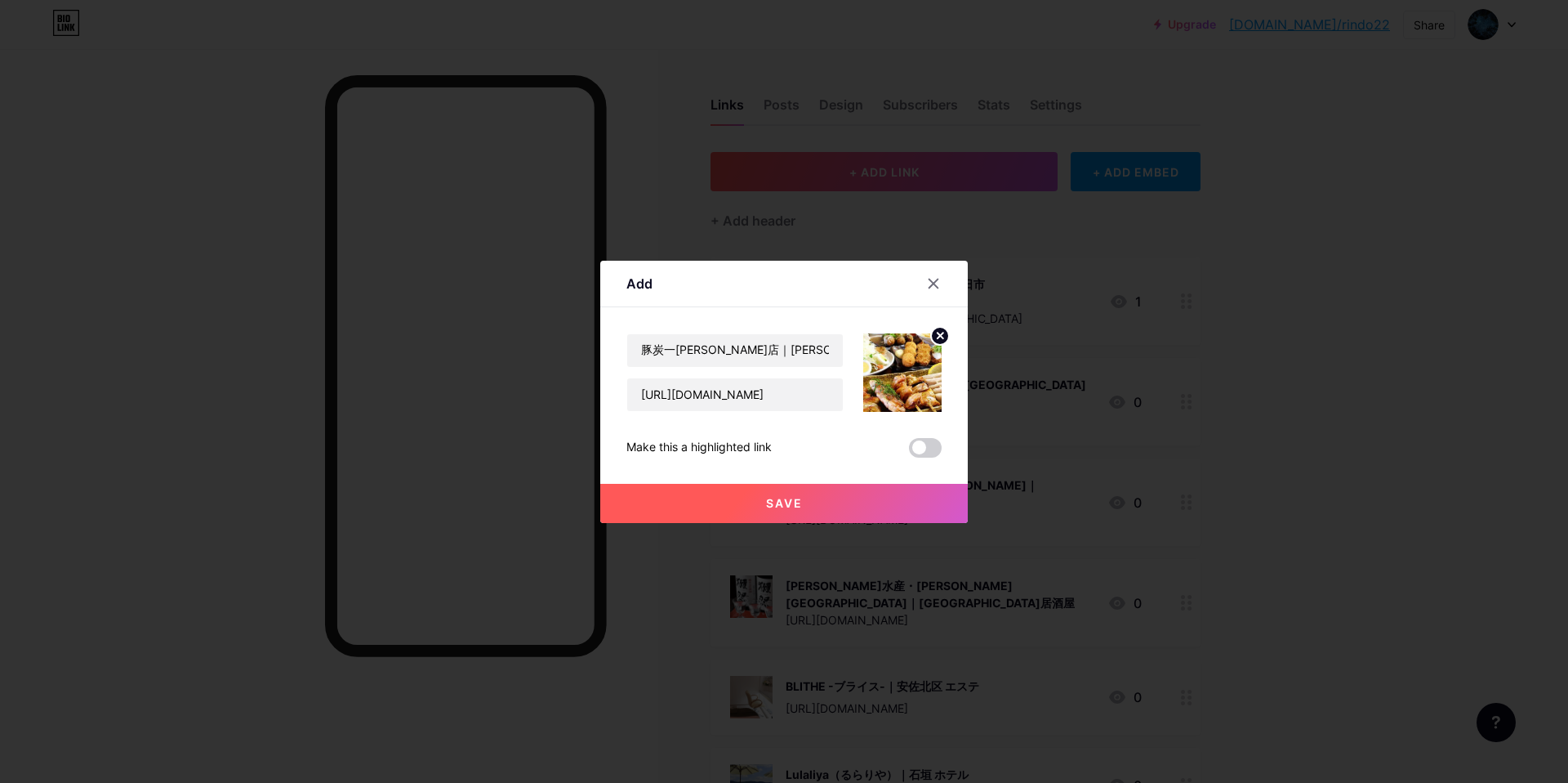
click at [768, 492] on button "Save" at bounding box center [784, 503] width 367 height 39
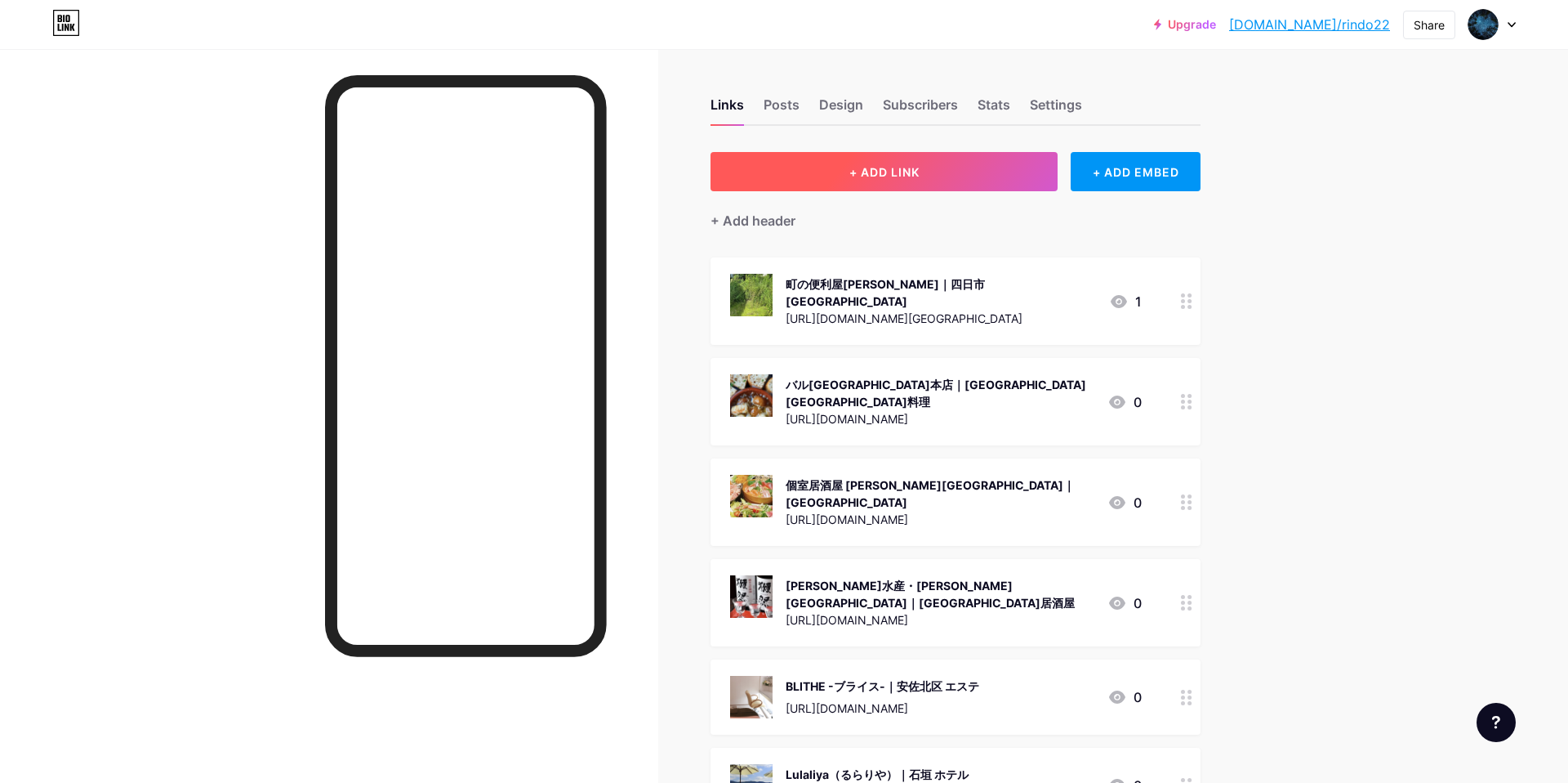
click at [888, 165] on span "+ ADD LINK" at bounding box center [884, 172] width 70 height 14
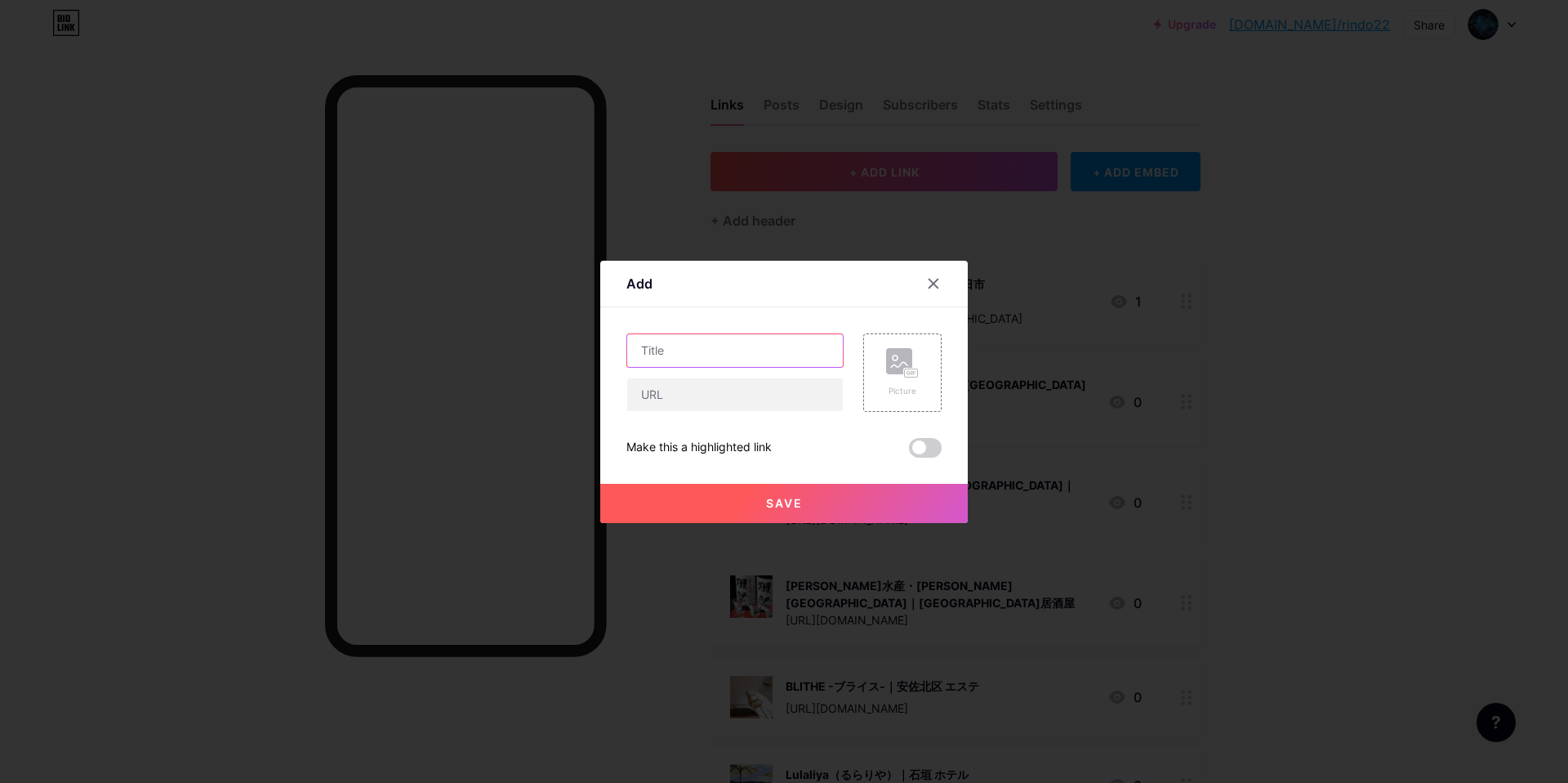
drag, startPoint x: 721, startPoint y: 351, endPoint x: 727, endPoint y: 328, distance: 23.8
click at [723, 343] on input "text" at bounding box center [735, 351] width 216 height 33
paste input "豚[GEOGRAPHIC_DATA][PERSON_NAME]｜[PERSON_NAME][GEOGRAPHIC_DATA] 居酒屋"
type input "豚[GEOGRAPHIC_DATA][PERSON_NAME]｜[PERSON_NAME][GEOGRAPHIC_DATA] 居酒屋"
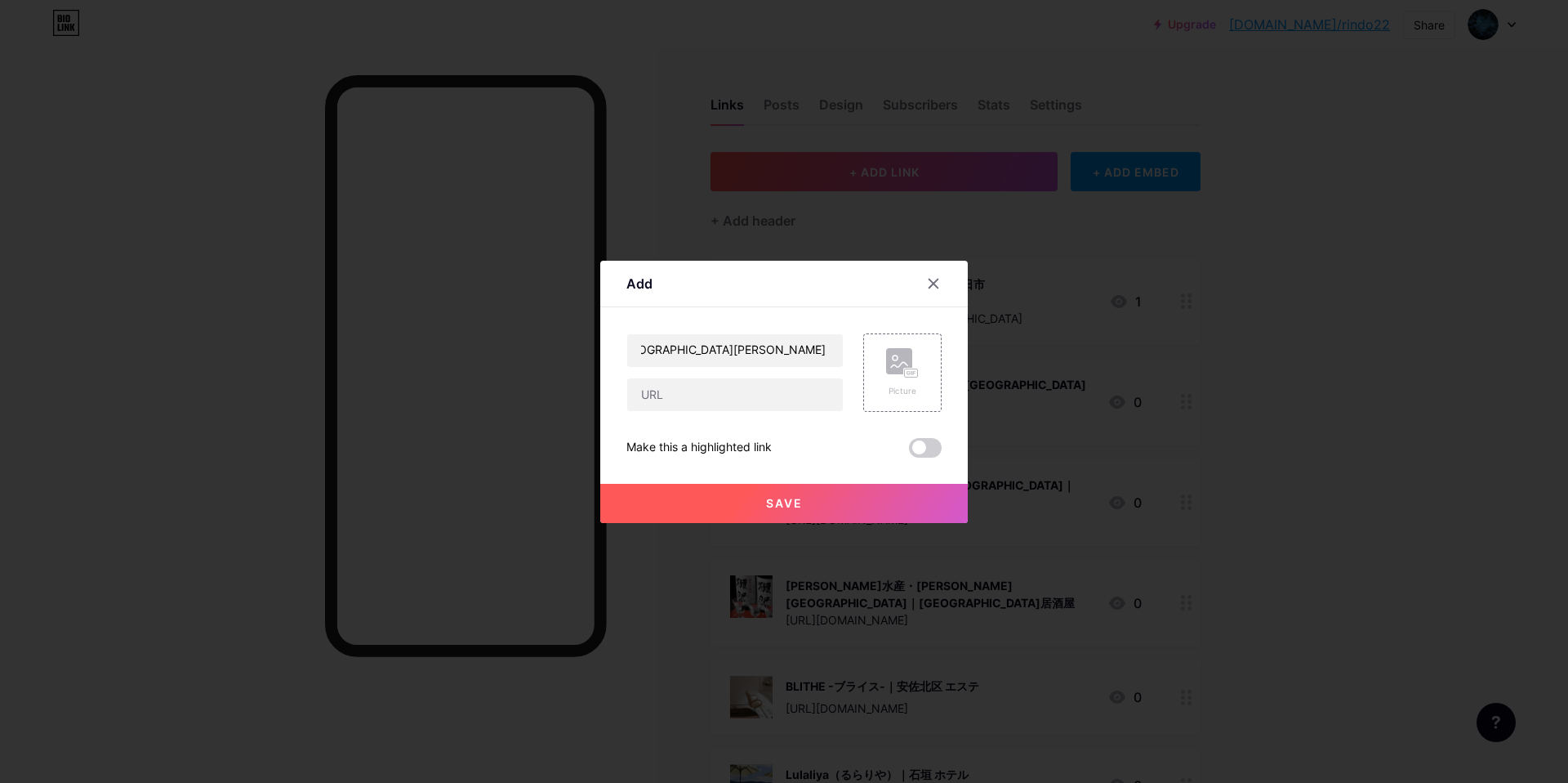
scroll to position [0, 0]
click at [682, 392] on input "text" at bounding box center [735, 395] width 216 height 33
paste input "[URL][DOMAIN_NAME]"
type input "[URL][DOMAIN_NAME]"
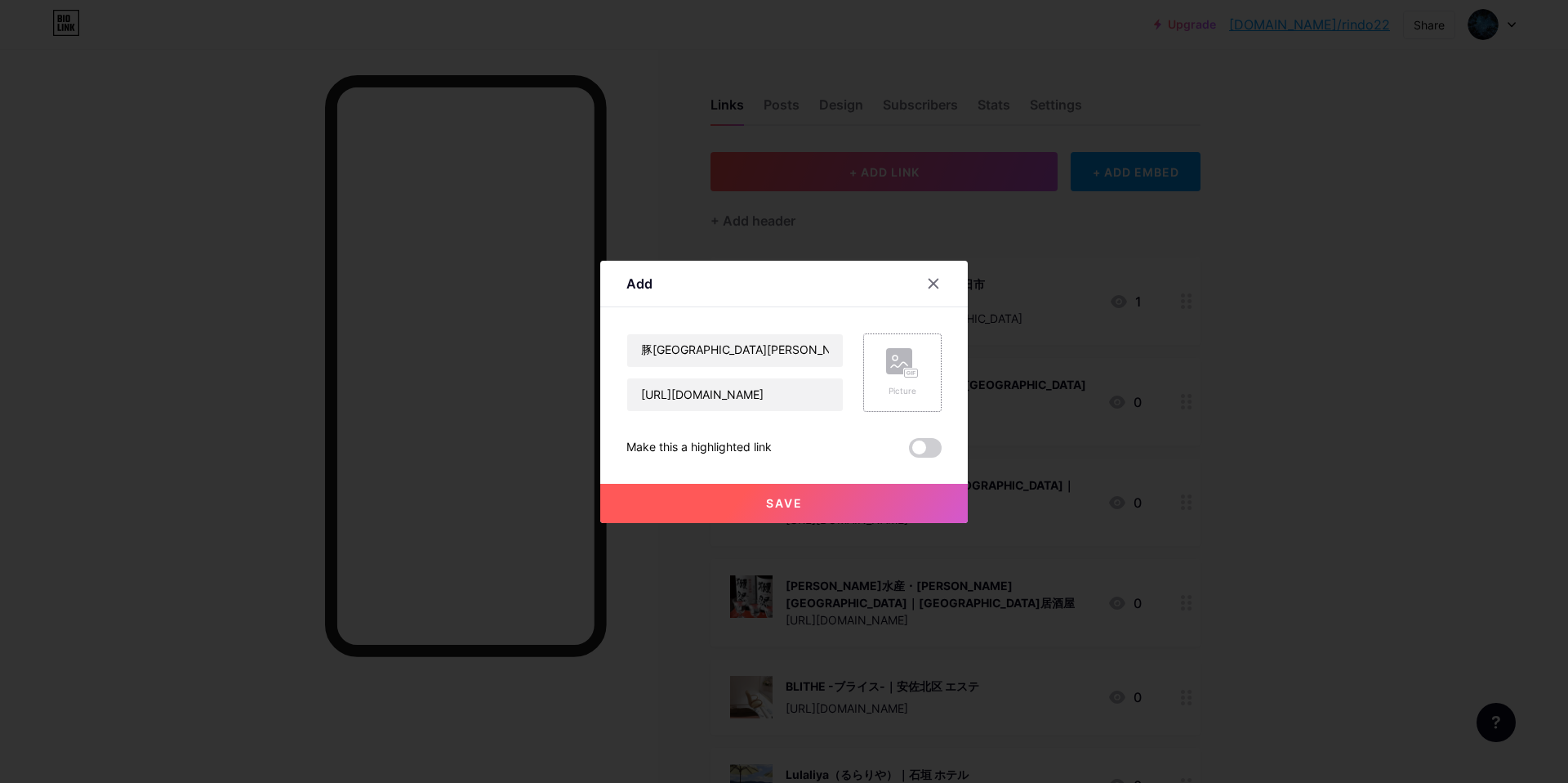
scroll to position [0, 0]
click at [888, 356] on rect at bounding box center [899, 361] width 26 height 26
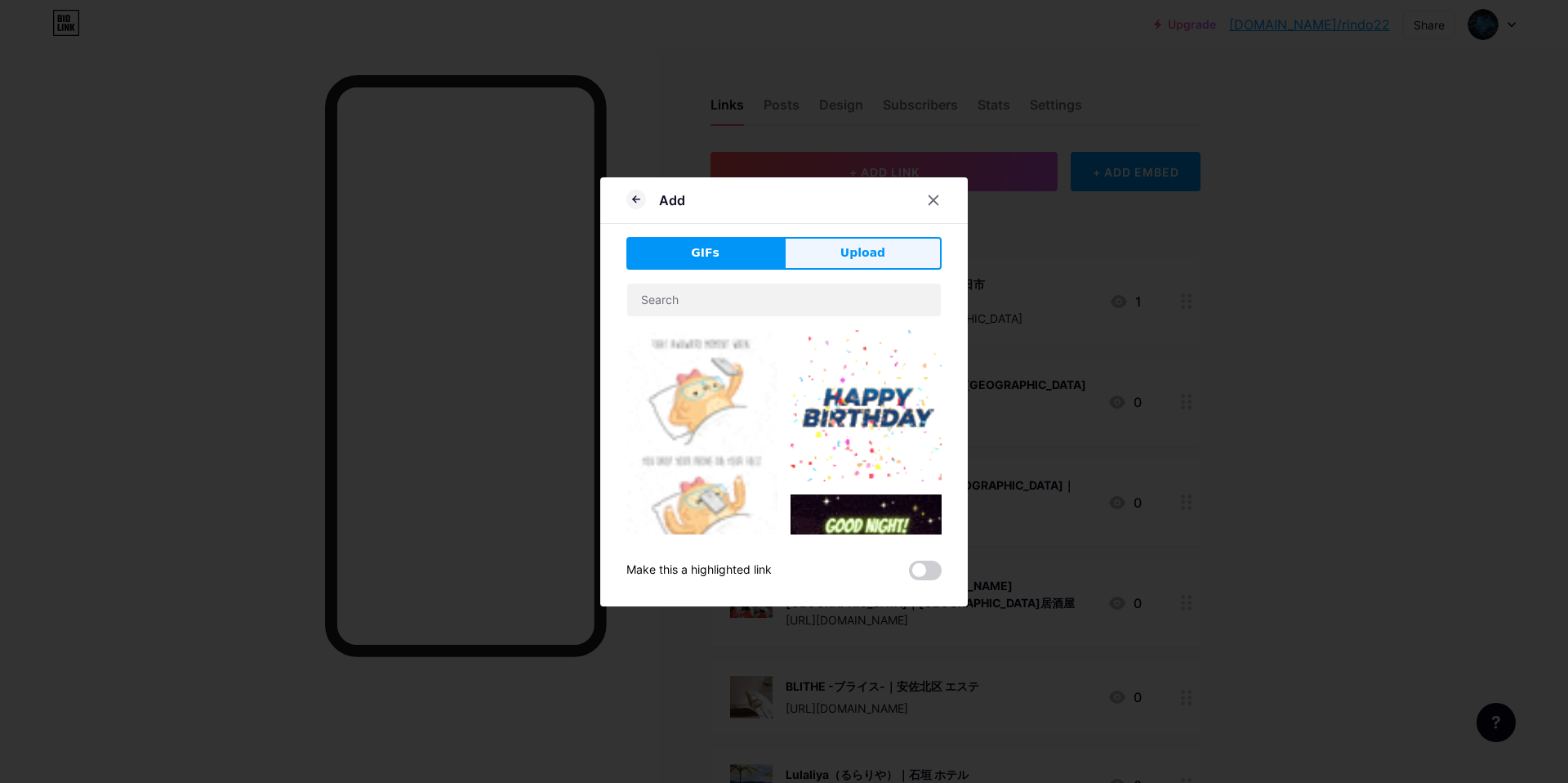
click at [900, 239] on button "Upload" at bounding box center [862, 253] width 157 height 33
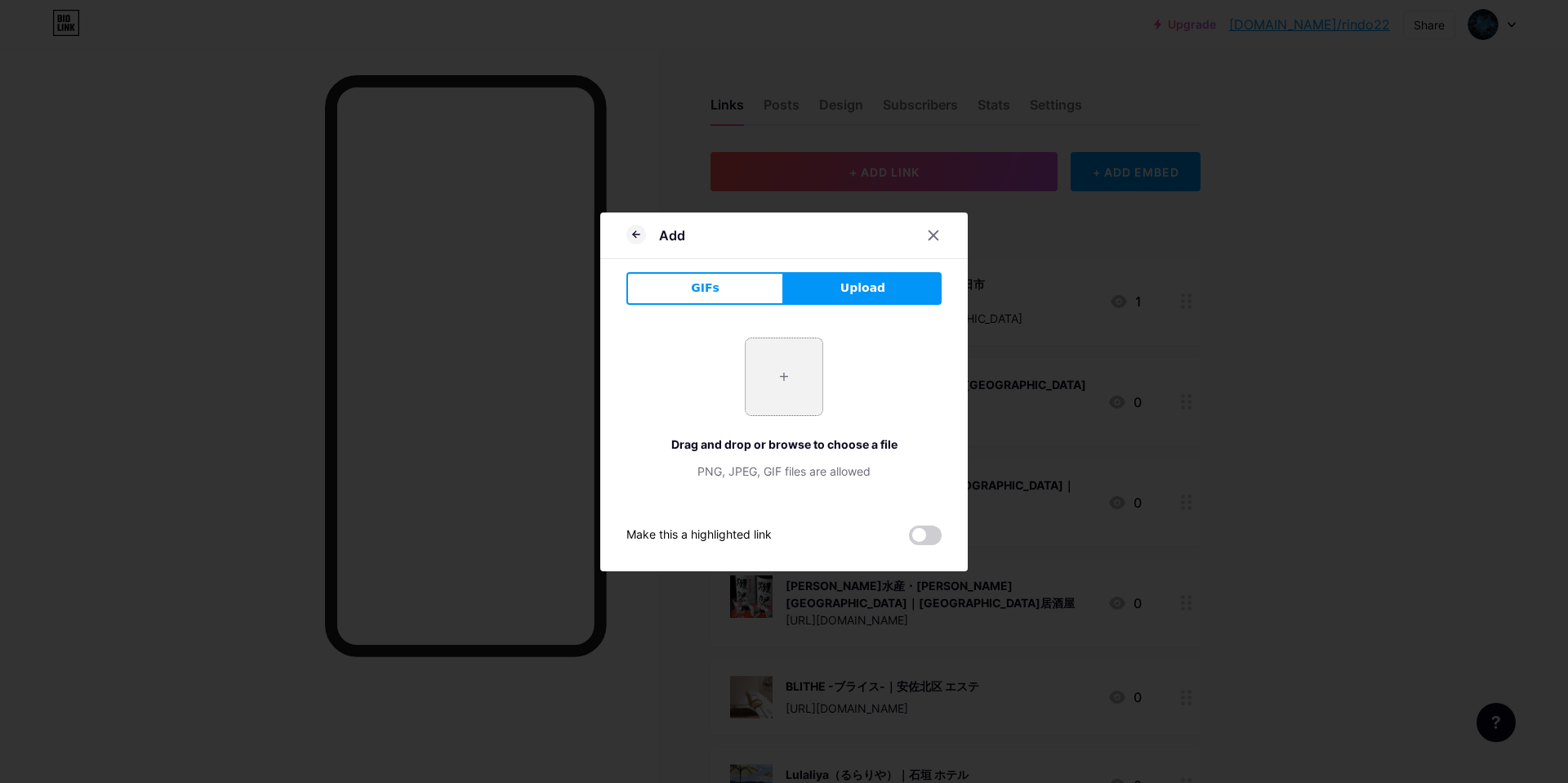
click at [795, 391] on input "file" at bounding box center [784, 376] width 77 height 77
type input "C:\fakepath\スクリーンショット 2025-09-10 15.13.34.jpg"
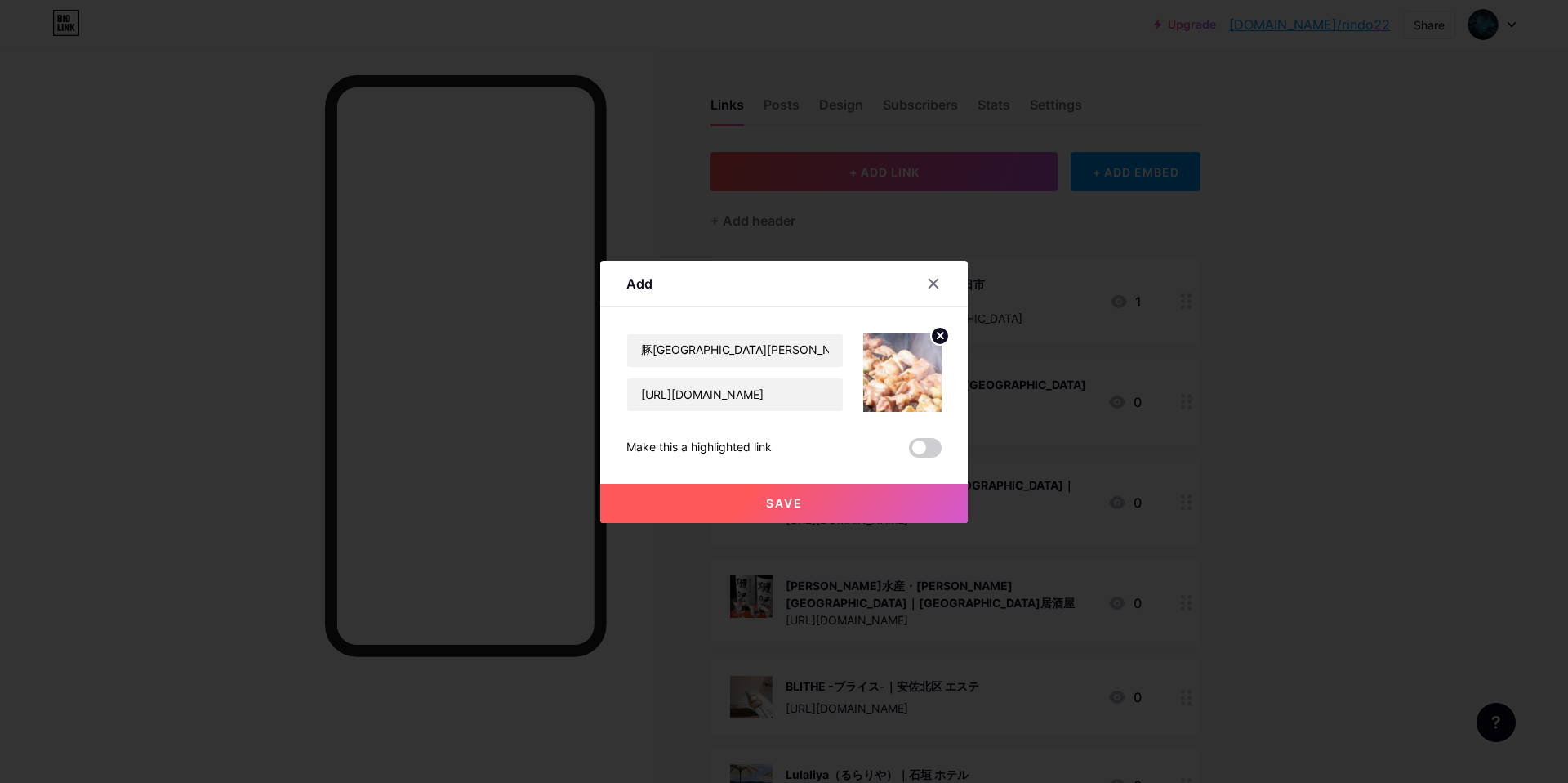
click at [771, 505] on span "Save" at bounding box center [784, 503] width 37 height 14
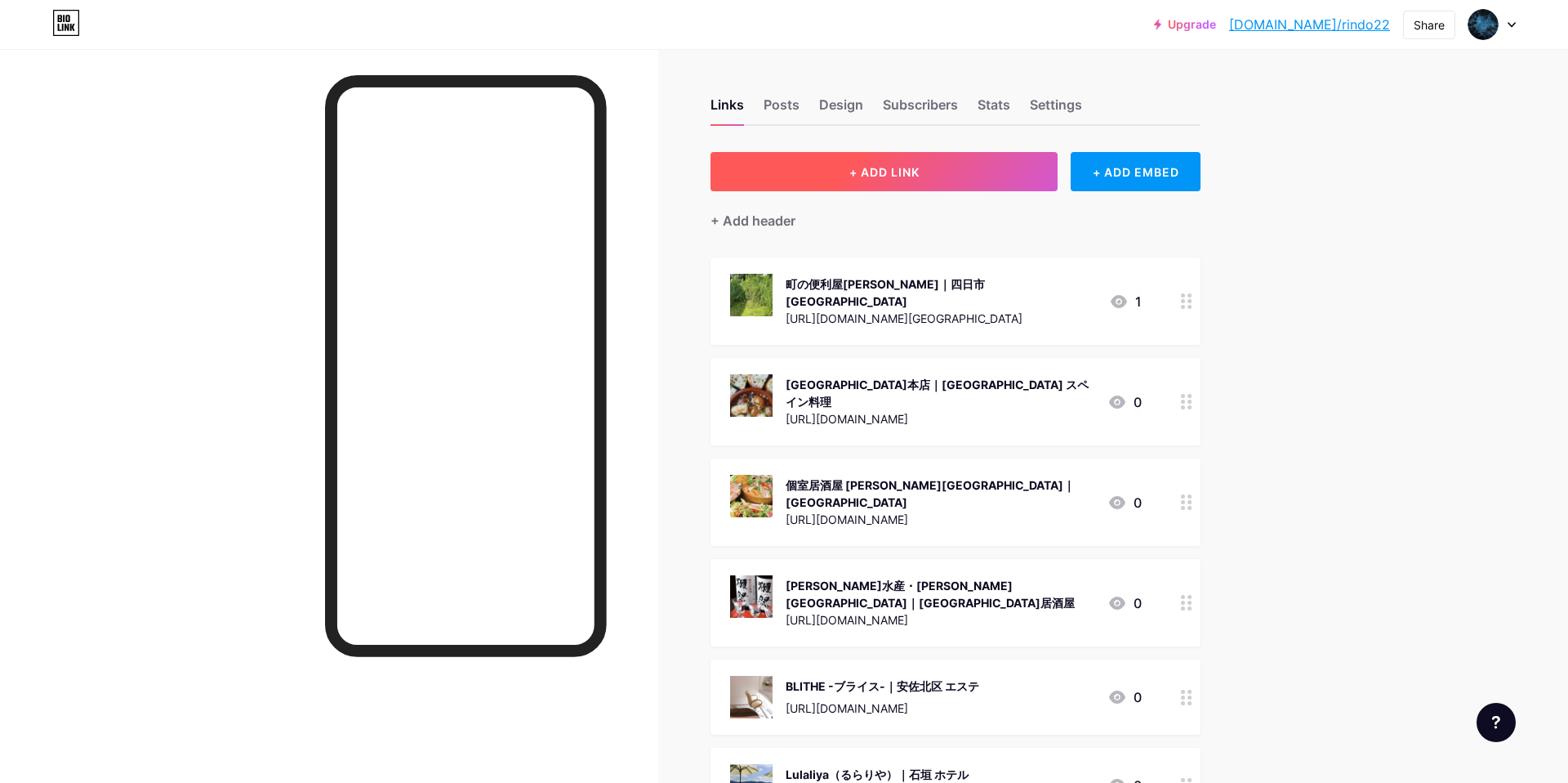
click at [927, 173] on button "+ ADD LINK" at bounding box center [884, 171] width 347 height 39
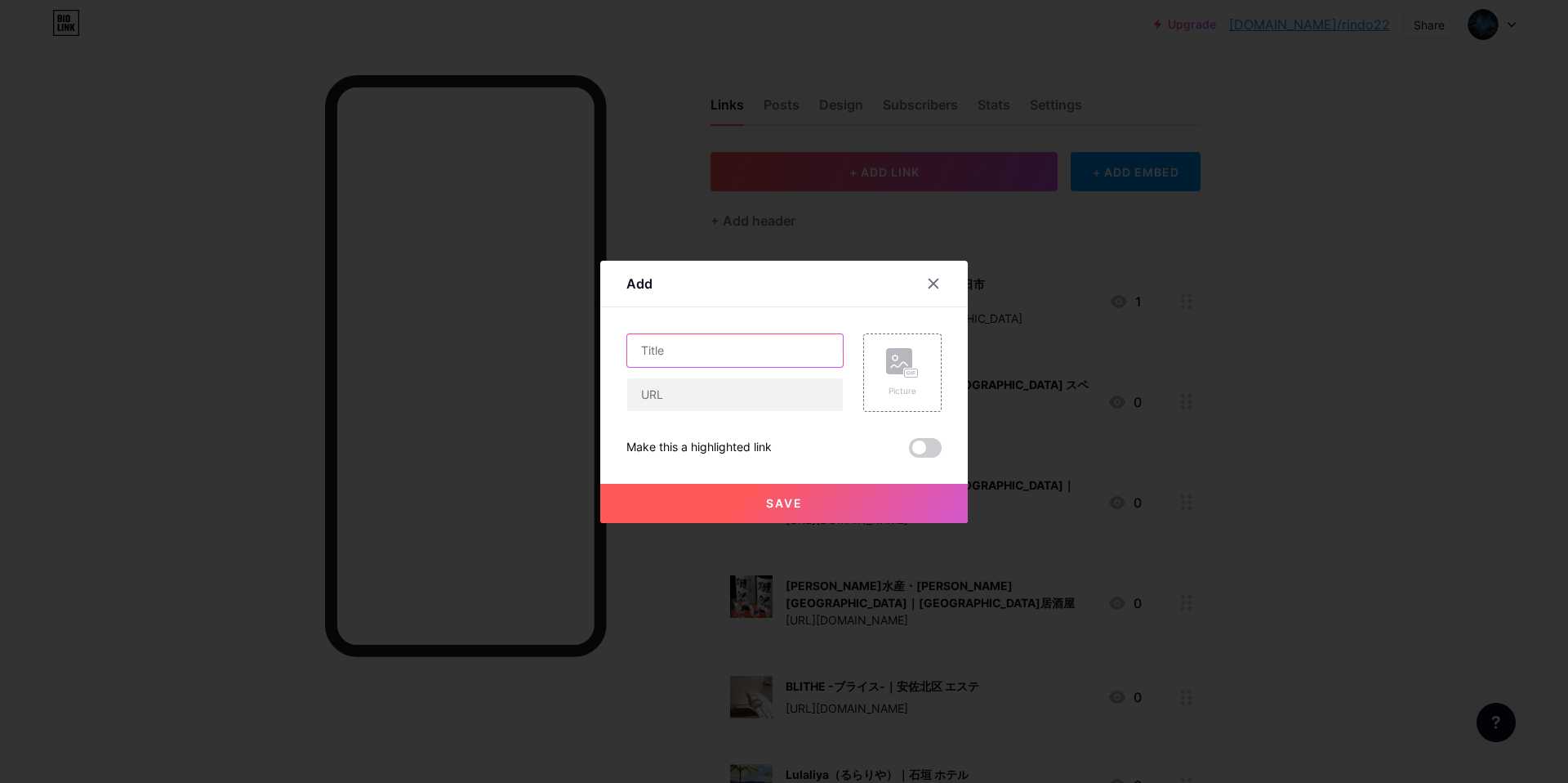
drag, startPoint x: 727, startPoint y: 361, endPoint x: 727, endPoint y: 346, distance: 15.0
click at [727, 358] on input "text" at bounding box center [735, 351] width 216 height 33
paste input "株式会社リヴェール｜港区 デリバリーレンタル"
type input "株式会社リヴェール｜港区 デリバリーレンタル"
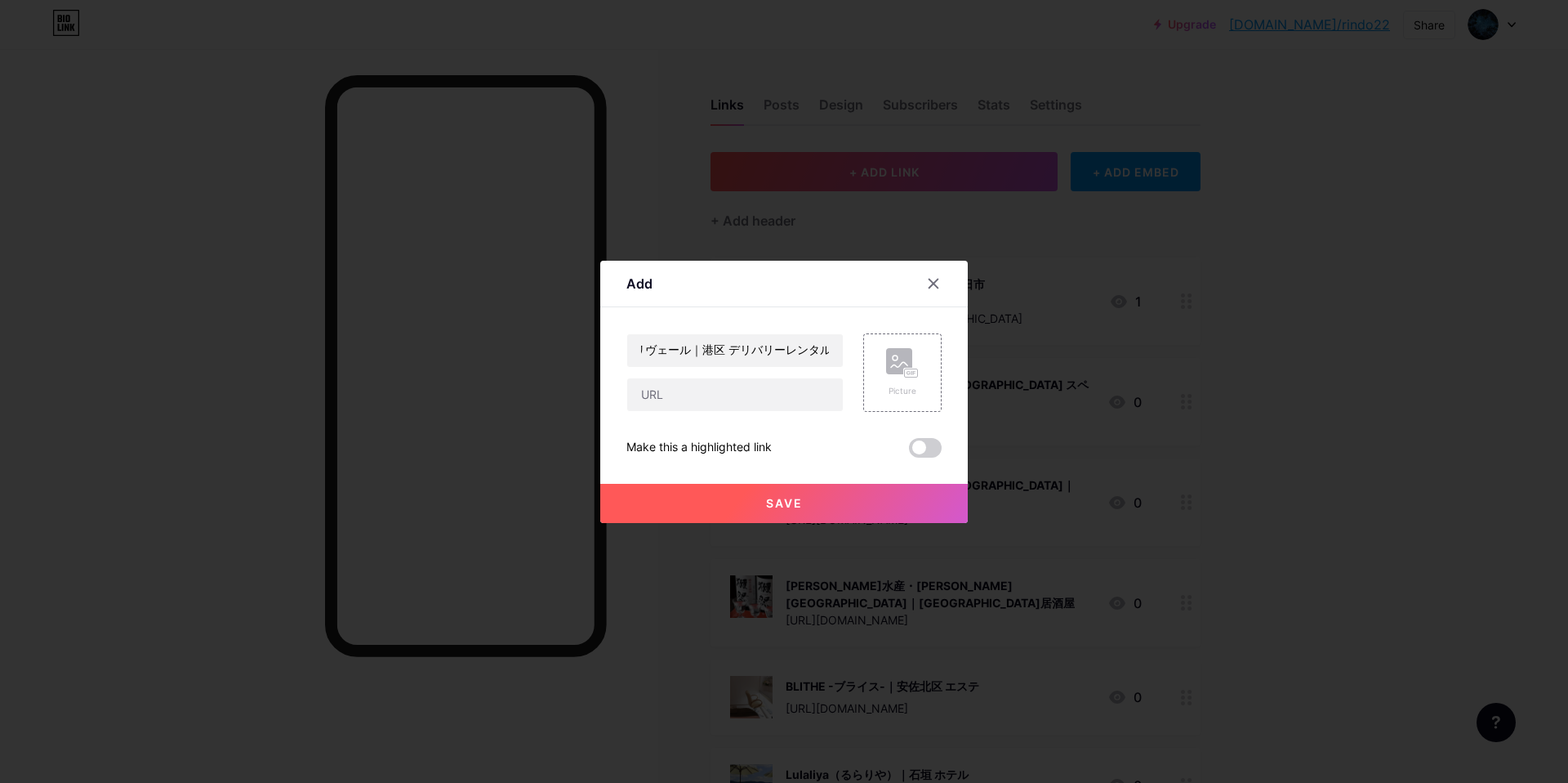
scroll to position [0, 0]
click at [708, 398] on input "text" at bounding box center [735, 395] width 216 height 33
paste input "[URL][DOMAIN_NAME]"
type input "[URL][DOMAIN_NAME]"
click at [899, 375] on icon at bounding box center [903, 363] width 33 height 30
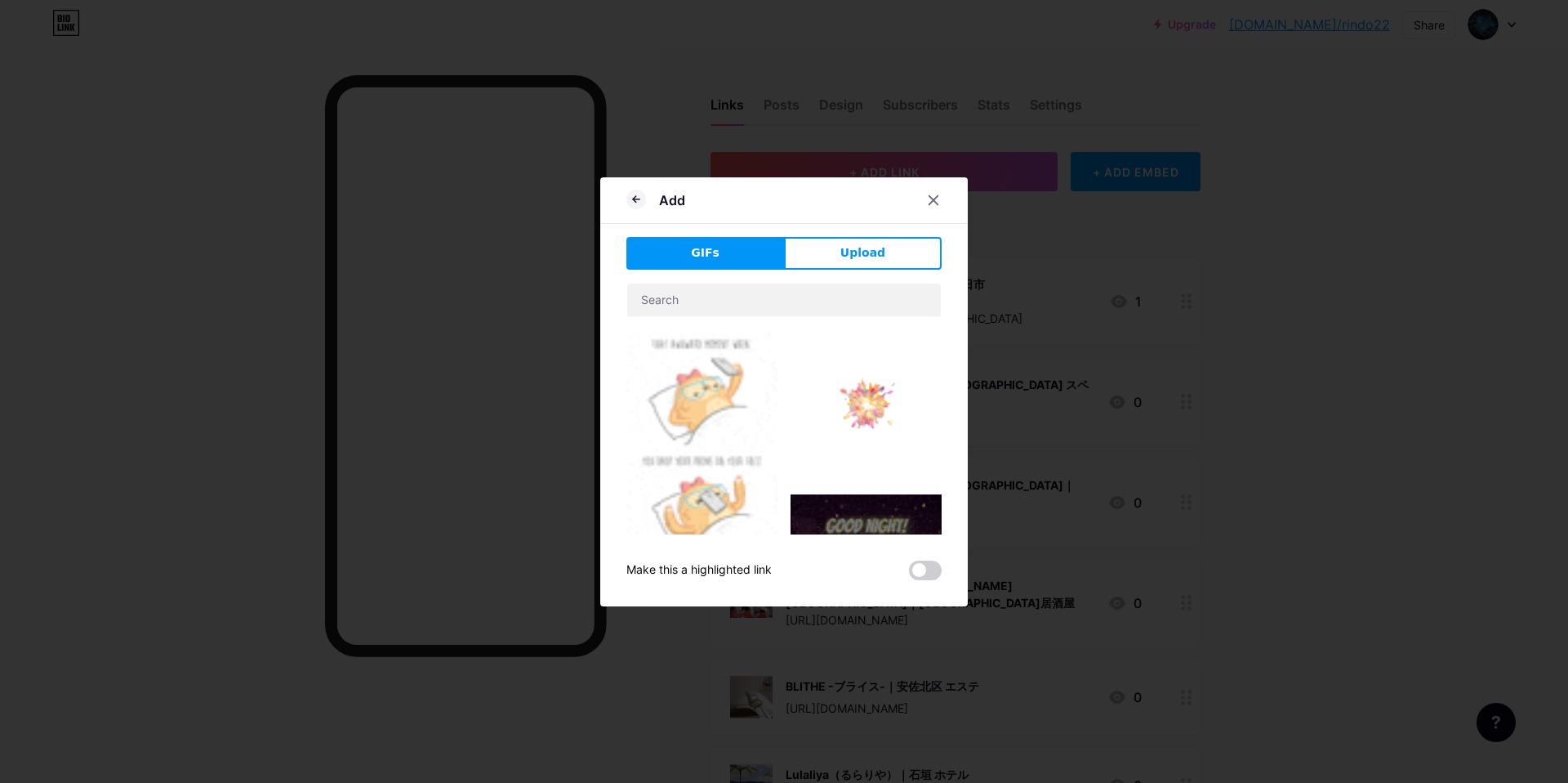
click at [877, 245] on button "Upload" at bounding box center [862, 253] width 157 height 33
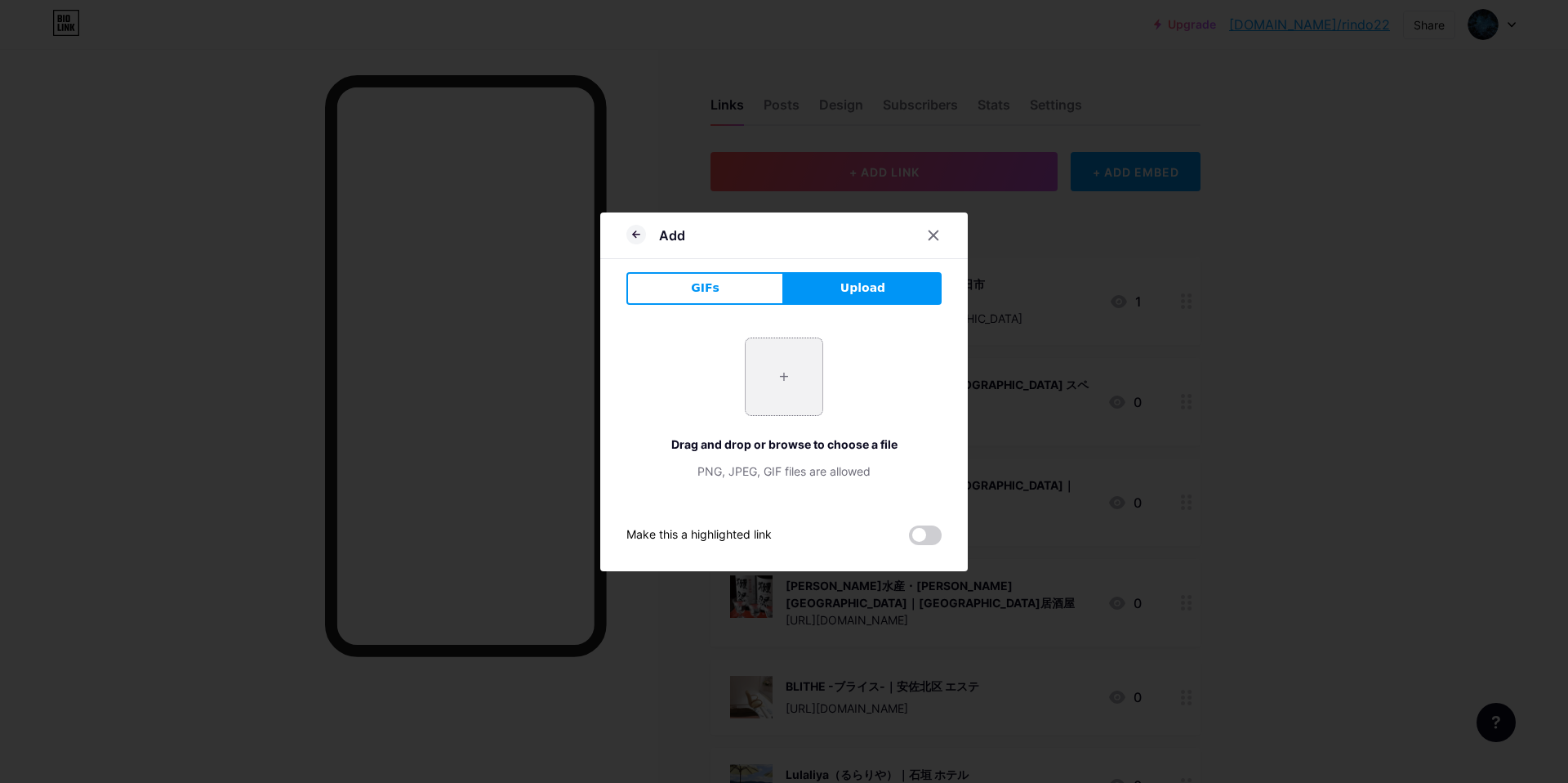
drag, startPoint x: 768, startPoint y: 384, endPoint x: 776, endPoint y: 388, distance: 8.9
click at [772, 385] on input "file" at bounding box center [784, 376] width 77 height 77
type input "C:\fakepath\スクリーンショット 2025-09-10 15.26.40.jpg"
click at [638, 235] on icon at bounding box center [636, 234] width 20 height 20
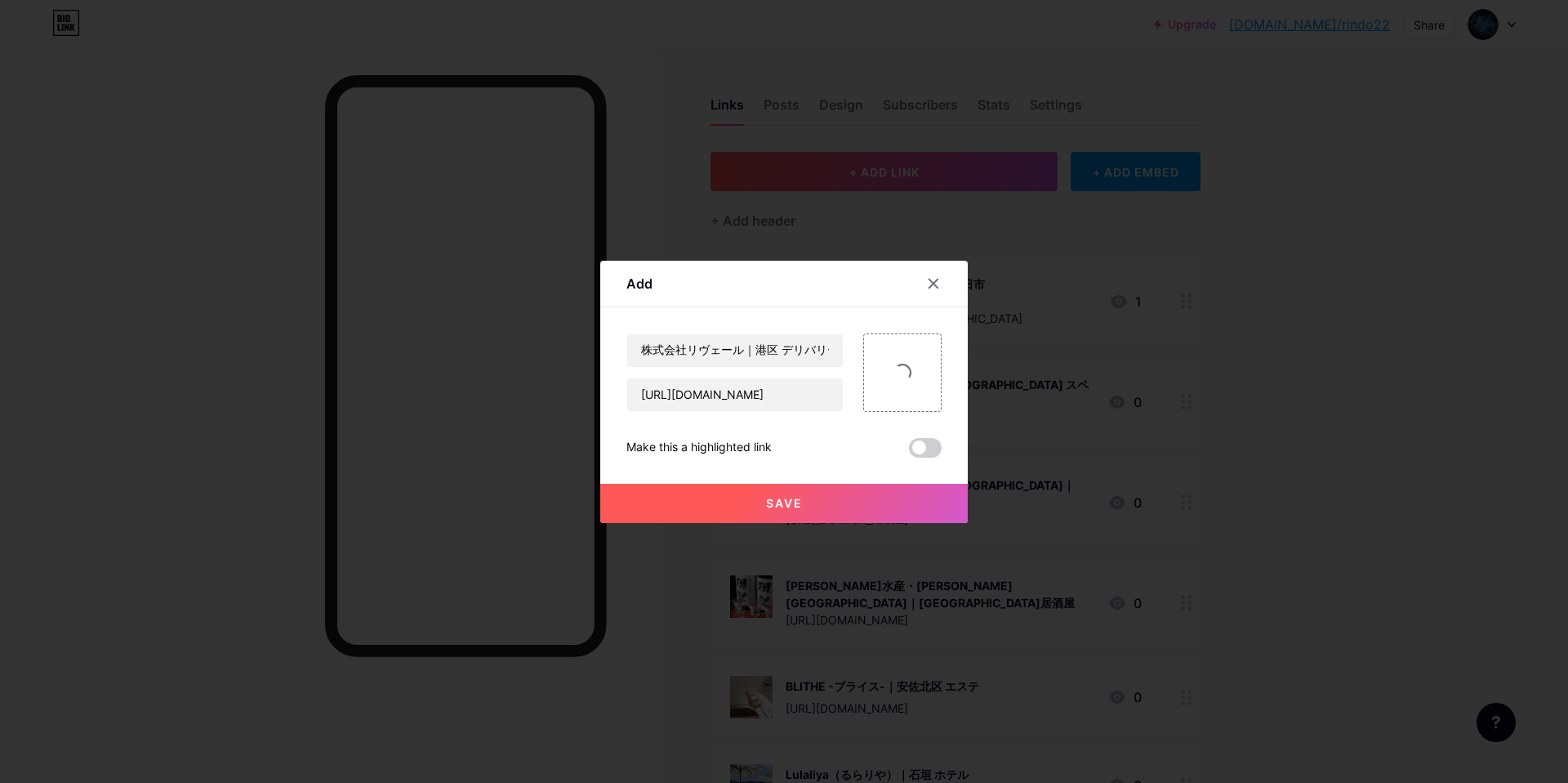
click at [878, 436] on div "株式会社リヴェール｜港区 デリバリーレンタル https://maps.app.goo.gl/of1RR2bDaJG56PcRA Make this a hi…" at bounding box center [784, 396] width 315 height 124
click at [895, 370] on span at bounding box center [901, 372] width 23 height 23
click at [922, 365] on div at bounding box center [902, 372] width 79 height 79
click at [902, 366] on span at bounding box center [902, 372] width 25 height 25
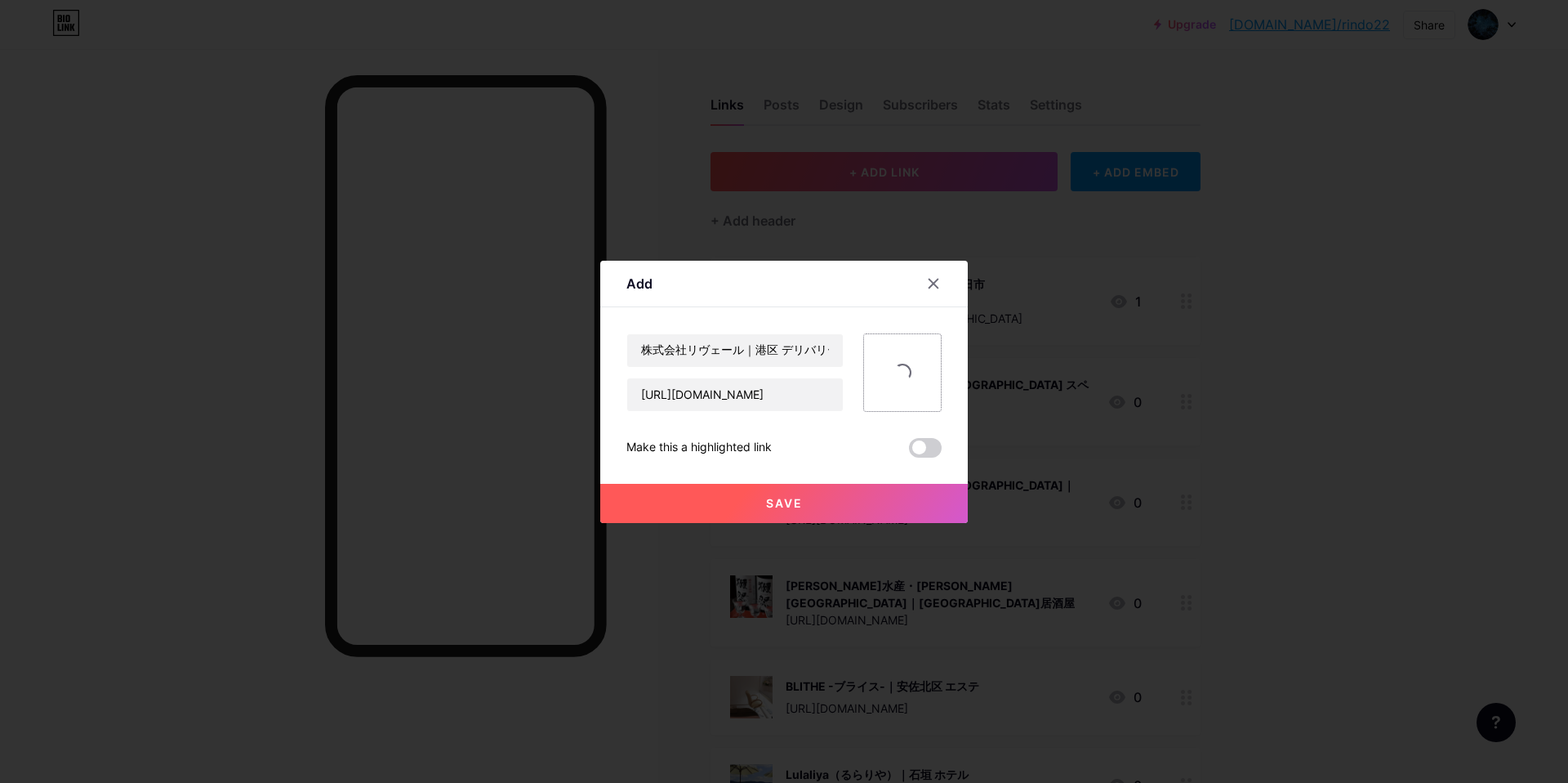
click at [902, 366] on span at bounding box center [902, 372] width 24 height 24
click at [785, 504] on span "Save" at bounding box center [784, 503] width 37 height 14
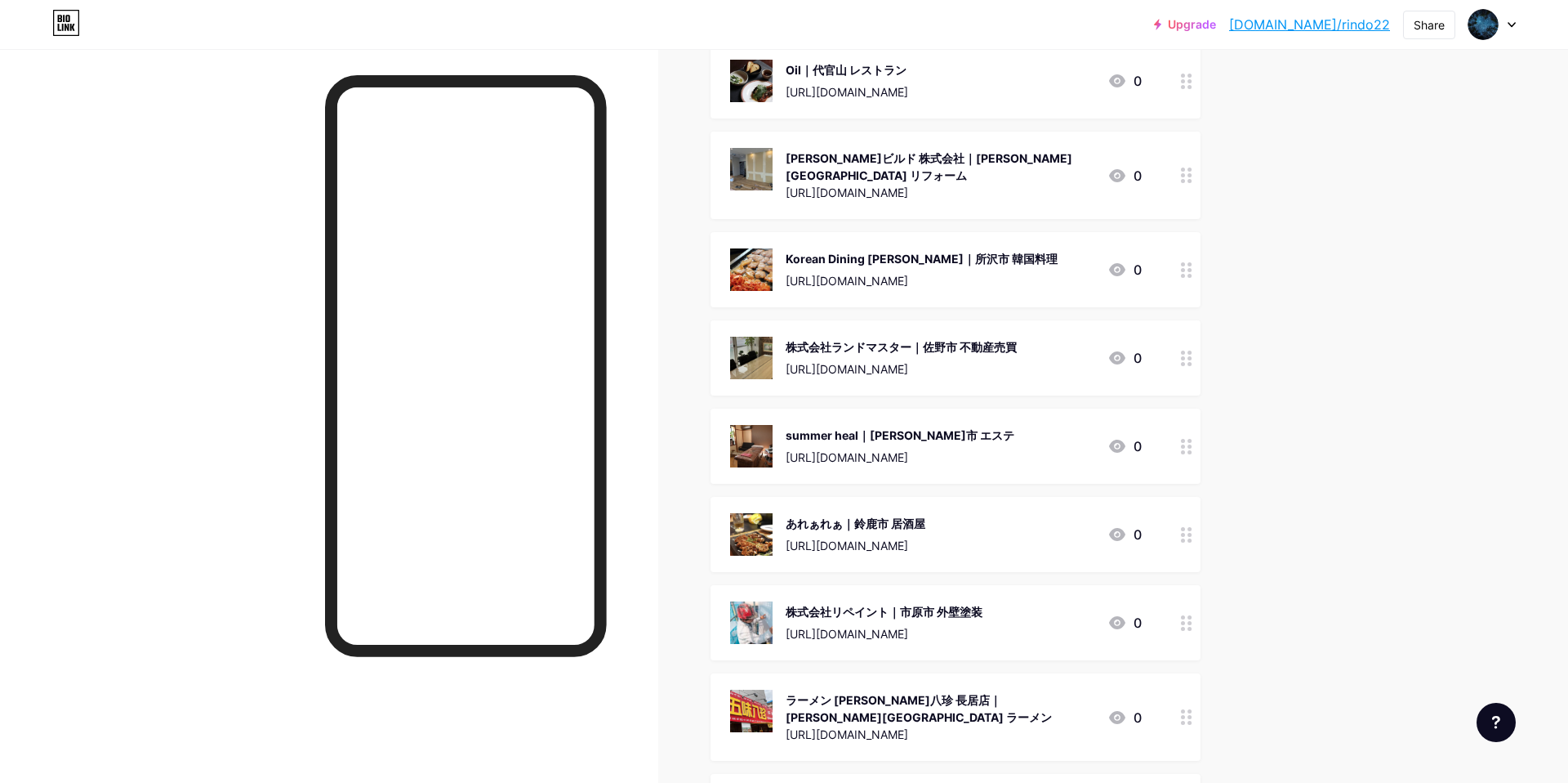
scroll to position [145549, 0]
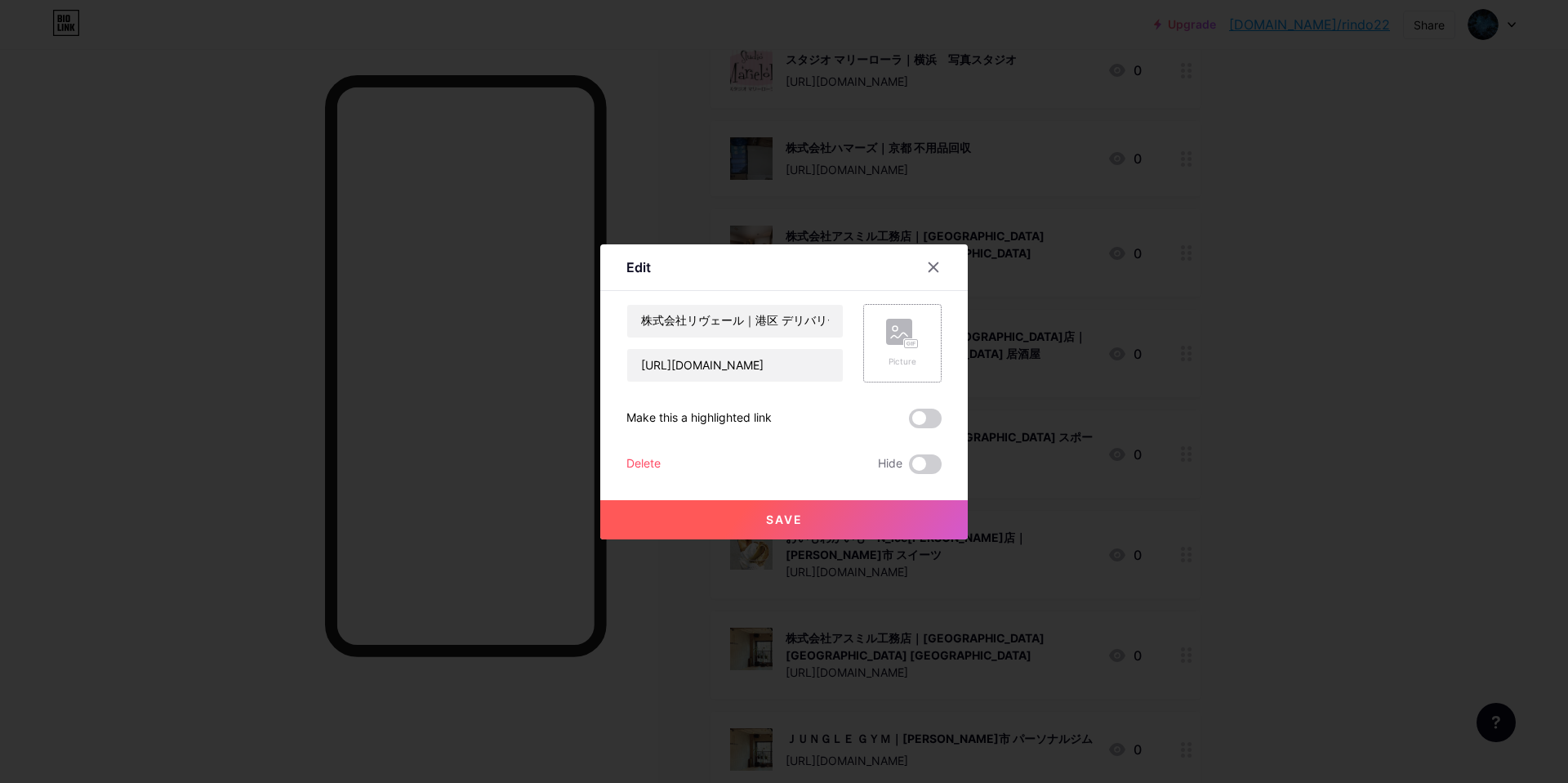
click at [875, 351] on div "Picture" at bounding box center [902, 343] width 79 height 79
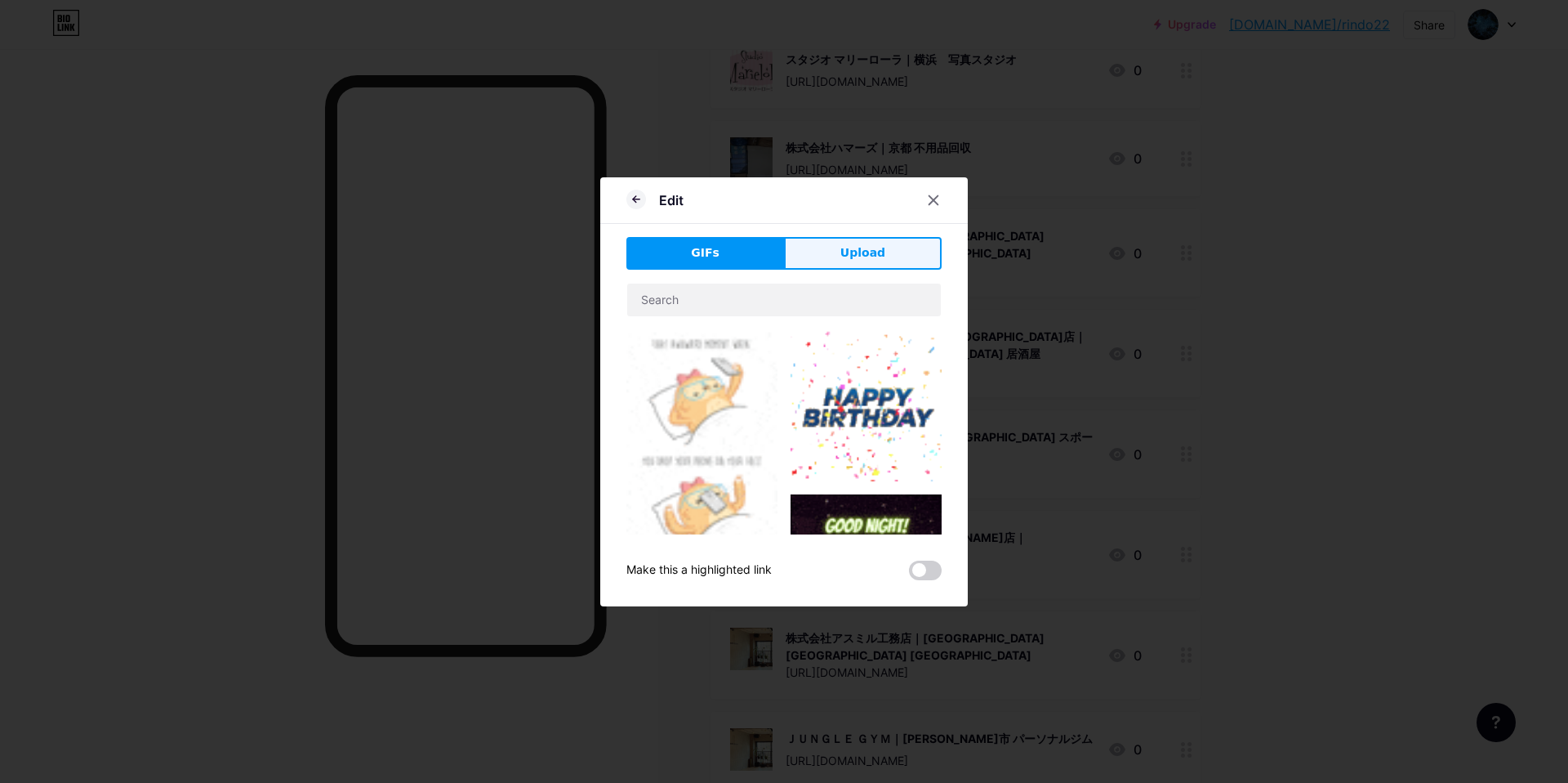
click at [883, 245] on button "Upload" at bounding box center [862, 253] width 157 height 33
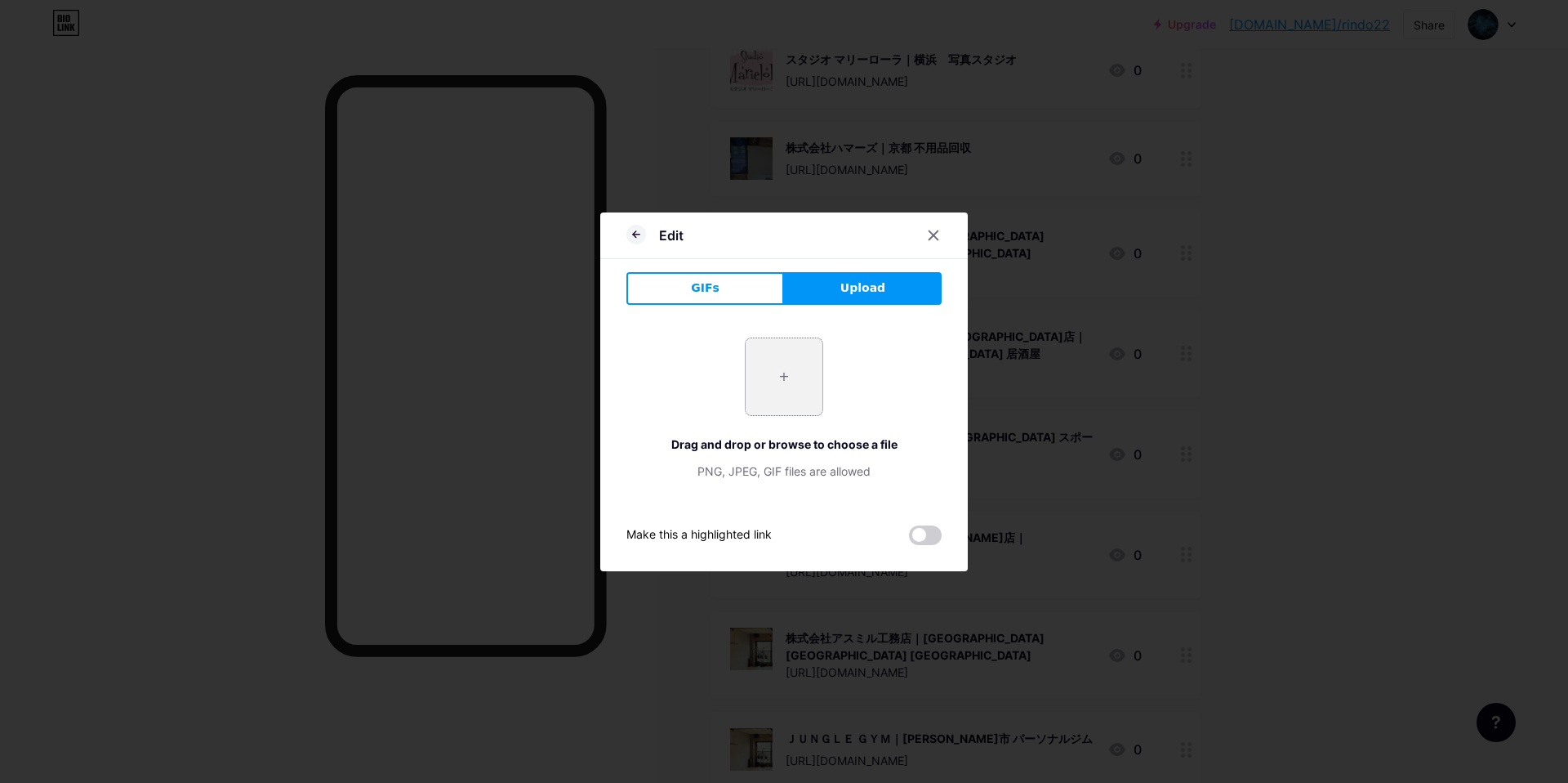
click at [796, 382] on input "file" at bounding box center [784, 376] width 77 height 77
type input "C:\fakepath\スクリーンショット 2025-09-10 15.26.40.jpg"
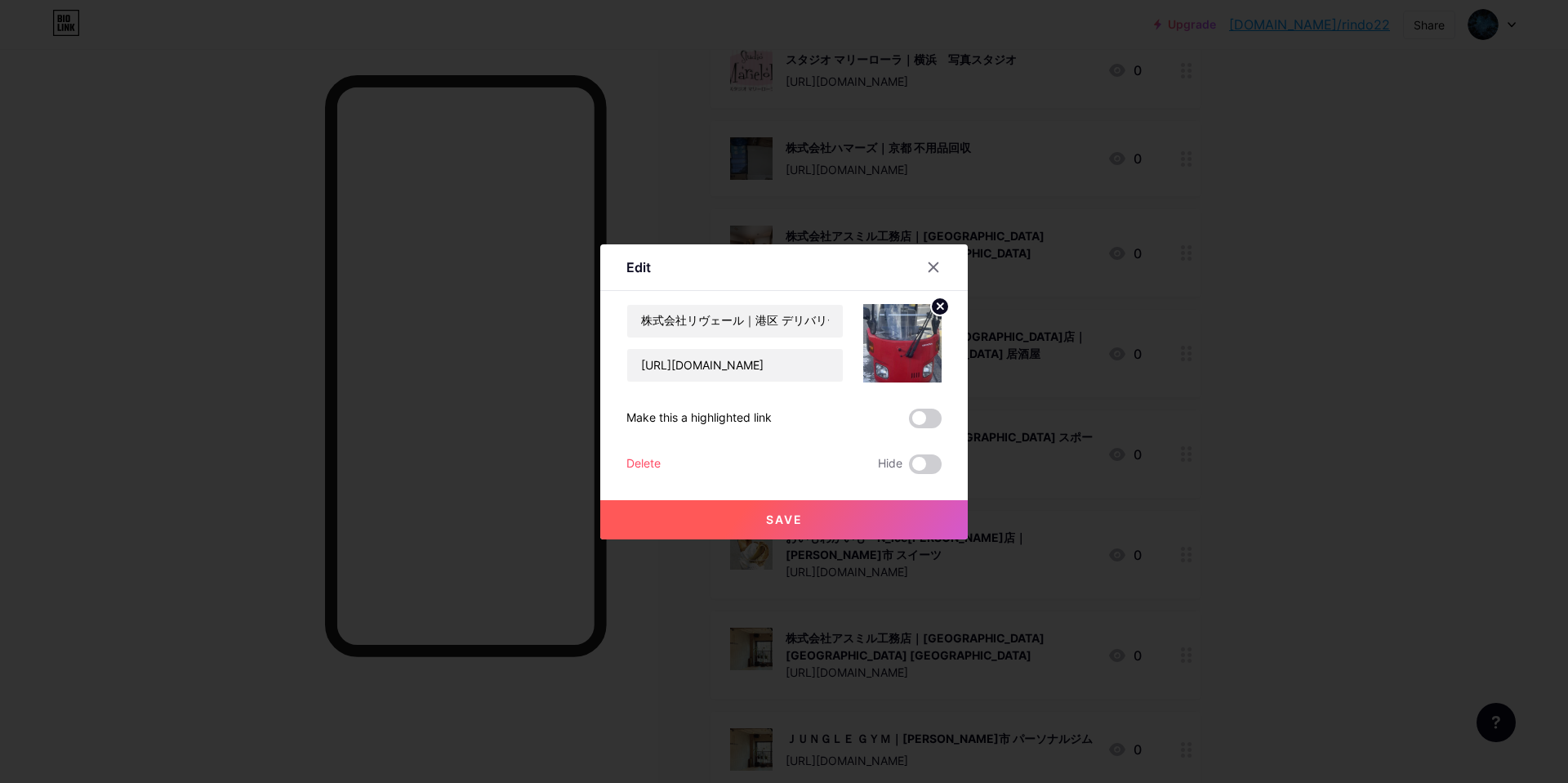
click at [766, 523] on span "Save" at bounding box center [784, 519] width 37 height 14
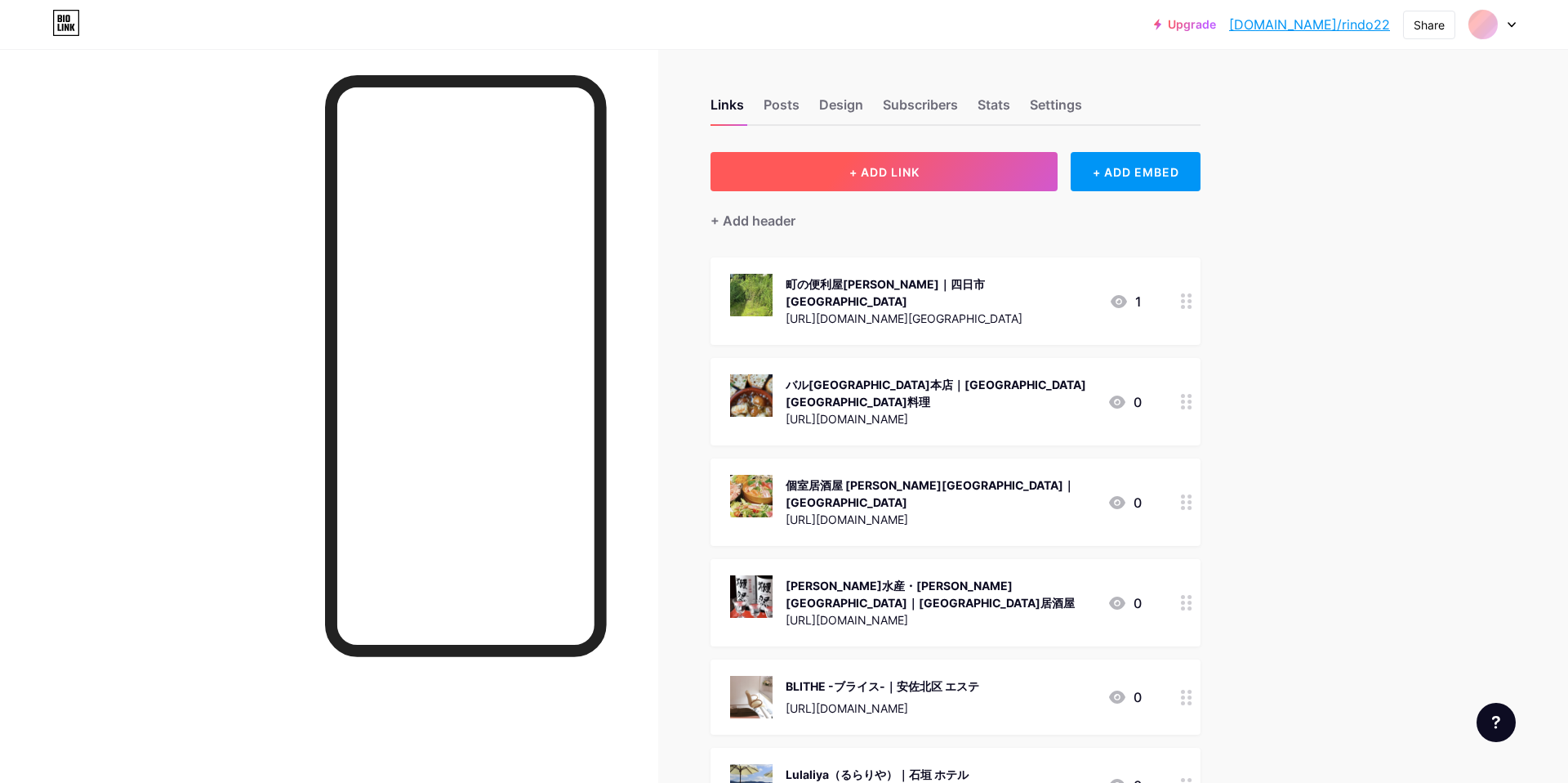
click at [898, 169] on span "+ ADD LINK" at bounding box center [884, 172] width 70 height 14
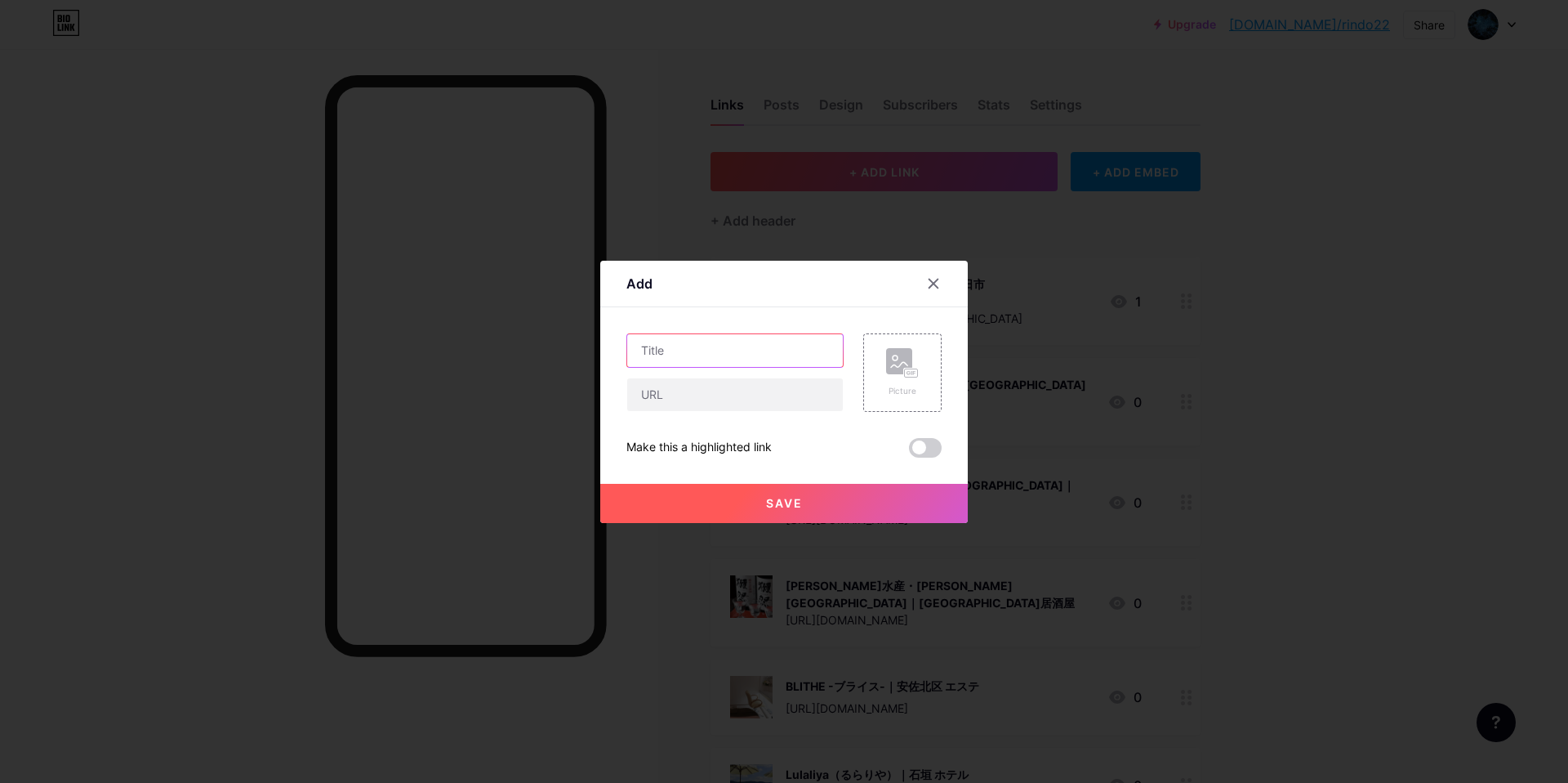
click at [721, 341] on input "text" at bounding box center [735, 351] width 216 height 33
paste input "IRIAS藍住店 (イリアス)｜徳島 マッサージ"
type input "IRIAS藍住店 (イリアス)｜徳島 マッサージ"
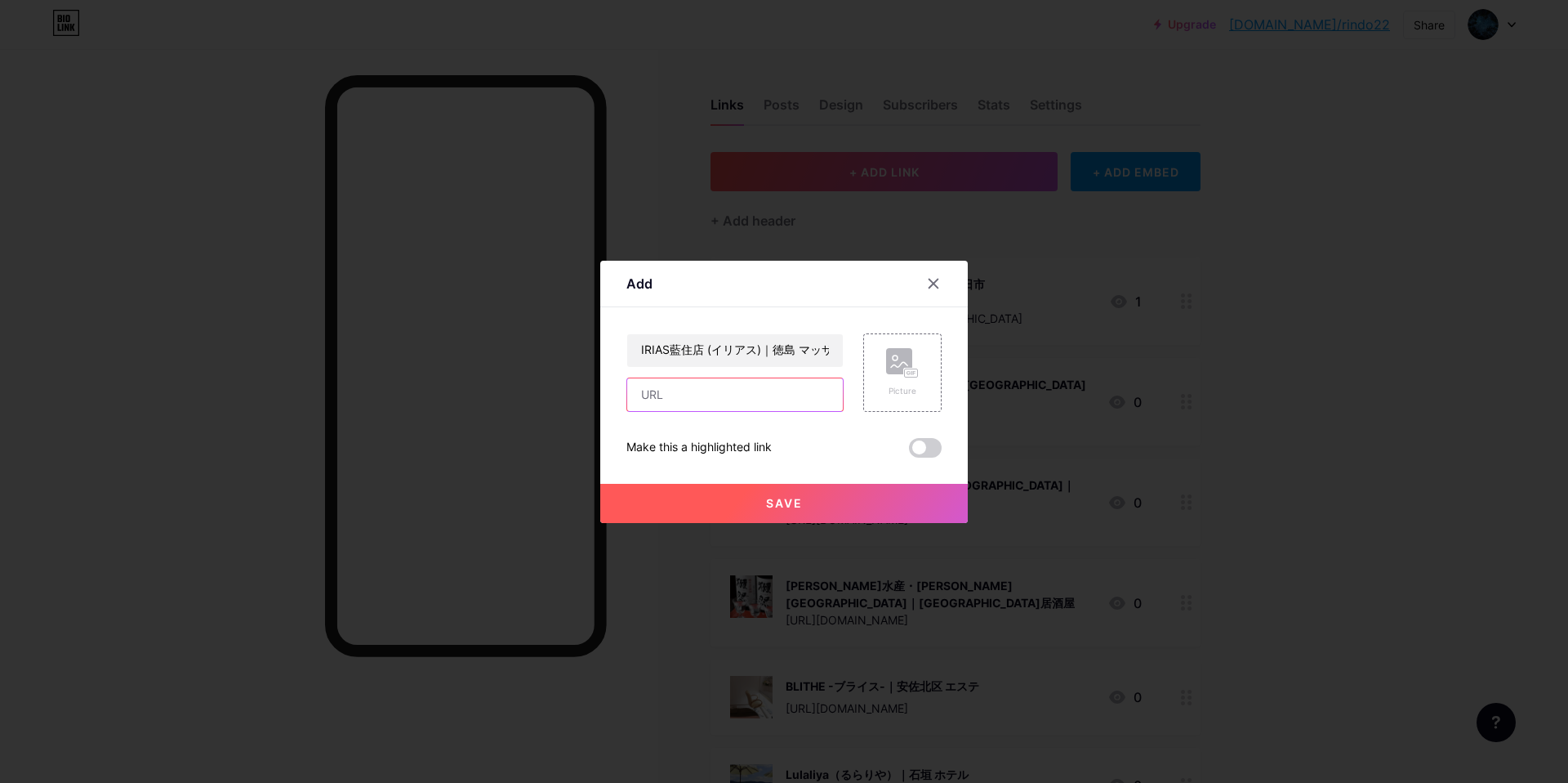
click at [739, 395] on input "text" at bounding box center [735, 395] width 216 height 33
paste input "[URL][DOMAIN_NAME]"
type input "[URL][DOMAIN_NAME]"
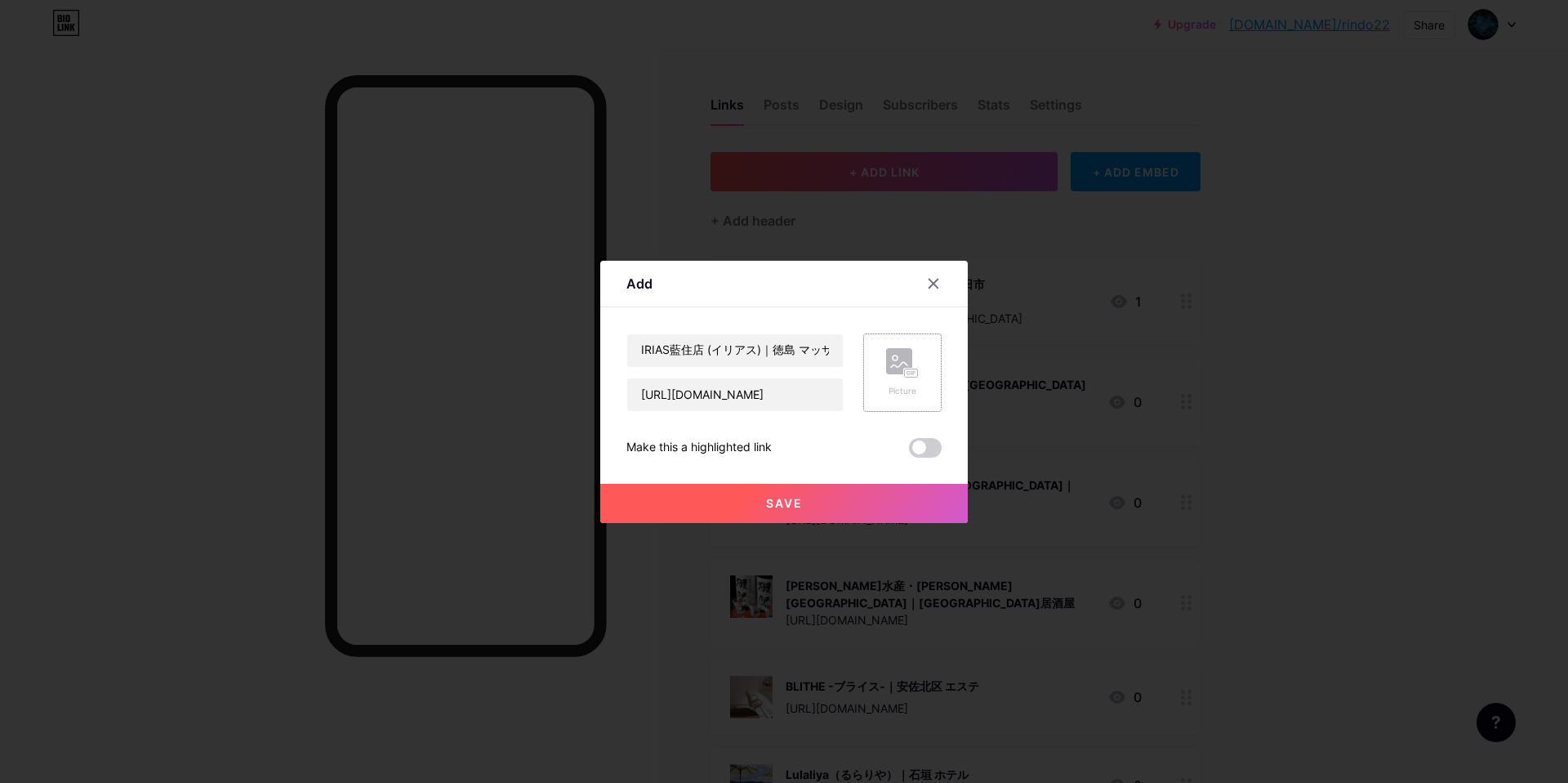
click at [912, 402] on div "Picture" at bounding box center [902, 372] width 79 height 79
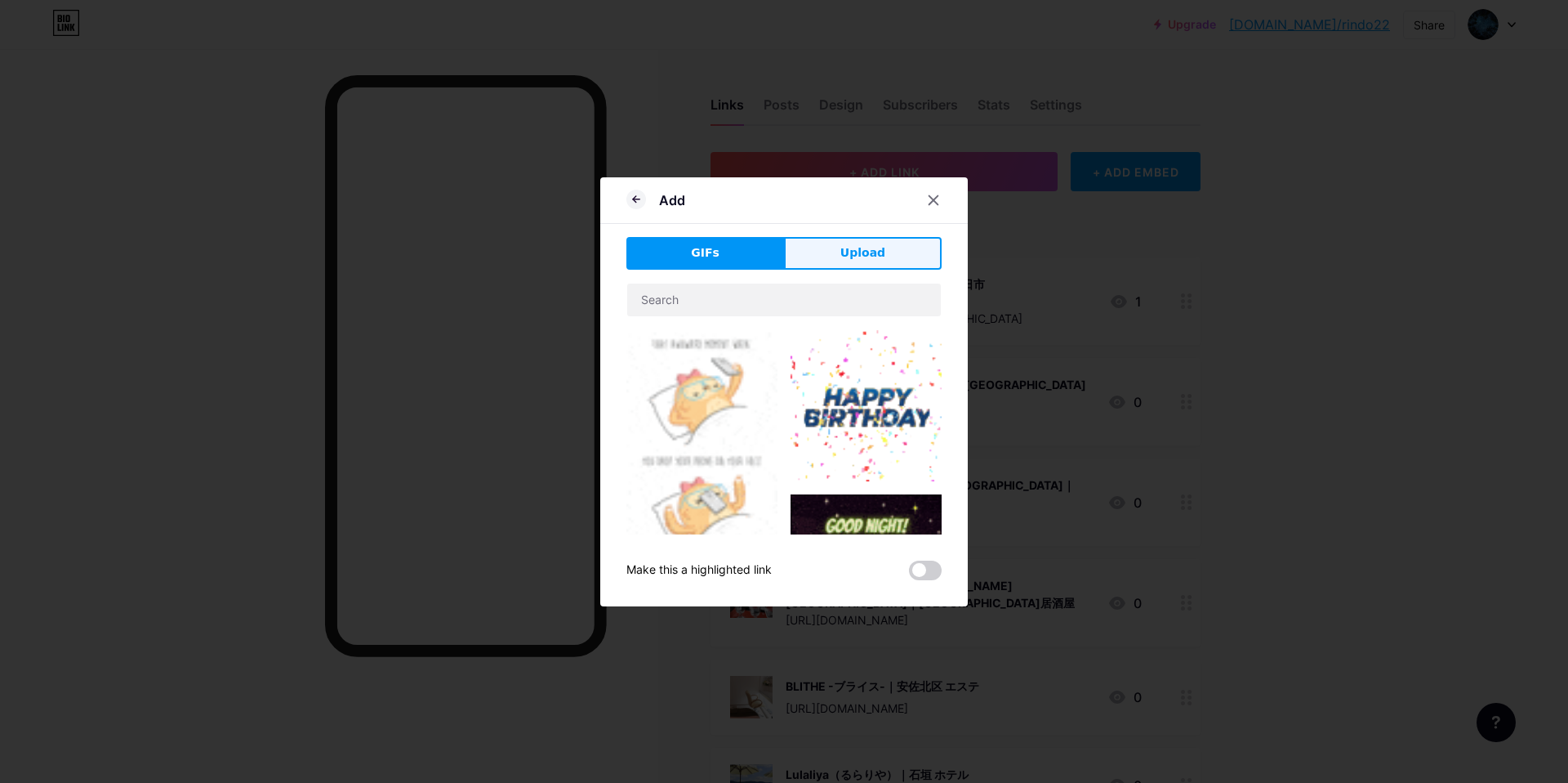
click at [852, 240] on button "Upload" at bounding box center [862, 253] width 157 height 33
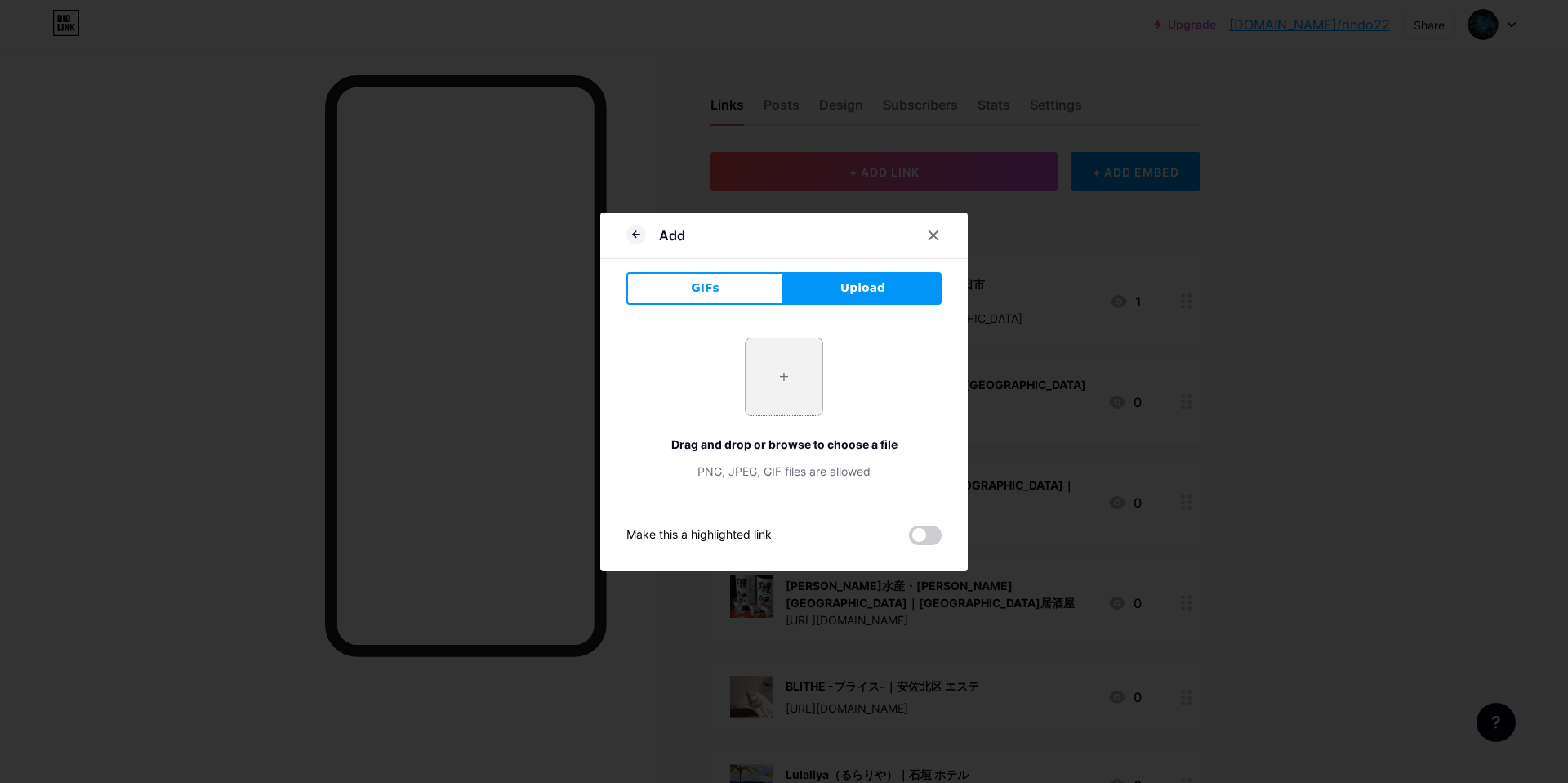
drag, startPoint x: 768, startPoint y: 378, endPoint x: 777, endPoint y: 379, distance: 9.1
click at [774, 379] on input "file" at bounding box center [784, 376] width 77 height 77
type input "C:\fakepath\スクリーンショット 2025-09-10 15.31.08.jpg"
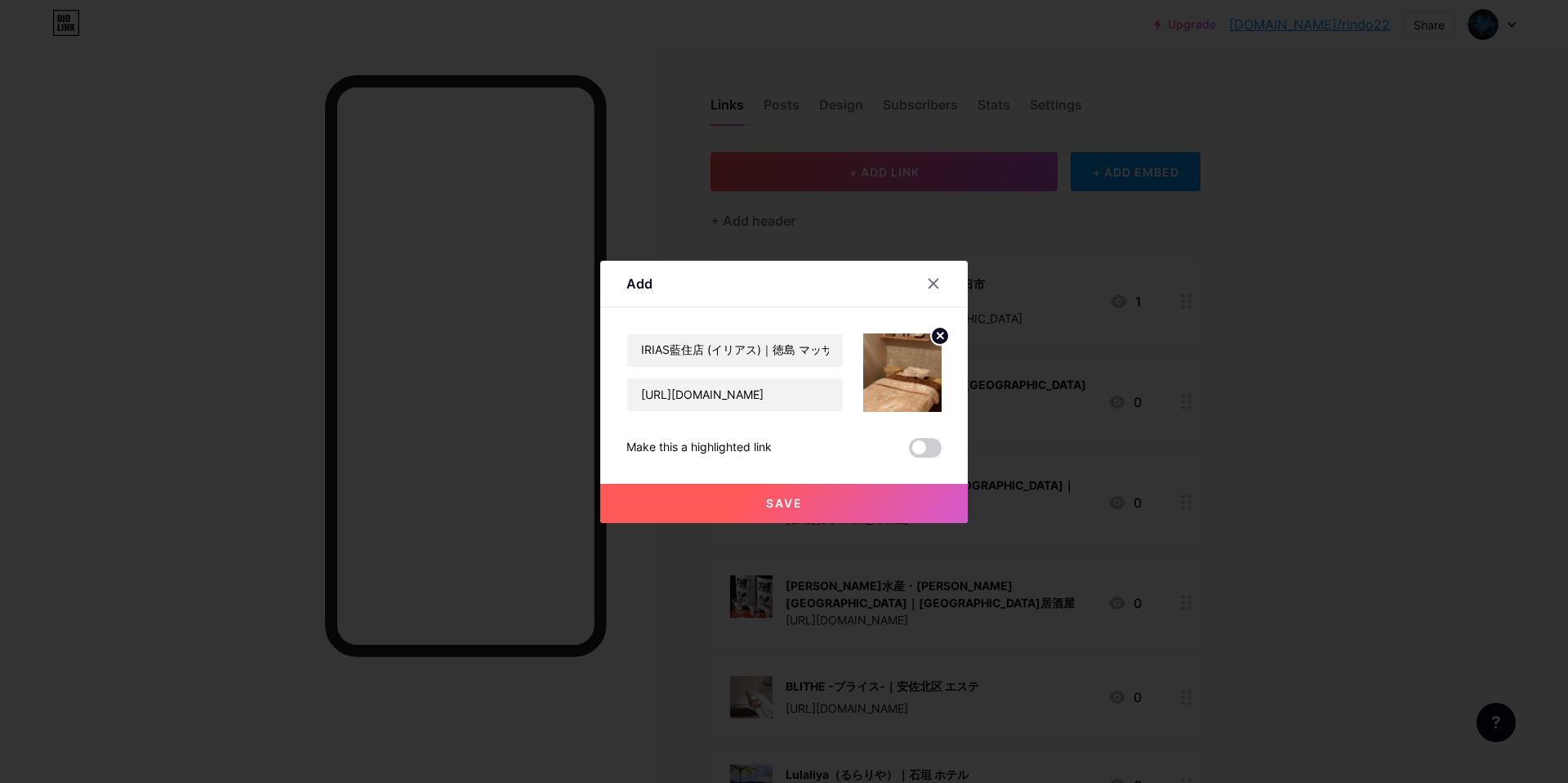
click at [790, 505] on span "Save" at bounding box center [784, 503] width 37 height 14
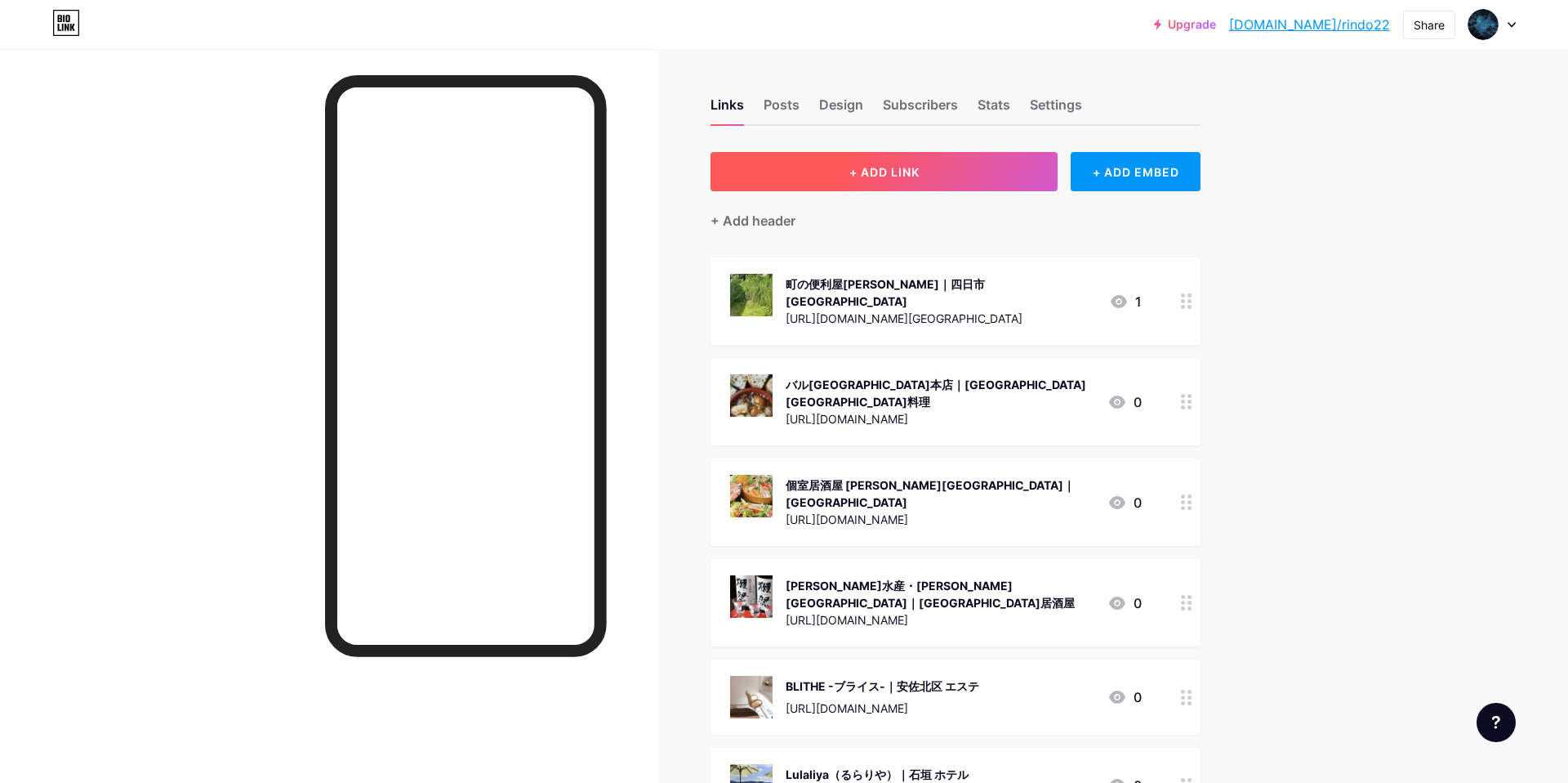
click at [856, 174] on span "+ ADD LINK" at bounding box center [884, 172] width 70 height 14
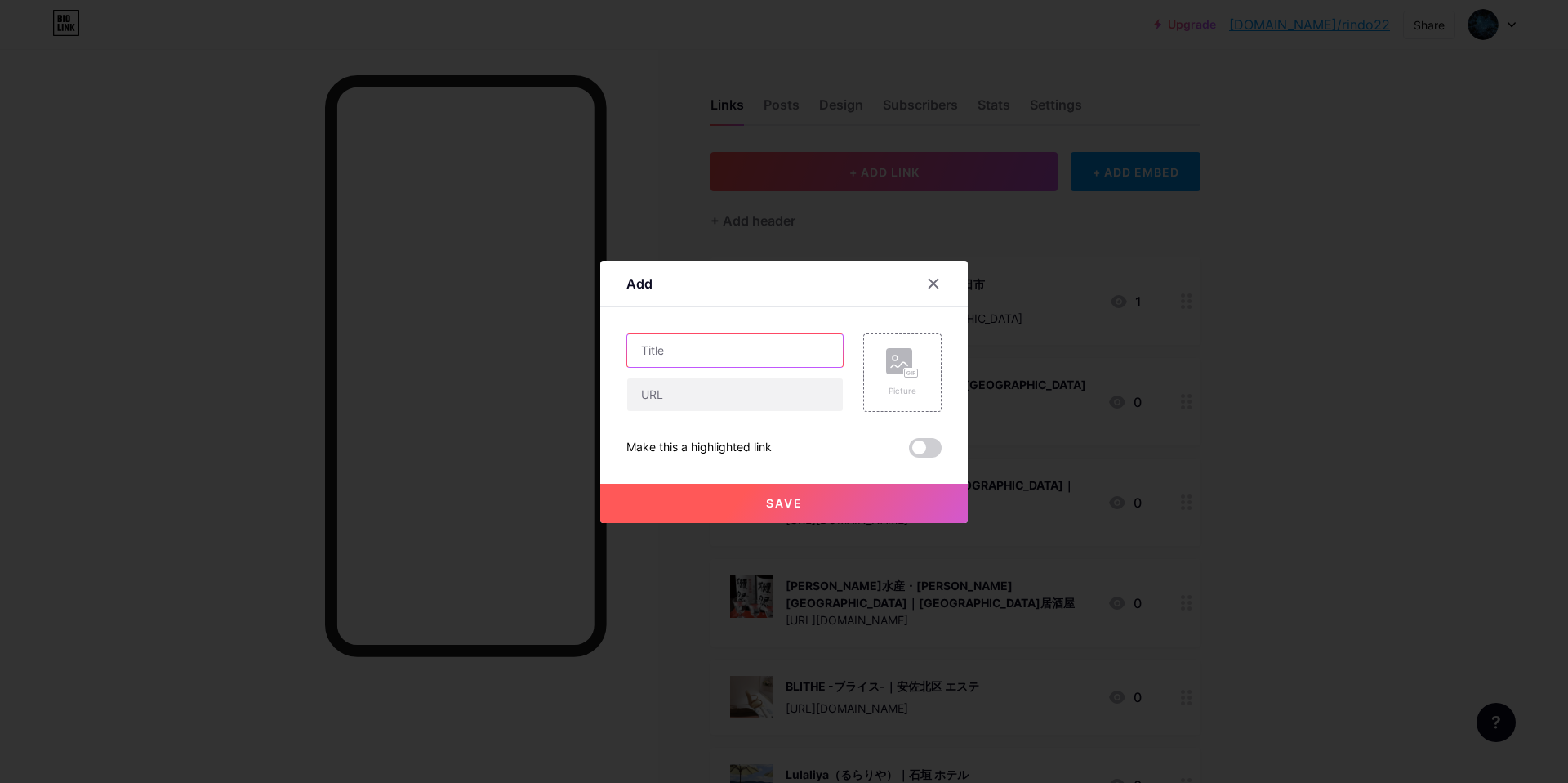
drag, startPoint x: 730, startPoint y: 349, endPoint x: 730, endPoint y: 336, distance: 13.0
click at [728, 339] on input "text" at bounding box center [735, 351] width 216 height 33
paste input "進学塾スリーエイ｜[GEOGRAPHIC_DATA] 進学塾"
type input "進学塾スリーエイ｜[GEOGRAPHIC_DATA] 進学塾"
click at [706, 389] on input "text" at bounding box center [735, 395] width 216 height 33
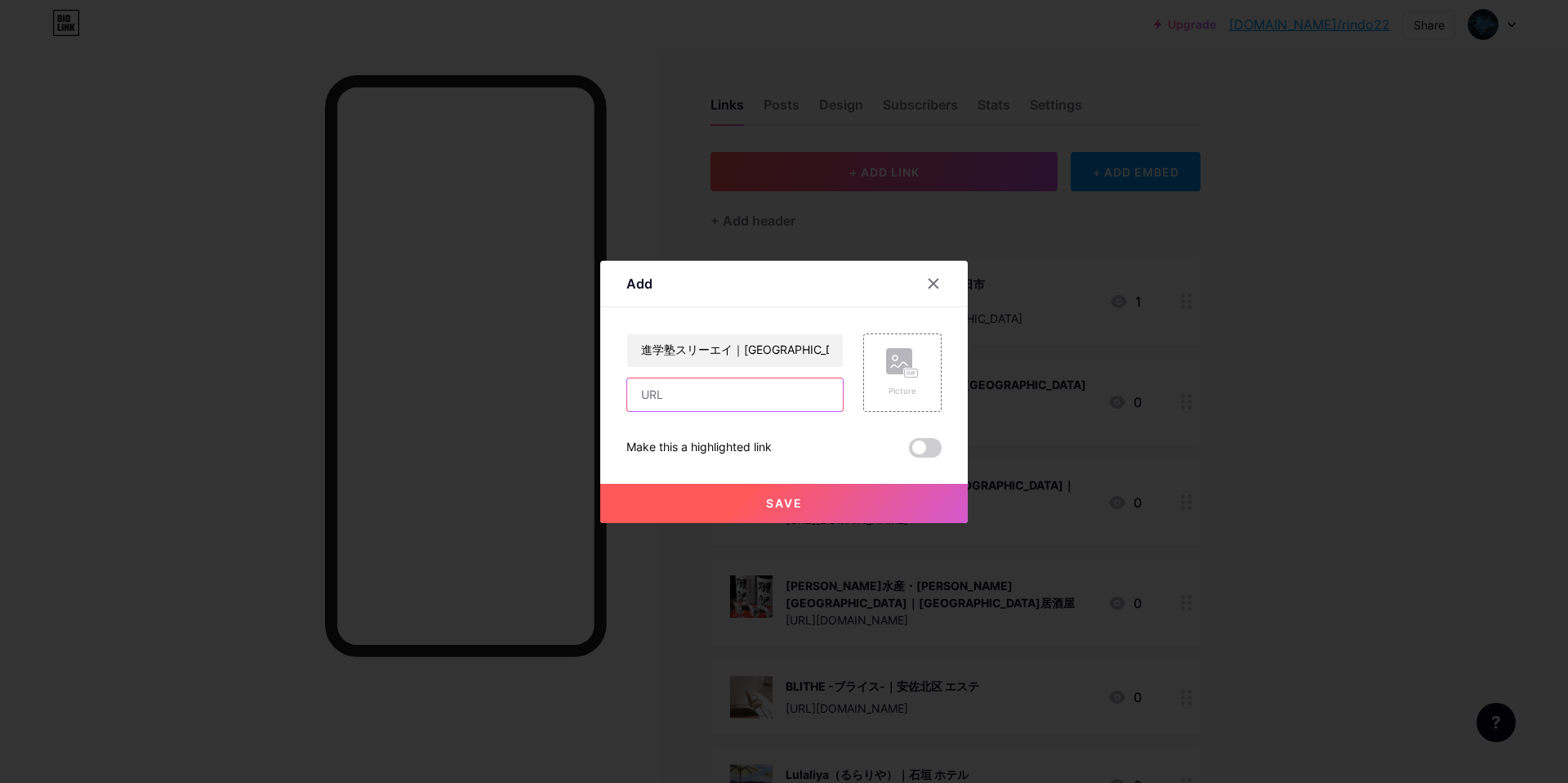
paste input "[URL][DOMAIN_NAME]"
type input "[URL][DOMAIN_NAME]"
click at [917, 376] on rect at bounding box center [911, 372] width 13 height 8
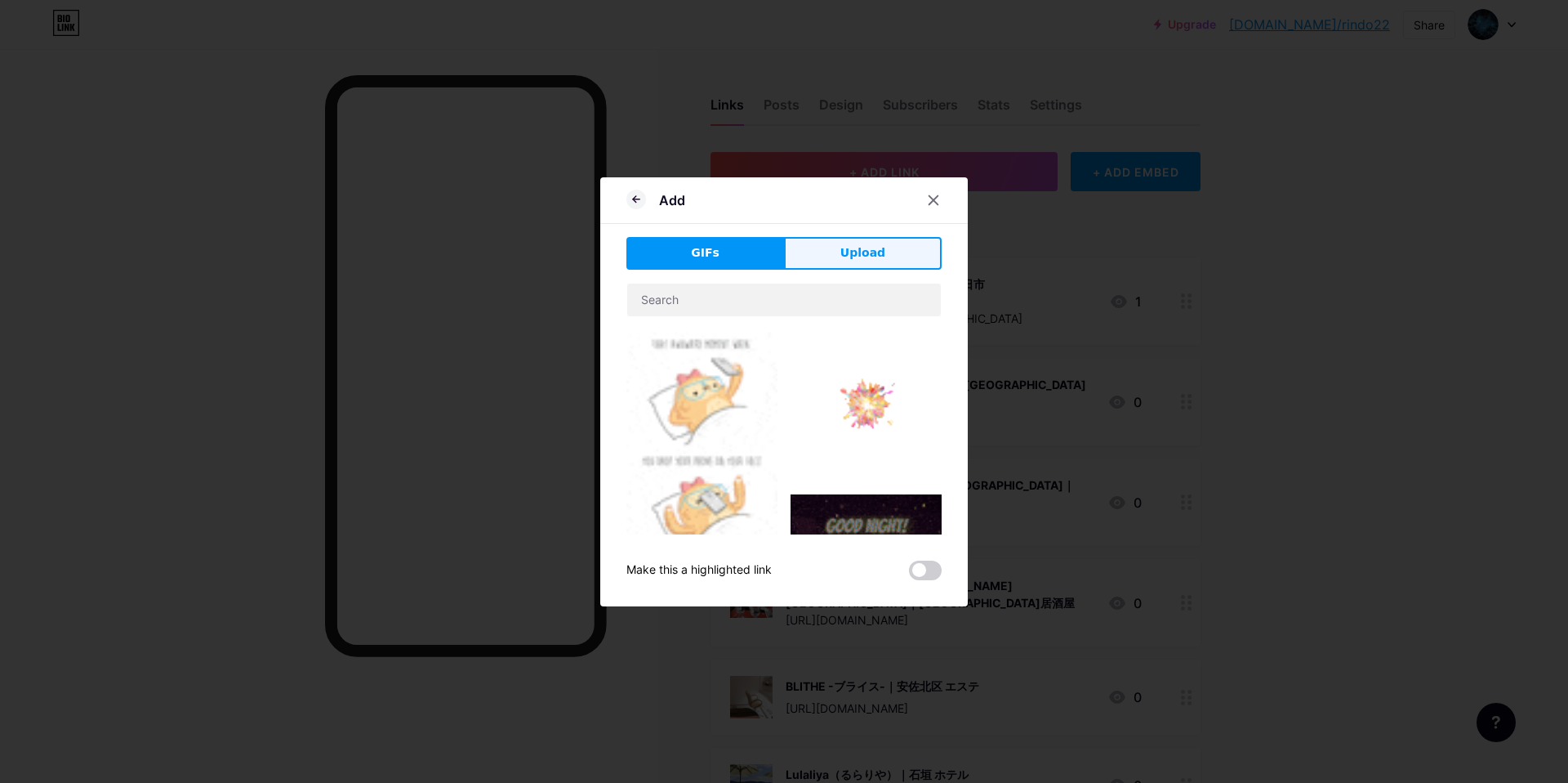
drag, startPoint x: 855, startPoint y: 258, endPoint x: 841, endPoint y: 273, distance: 20.5
click at [853, 258] on span "Upload" at bounding box center [863, 253] width 45 height 17
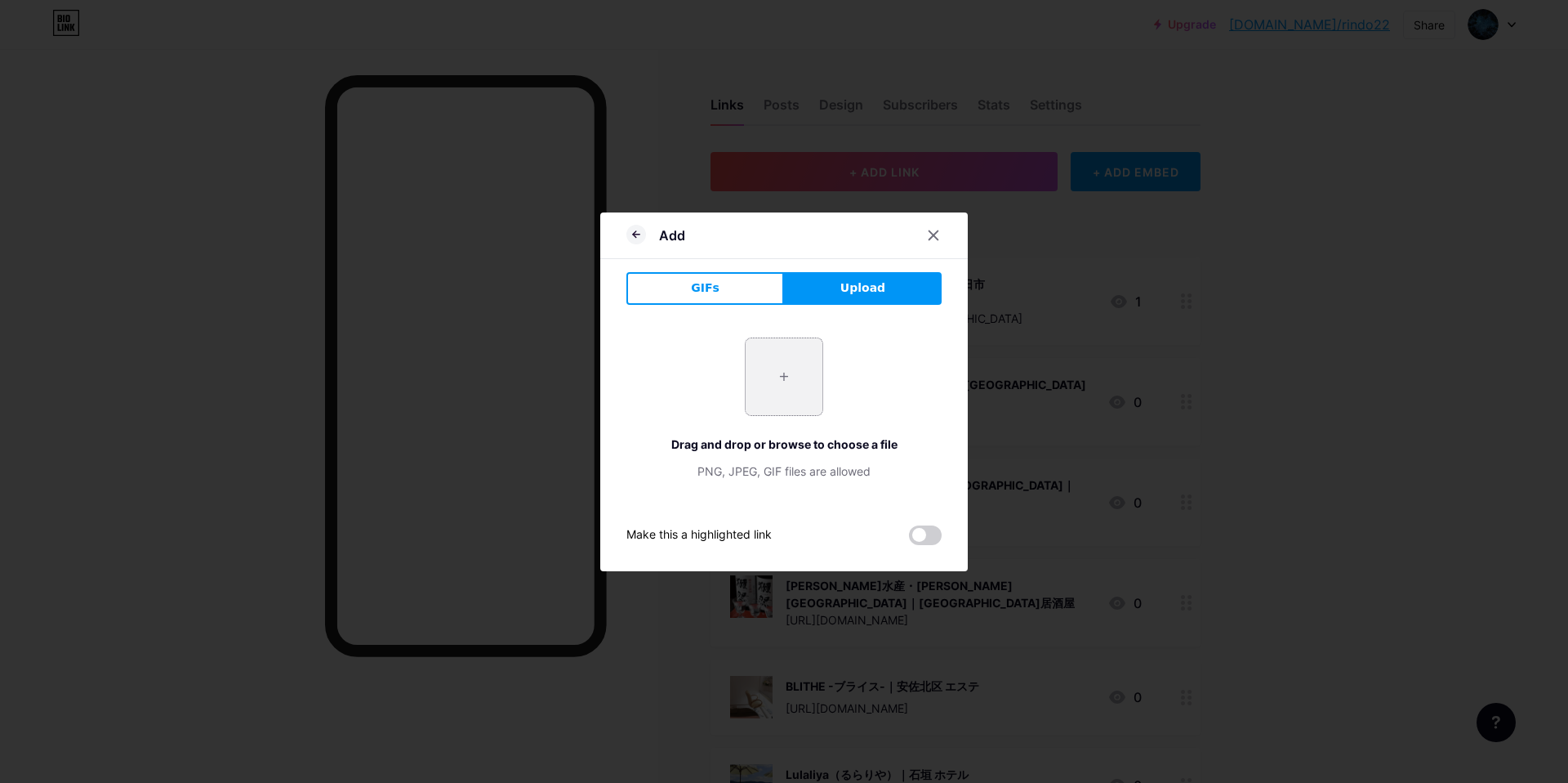
drag, startPoint x: 804, startPoint y: 394, endPoint x: 793, endPoint y: 392, distance: 11.2
click at [795, 391] on input "file" at bounding box center [784, 376] width 77 height 77
type input "C:\fakepath\スクリーンショット [DATE] 15.35.34.jpg"
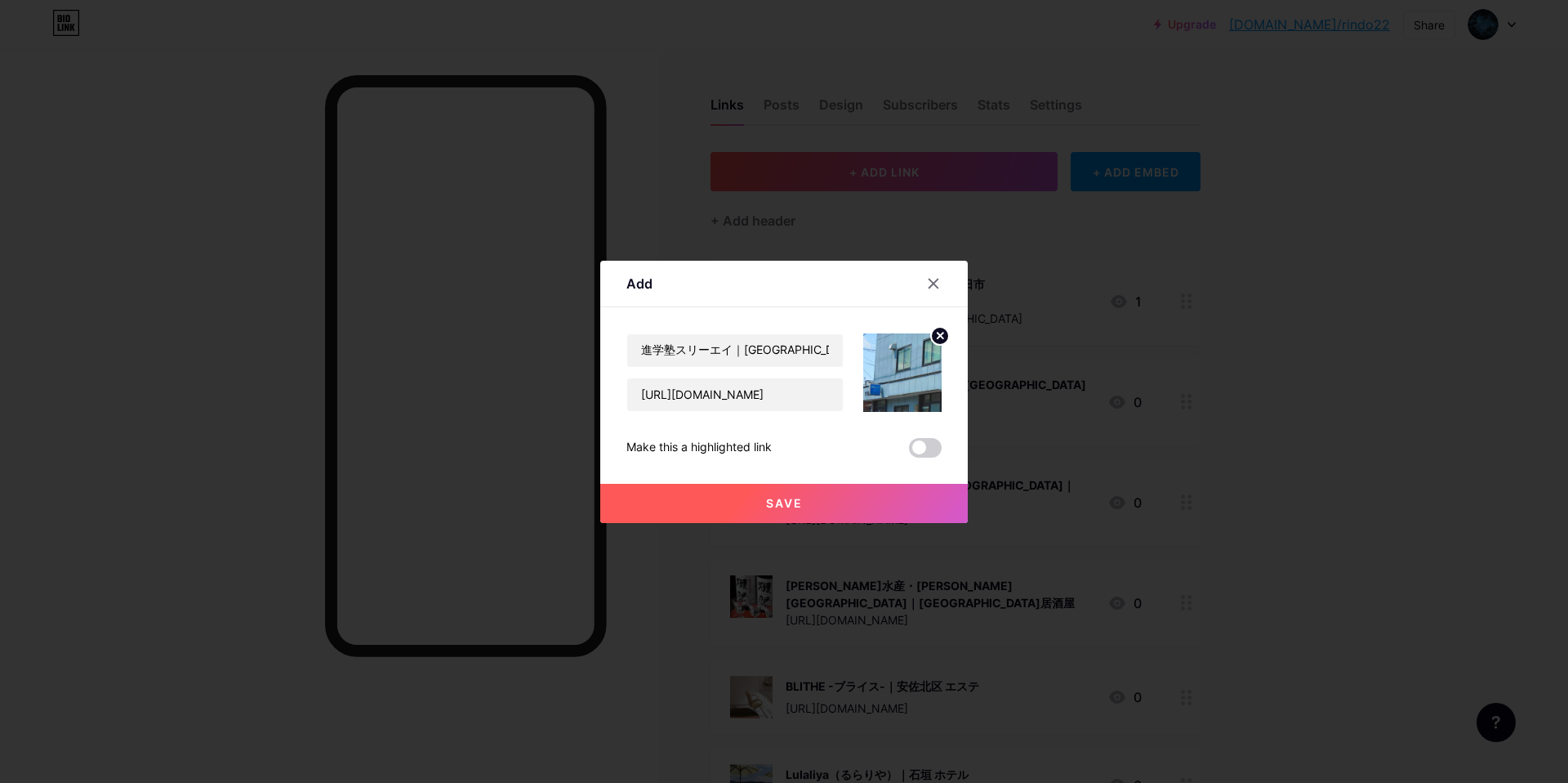
click at [797, 504] on span "Save" at bounding box center [784, 503] width 37 height 14
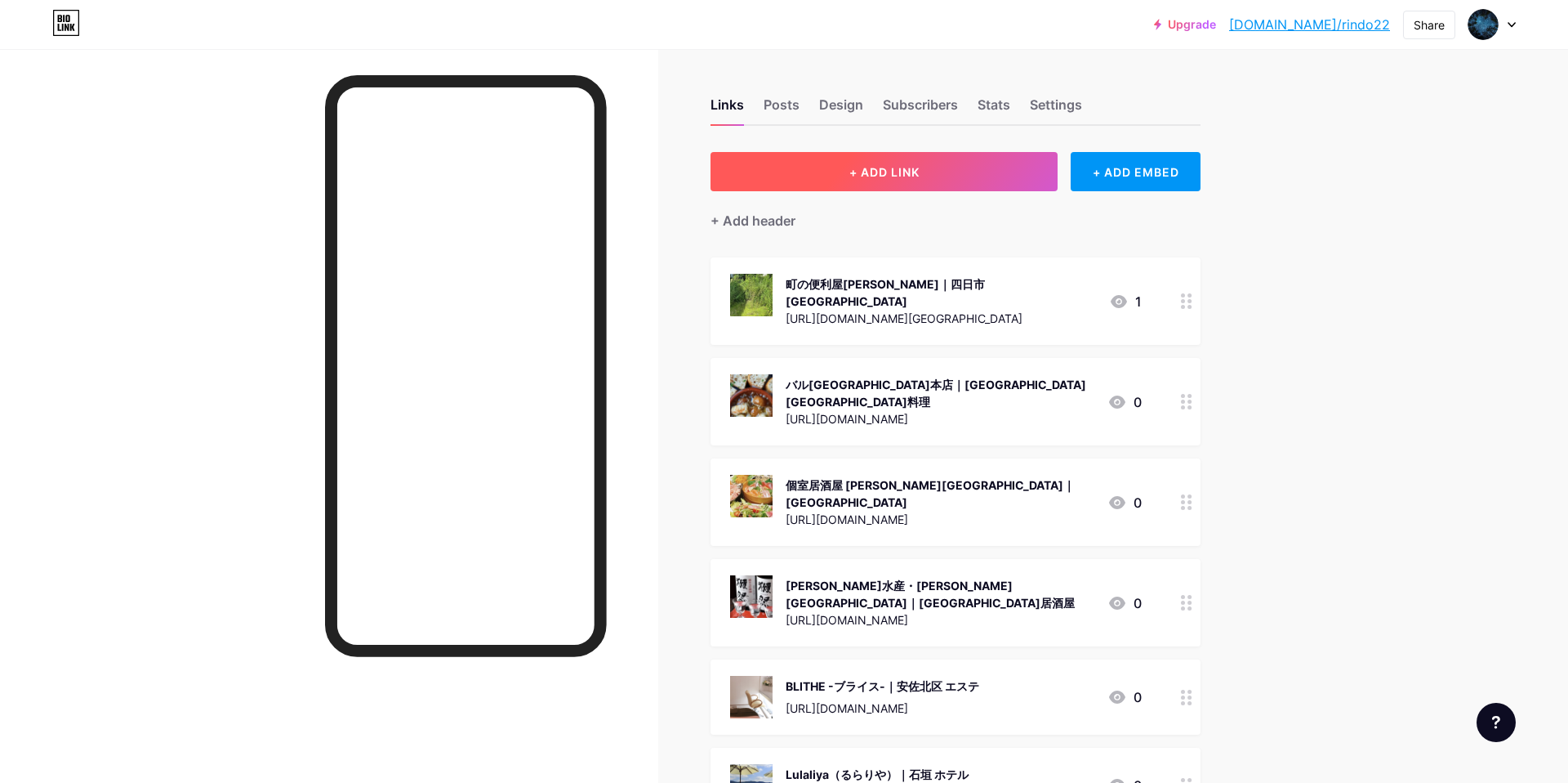
click at [896, 167] on span "+ ADD LINK" at bounding box center [884, 172] width 70 height 14
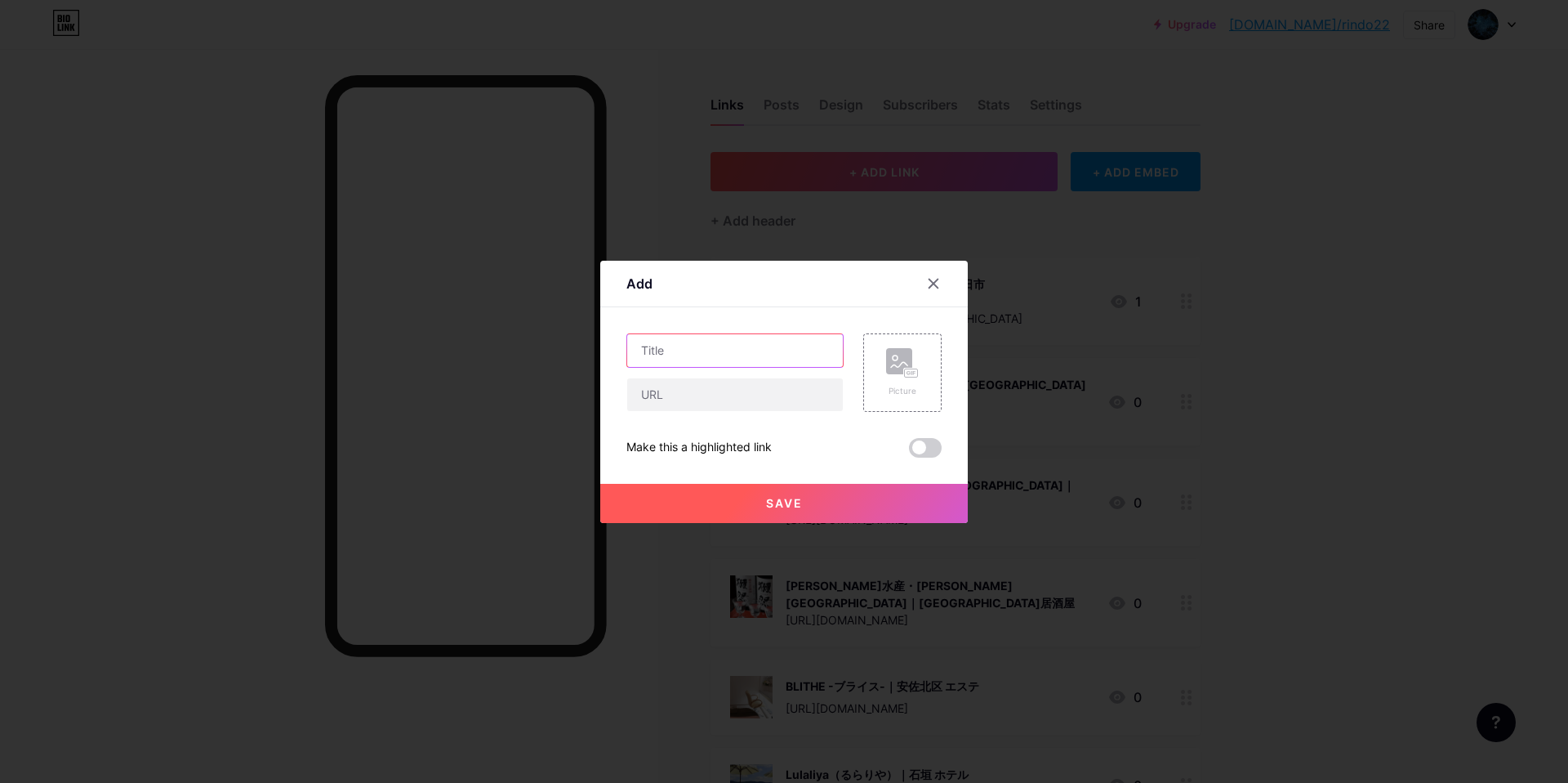
drag, startPoint x: 680, startPoint y: 338, endPoint x: 738, endPoint y: 325, distance: 59.4
click at [686, 336] on input "text" at bounding box center [735, 351] width 216 height 33
paste input "進学塾スリーエイ｜[GEOGRAPHIC_DATA] 進学塾"
type input "進学塾スリーエイ｜[GEOGRAPHIC_DATA] 進学塾"
click at [726, 396] on input "text" at bounding box center [735, 395] width 216 height 33
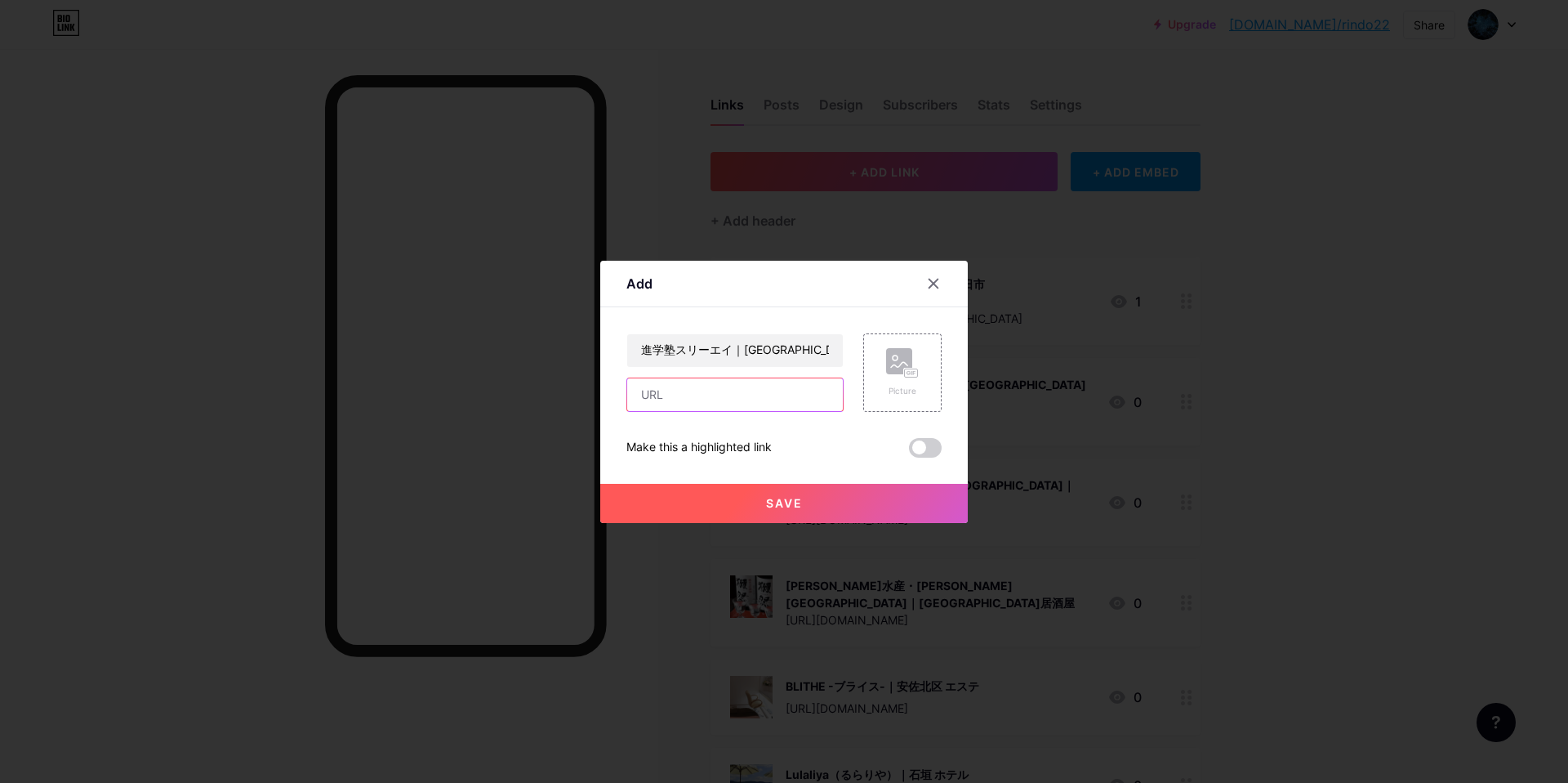
paste input "[URL][DOMAIN_NAME]"
type input "[URL][DOMAIN_NAME]"
click at [902, 366] on rect at bounding box center [899, 361] width 26 height 26
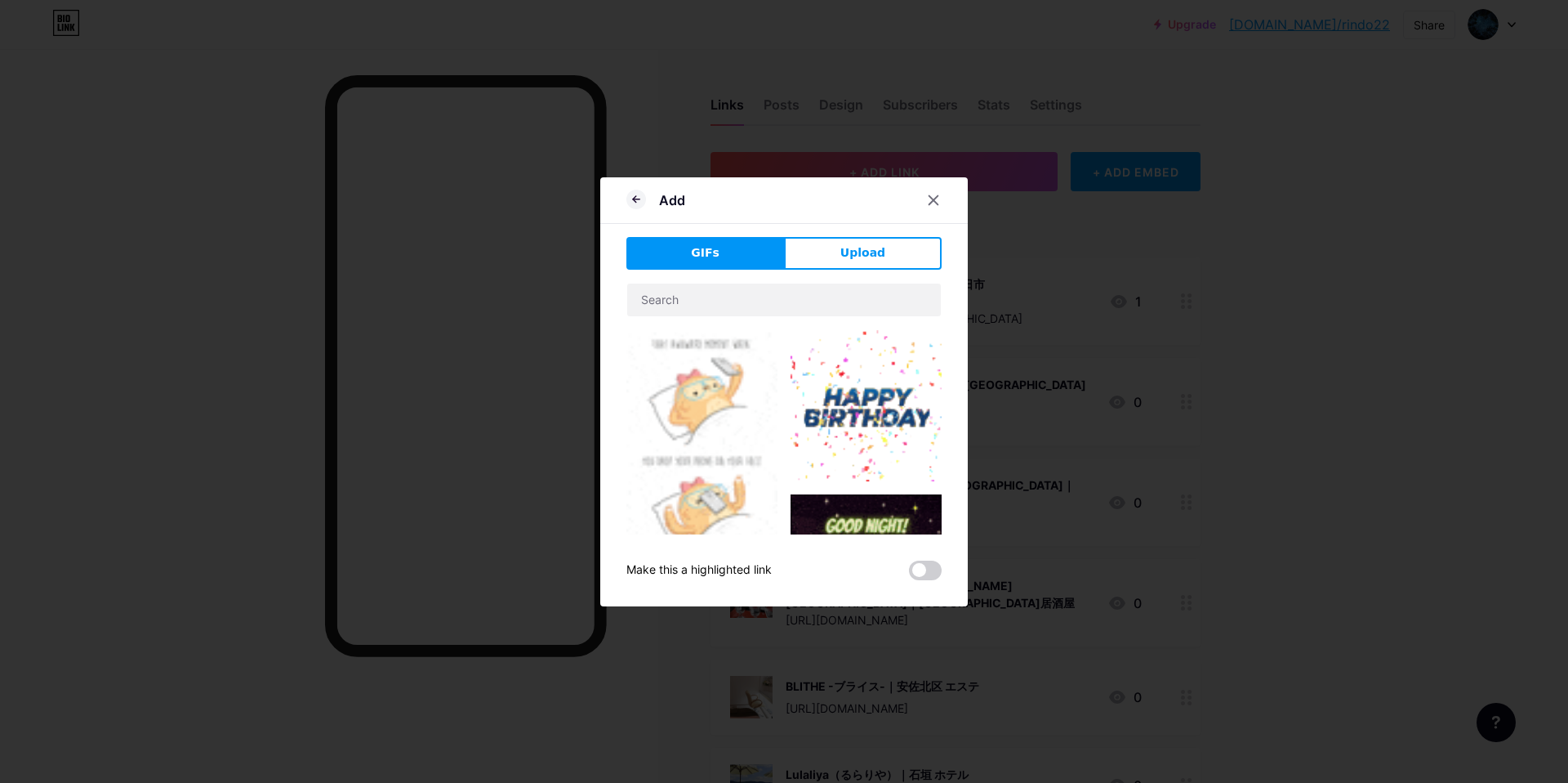
drag, startPoint x: 863, startPoint y: 246, endPoint x: 845, endPoint y: 261, distance: 23.4
click at [859, 247] on span "Upload" at bounding box center [863, 253] width 45 height 17
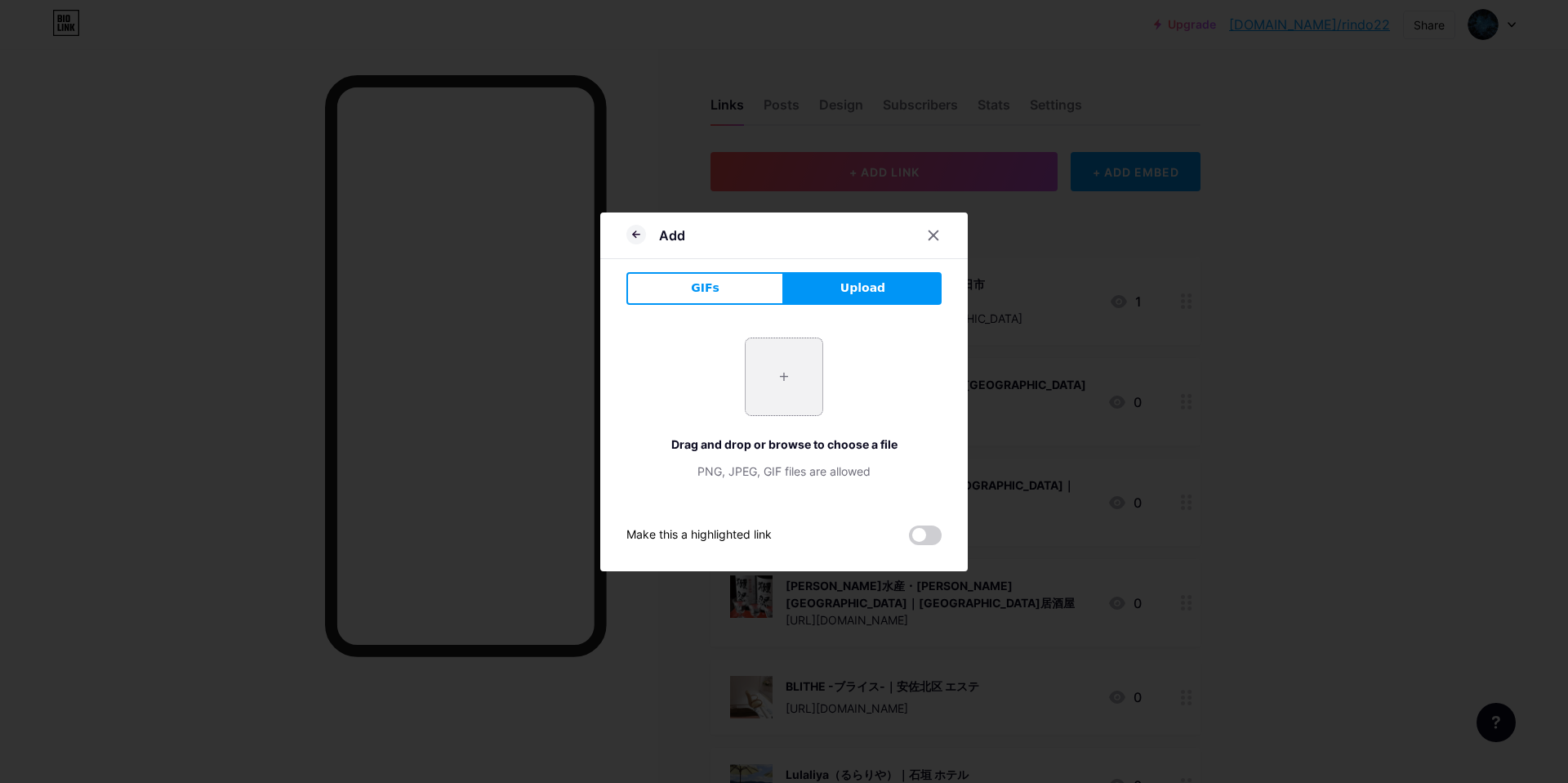
drag, startPoint x: 781, startPoint y: 385, endPoint x: 781, endPoint y: 395, distance: 10.0
click at [780, 389] on input "file" at bounding box center [784, 376] width 77 height 77
type input "C:\fakepath\スクリーンショット [DATE] 15.35.34.jpg"
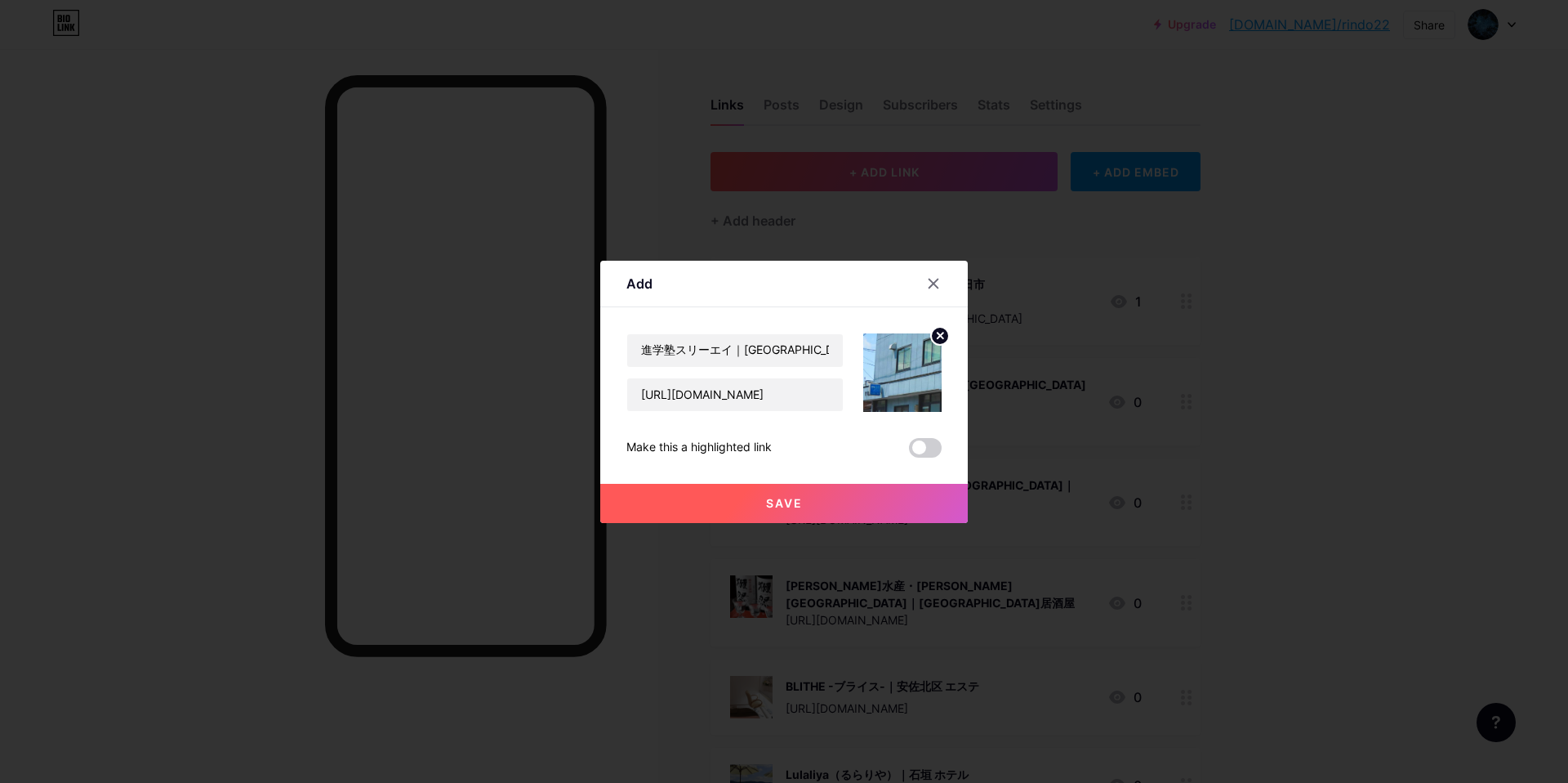
drag, startPoint x: 721, startPoint y: 502, endPoint x: 784, endPoint y: 487, distance: 64.8
click at [724, 502] on button "Save" at bounding box center [784, 503] width 367 height 39
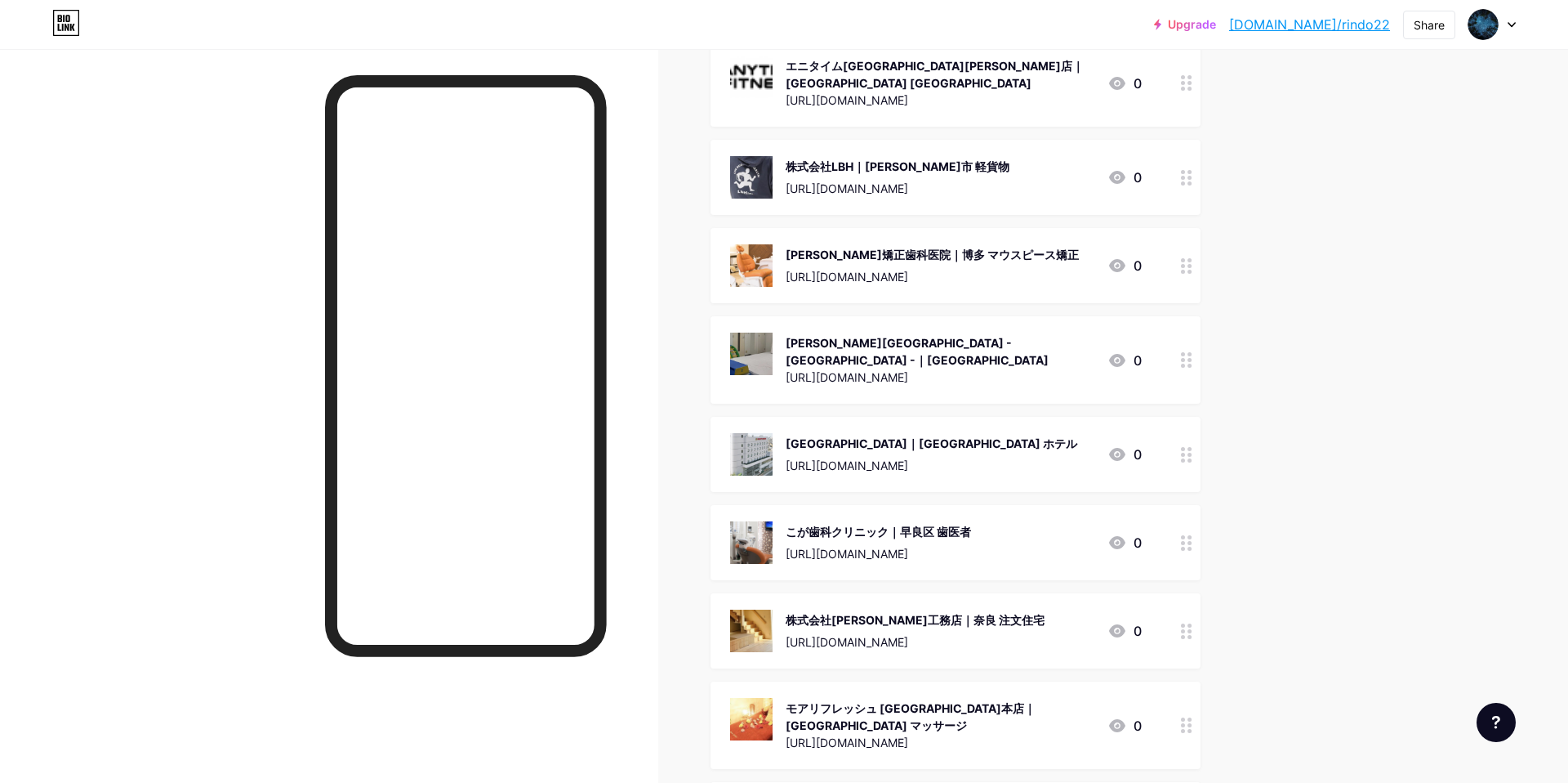
scroll to position [146083, 0]
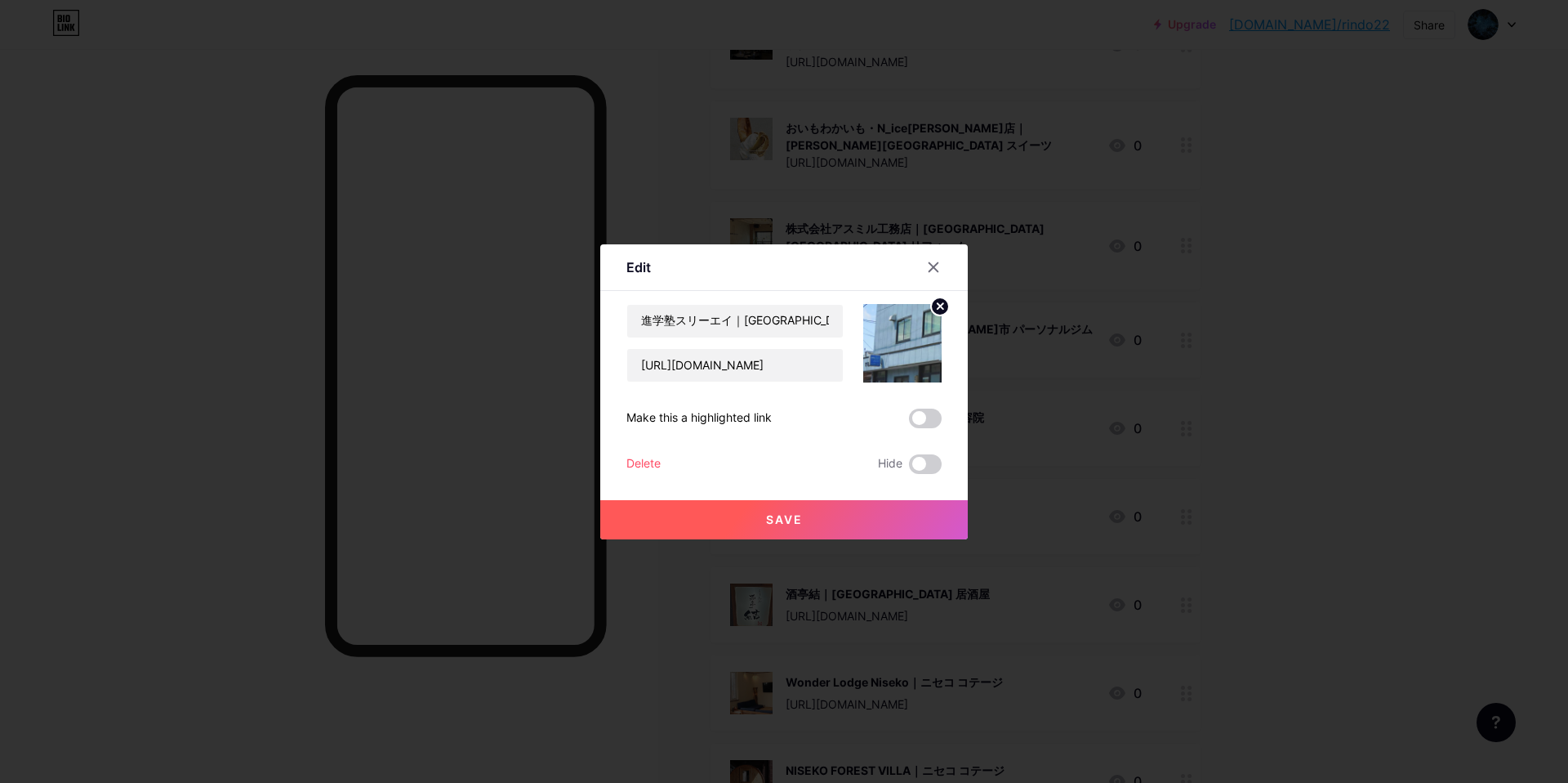
drag, startPoint x: 932, startPoint y: 270, endPoint x: 930, endPoint y: 282, distance: 12.2
click at [932, 271] on icon at bounding box center [933, 267] width 13 height 13
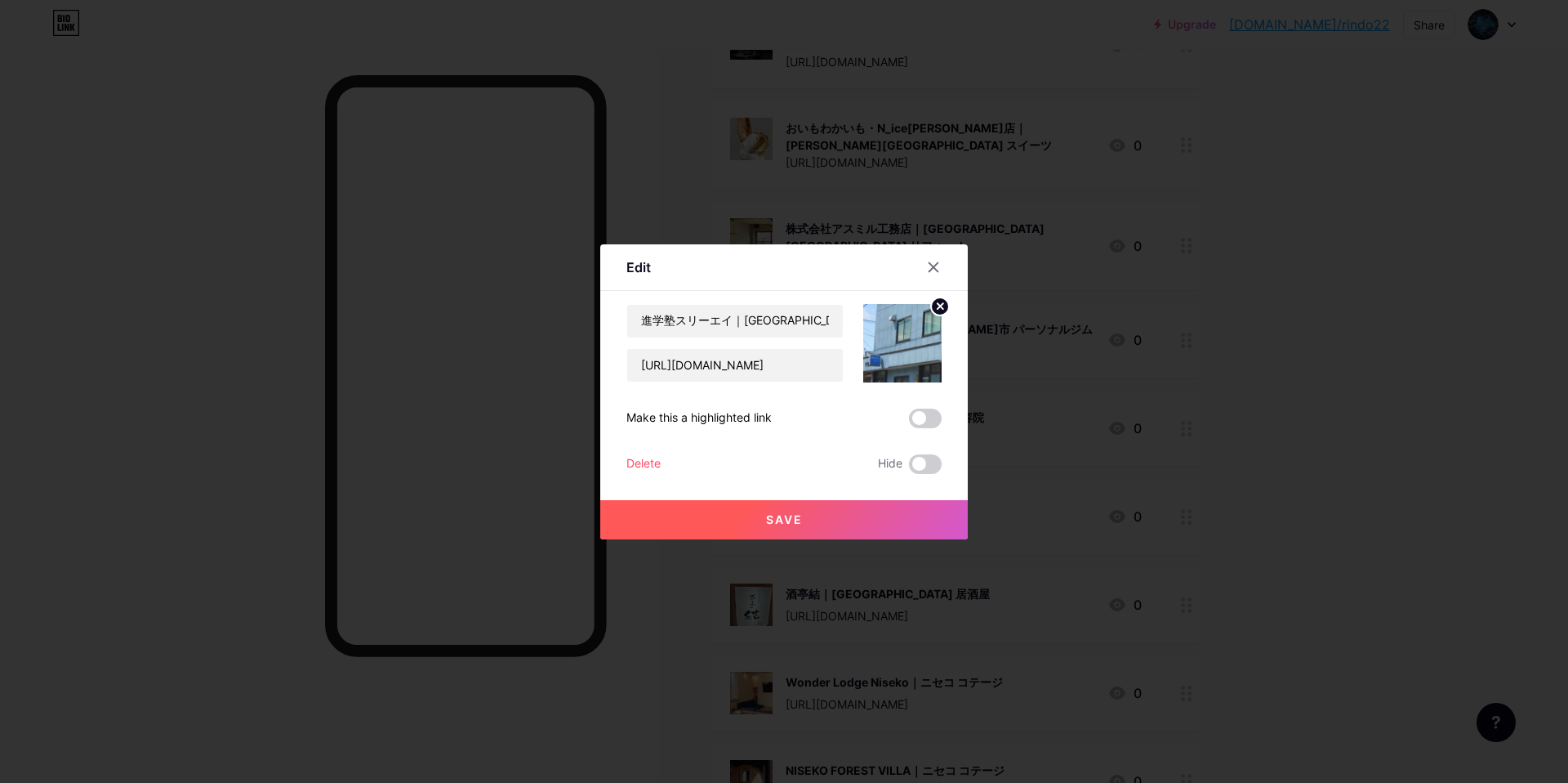
click at [649, 464] on div "Delete" at bounding box center [644, 464] width 35 height 20
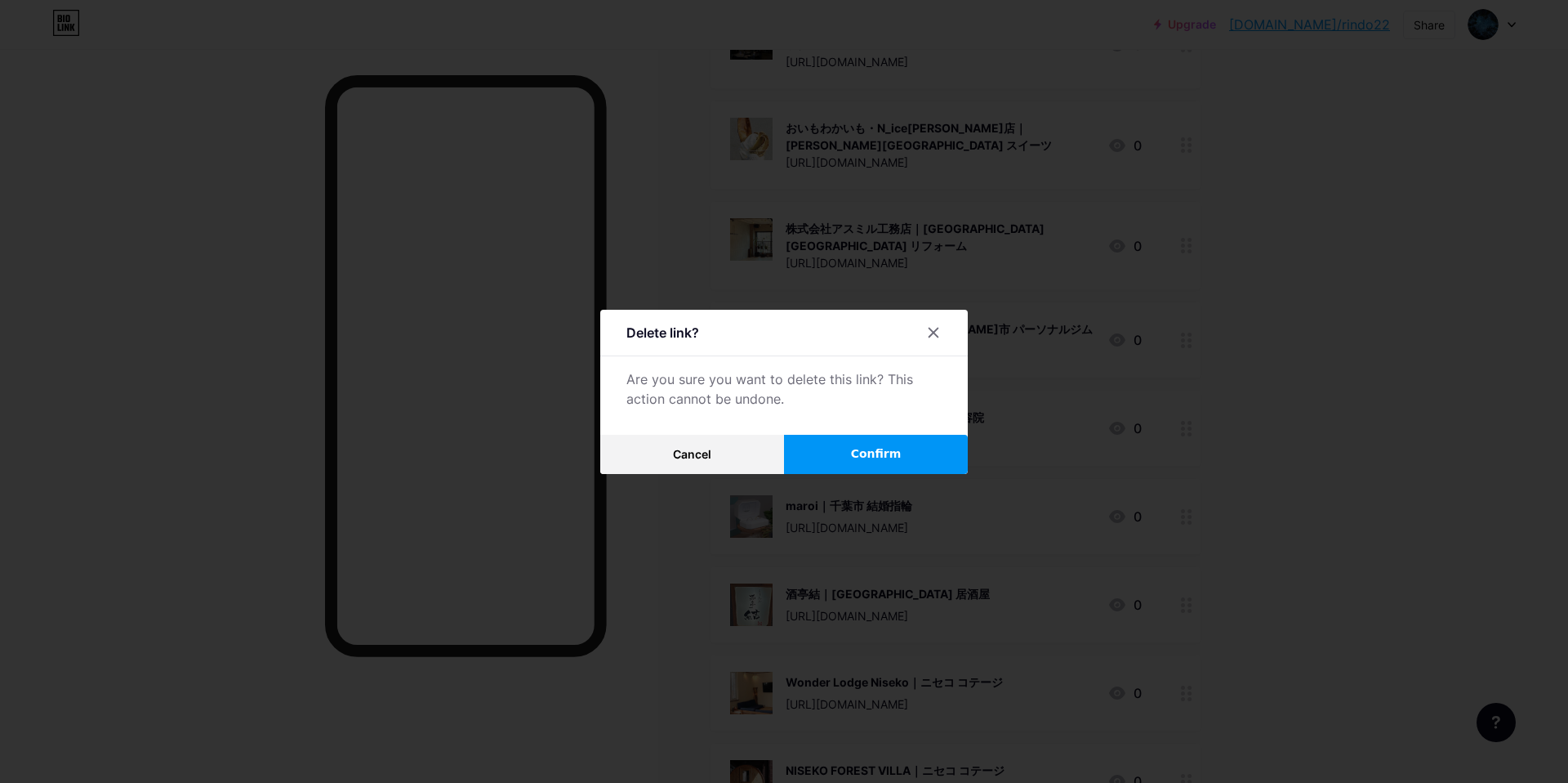
click at [867, 455] on span "Confirm" at bounding box center [876, 454] width 51 height 17
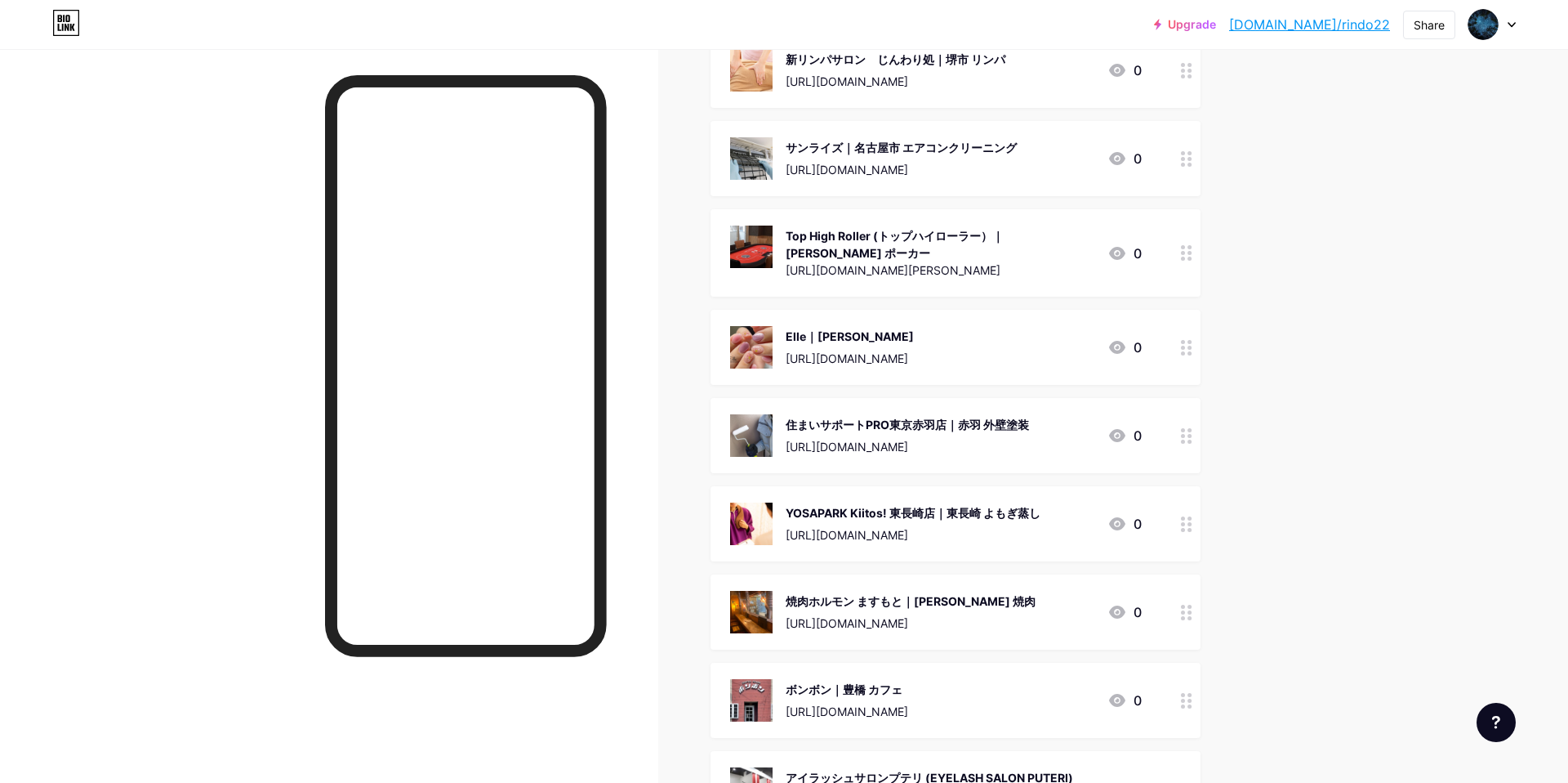
scroll to position [0, 0]
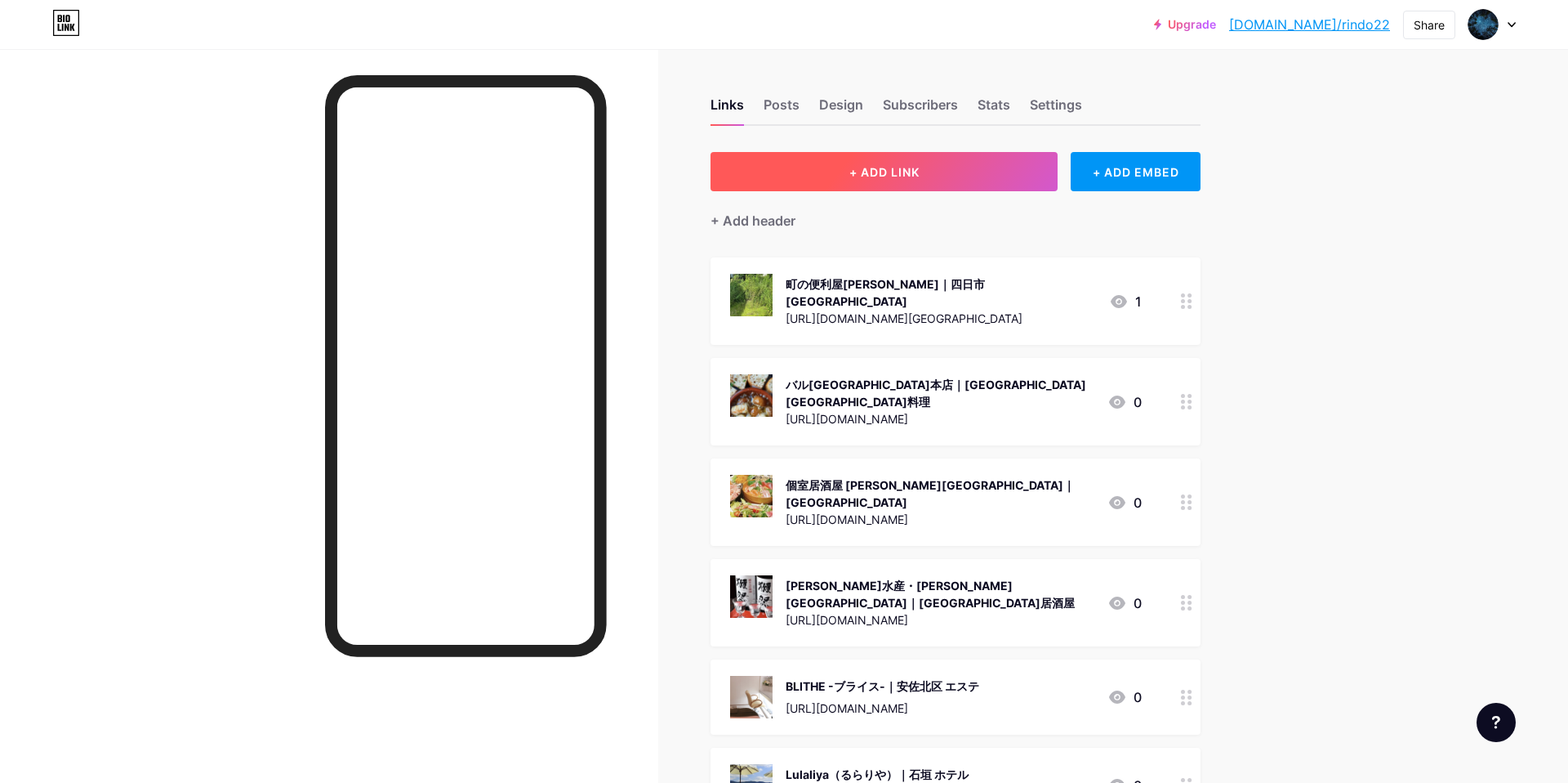
click at [928, 182] on button "+ ADD LINK" at bounding box center [884, 171] width 347 height 39
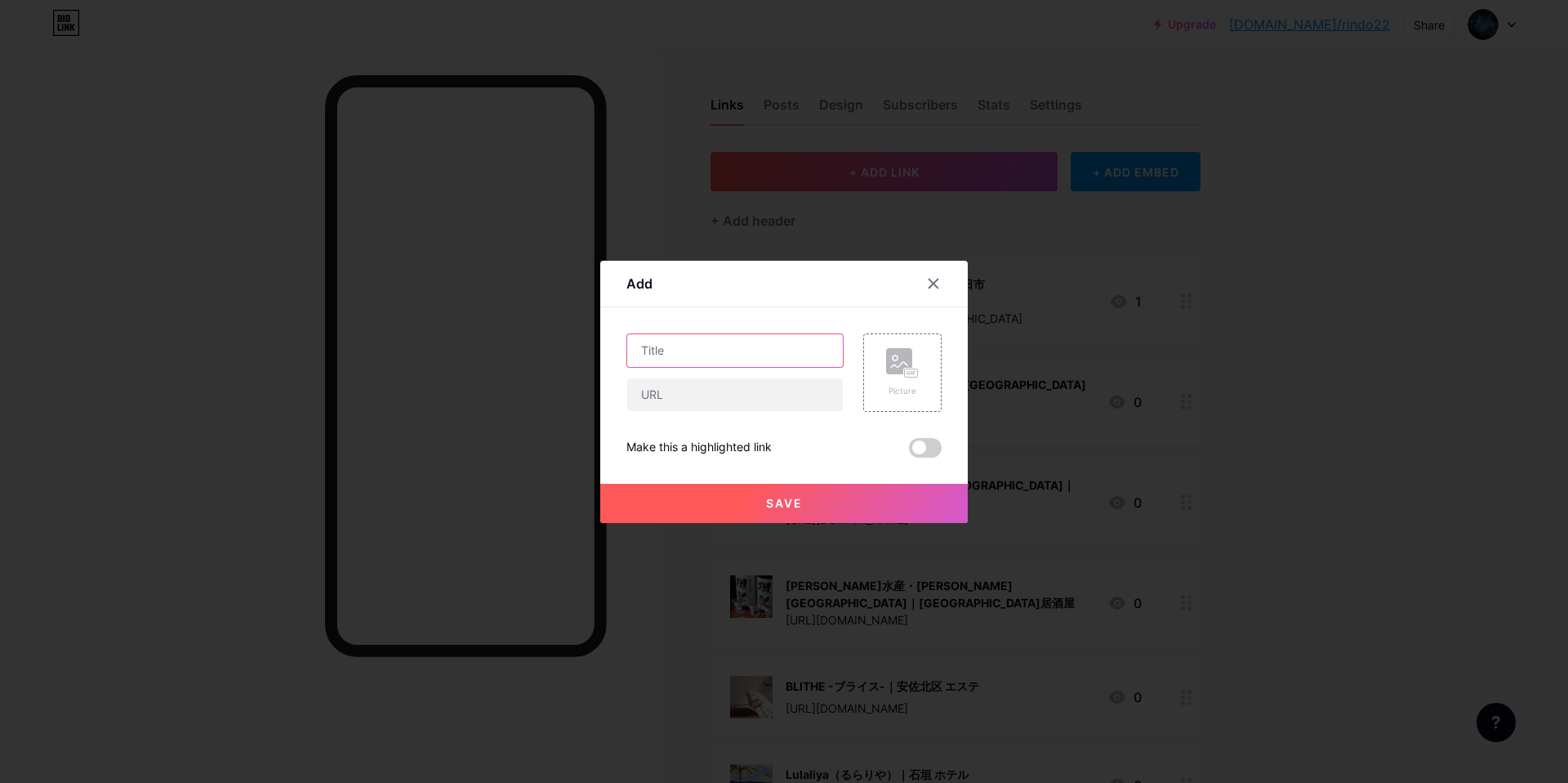
drag, startPoint x: 714, startPoint y: 346, endPoint x: 725, endPoint y: 335, distance: 15.6
click at [717, 341] on input "text" at bounding box center [735, 351] width 216 height 33
paste input "たけしま｜鳴門市 貸別荘"
type input "たけしま｜鳴門市 貸別荘"
click at [735, 392] on input "text" at bounding box center [735, 395] width 216 height 33
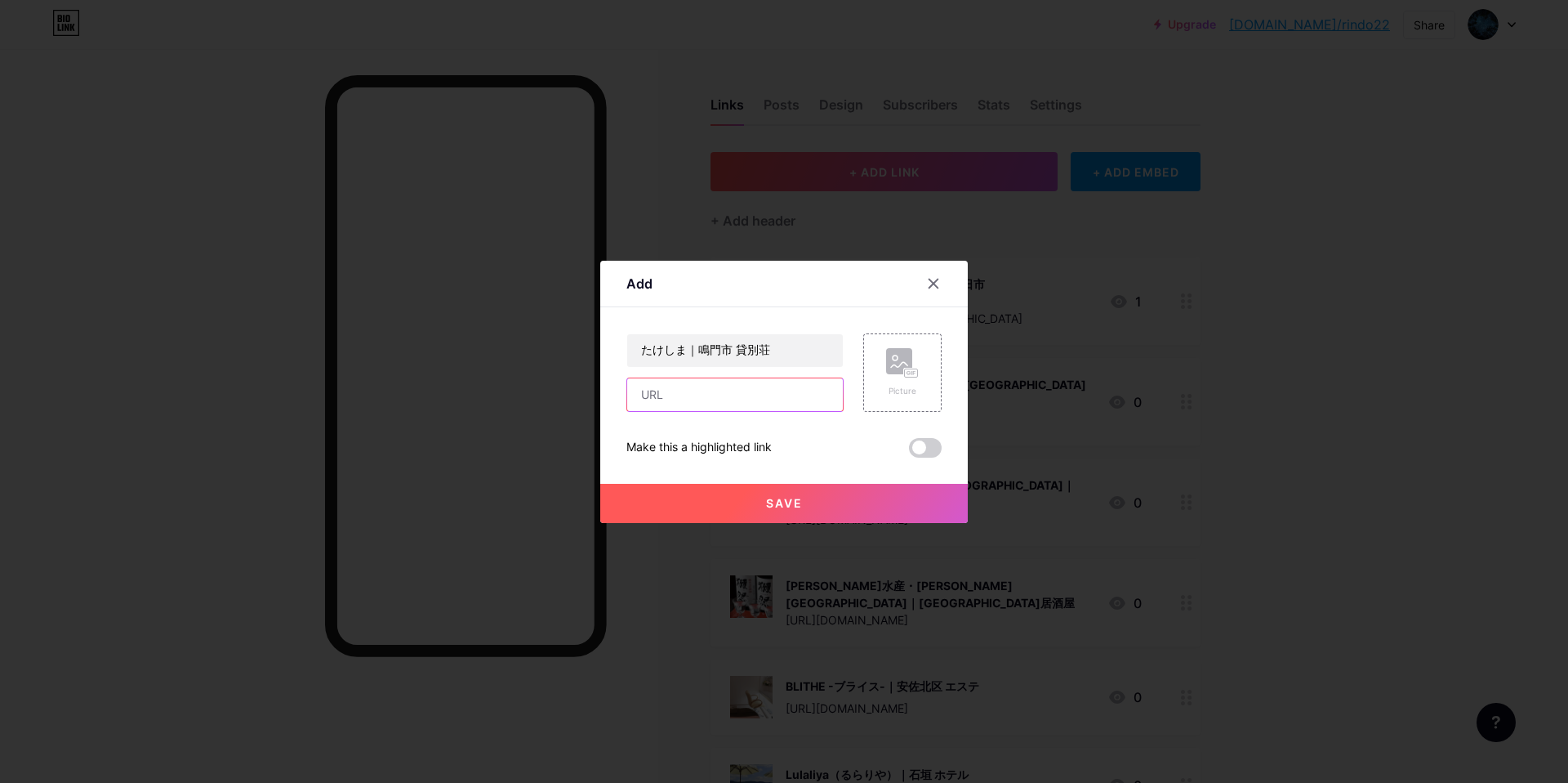
paste input "[URL][DOMAIN_NAME]"
type input "[URL][DOMAIN_NAME]"
click at [906, 368] on rect at bounding box center [911, 372] width 13 height 8
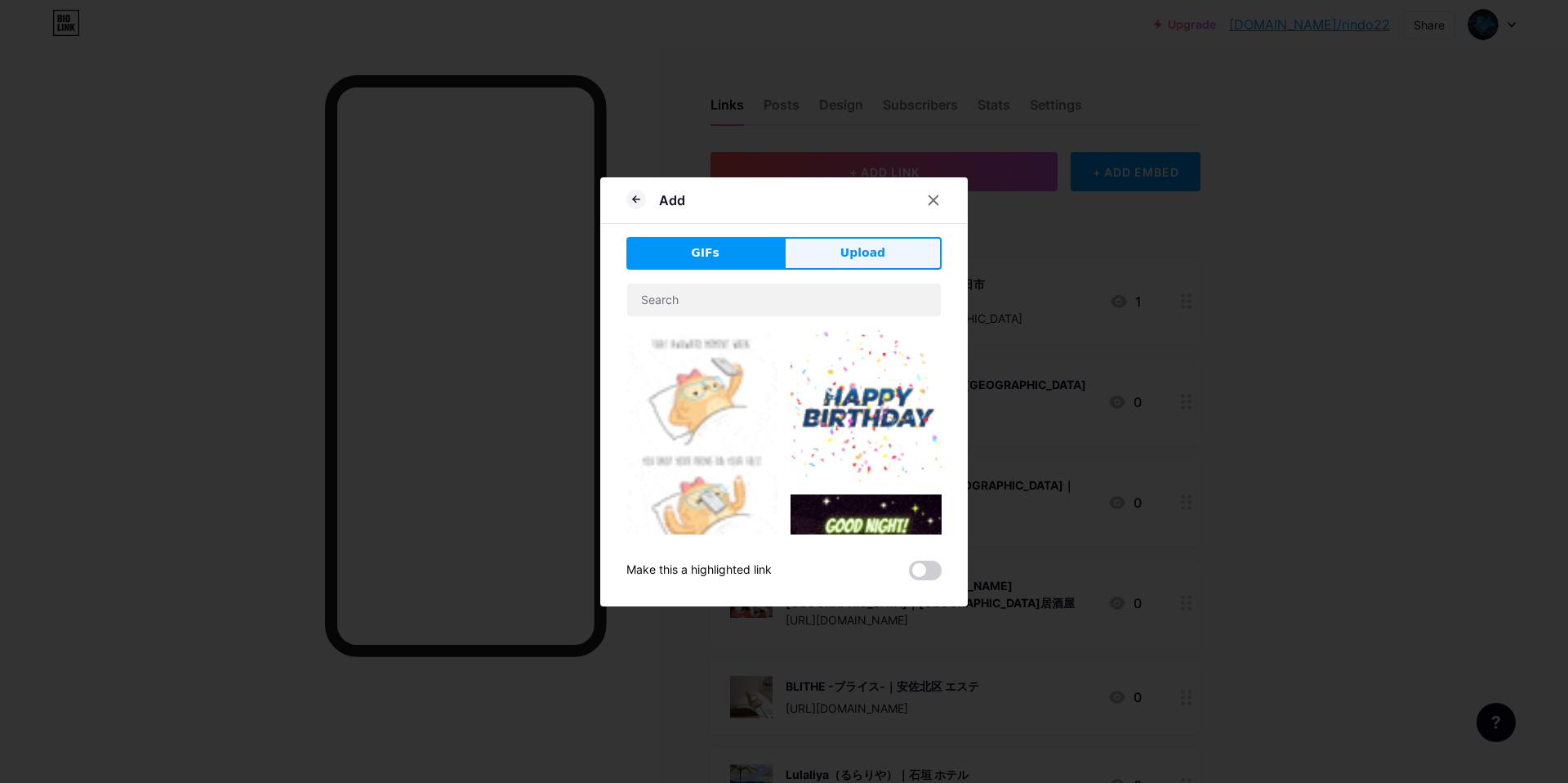
click button "Upload"
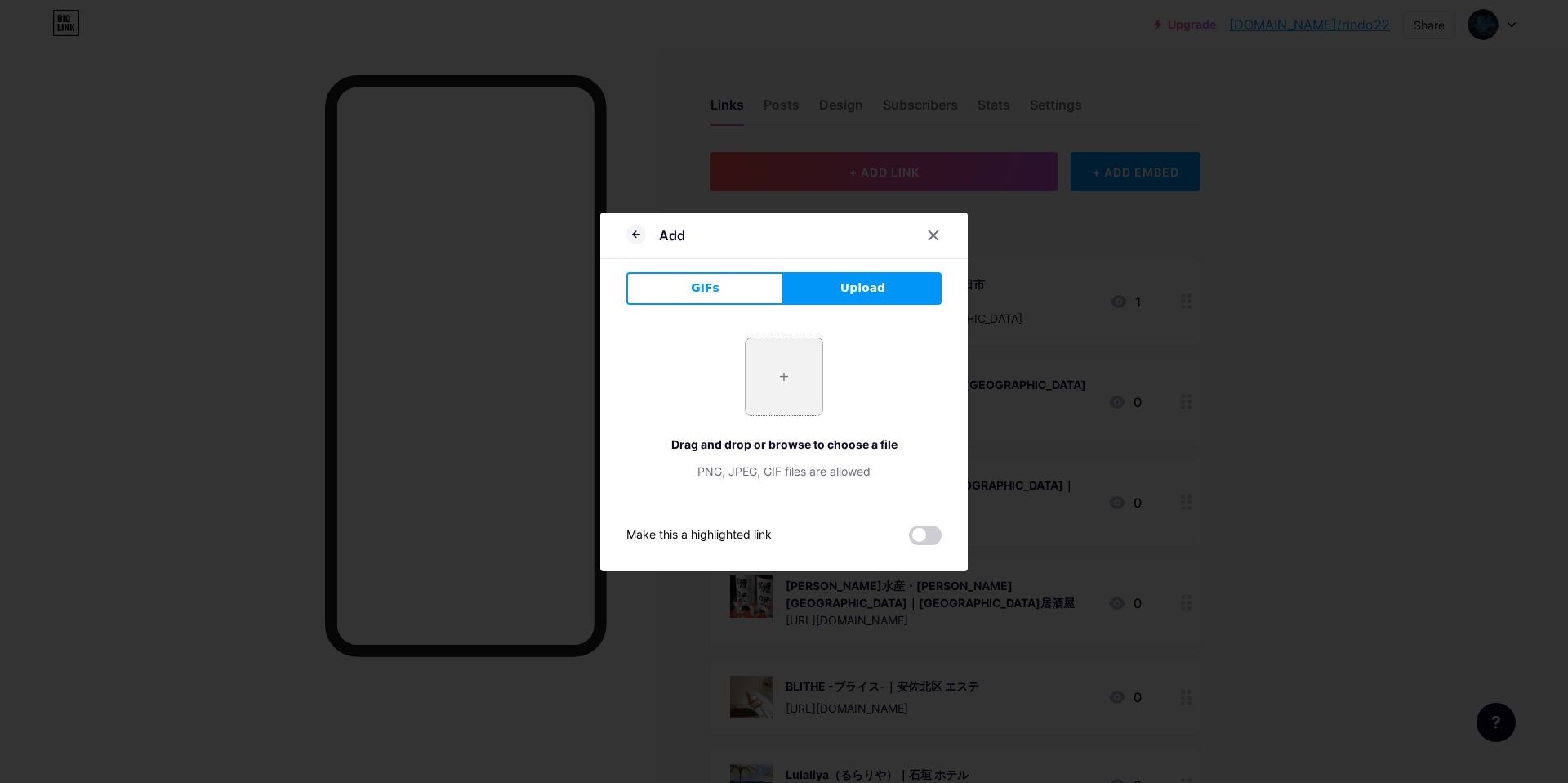
click input "file"
type input "C:\fakepath\スクリーンショット 2025-09-10 15.40.03.jpg"
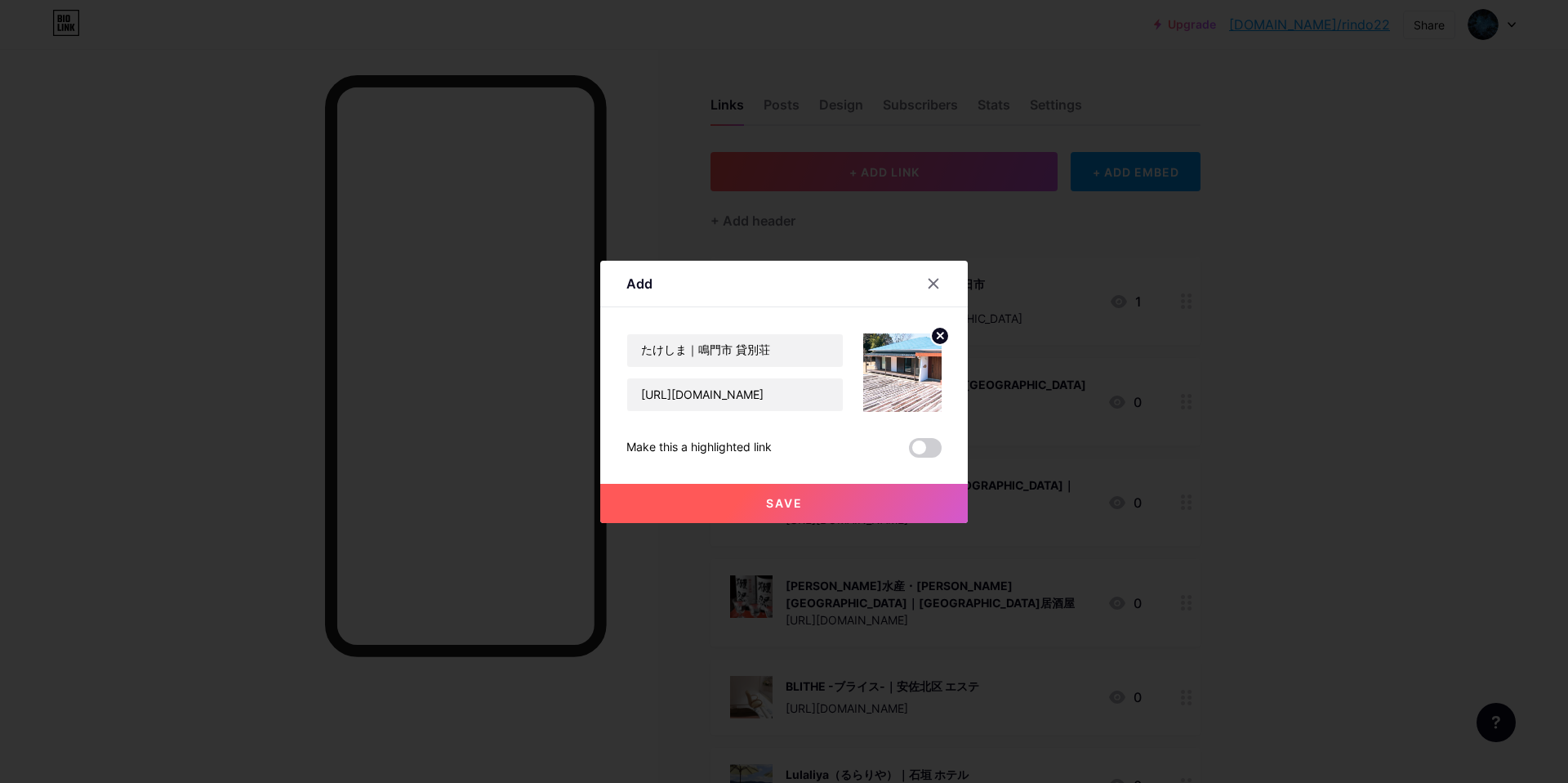
drag, startPoint x: 776, startPoint y: 501, endPoint x: 786, endPoint y: 505, distance: 10.8
click span "Save"
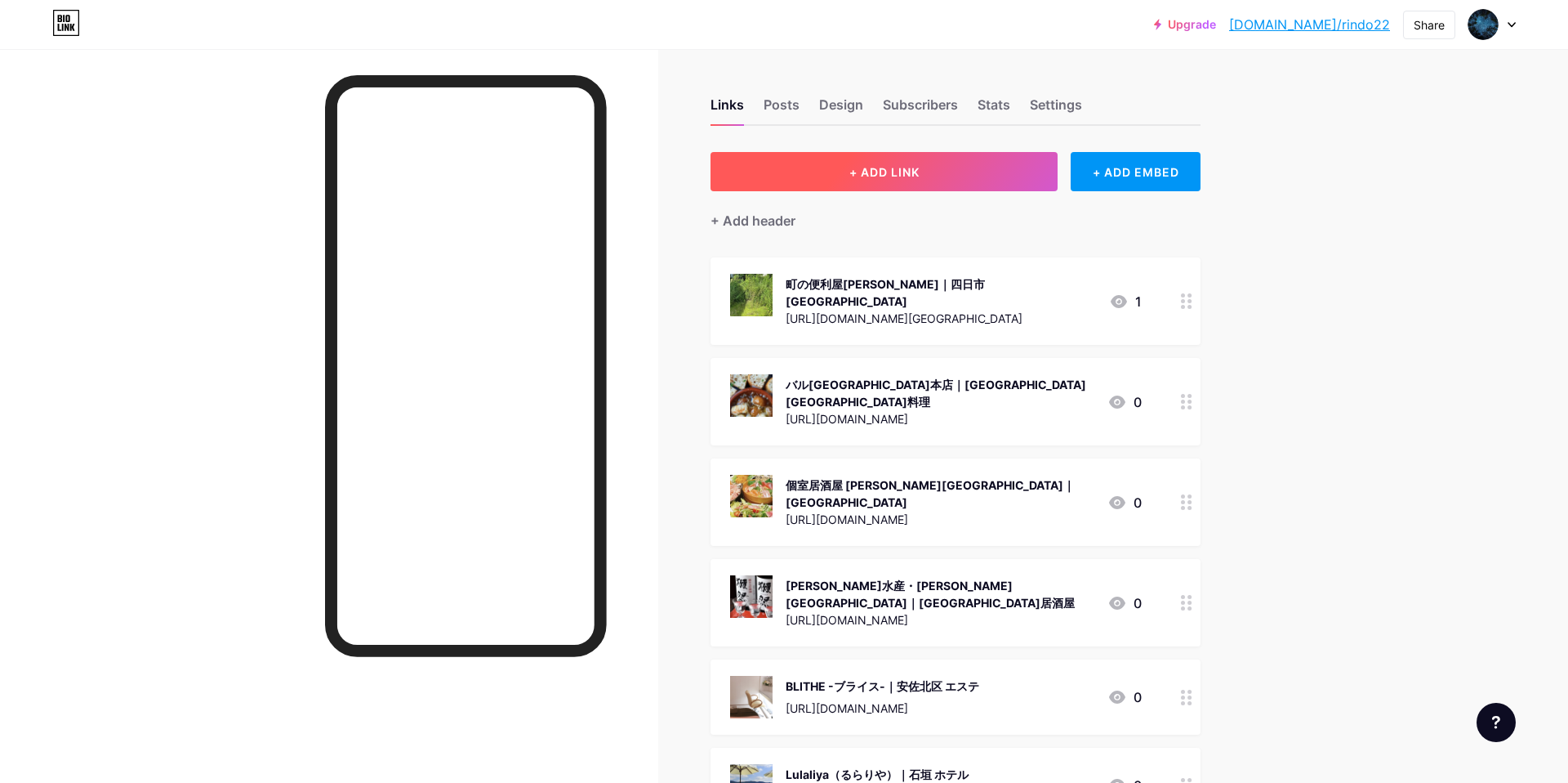
click at [941, 169] on button "+ ADD LINK" at bounding box center [884, 171] width 347 height 39
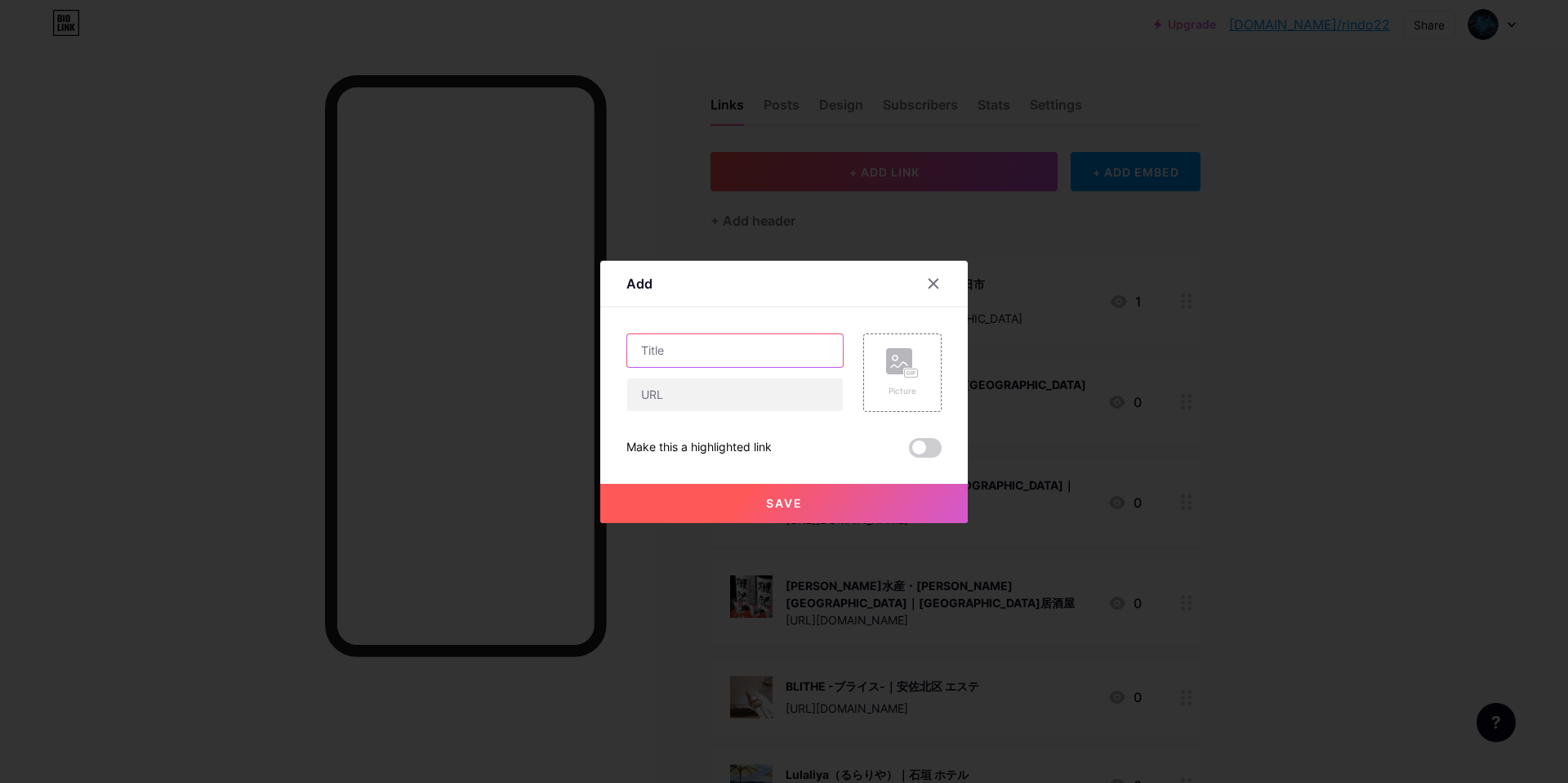
drag, startPoint x: 695, startPoint y: 356, endPoint x: 699, endPoint y: 341, distance: 15.5
click at [699, 341] on input "text" at bounding box center [735, 351] width 216 height 33
paste input "CLUB RITZ クラブ リッツ｜富山 キャバクラ"
type input "CLUB RITZ クラブ リッツ｜富山 キャバクラ"
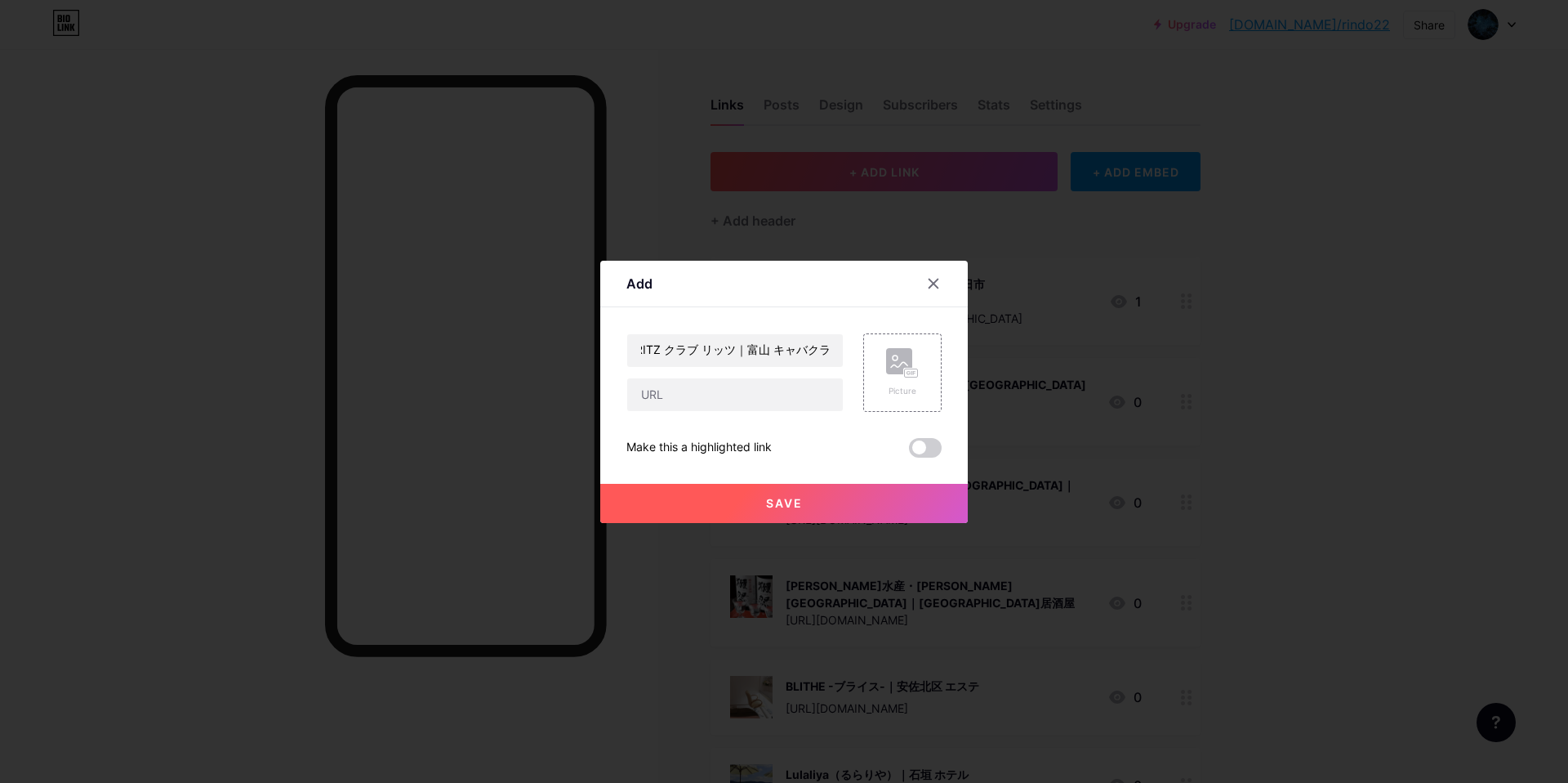
scroll to position [0, 0]
click at [698, 395] on input "text" at bounding box center [735, 395] width 216 height 33
paste input "[URL][DOMAIN_NAME]"
type input "[URL][DOMAIN_NAME]"
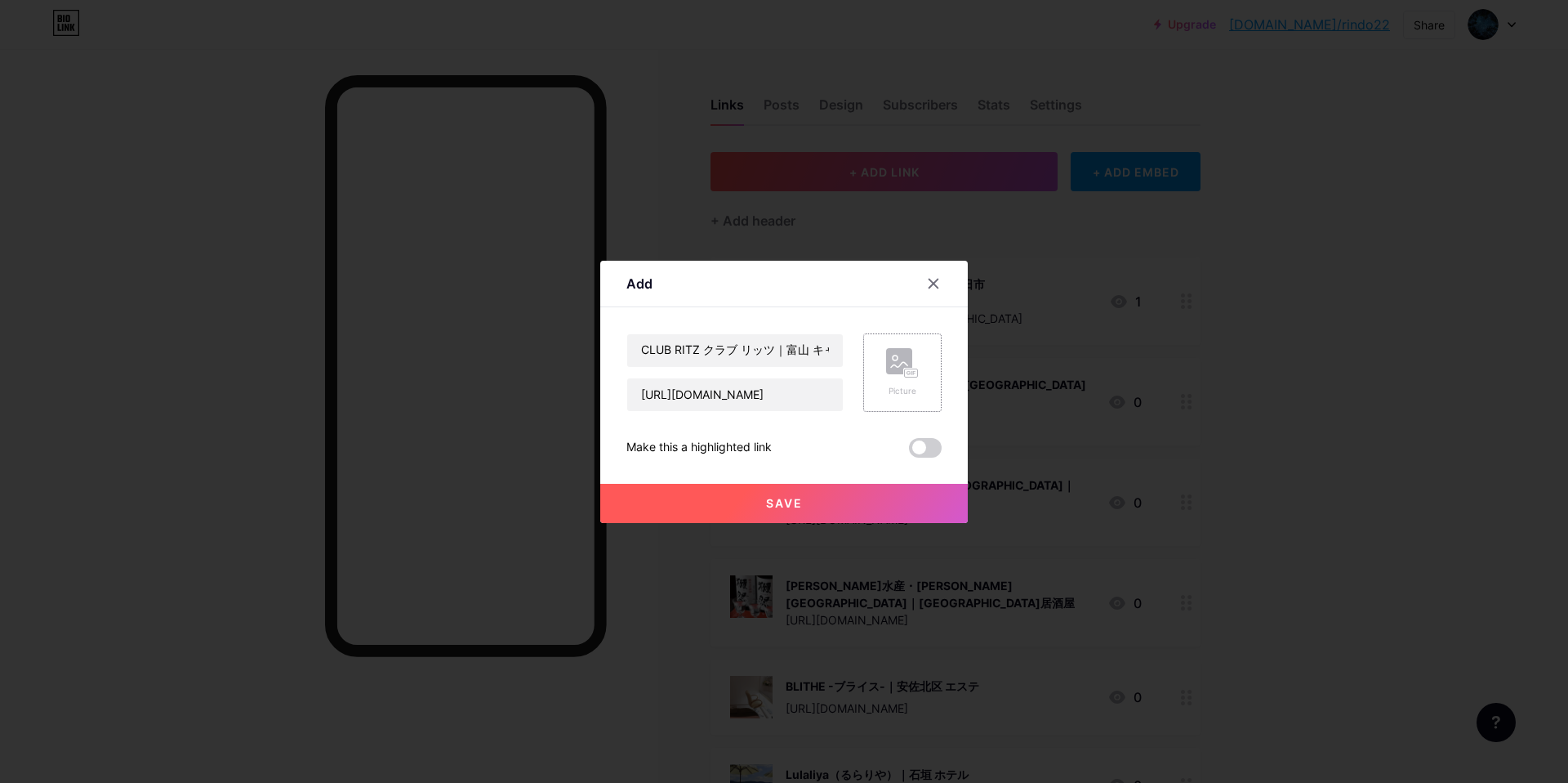
scroll to position [0, 0]
click at [897, 377] on icon at bounding box center [903, 363] width 33 height 30
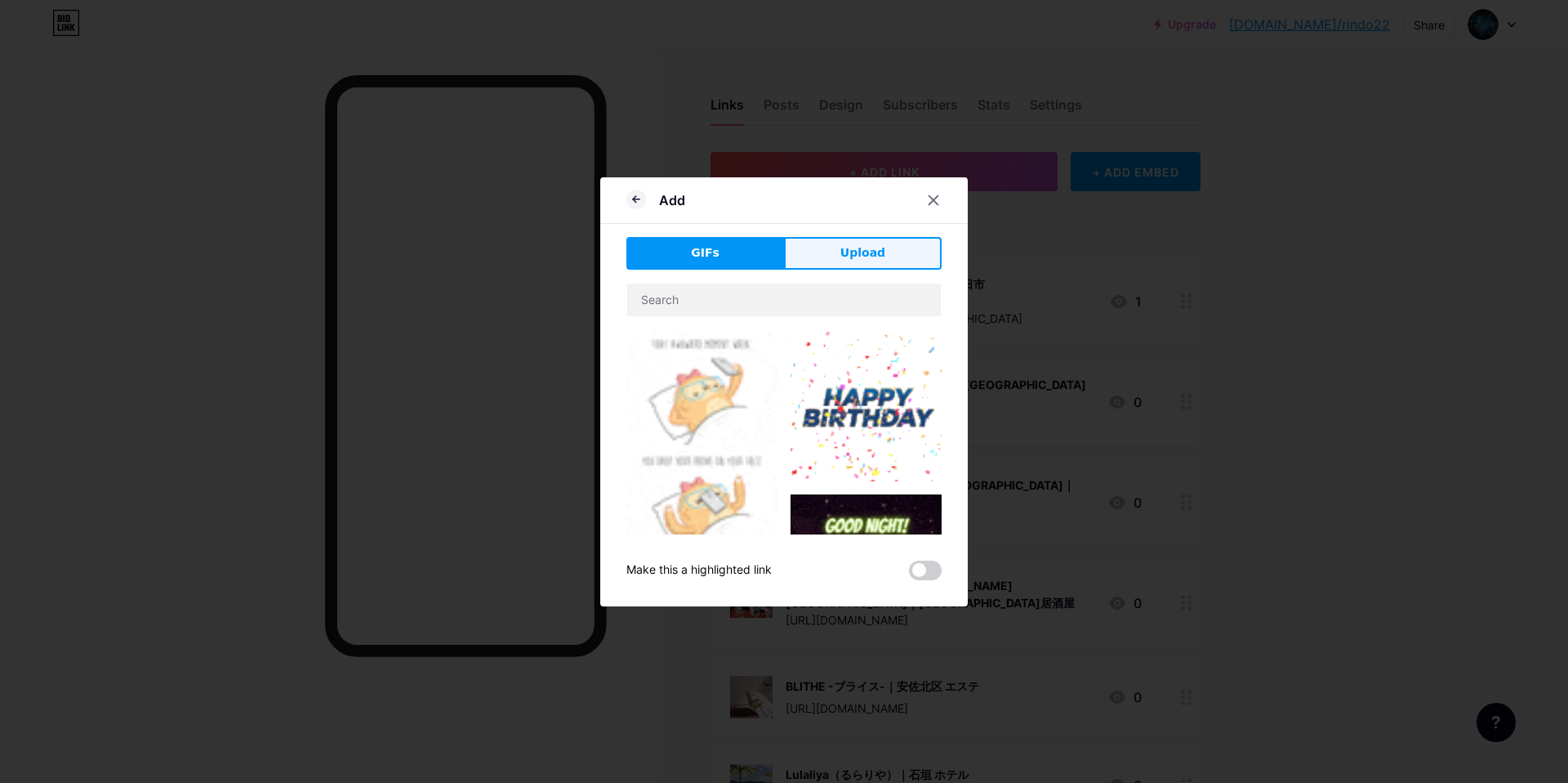
click at [877, 246] on span "Upload" at bounding box center [863, 253] width 45 height 17
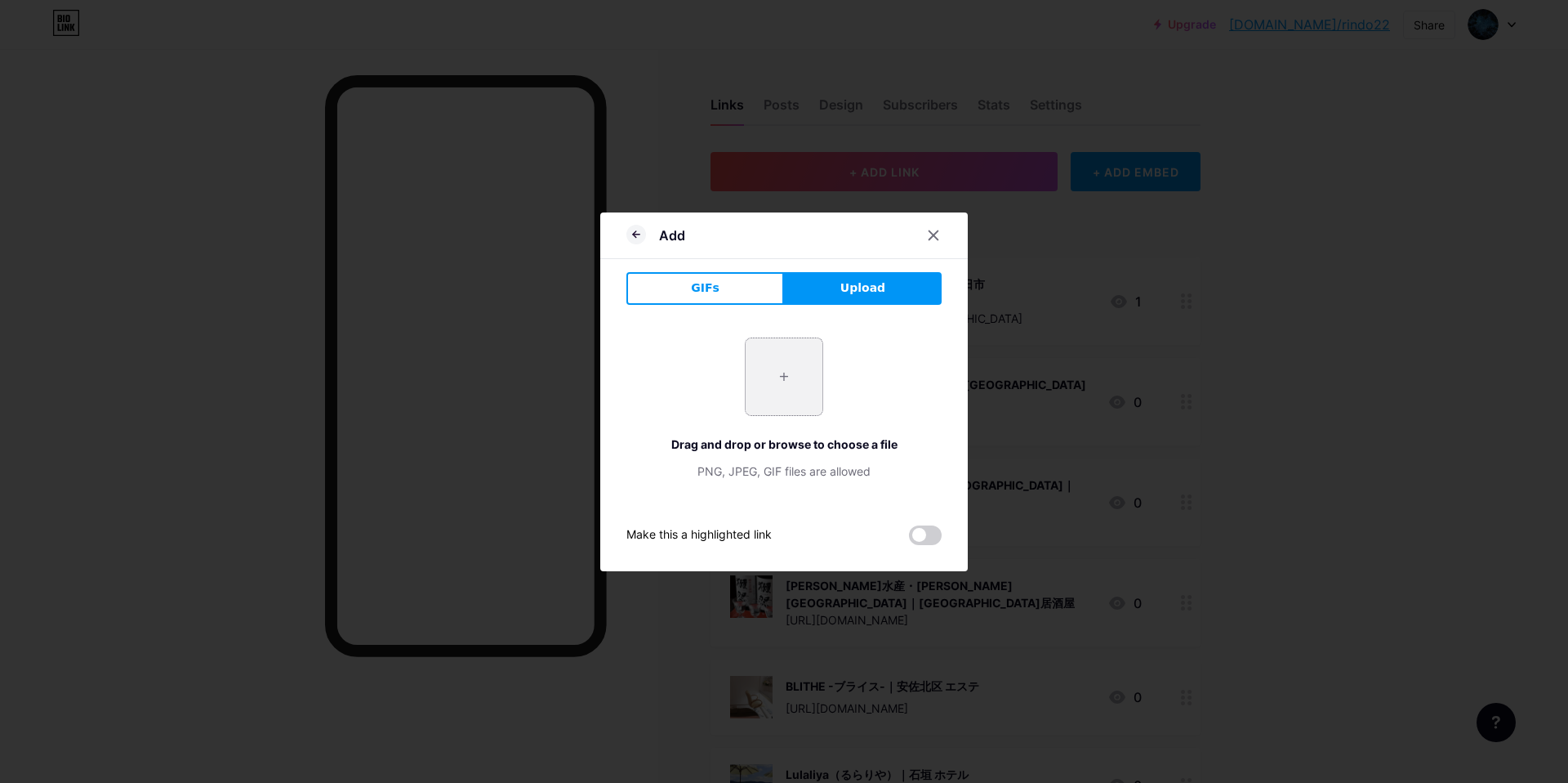
drag, startPoint x: 776, startPoint y: 388, endPoint x: 790, endPoint y: 390, distance: 14.1
click at [777, 388] on input "file" at bounding box center [784, 376] width 77 height 77
type input "C:\fakepath\スクリーンショット 2025-09-10 15.44.10.jpg"
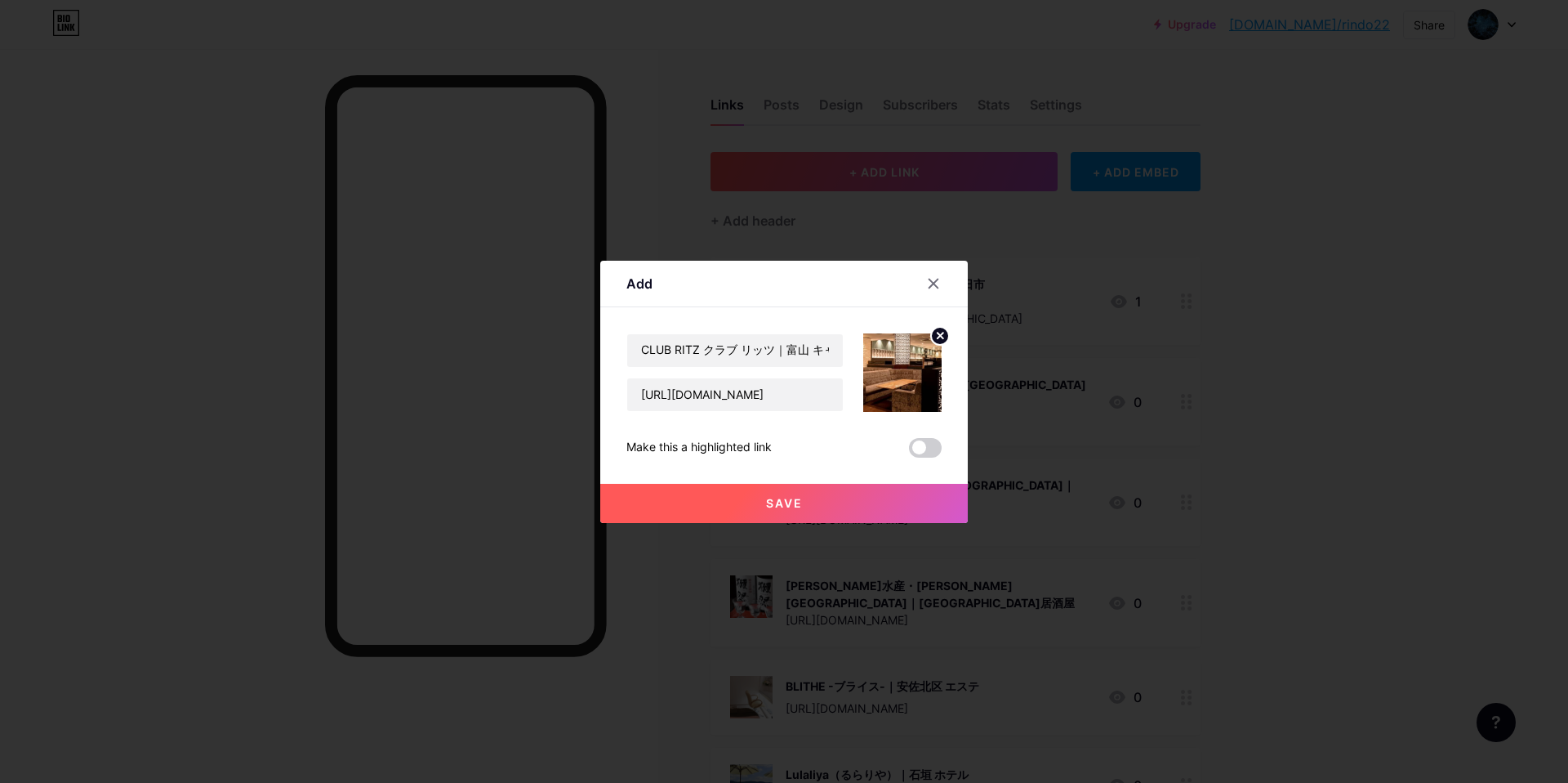
click at [751, 498] on button "Save" at bounding box center [784, 503] width 367 height 39
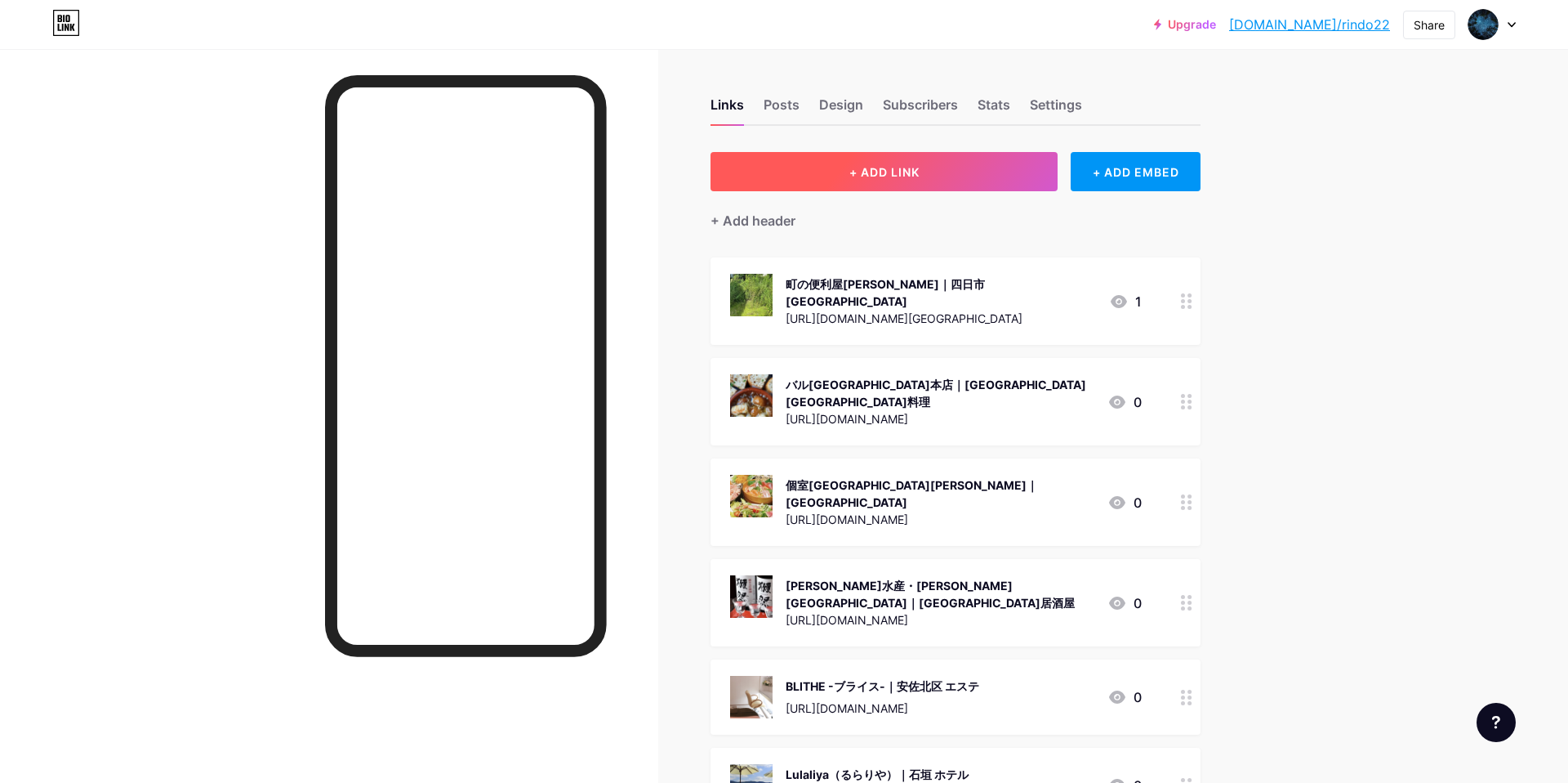
click at [855, 175] on span "+ ADD LINK" at bounding box center [884, 172] width 70 height 14
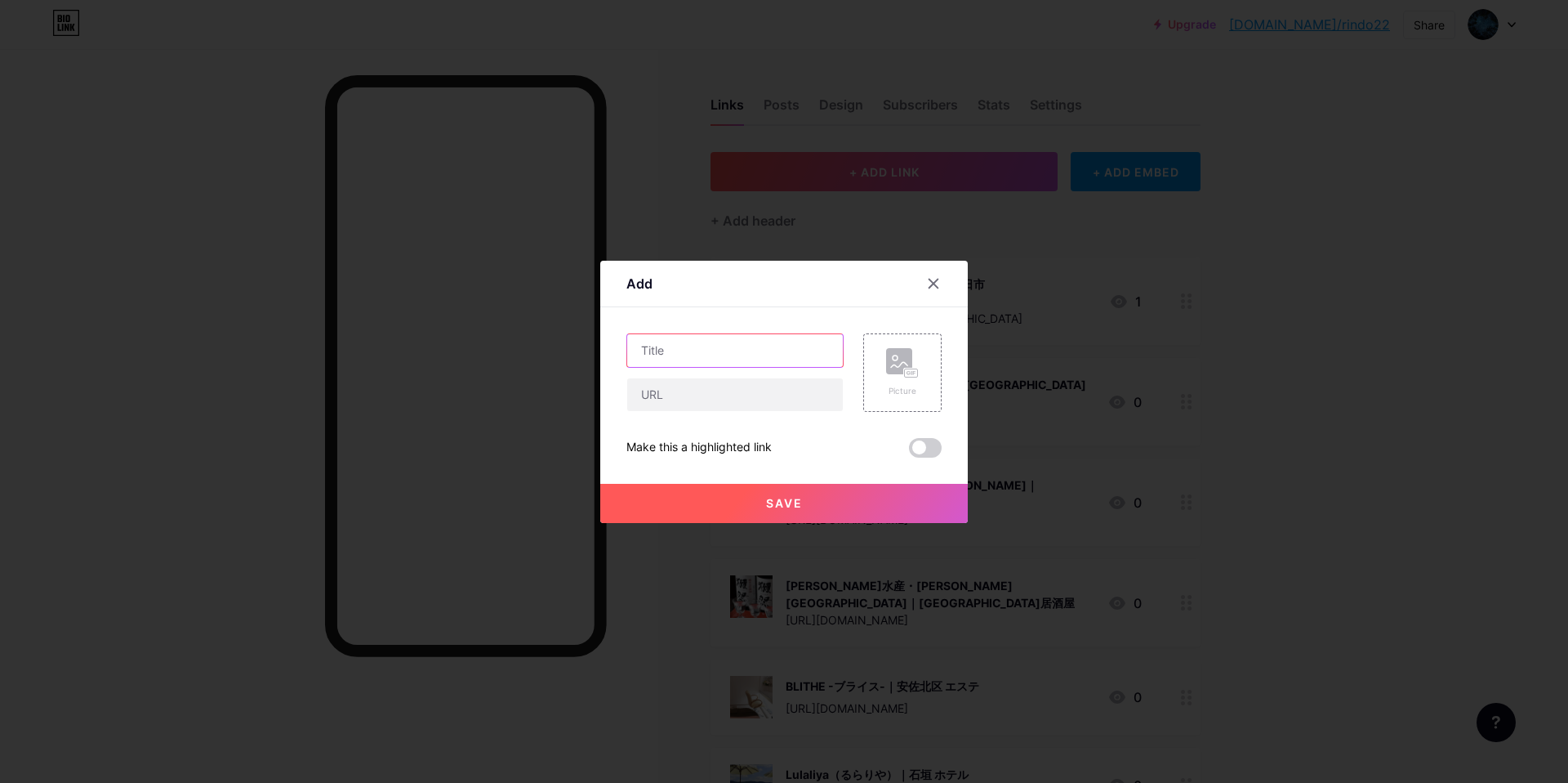
drag, startPoint x: 746, startPoint y: 359, endPoint x: 711, endPoint y: 347, distance: 37.0
click at [743, 356] on input "text" at bounding box center [735, 351] width 216 height 33
paste input "CLUB AZUL クラブアズール｜富山 キャバクラ"
type input "CLUB AZUL クラブアズール｜富山 キャバクラ"
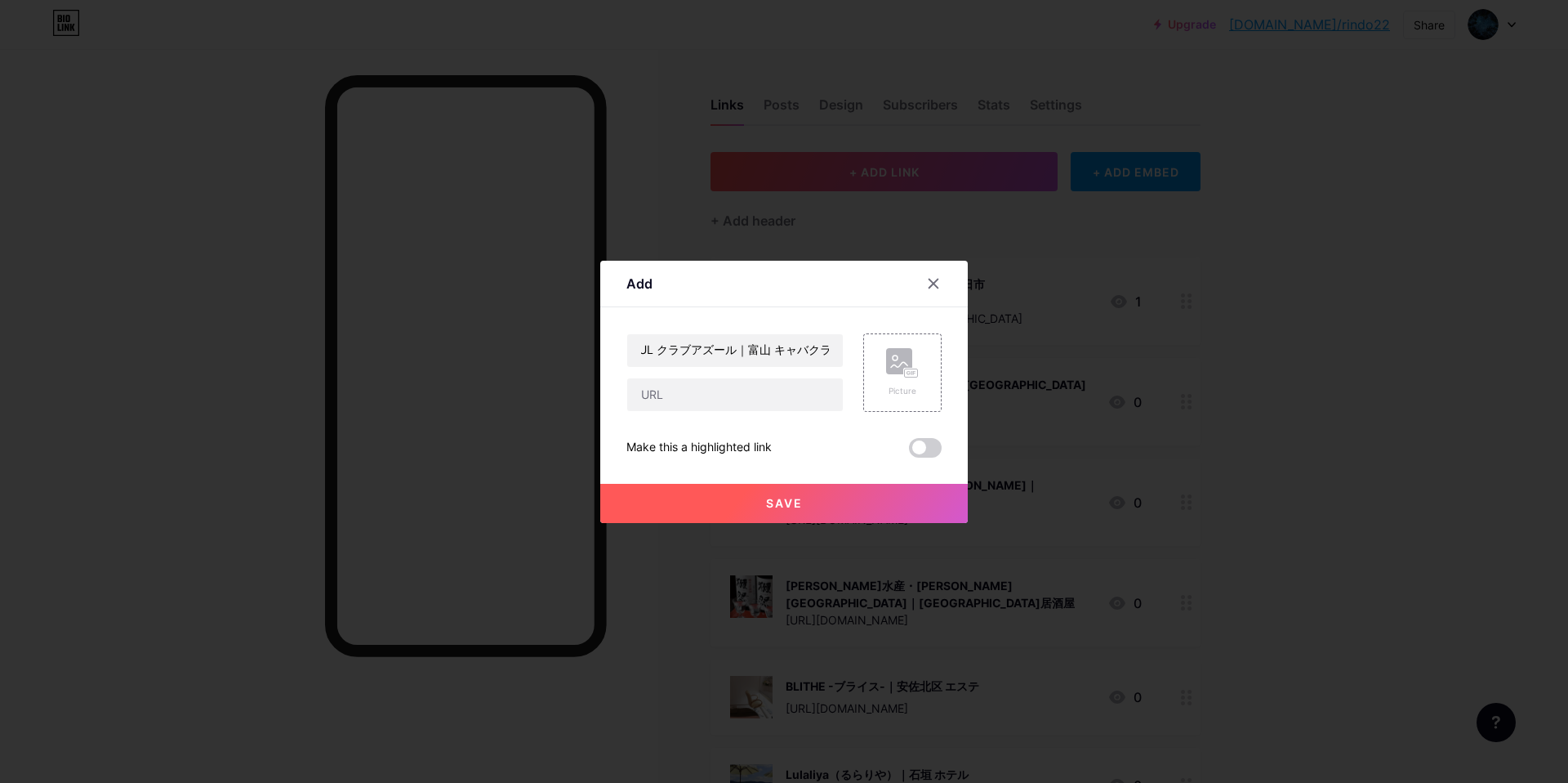
scroll to position [0, 0]
drag, startPoint x: 693, startPoint y: 391, endPoint x: 708, endPoint y: 371, distance: 25.0
click at [692, 386] on input "text" at bounding box center [735, 395] width 216 height 33
paste input "[URL][DOMAIN_NAME]"
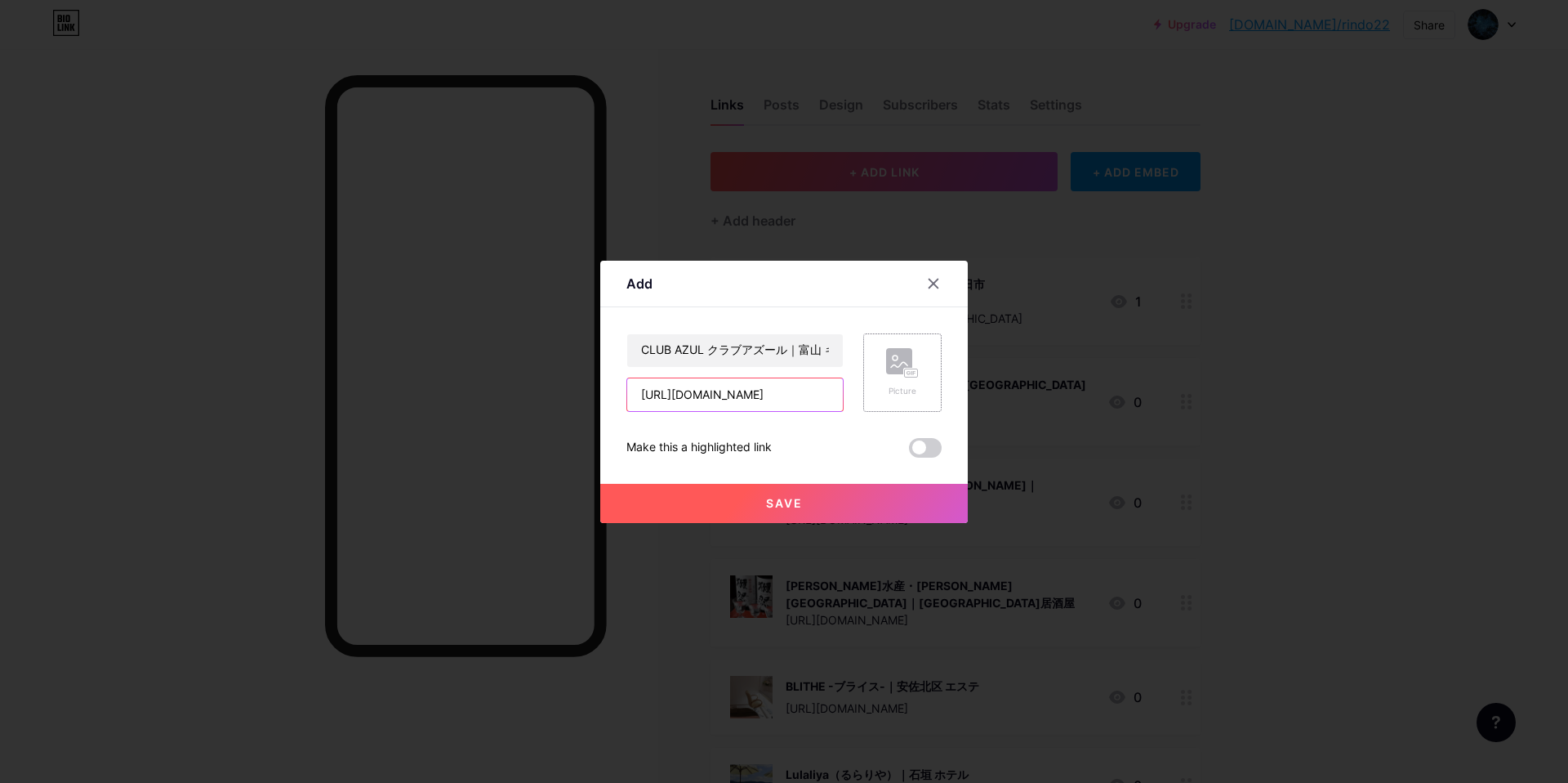
type input "[URL][DOMAIN_NAME]"
click at [892, 367] on rect at bounding box center [899, 361] width 26 height 26
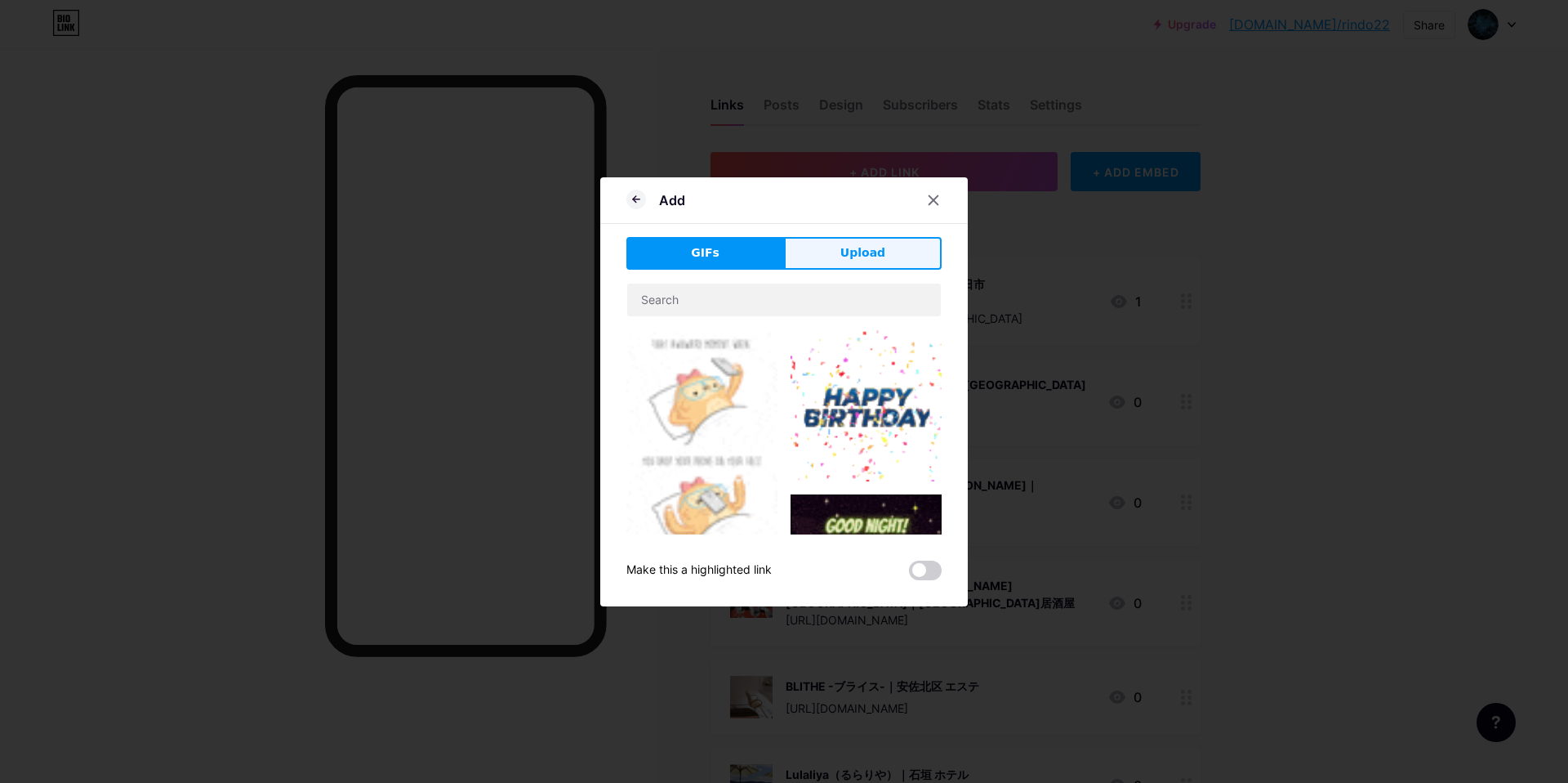
click at [896, 251] on button "Upload" at bounding box center [862, 253] width 157 height 33
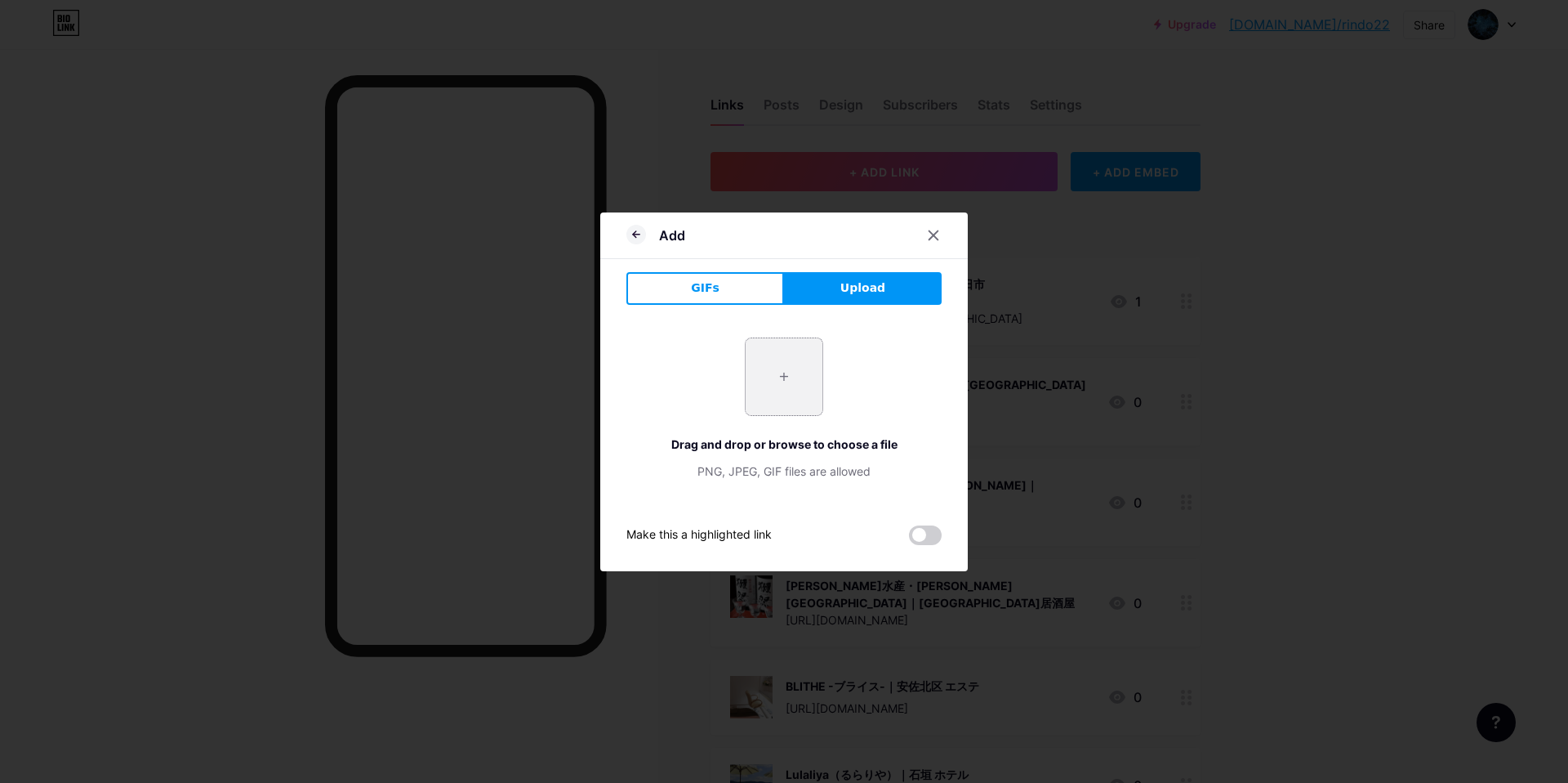
click at [788, 403] on input "file" at bounding box center [784, 376] width 77 height 77
type input "C:\fakepath\スクリーンショット 2025-09-10 15.47.22.jpg"
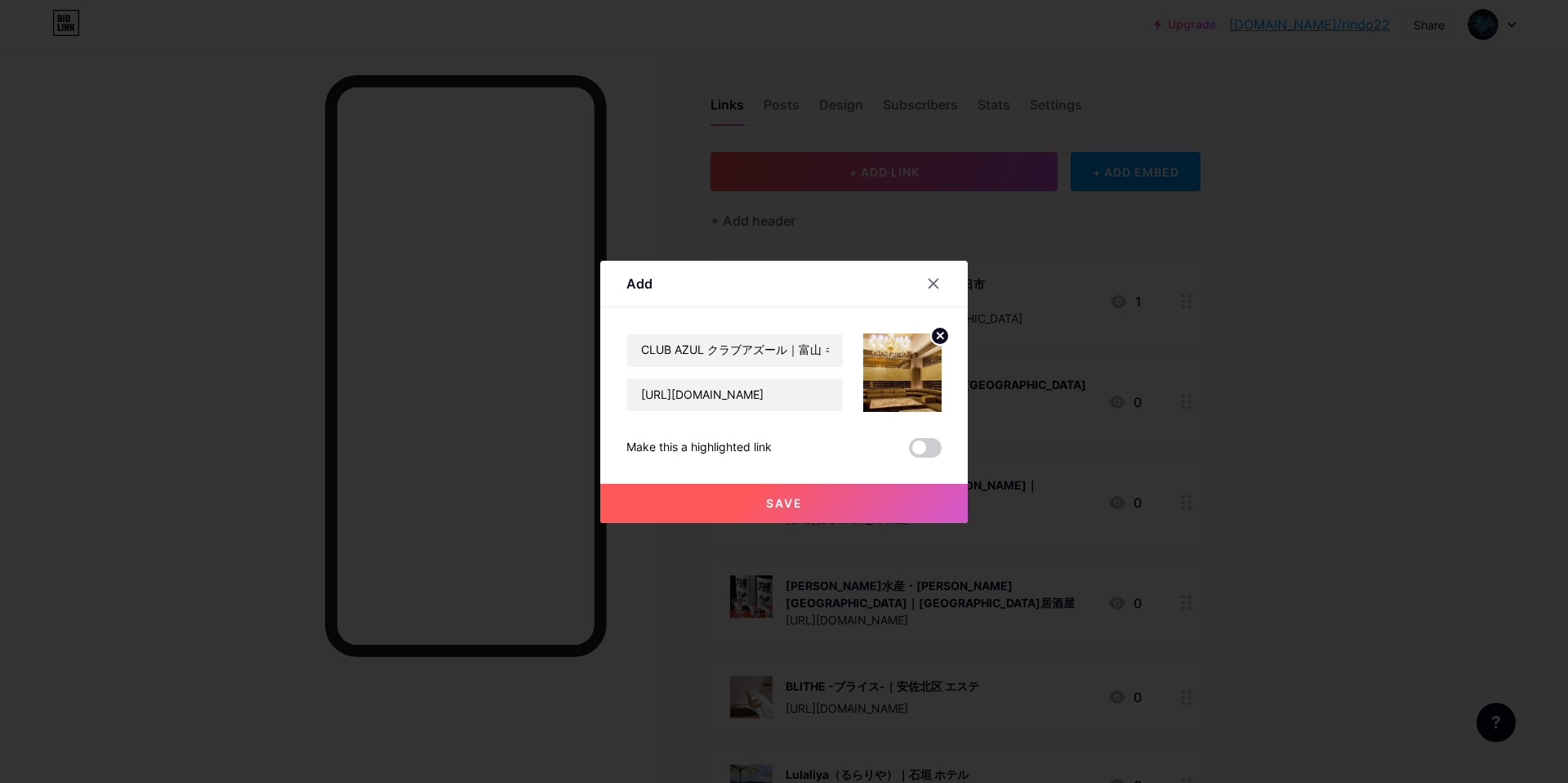
click at [784, 500] on span "Save" at bounding box center [784, 503] width 37 height 14
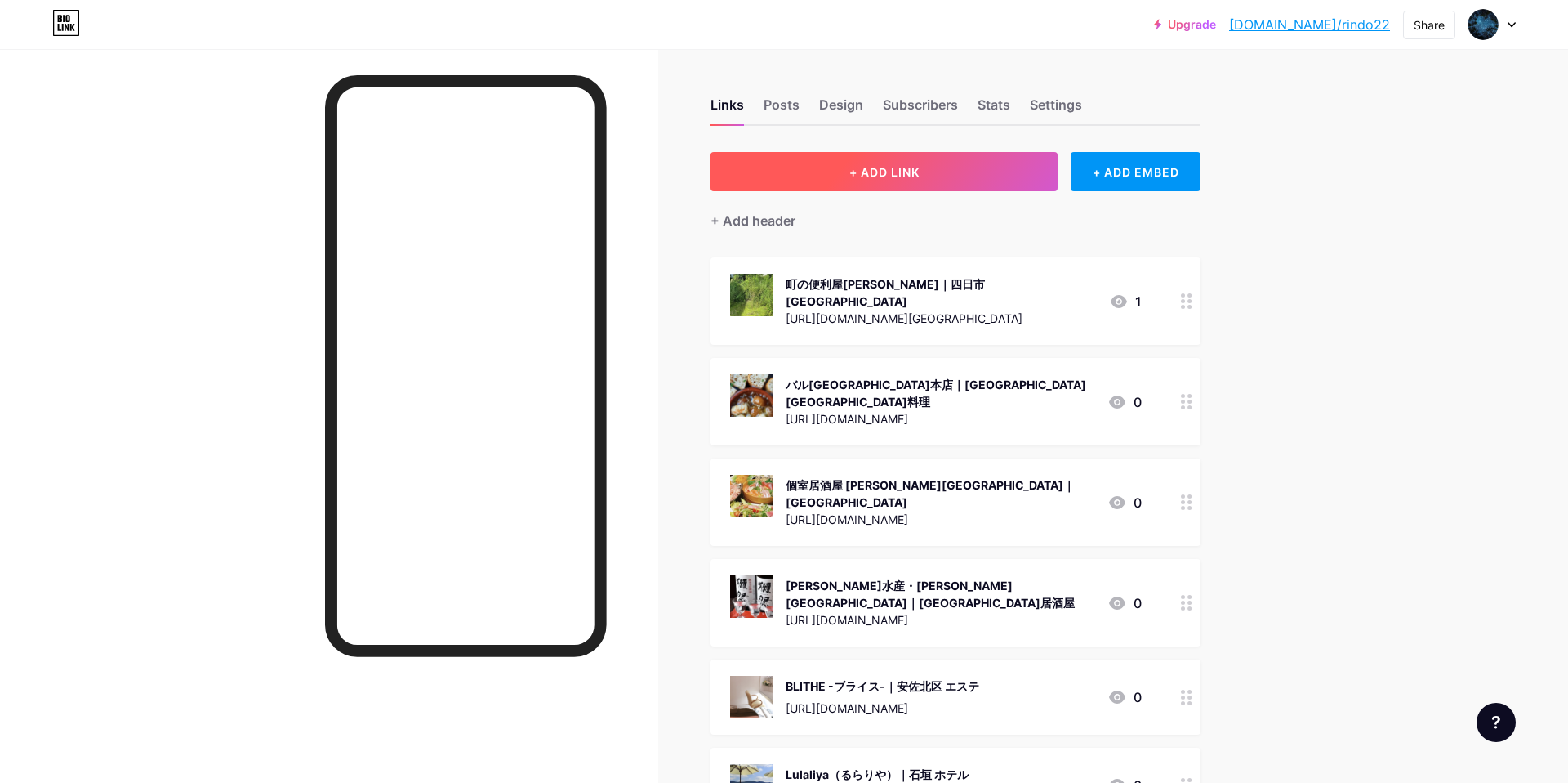
click at [870, 162] on button "+ ADD LINK" at bounding box center [884, 171] width 347 height 39
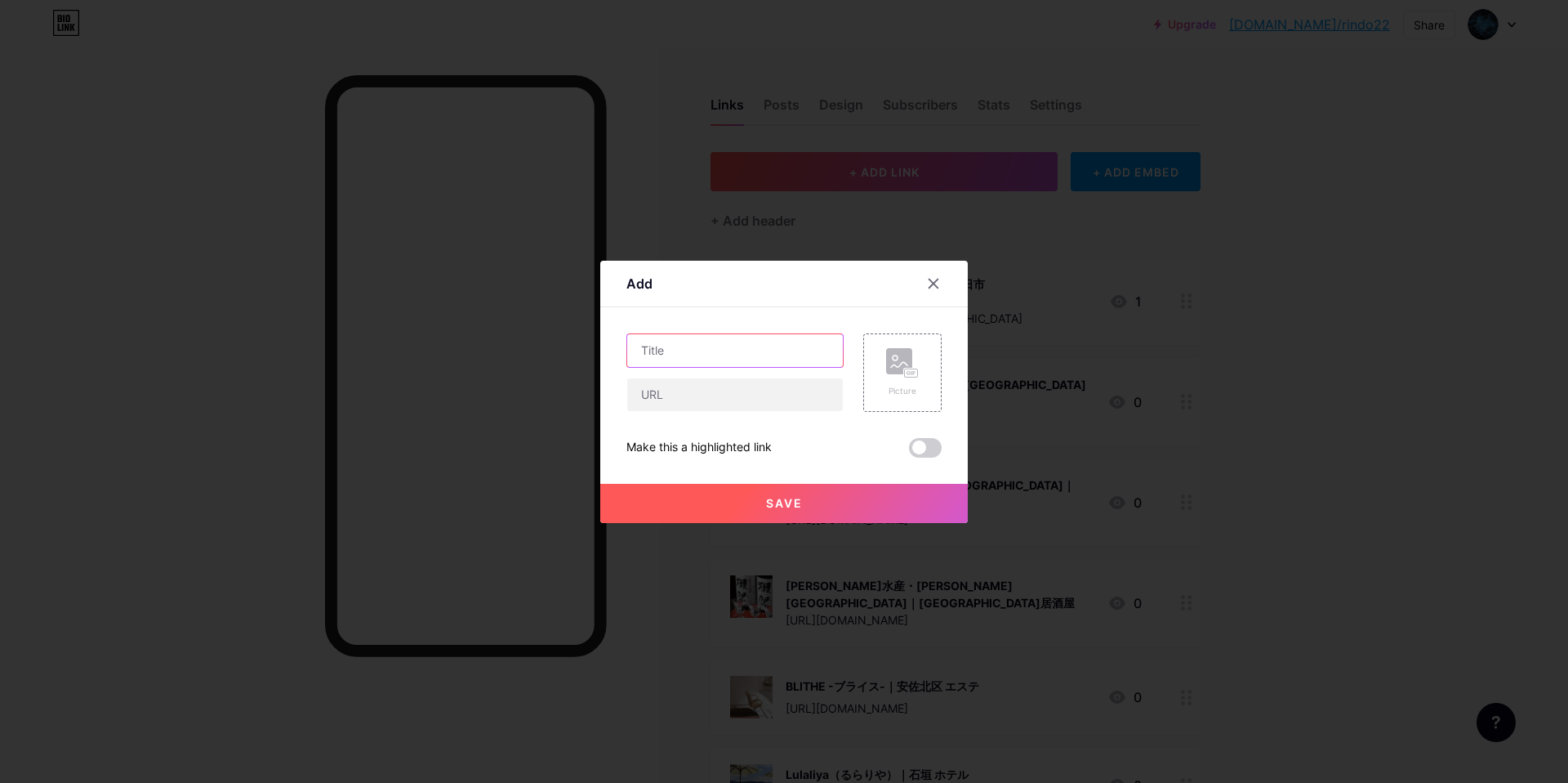
drag, startPoint x: 717, startPoint y: 347, endPoint x: 717, endPoint y: 327, distance: 20.0
click at [720, 334] on div at bounding box center [734, 351] width 217 height 35
paste input "[PERSON_NAME]接骨院｜[GEOGRAPHIC_DATA] 接骨院"
type input "[PERSON_NAME]接骨院｜[GEOGRAPHIC_DATA] 接骨院"
click at [645, 383] on input "text" at bounding box center [735, 395] width 216 height 33
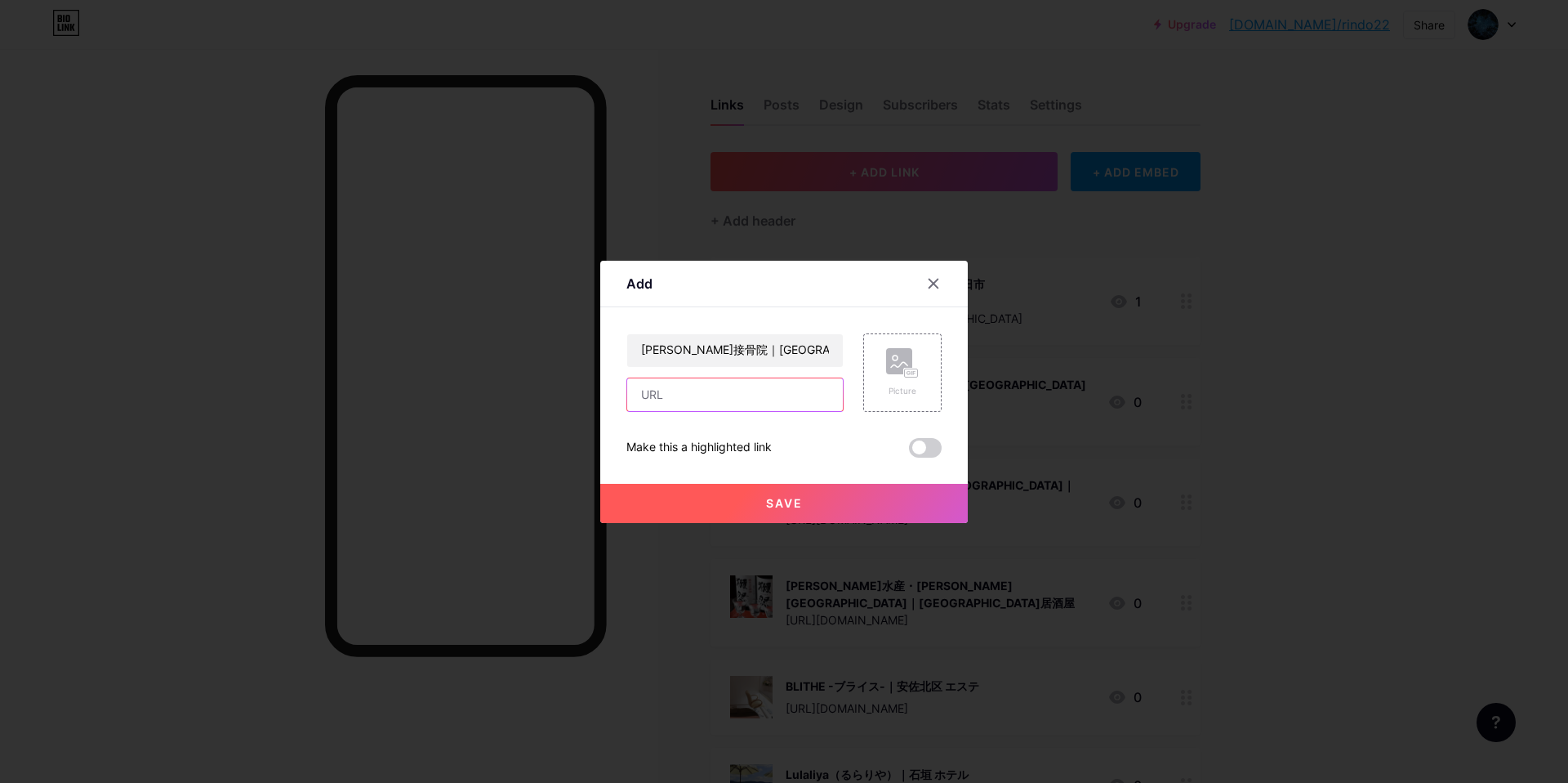
paste input "[URL][DOMAIN_NAME]"
type input "[URL][DOMAIN_NAME]"
click at [880, 385] on div "Picture" at bounding box center [902, 372] width 79 height 79
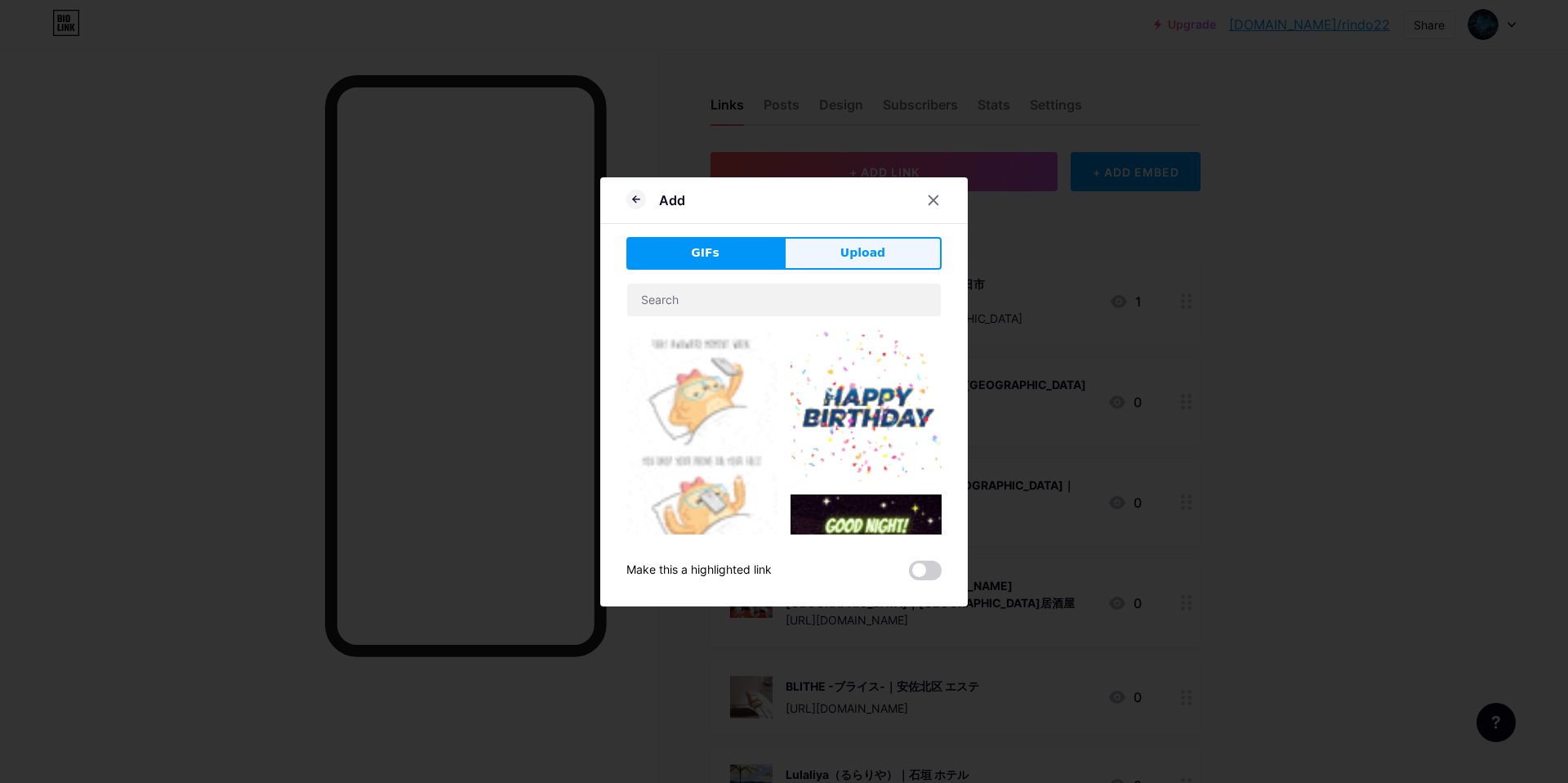
click at [899, 258] on button "Upload" at bounding box center [862, 253] width 157 height 33
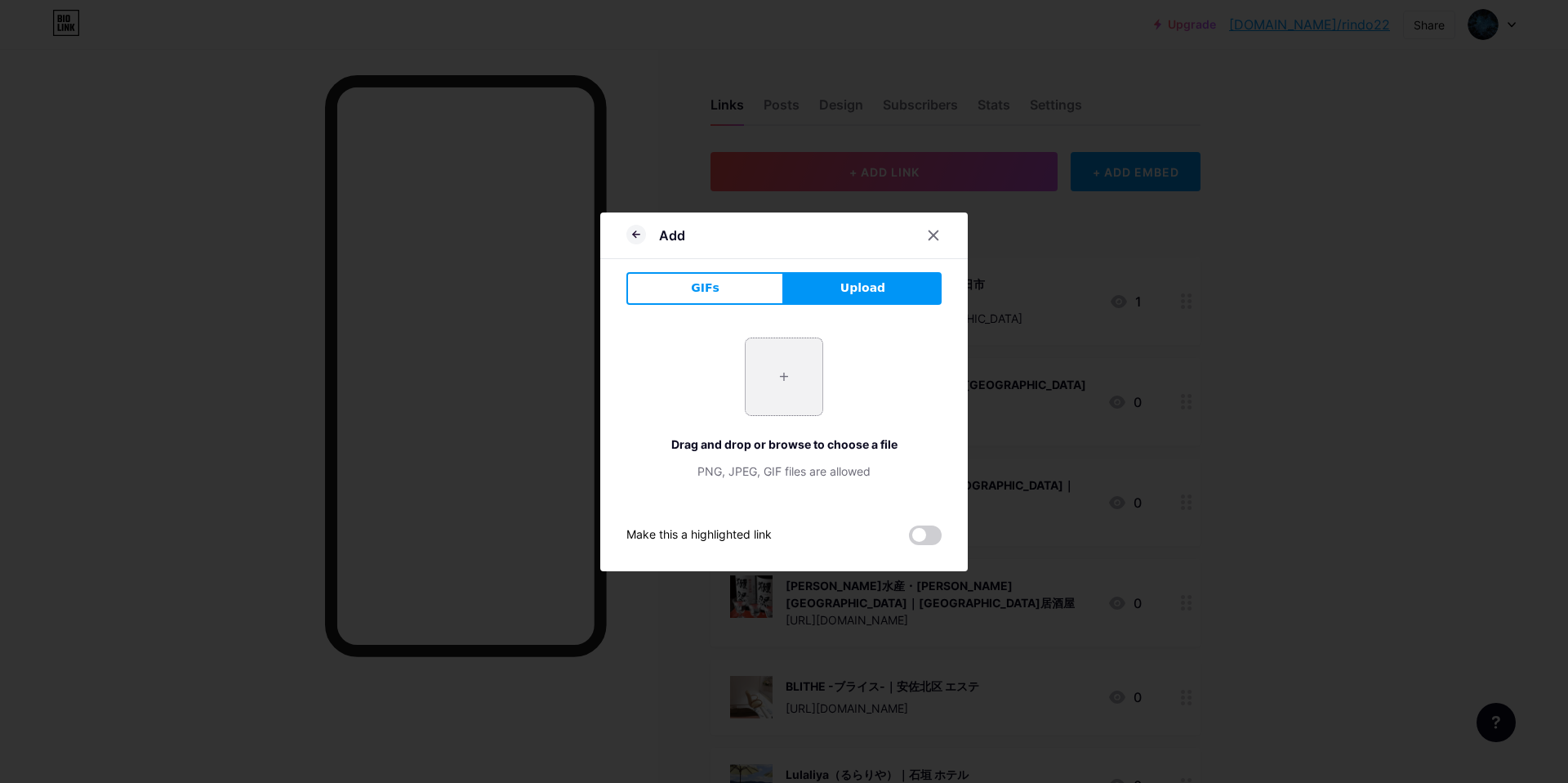
click at [777, 372] on input "file" at bounding box center [784, 376] width 77 height 77
type input "C:\fakepath\スクリーンショット 2025-09-10 15.50.36.jpg"
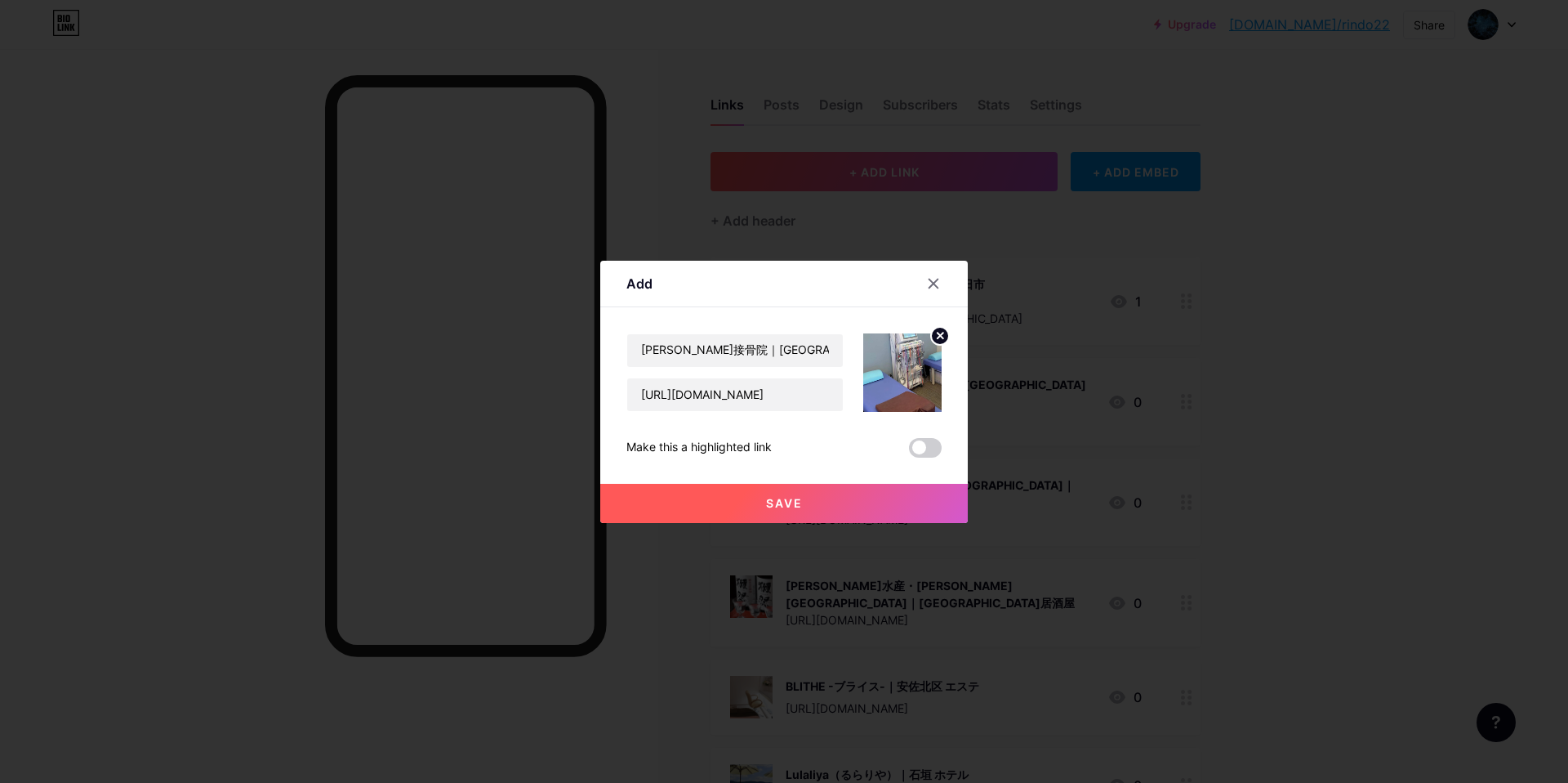
click at [754, 499] on button "Save" at bounding box center [784, 503] width 367 height 39
